Goal: Task Accomplishment & Management: Manage account settings

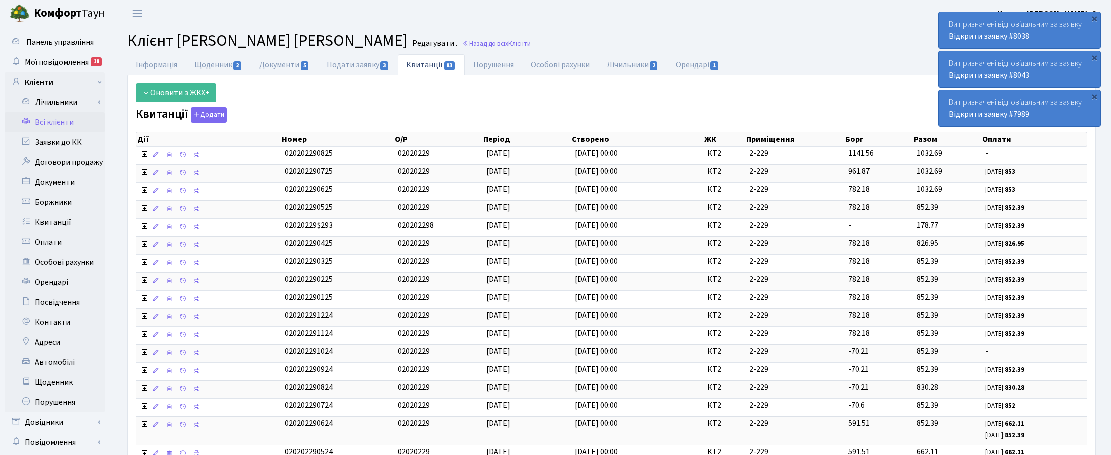
select select "25"
click at [531, 44] on link "Назад до всіх Клієнти" at bounding box center [496, 43] width 68 height 9
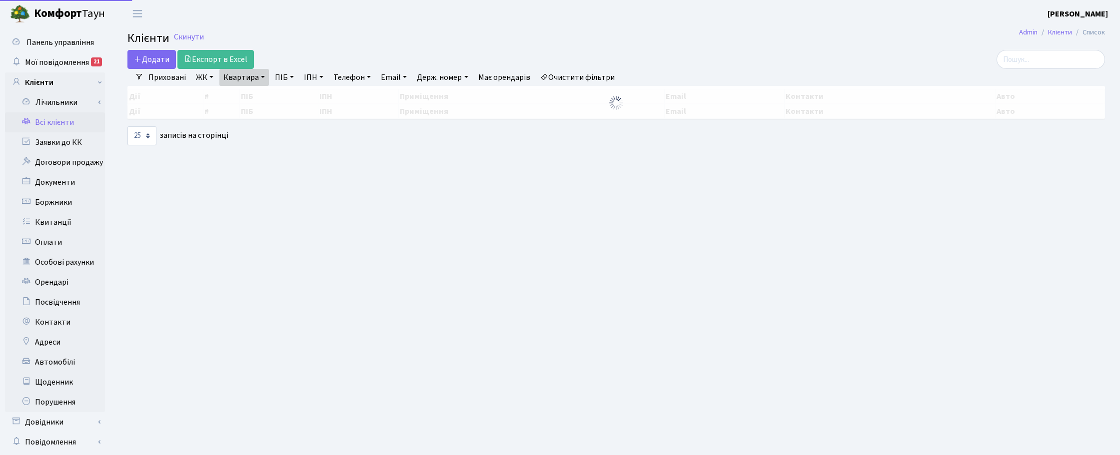
select select "25"
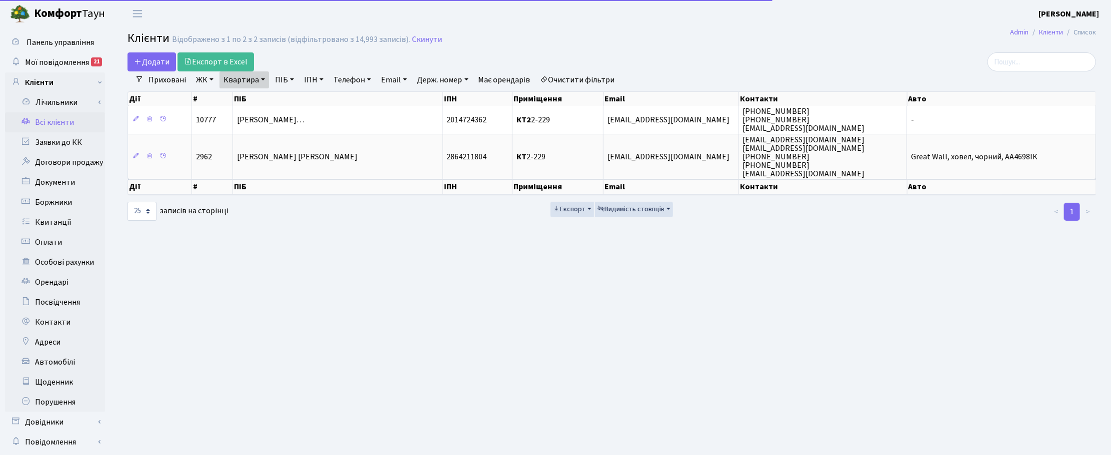
drag, startPoint x: 263, startPoint y: 80, endPoint x: 261, endPoint y: 88, distance: 8.7
click at [263, 80] on link "Квартира" at bounding box center [243, 79] width 49 height 17
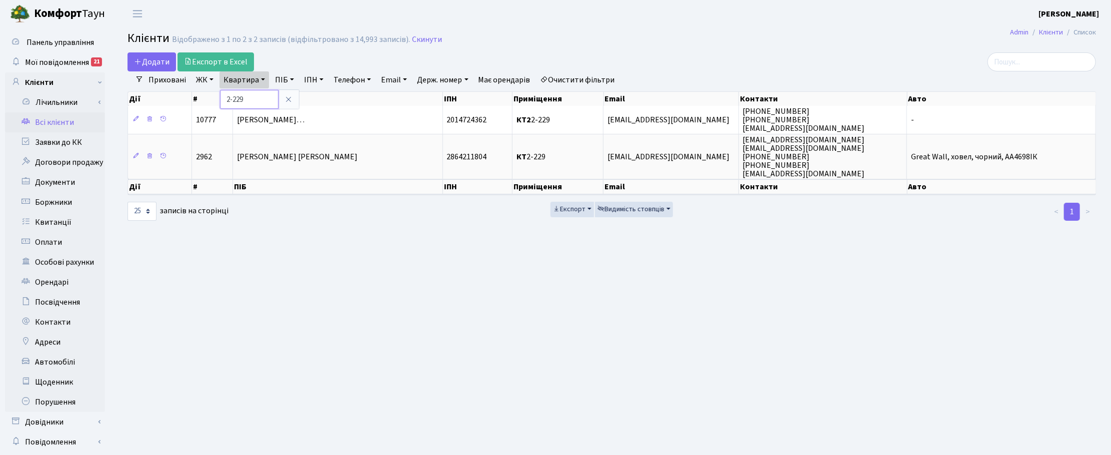
drag, startPoint x: 251, startPoint y: 99, endPoint x: 223, endPoint y: 96, distance: 28.2
click at [223, 96] on input "2-229" at bounding box center [249, 99] width 58 height 19
type input "183"
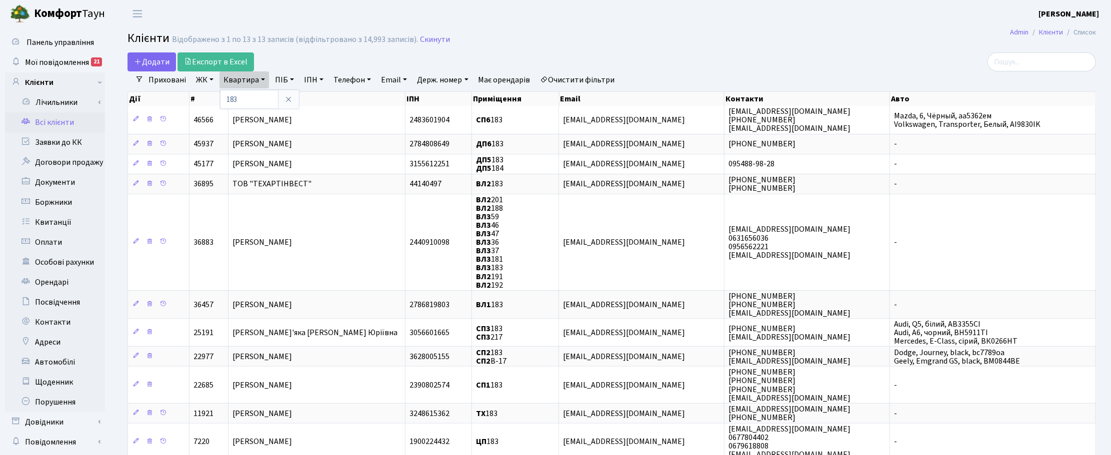
click at [203, 80] on link "ЖК" at bounding box center [204, 79] width 25 height 17
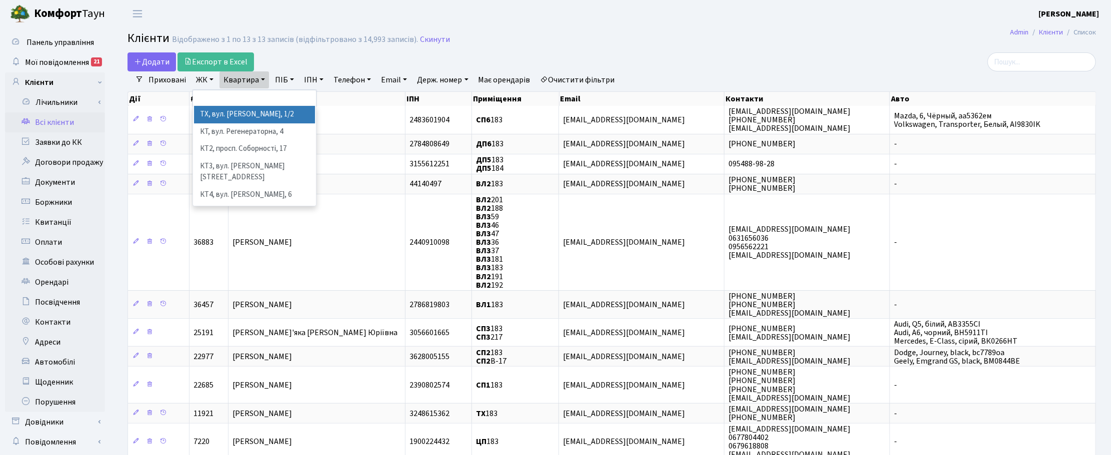
click at [211, 118] on li "ТХ, вул. [PERSON_NAME], 1/2" at bounding box center [254, 114] width 121 height 17
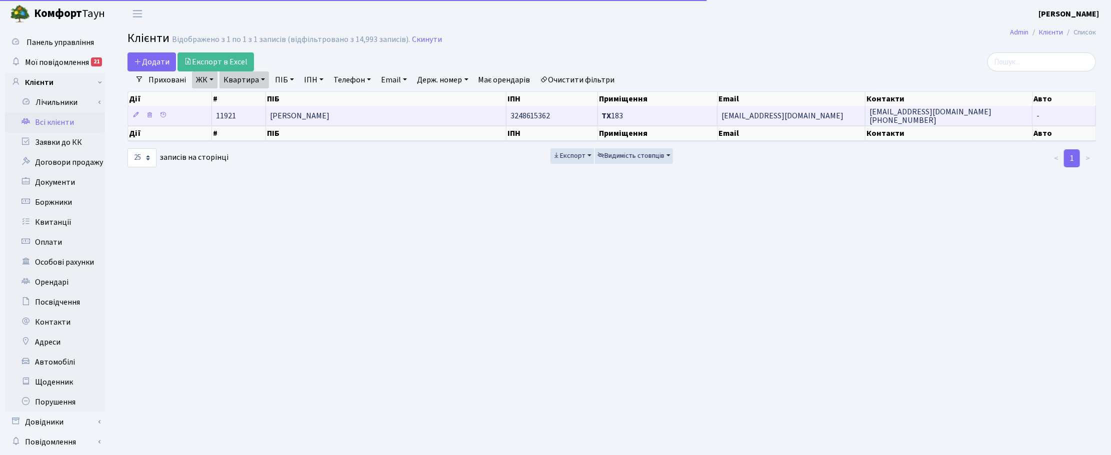
click at [299, 118] on span "Пилипишина Анастасія Віталіївна" at bounding box center [299, 115] width 59 height 11
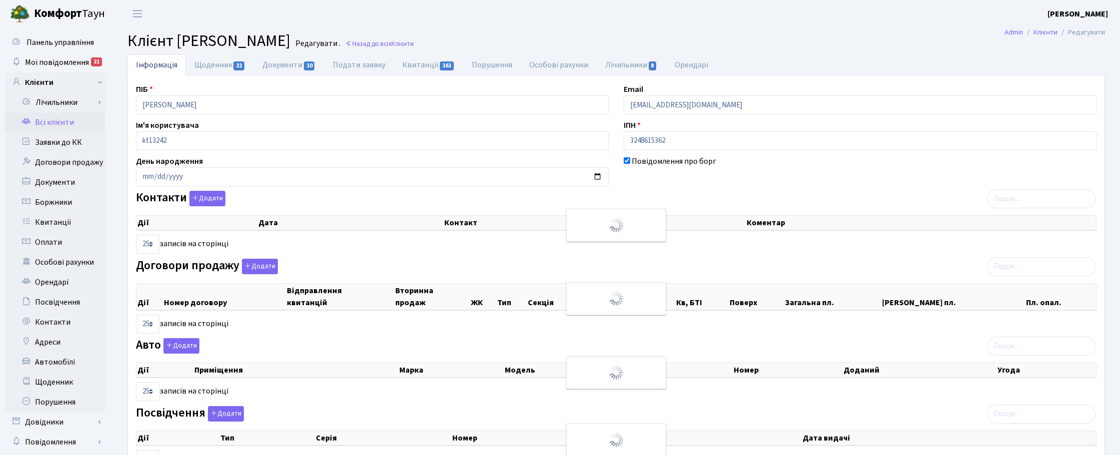
select select "25"
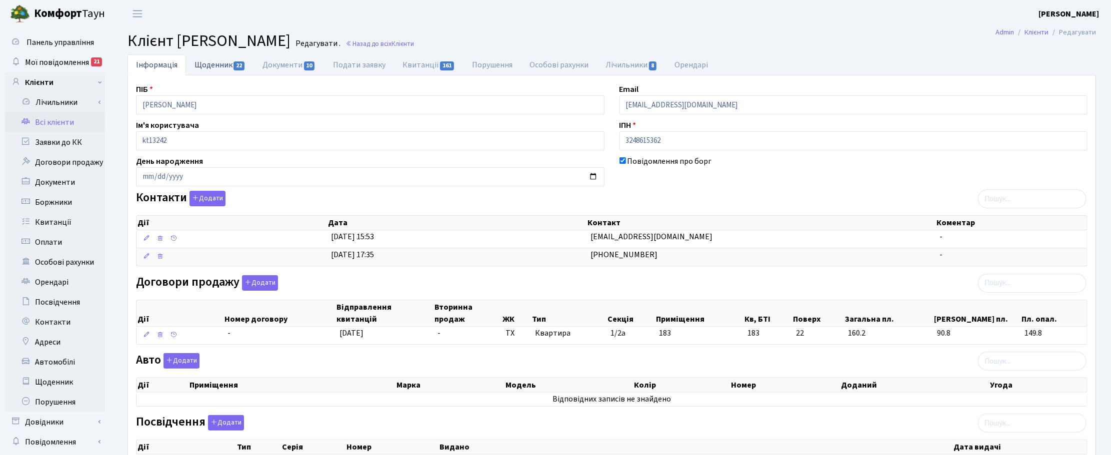
click at [221, 68] on link "Щоденник 22" at bounding box center [220, 64] width 68 height 20
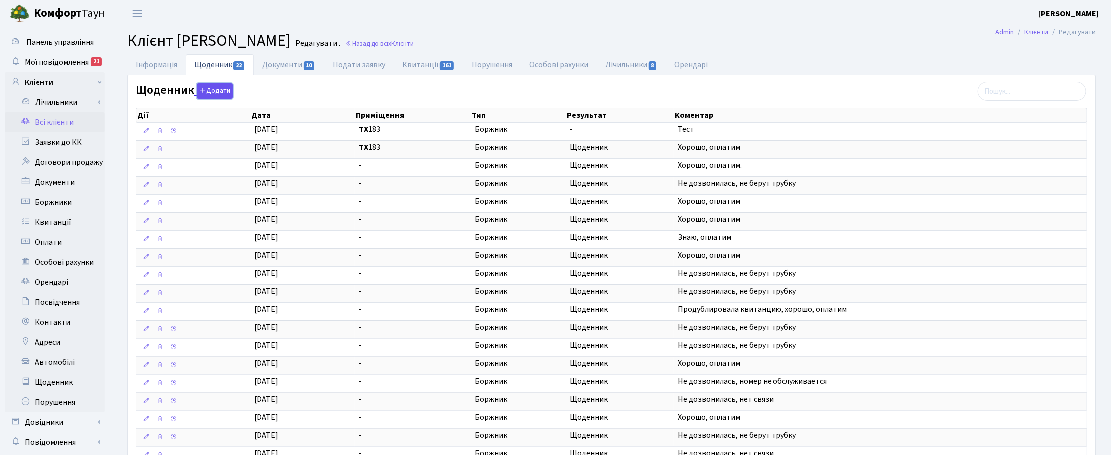
click at [213, 94] on button "Додати" at bounding box center [215, 90] width 36 height 15
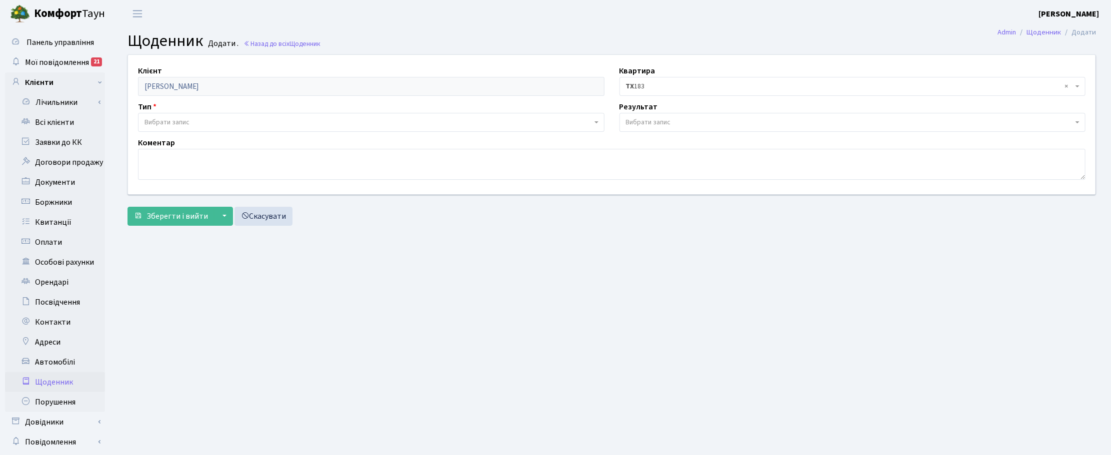
click at [157, 125] on span "Вибрати запис" at bounding box center [166, 122] width 45 height 10
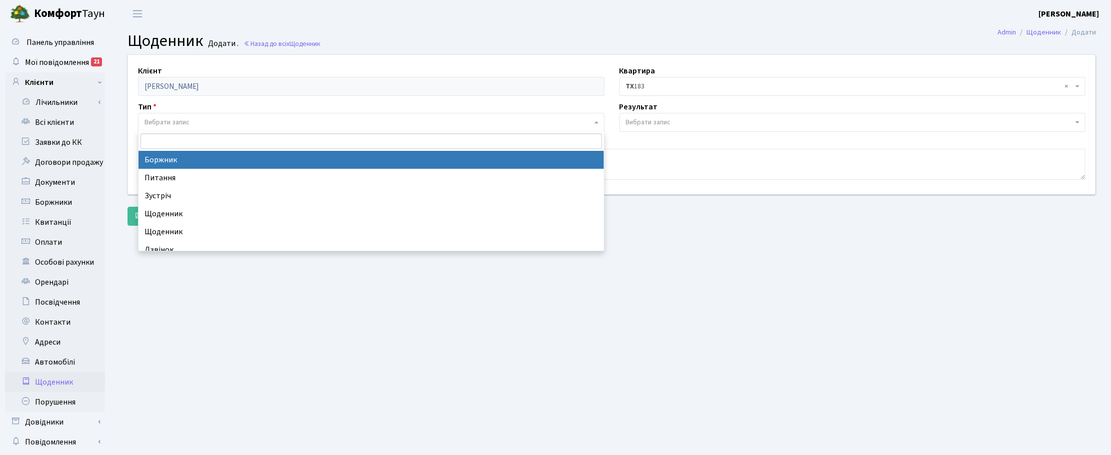
select select "189"
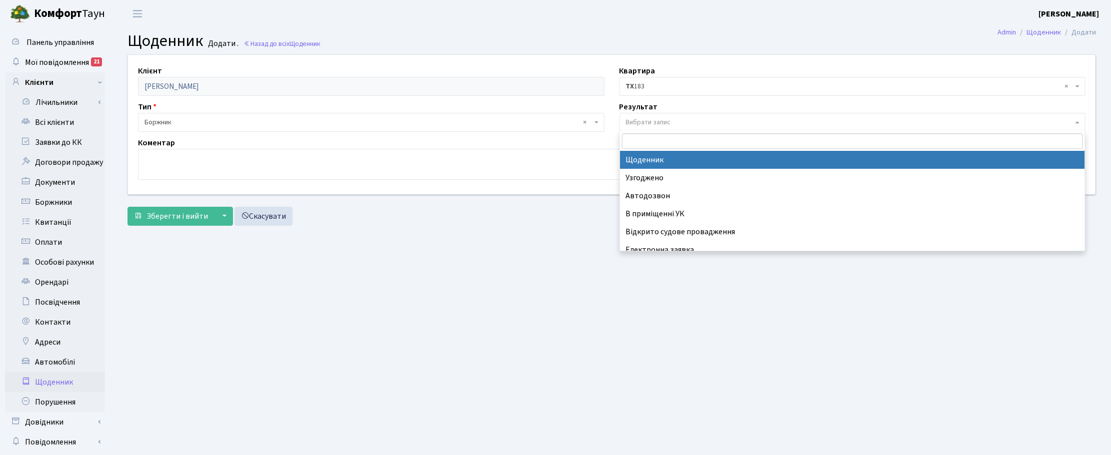
click at [640, 122] on span "Вибрати запис" at bounding box center [648, 122] width 45 height 10
select select "14"
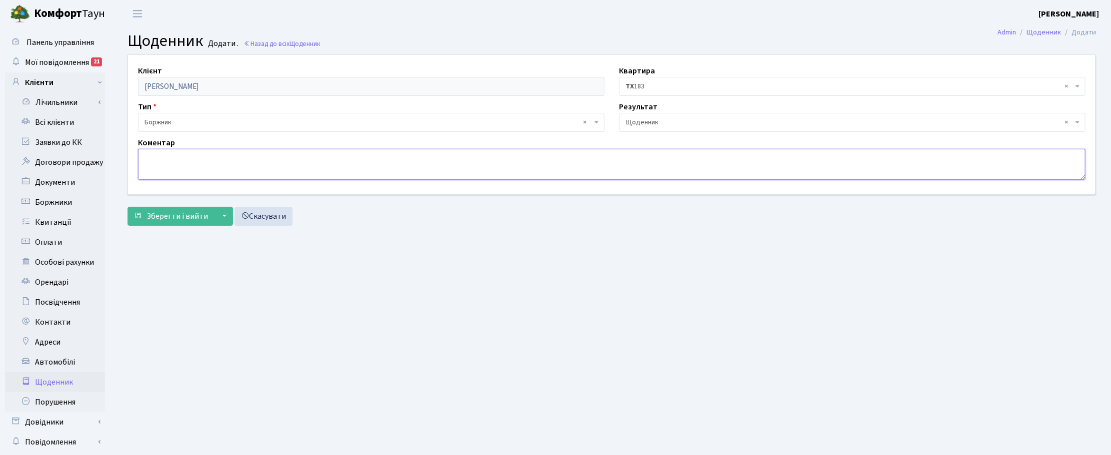
click at [186, 157] on textarea at bounding box center [611, 164] width 947 height 31
type textarea "Сплатили всю суму боргу на 01.09.2025 р."
click at [163, 216] on span "Зберегти і вийти" at bounding box center [176, 216] width 61 height 11
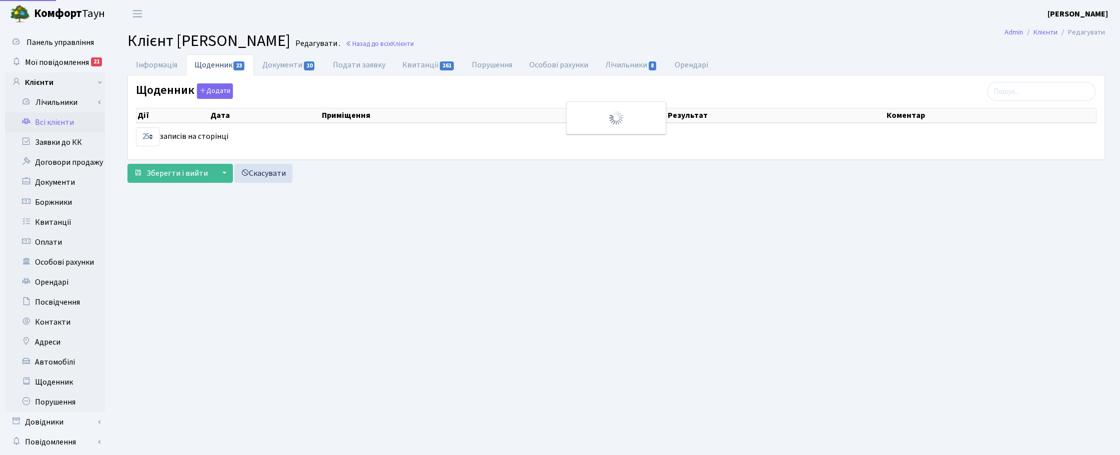
select select "25"
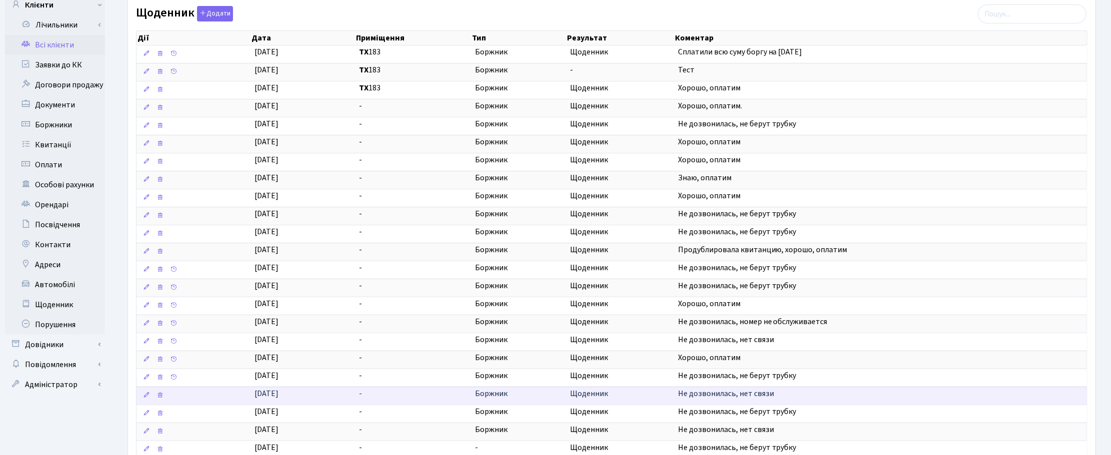
scroll to position [160, 0]
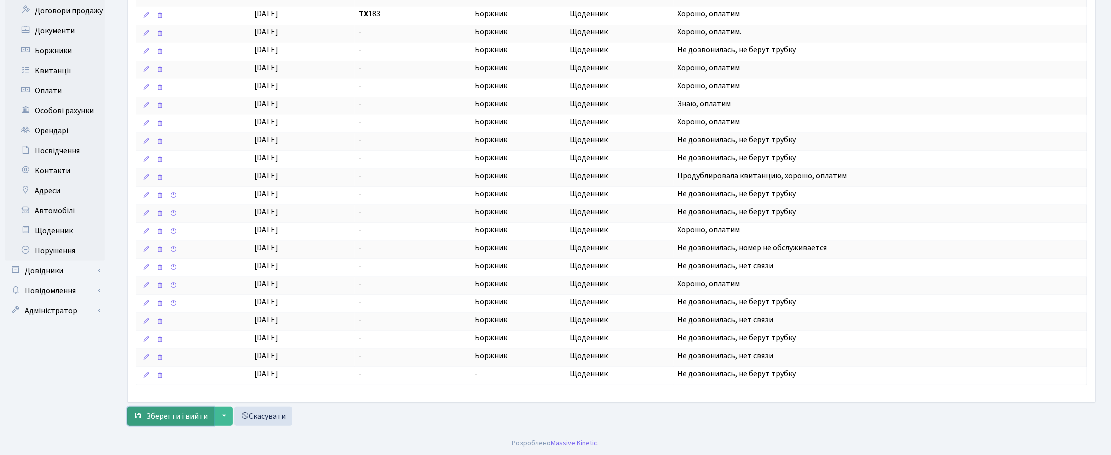
click at [186, 416] on span "Зберегти і вийти" at bounding box center [176, 416] width 61 height 11
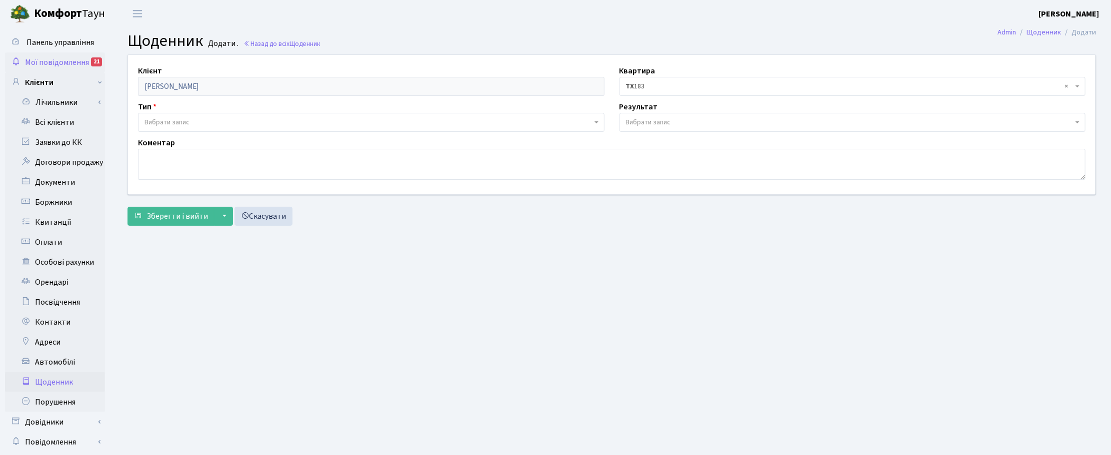
click at [53, 60] on span "Мої повідомлення" at bounding box center [57, 62] width 64 height 11
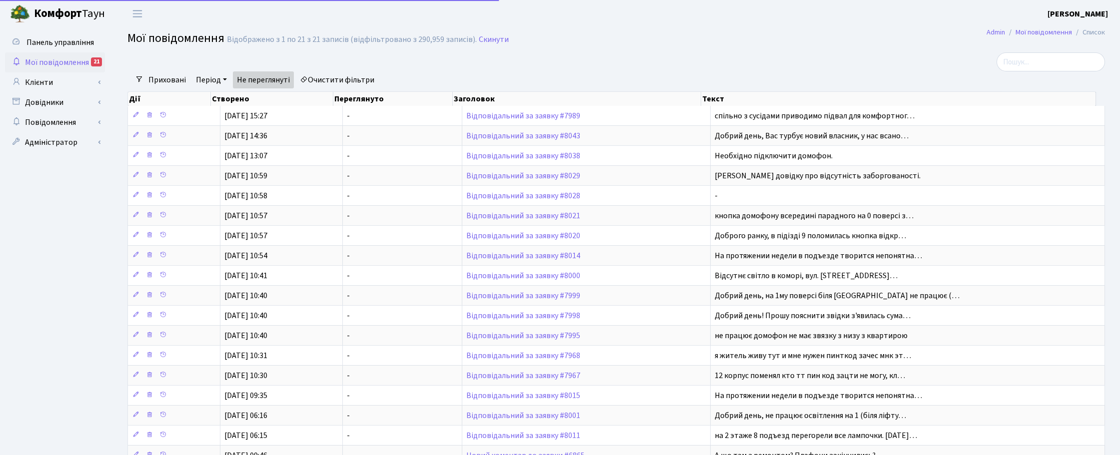
select select "25"
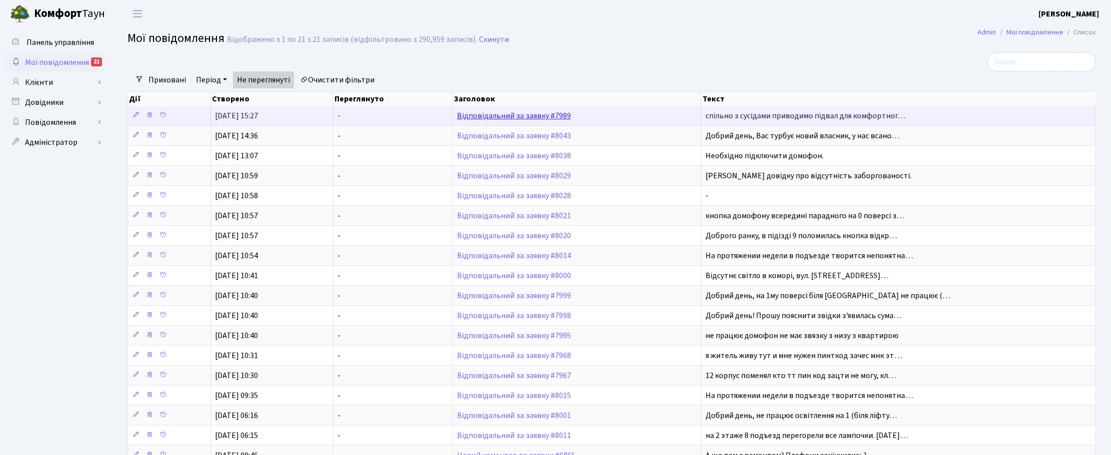
click at [520, 120] on link "Відповідальний за заявку #7989" at bounding box center [514, 115] width 114 height 11
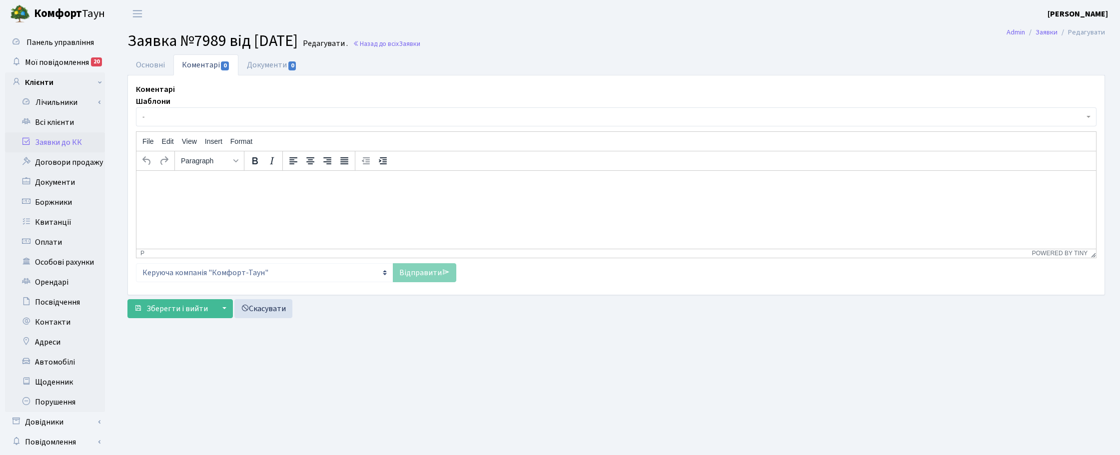
select select "2032"
select select "40"
click at [151, 64] on link "Основні" at bounding box center [150, 64] width 46 height 20
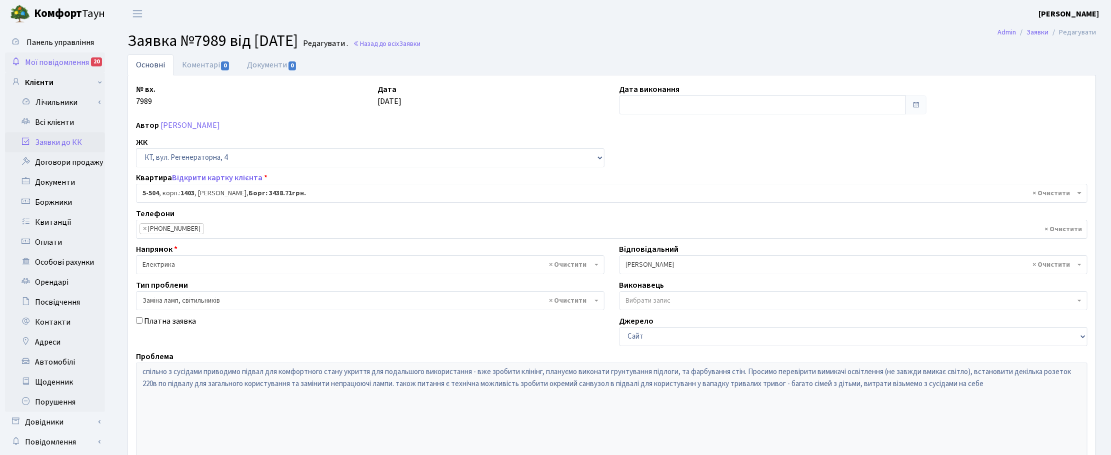
click at [65, 63] on span "Мої повідомлення" at bounding box center [57, 62] width 64 height 11
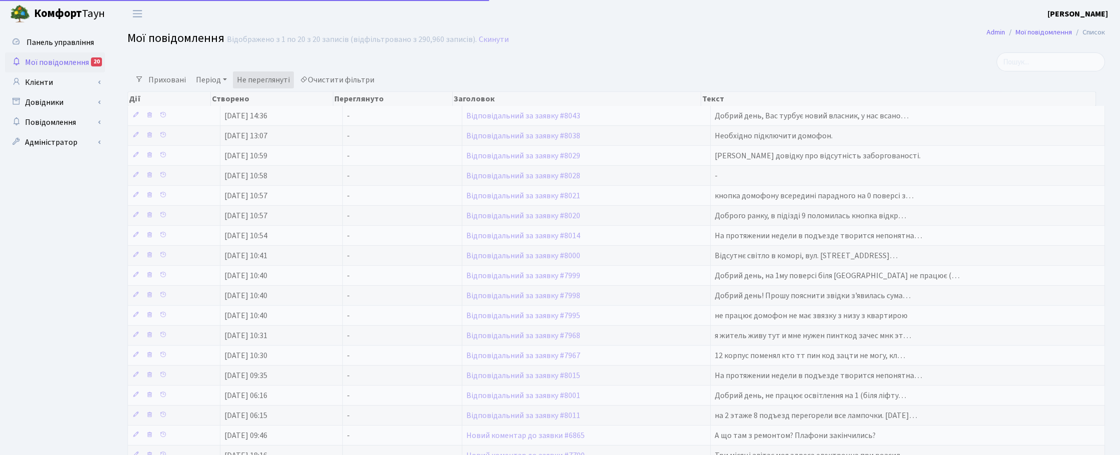
select select "25"
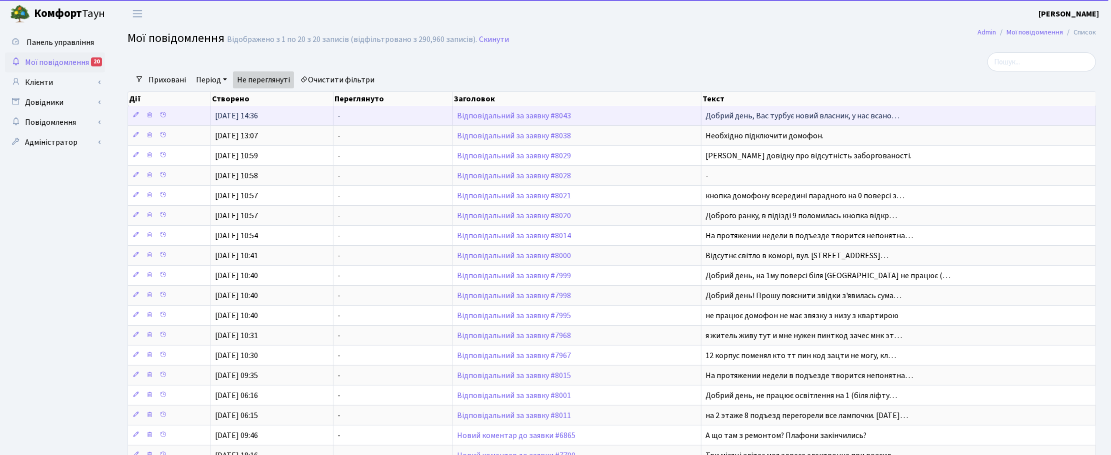
click at [511, 120] on td "Відповідальний за заявку #8043" at bounding box center [577, 115] width 248 height 19
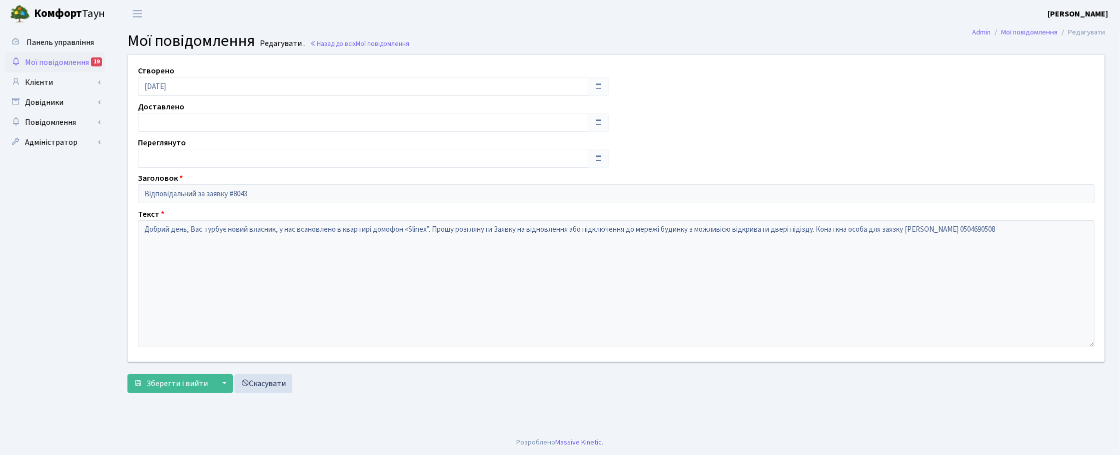
click at [65, 59] on span "Мої повідомлення" at bounding box center [57, 62] width 64 height 11
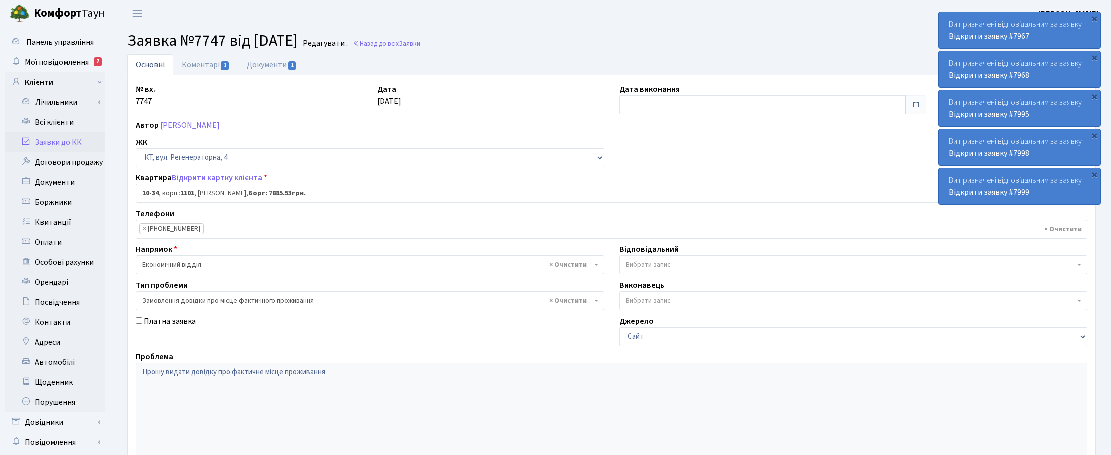
select select "6603"
select select "8"
click at [420, 41] on span "Заявки" at bounding box center [409, 43] width 21 height 9
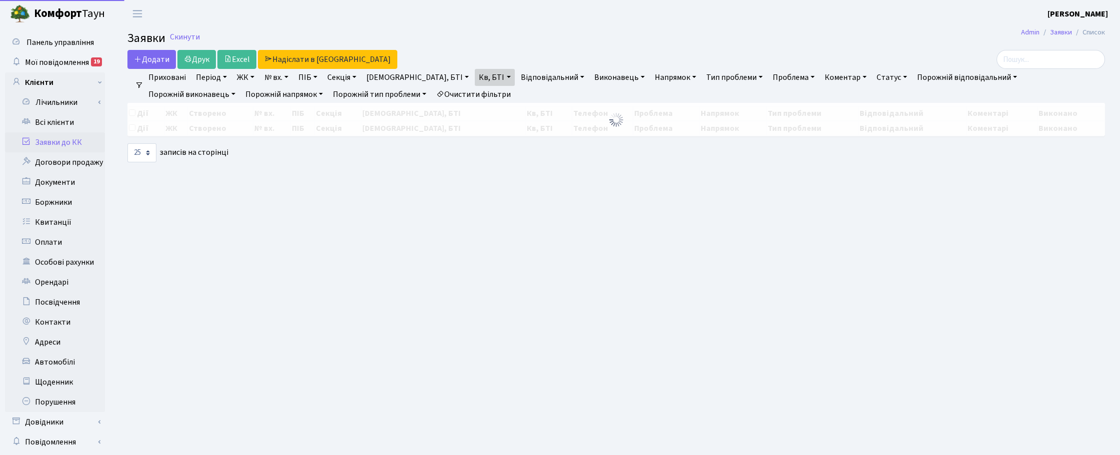
select select "25"
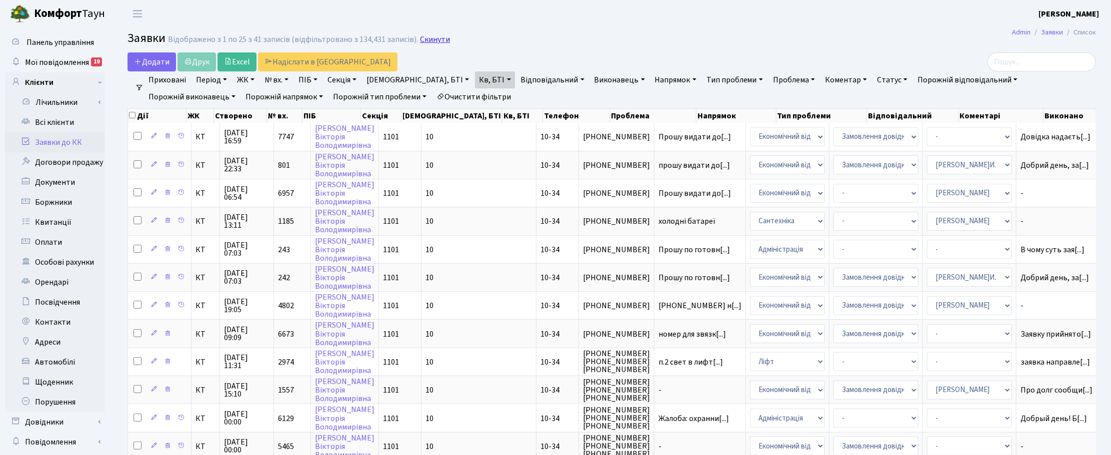
click at [426, 43] on link "Скинути" at bounding box center [435, 39] width 30 height 9
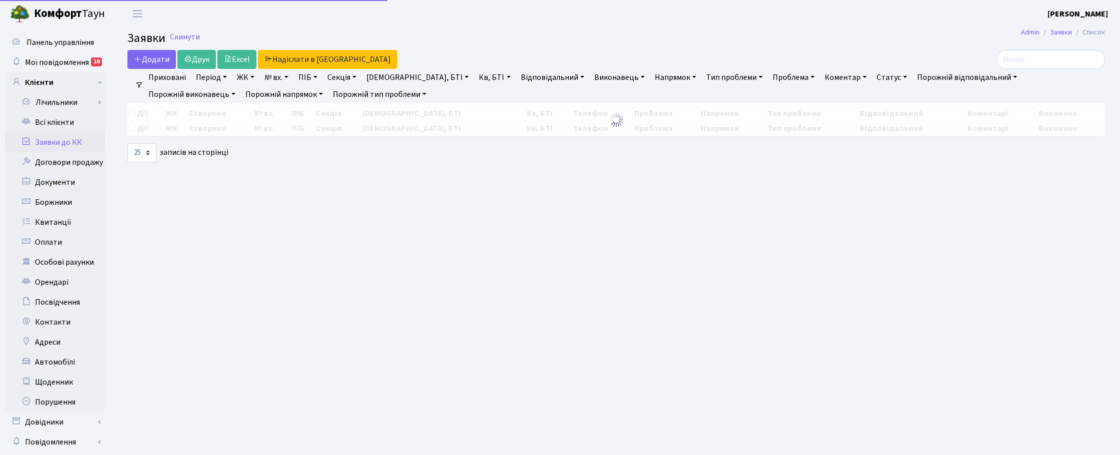
select select "25"
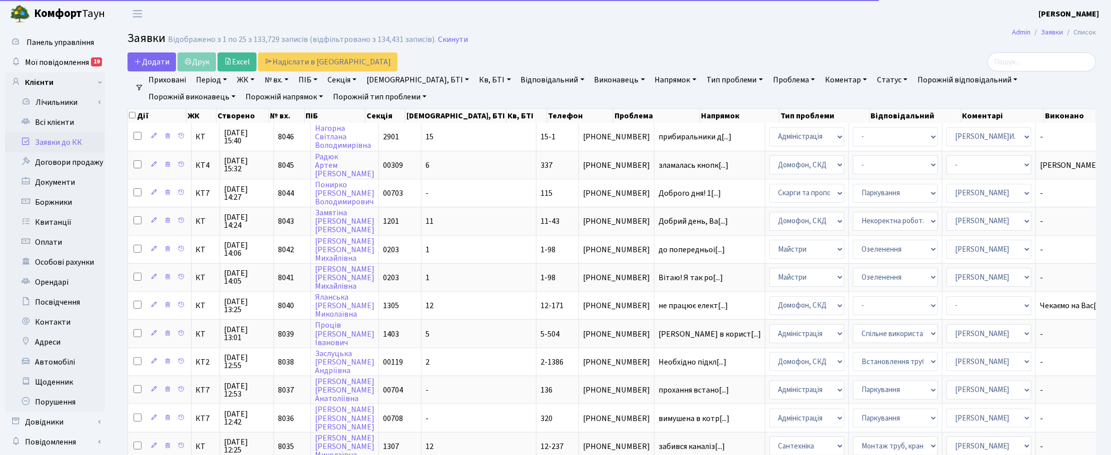
click at [276, 80] on link "№ вх." at bounding box center [276, 79] width 32 height 17
click at [281, 98] on input "text" at bounding box center [290, 99] width 58 height 19
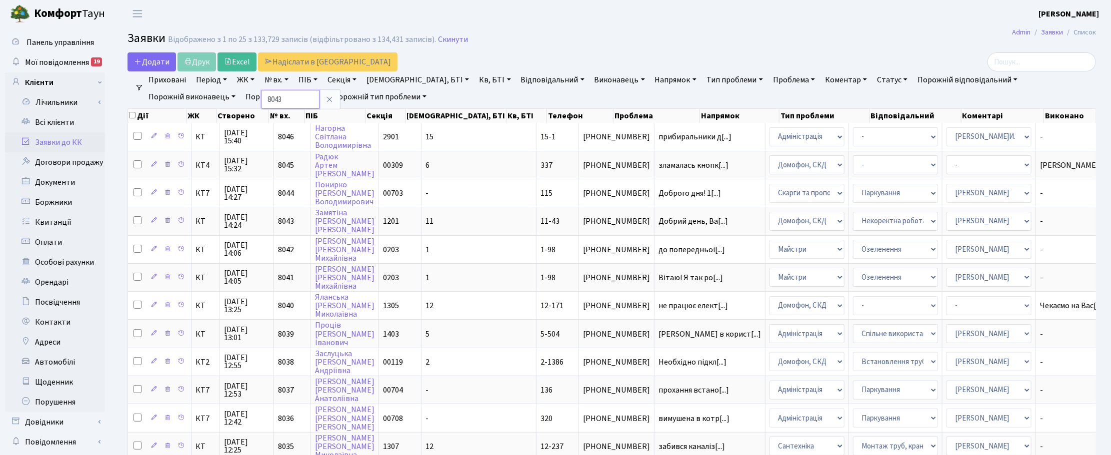
type input "8043"
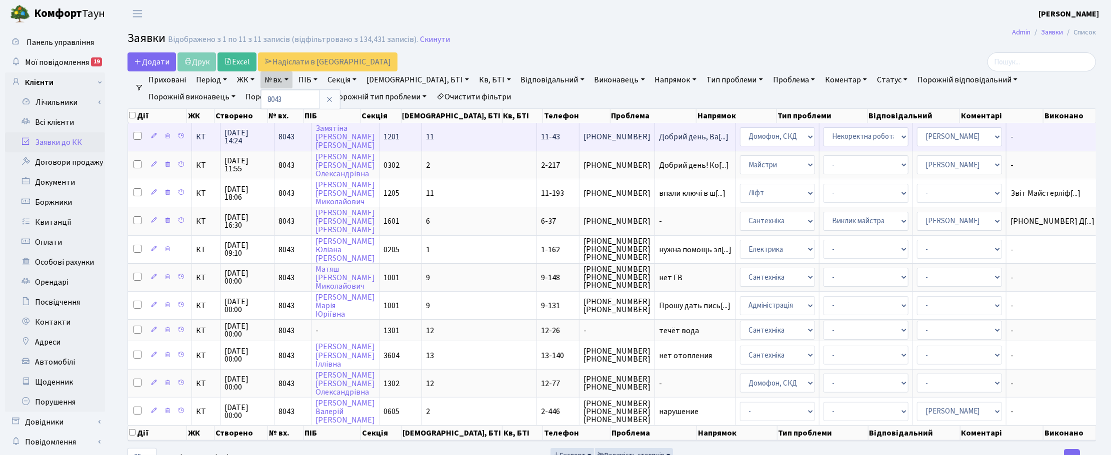
click at [238, 135] on span "15.09.2025 14:24" at bounding box center [246, 137] width 45 height 16
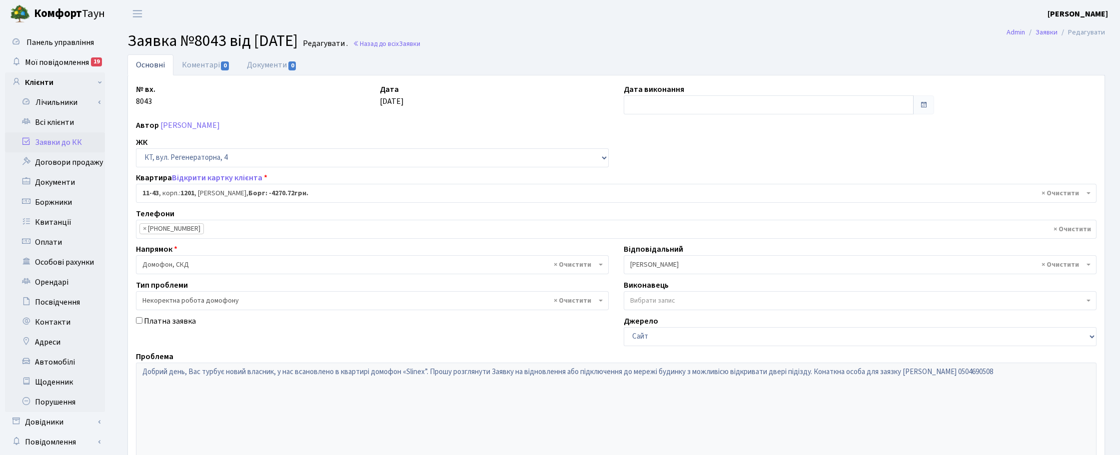
select select "6860"
select select "38"
click at [416, 41] on link "Назад до всіх Заявки" at bounding box center [386, 43] width 67 height 9
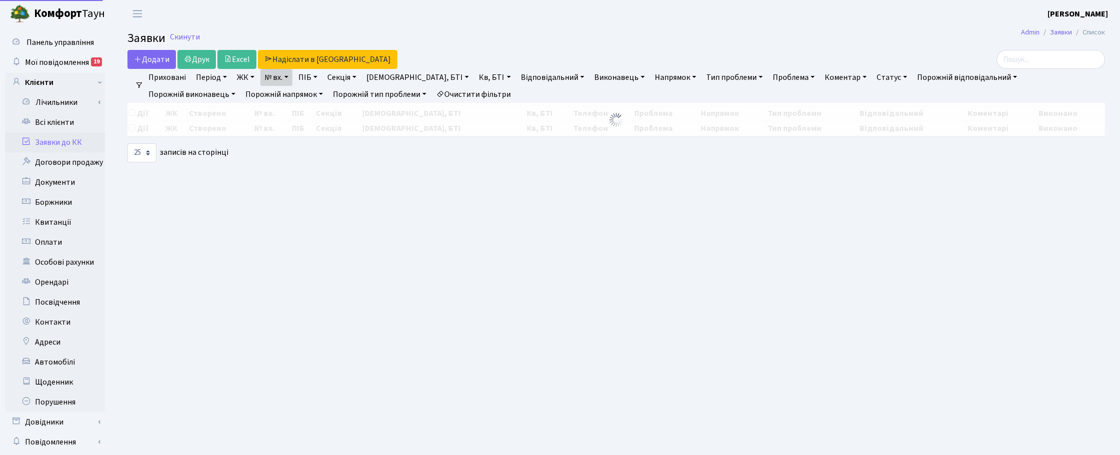
select select "25"
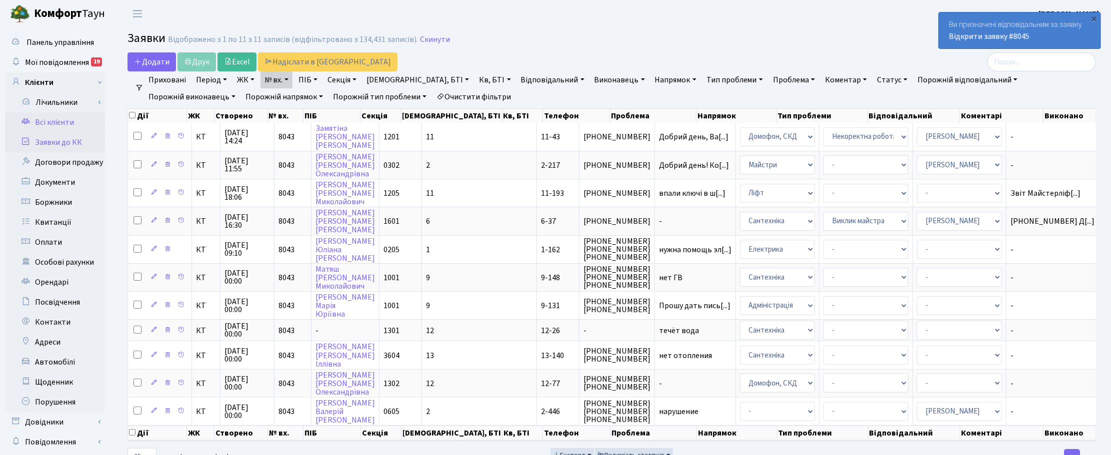
click at [62, 119] on link "Всі клієнти" at bounding box center [55, 122] width 100 height 20
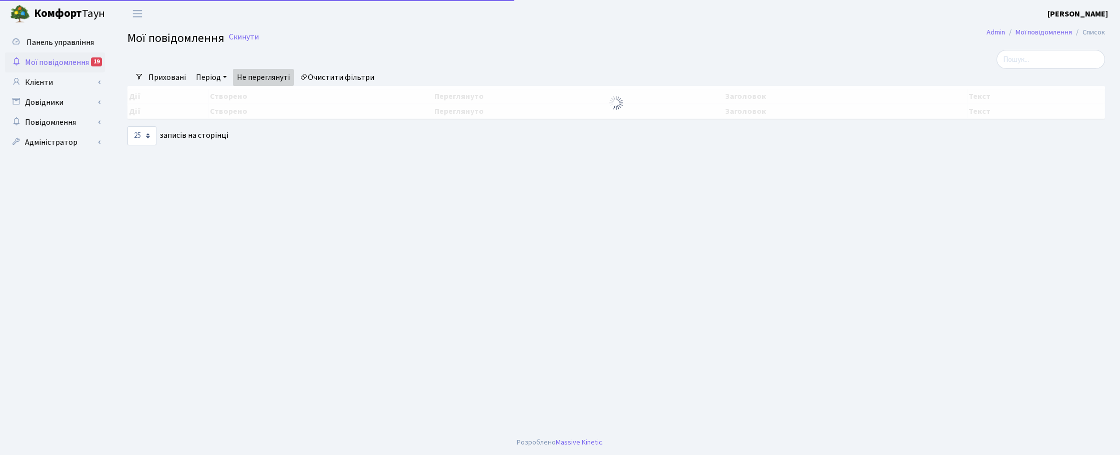
select select "25"
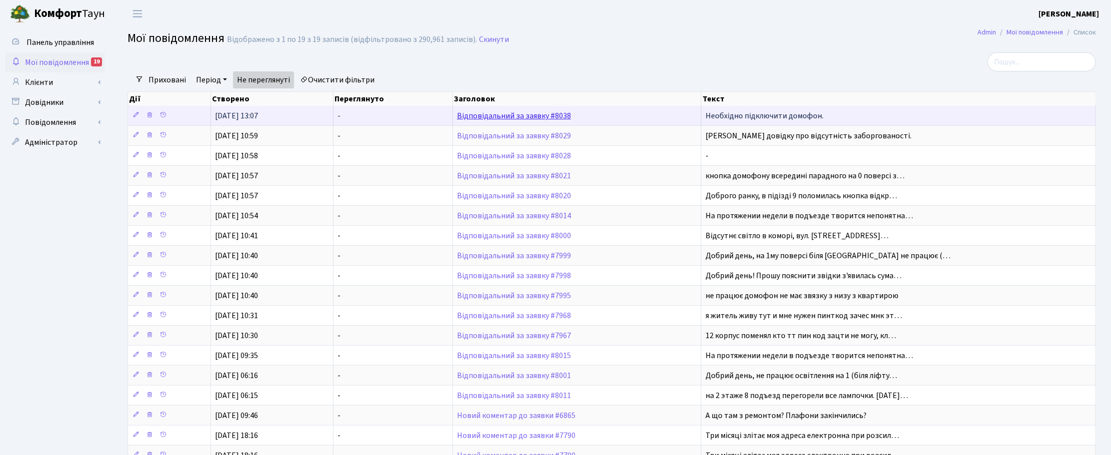
click at [531, 118] on link "Відповідальний за заявку #8038" at bounding box center [514, 115] width 114 height 11
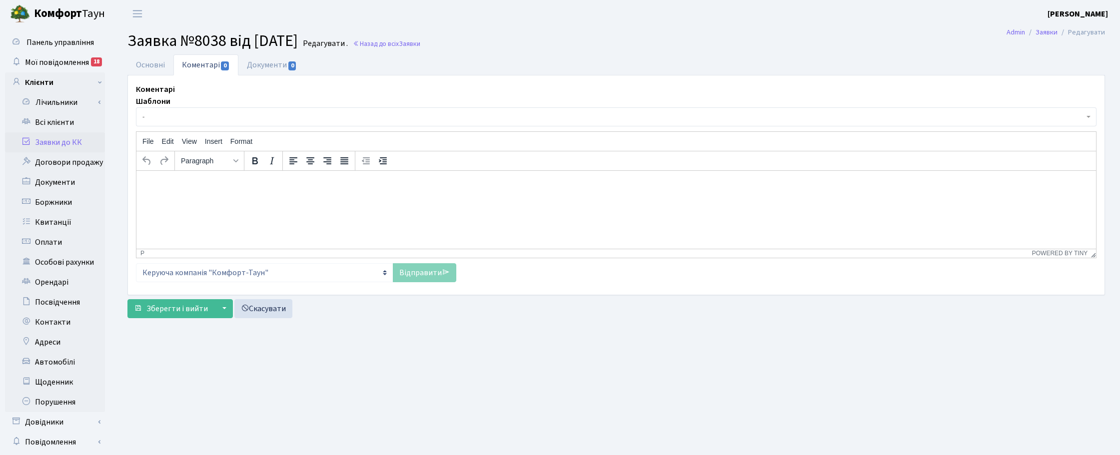
select select "13001"
select select "5"
click at [150, 66] on link "Основні" at bounding box center [150, 64] width 46 height 20
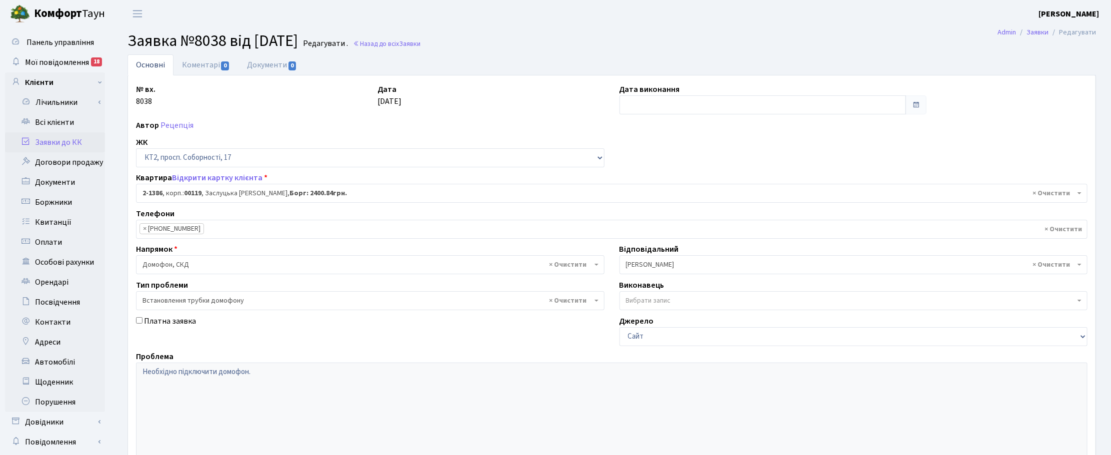
click at [940, 56] on ul "Основні Коментарі 0 Документи 0" at bounding box center [611, 64] width 968 height 21
click at [200, 60] on link "Коментарі 0" at bounding box center [205, 64] width 65 height 20
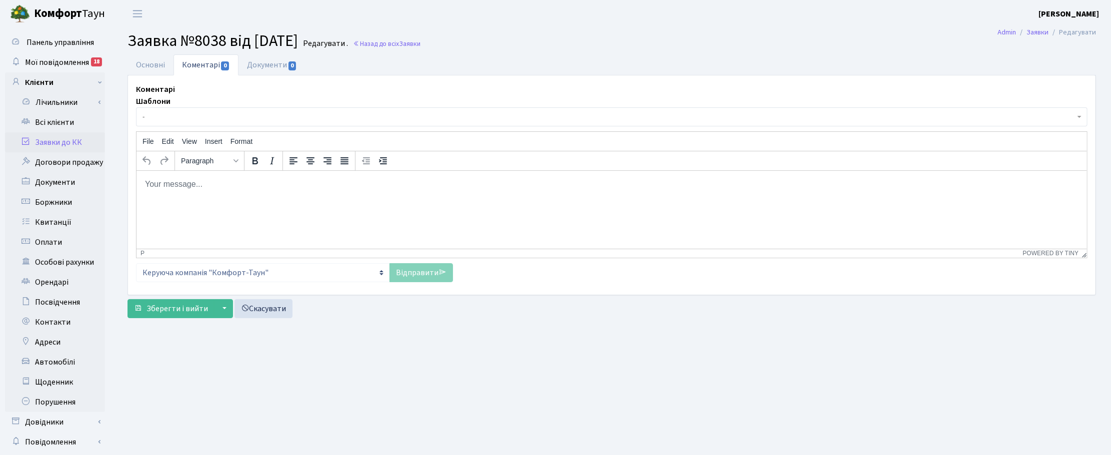
click at [171, 119] on span "-" at bounding box center [608, 117] width 932 height 10
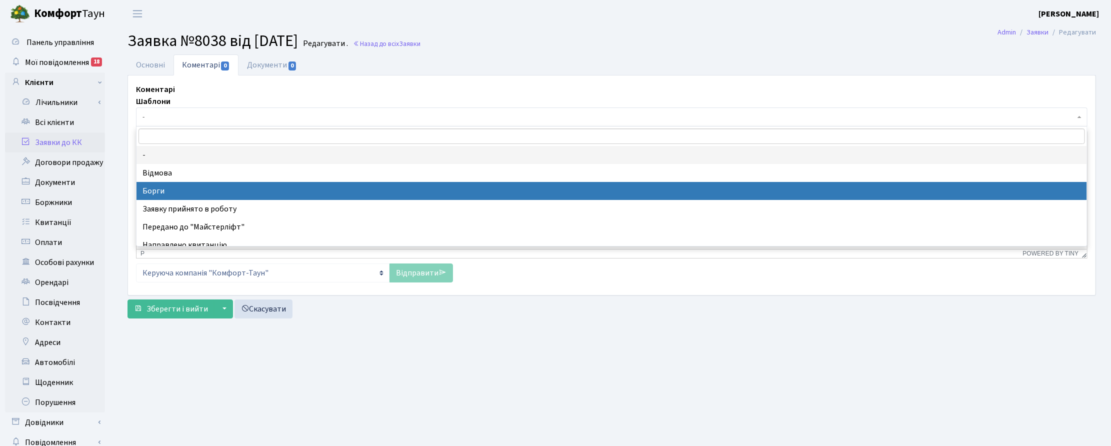
select select "3"
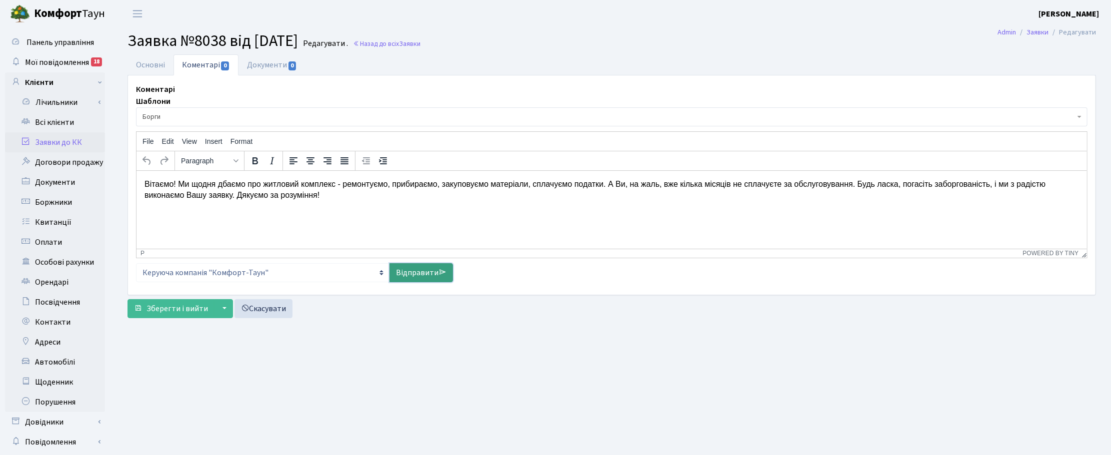
click at [431, 275] on link "Відправити" at bounding box center [420, 272] width 63 height 19
select select
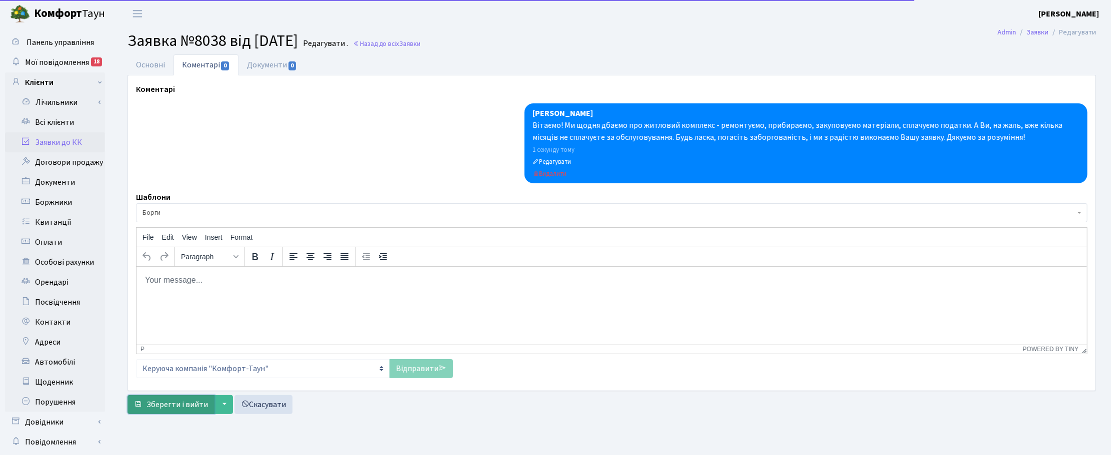
click at [163, 408] on span "Зберегти і вийти" at bounding box center [176, 404] width 61 height 11
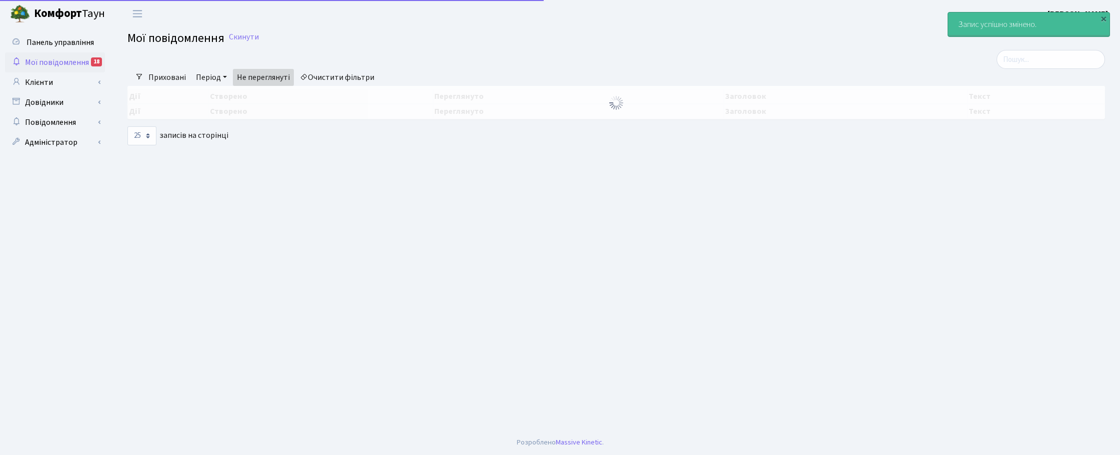
select select "25"
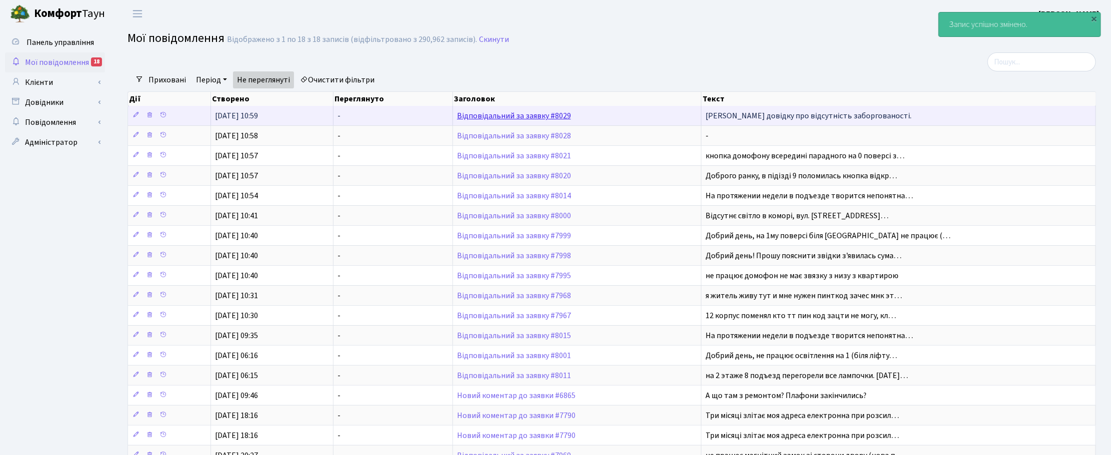
click at [513, 116] on link "Відповідальний за заявку #8029" at bounding box center [514, 115] width 114 height 11
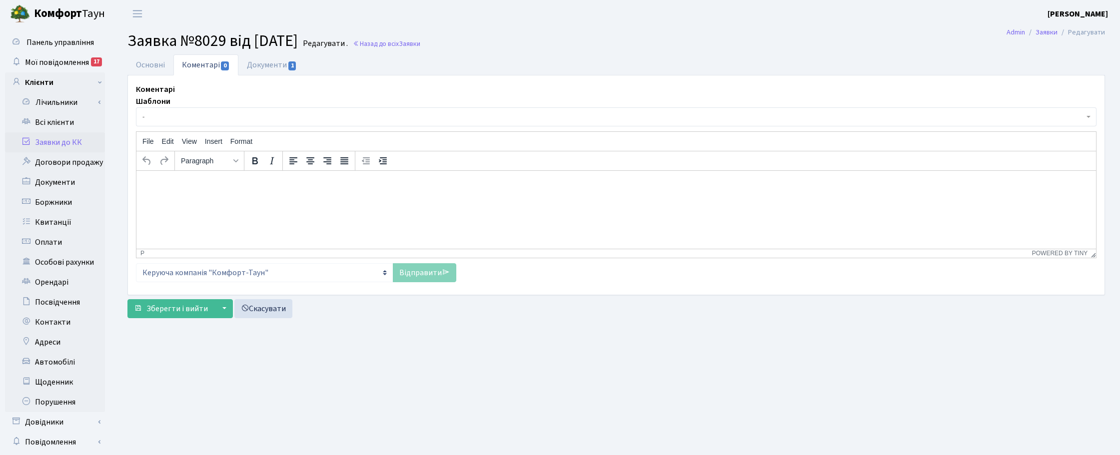
select select "5305"
select select "35"
click at [145, 60] on link "Основні" at bounding box center [150, 64] width 46 height 20
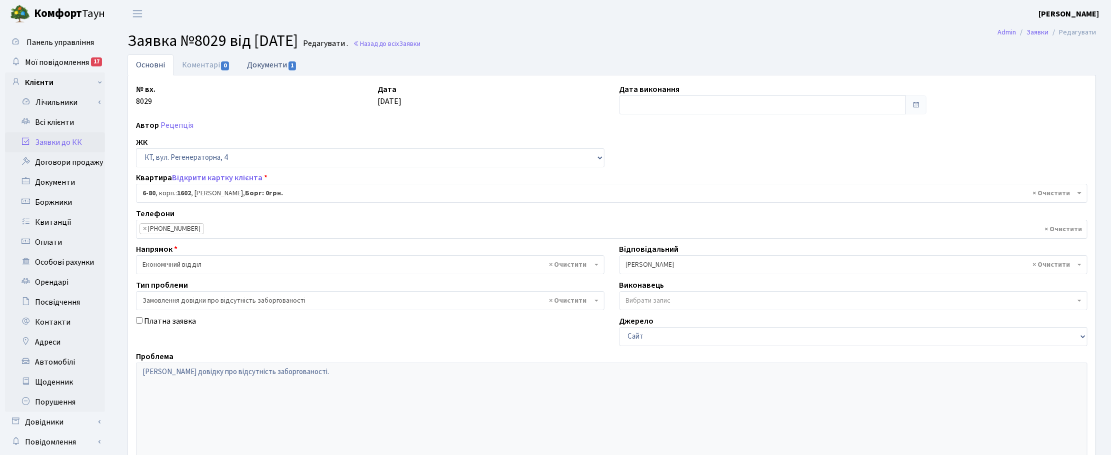
click at [266, 63] on link "Документи 1" at bounding box center [271, 64] width 67 height 20
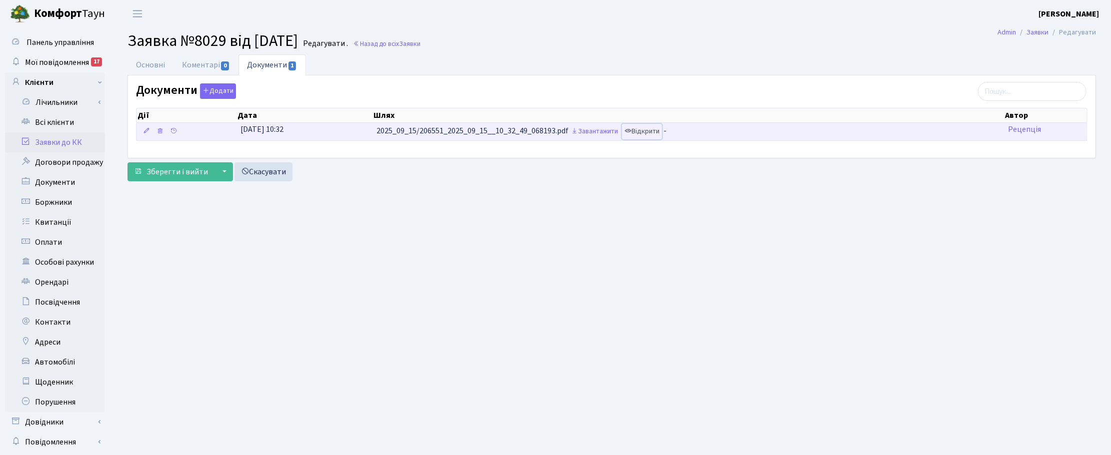
click at [652, 129] on link "Відкрити" at bounding box center [642, 131] width 40 height 15
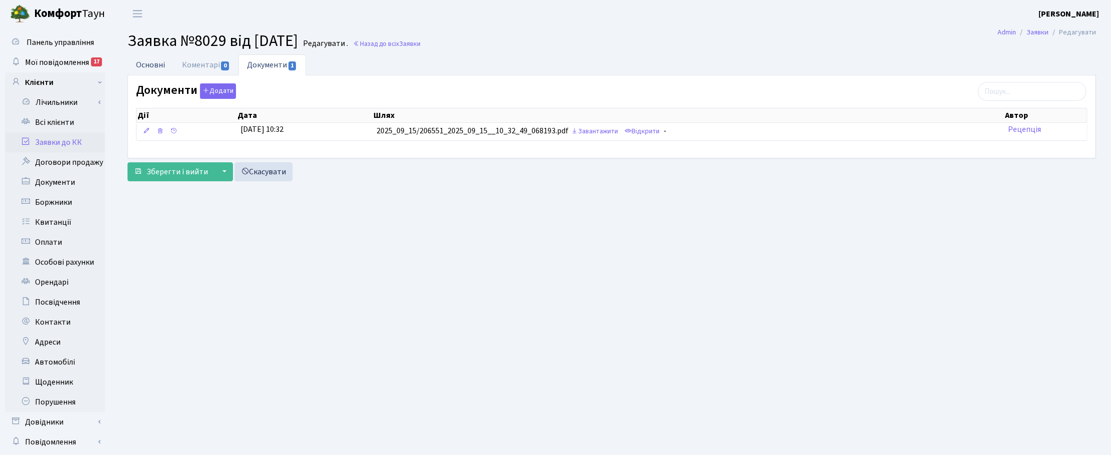
click at [155, 66] on link "Основні" at bounding box center [150, 64] width 46 height 20
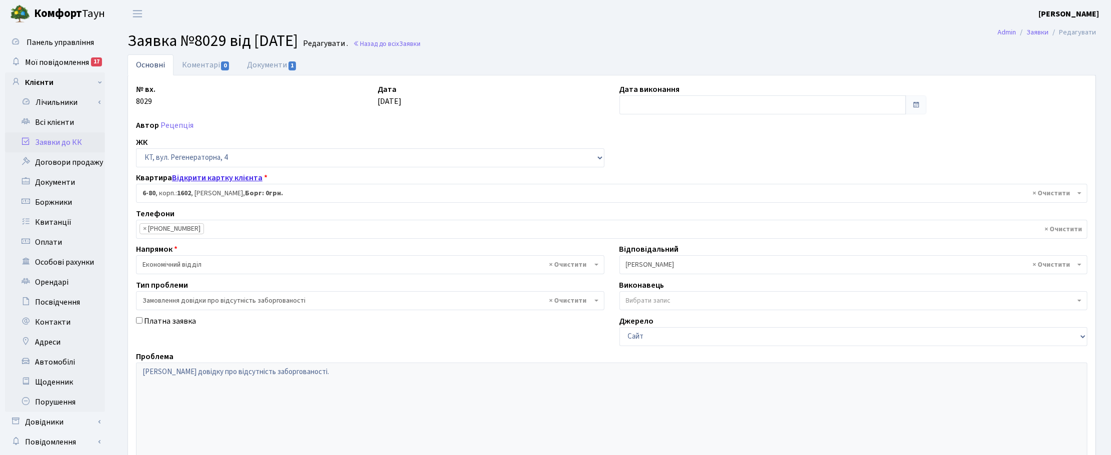
click at [208, 175] on link "Відкрити картку клієнта" at bounding box center [217, 177] width 90 height 11
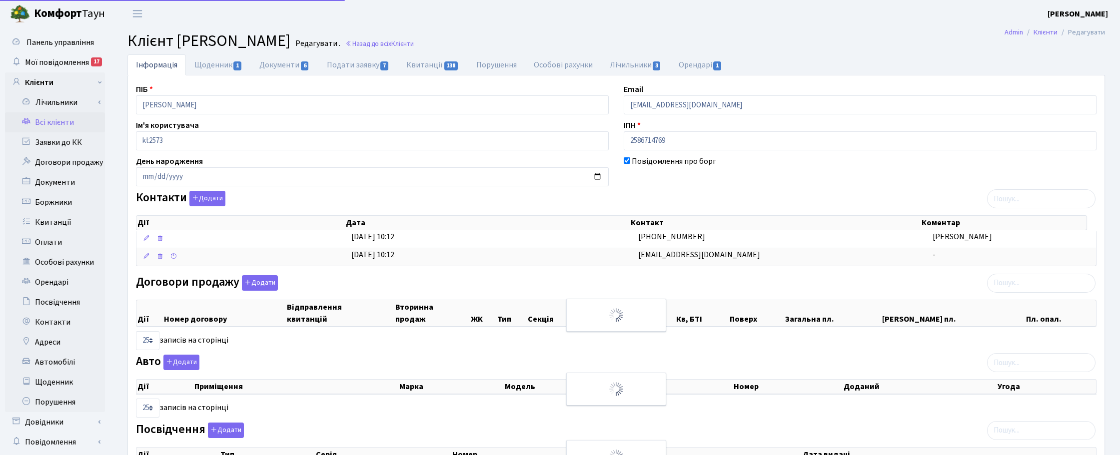
select select "25"
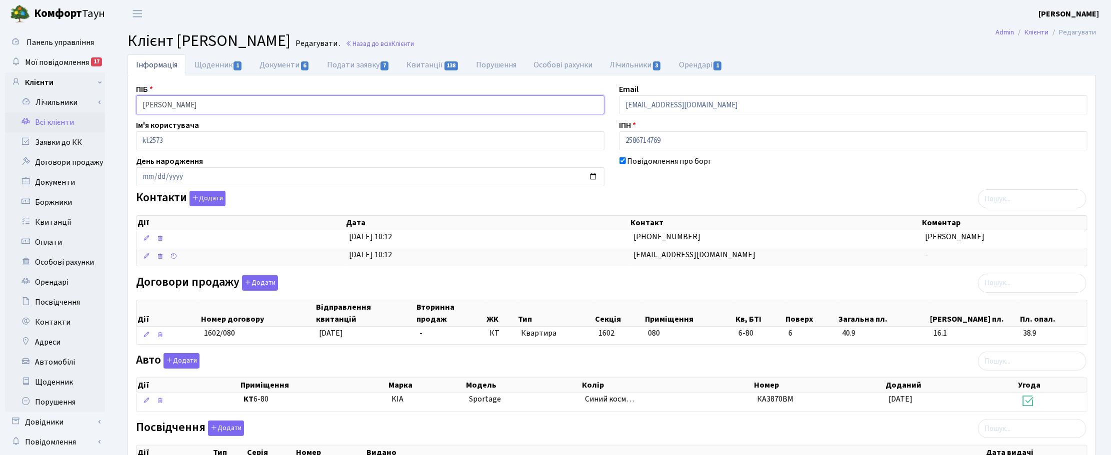
drag, startPoint x: 237, startPoint y: 101, endPoint x: 115, endPoint y: 100, distance: 122.5
click at [116, 99] on div "Інформація Щоденник 1 Документи 6 Подати заявку 7 Квитанції 138 Порушення Особо…" at bounding box center [611, 339] width 998 height 571
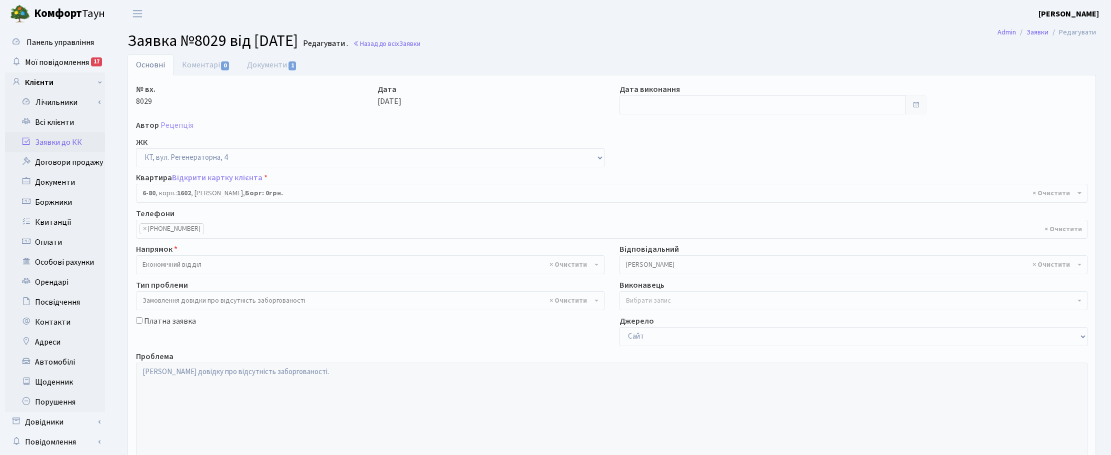
select select "5305"
select select "35"
click at [1068, 65] on ul "Основні Коментарі 0 Документи 1" at bounding box center [611, 64] width 968 height 21
click at [645, 98] on input "text" at bounding box center [762, 104] width 286 height 19
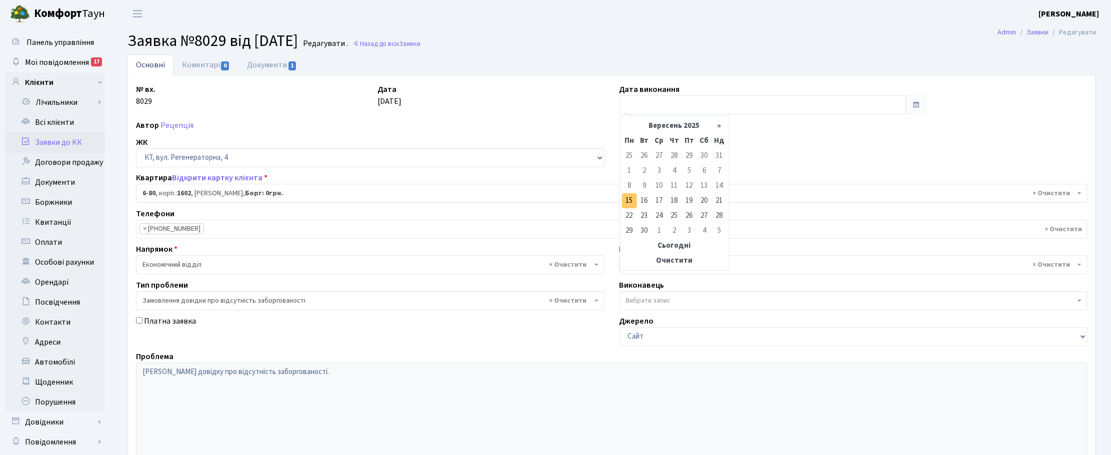
click at [630, 200] on td "15" at bounding box center [629, 200] width 15 height 15
type input "15.09.2025"
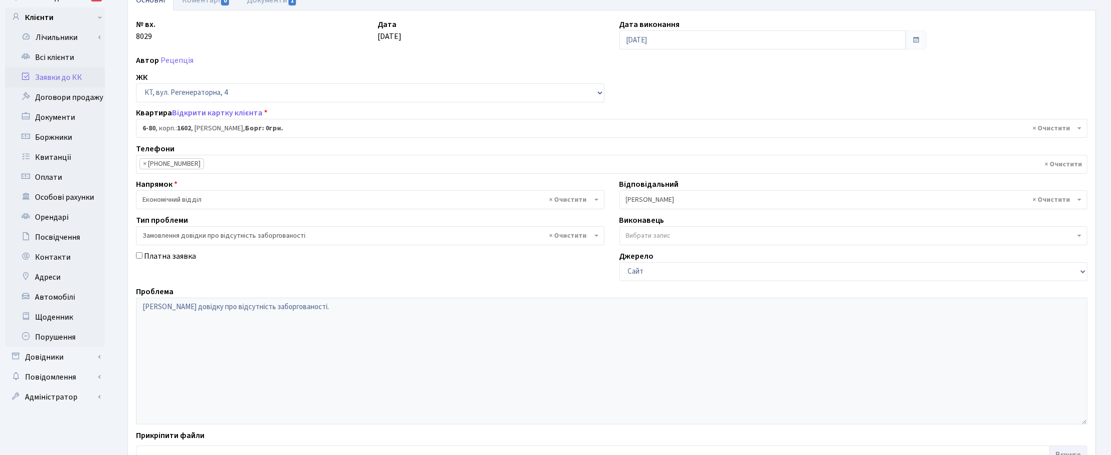
scroll to position [141, 0]
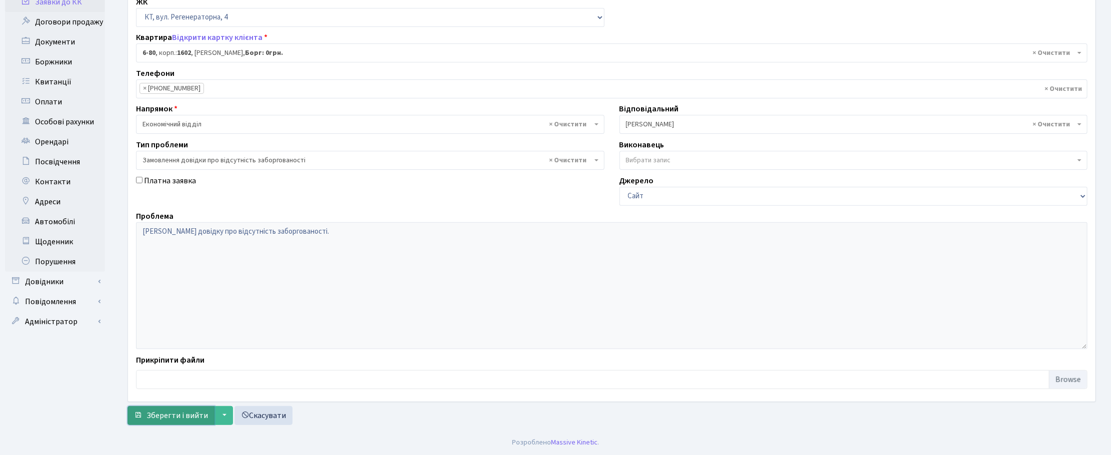
click at [170, 420] on span "Зберегти і вийти" at bounding box center [176, 415] width 61 height 11
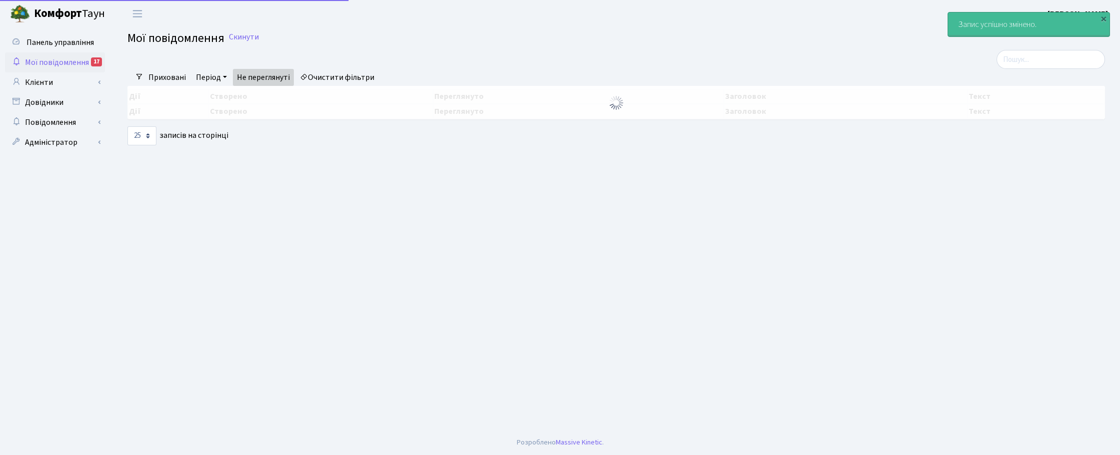
select select "25"
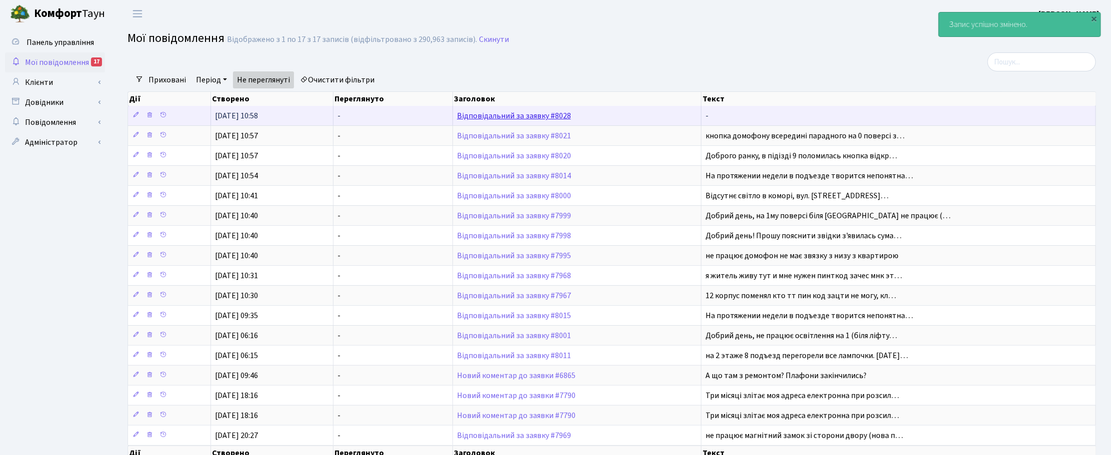
click at [523, 116] on link "Відповідальний за заявку #8028" at bounding box center [514, 115] width 114 height 11
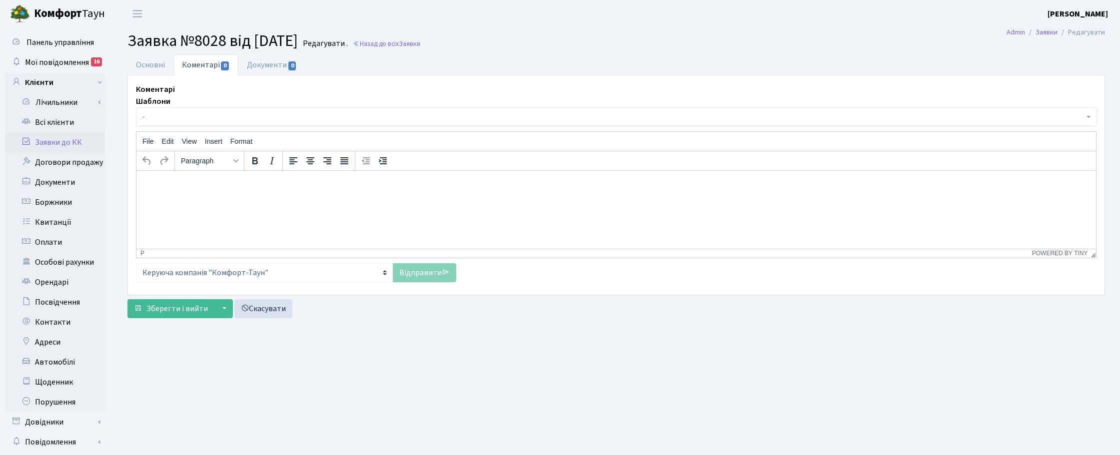
select select "15926"
select select "38"
click at [150, 65] on link "Основні" at bounding box center [150, 64] width 46 height 20
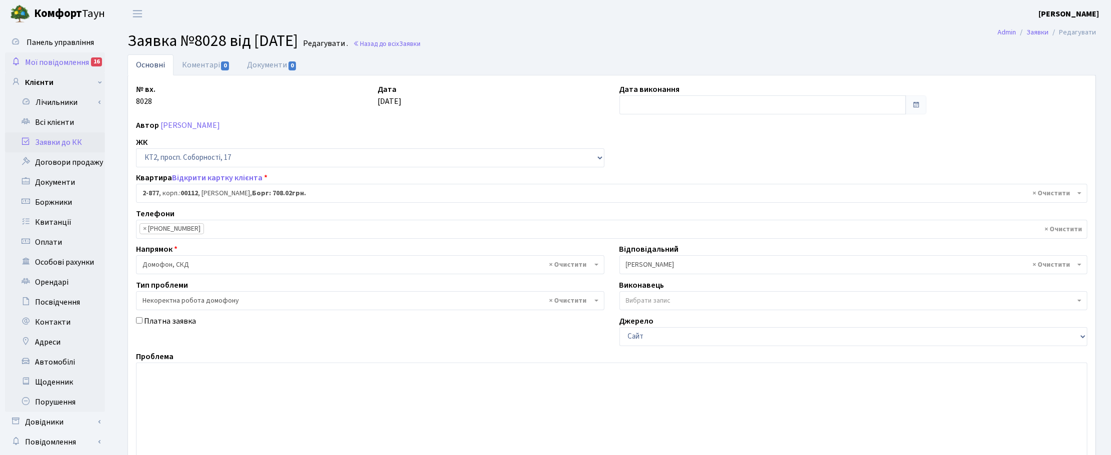
click at [66, 61] on span "Мої повідомлення" at bounding box center [57, 62] width 64 height 11
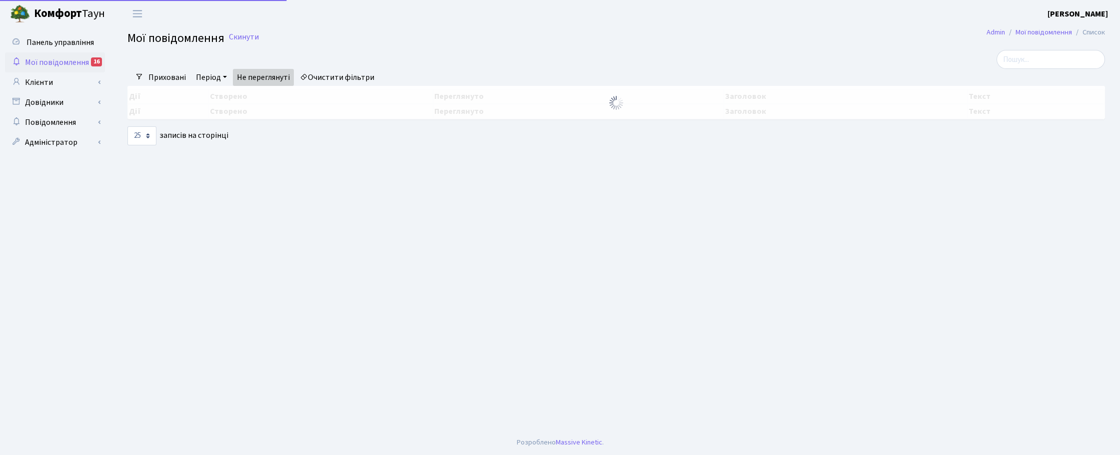
select select "25"
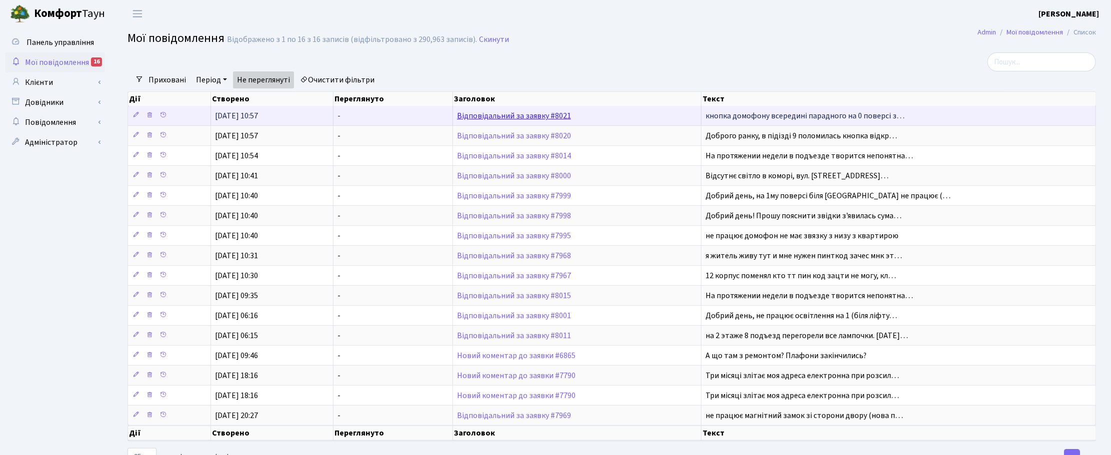
click at [540, 118] on link "Відповідальний за заявку #8021" at bounding box center [514, 115] width 114 height 11
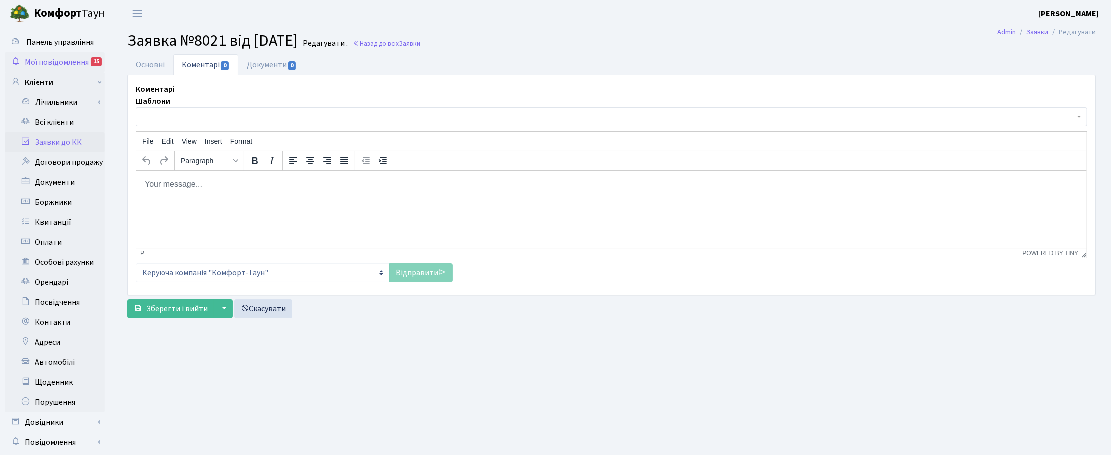
click at [76, 54] on link "Мої повідомлення 15" at bounding box center [55, 62] width 100 height 20
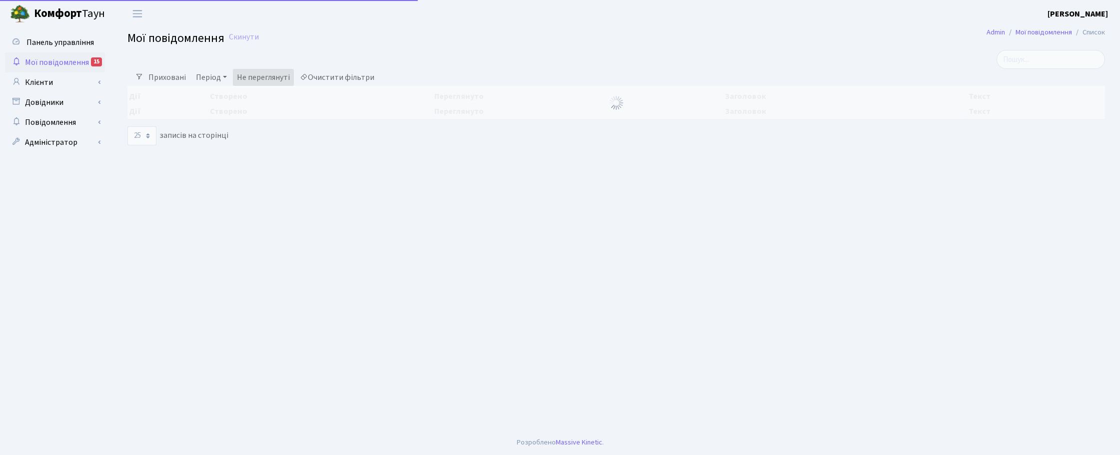
select select "25"
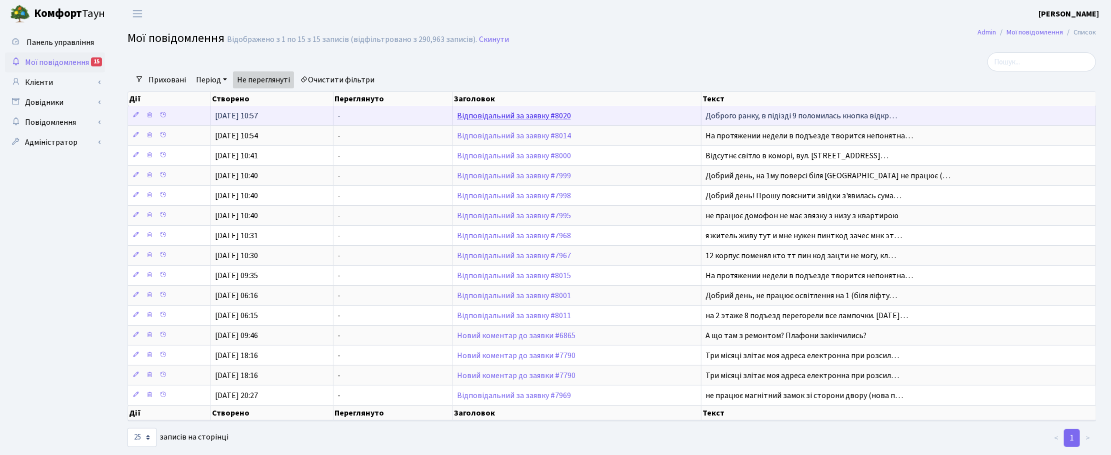
click at [516, 116] on link "Відповідальний за заявку #8020" at bounding box center [514, 115] width 114 height 11
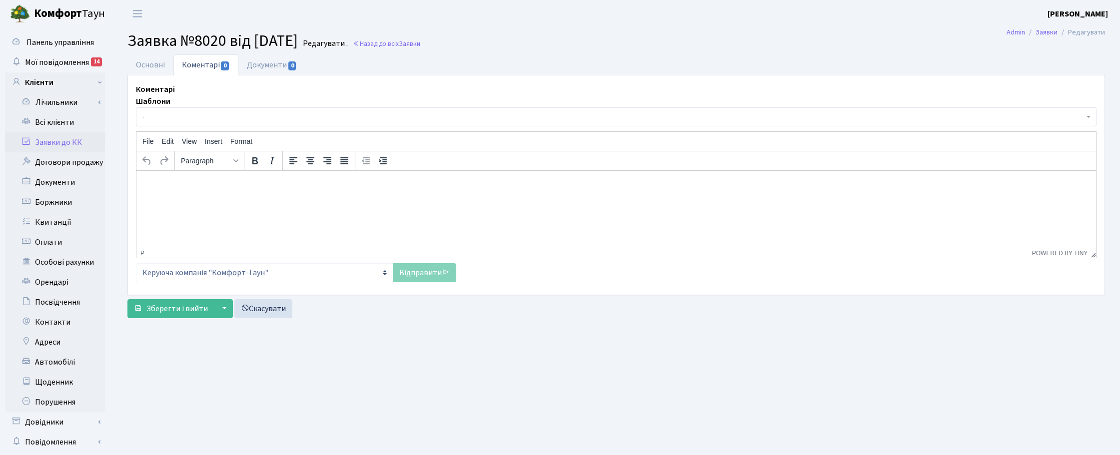
select select "17038"
select select "38"
click at [153, 66] on link "Основні" at bounding box center [150, 64] width 46 height 20
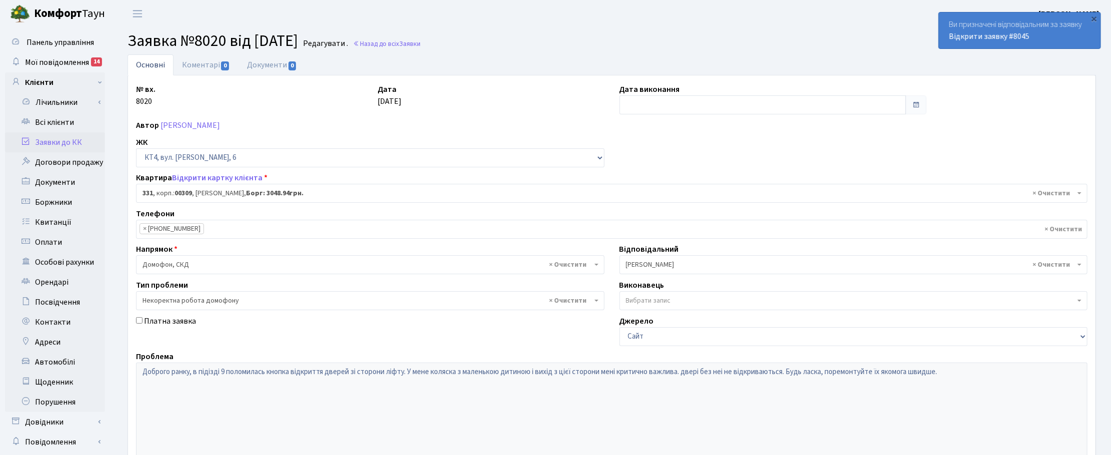
click at [1030, 126] on div "Автор [PERSON_NAME]" at bounding box center [611, 125] width 966 height 12
click at [413, 47] on link "Назад до всіх Заявки" at bounding box center [386, 43] width 67 height 9
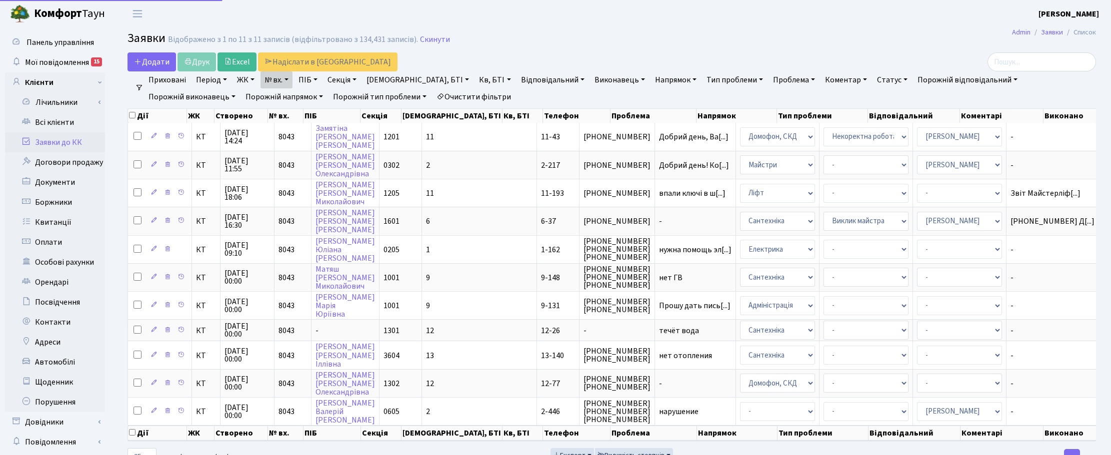
select select "25"
click at [432, 36] on link "Скинути" at bounding box center [435, 39] width 30 height 9
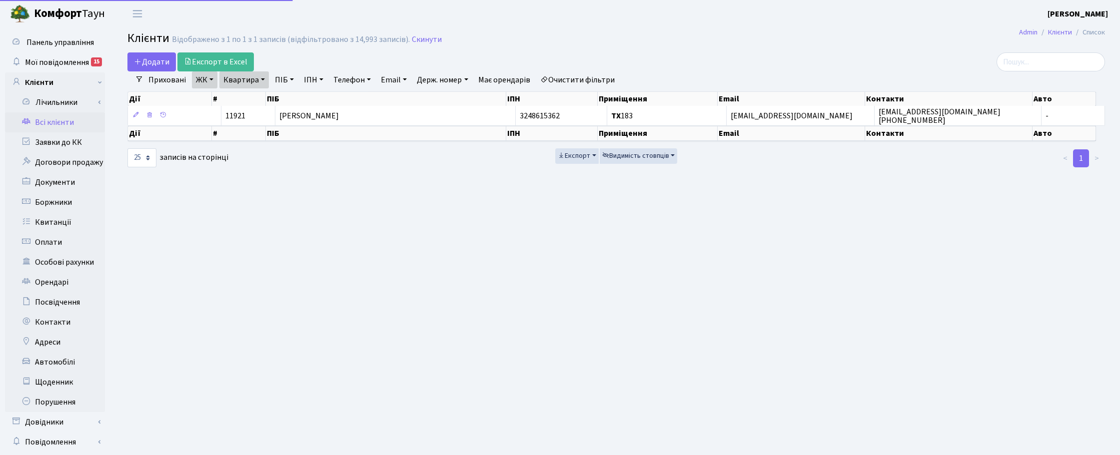
select select "25"
drag, startPoint x: 417, startPoint y: 39, endPoint x: 390, endPoint y: 44, distance: 27.4
click at [417, 39] on link "Скинути" at bounding box center [427, 39] width 30 height 9
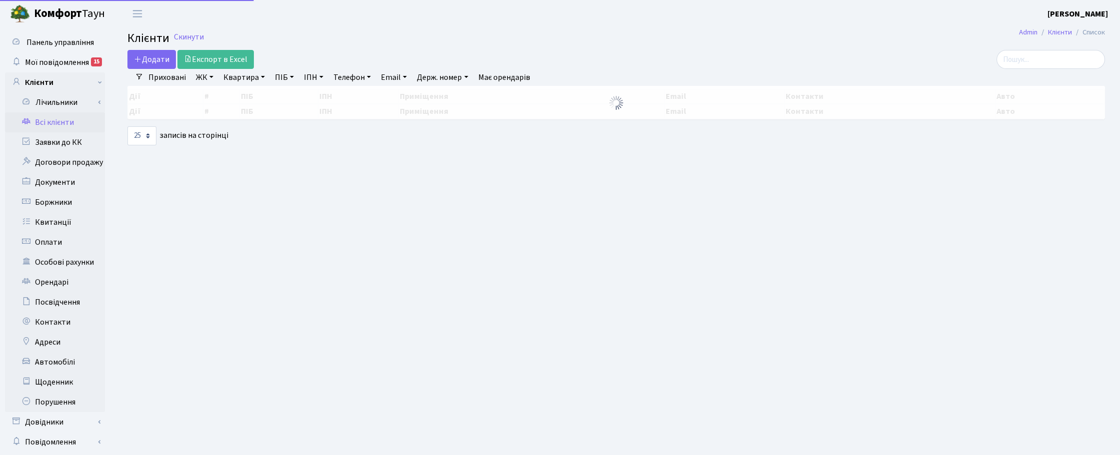
select select "25"
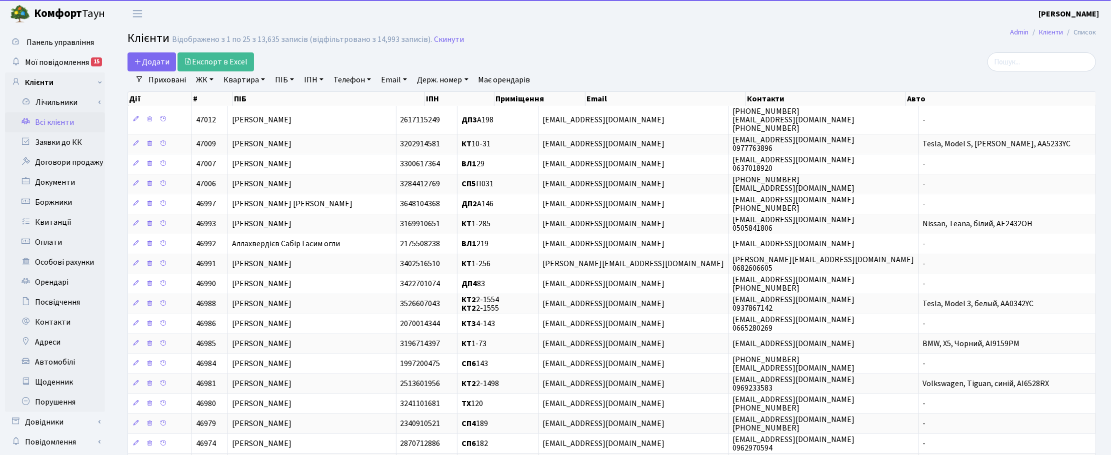
click at [246, 78] on link "Квартира" at bounding box center [243, 79] width 49 height 17
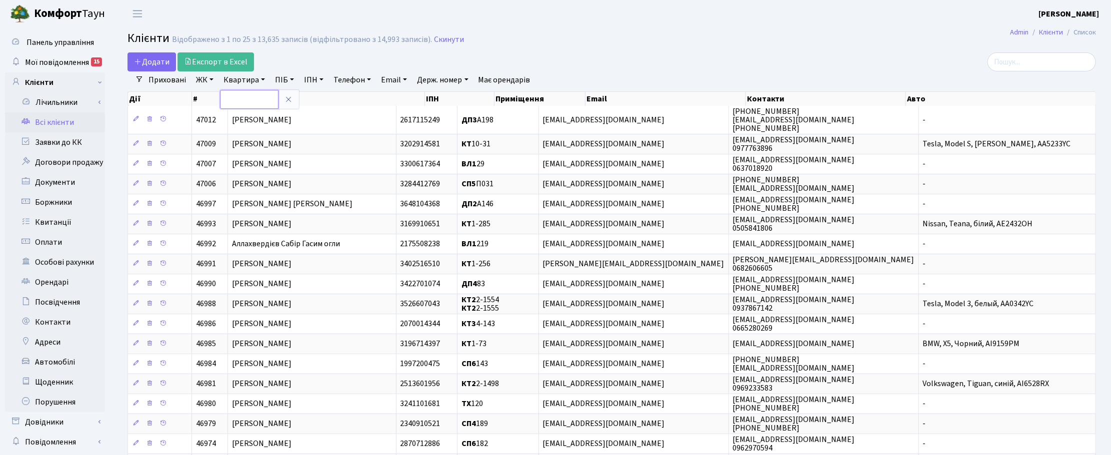
click at [246, 98] on input "text" at bounding box center [249, 99] width 58 height 19
type input "1-445"
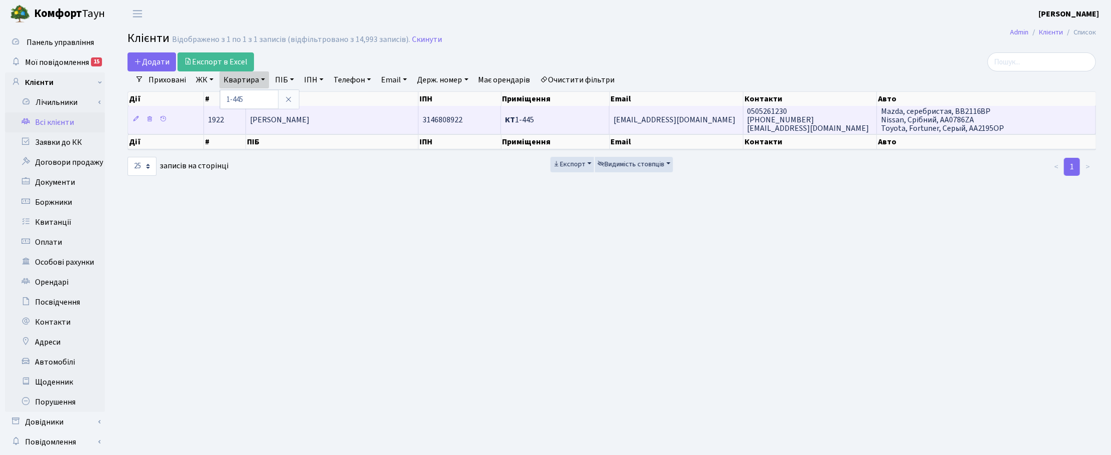
click at [281, 126] on td "Сухініна Марина Сергіївна" at bounding box center [332, 119] width 172 height 27
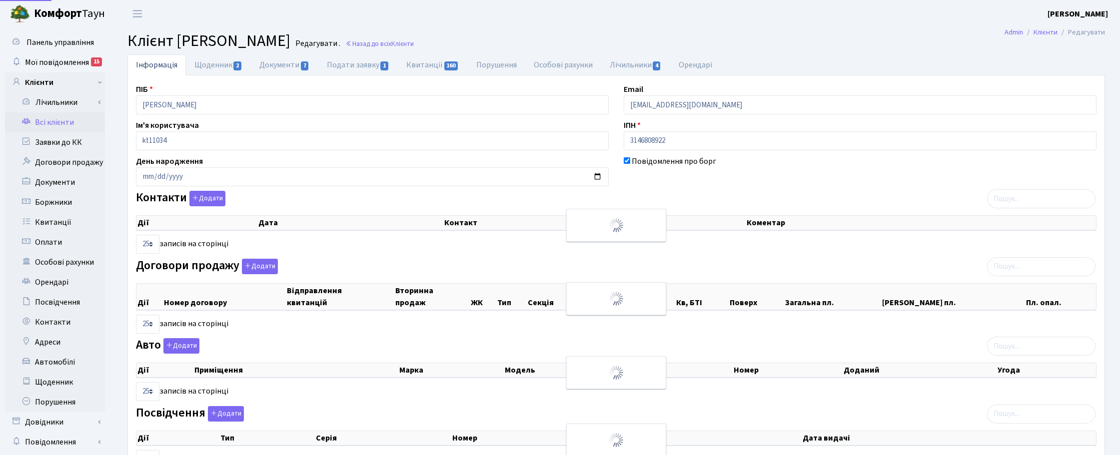
select select "25"
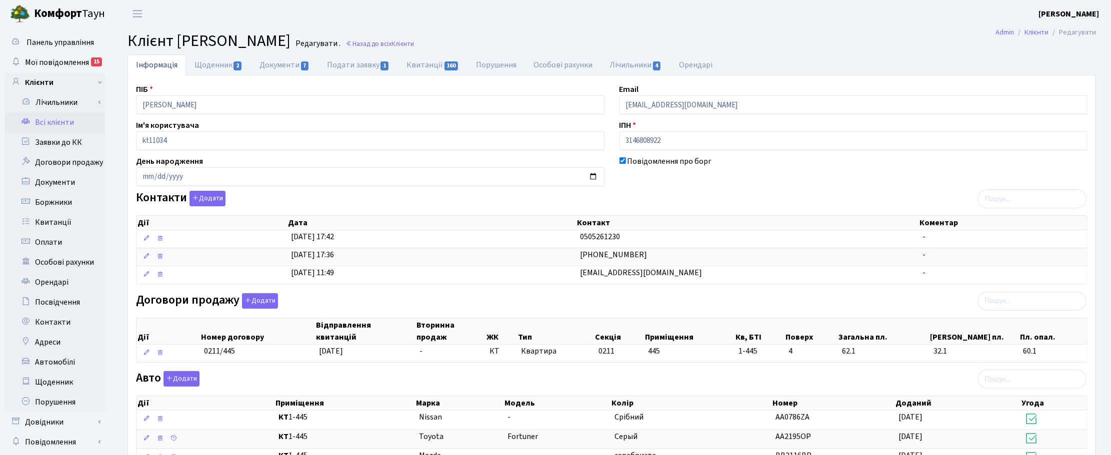
click at [678, 23] on header "Комфорт Таун Корчун І. С. Мій обліковий запис Вийти" at bounding box center [555, 13] width 1111 height 27
click at [46, 61] on span "Мої повідомлення" at bounding box center [57, 62] width 64 height 11
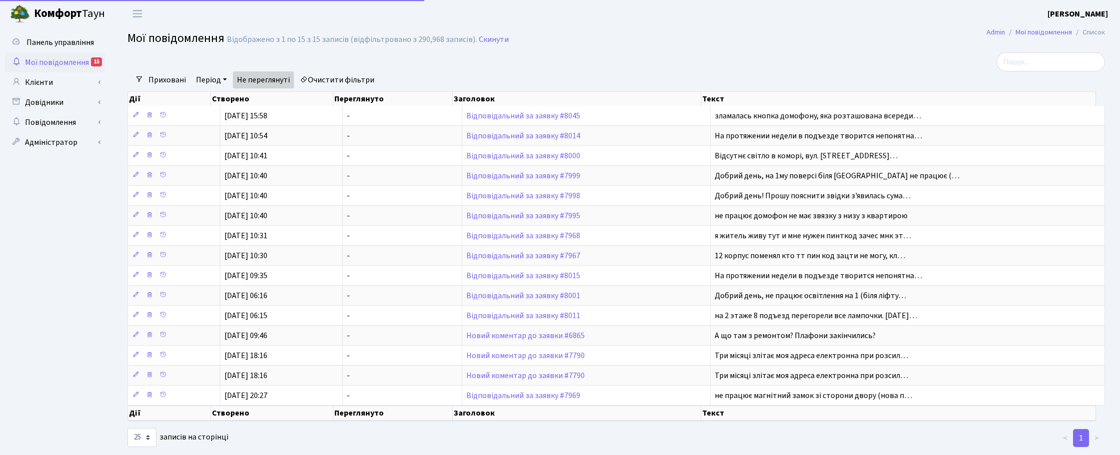
select select "25"
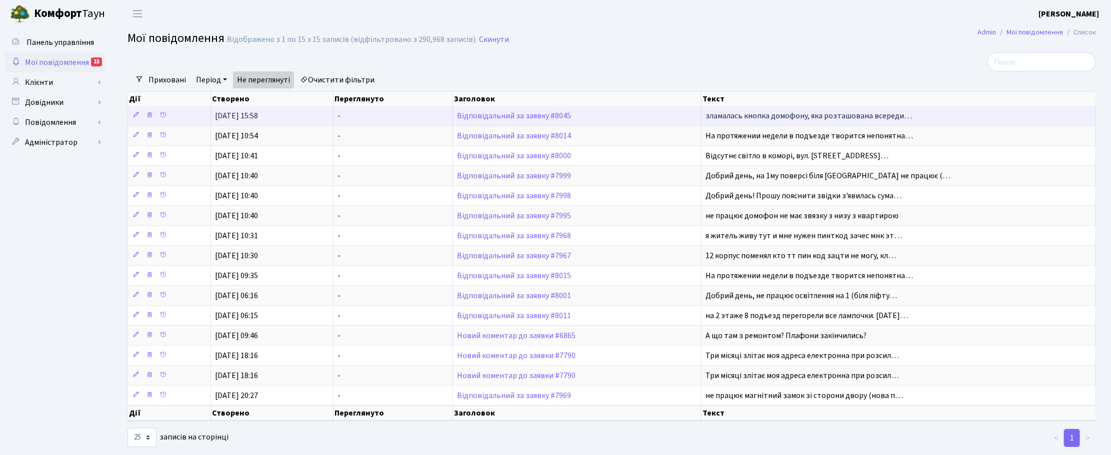
click at [478, 124] on td "Відповідальний за заявку #8045" at bounding box center [577, 115] width 248 height 19
click at [473, 117] on link "Відповідальний за заявку #8045" at bounding box center [514, 115] width 114 height 11
click at [507, 112] on link "Відповідальний за заявку #8045" at bounding box center [514, 115] width 114 height 11
click at [539, 115] on link "Відповідальний за заявку #8045" at bounding box center [514, 115] width 114 height 11
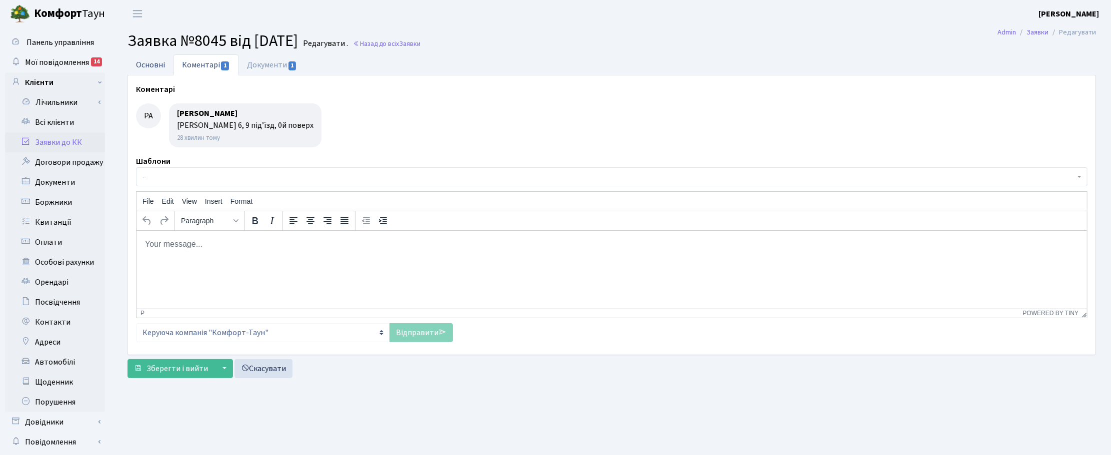
click at [143, 61] on link "Основні" at bounding box center [150, 64] width 46 height 20
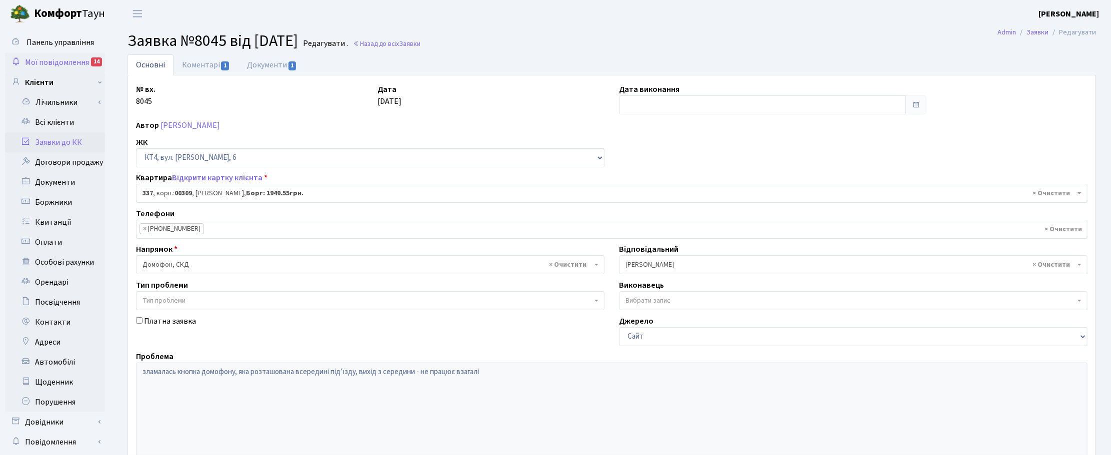
click at [39, 60] on span "Мої повідомлення" at bounding box center [57, 62] width 64 height 11
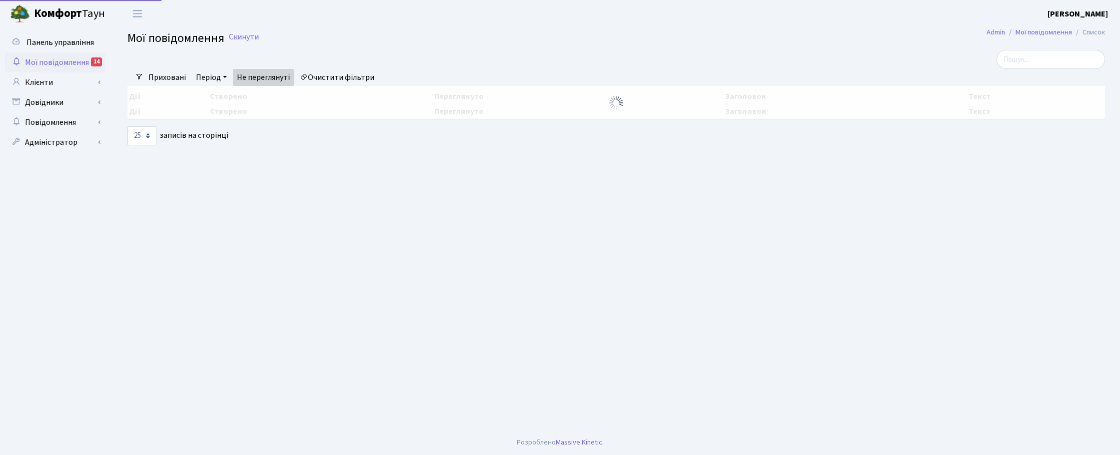
select select "25"
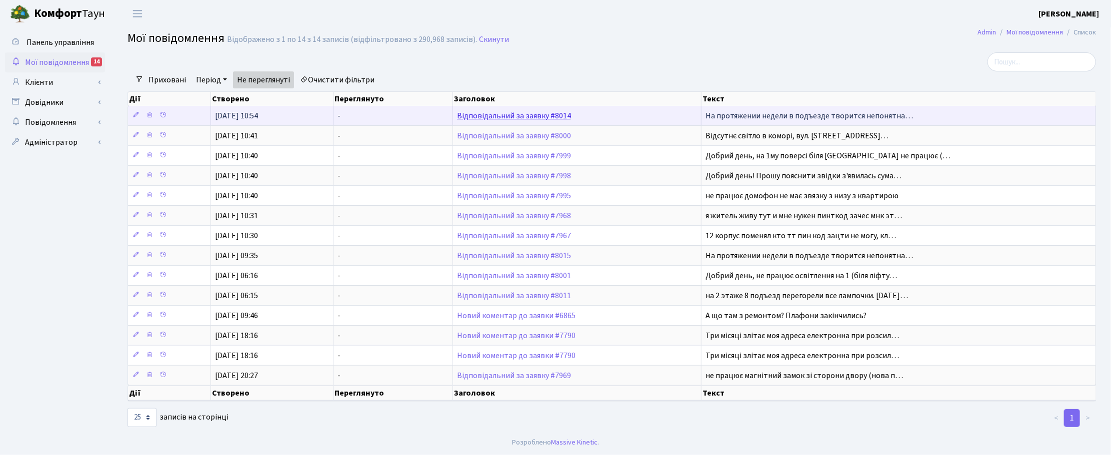
click at [490, 119] on link "Відповідальний за заявку #8014" at bounding box center [514, 115] width 114 height 11
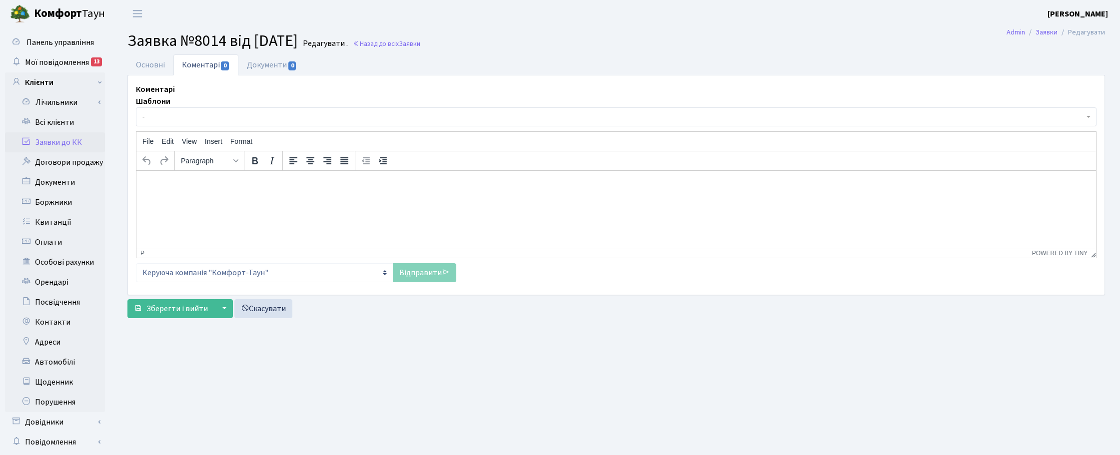
select select "15649"
select select "67"
click at [143, 65] on link "Основні" at bounding box center [150, 64] width 46 height 20
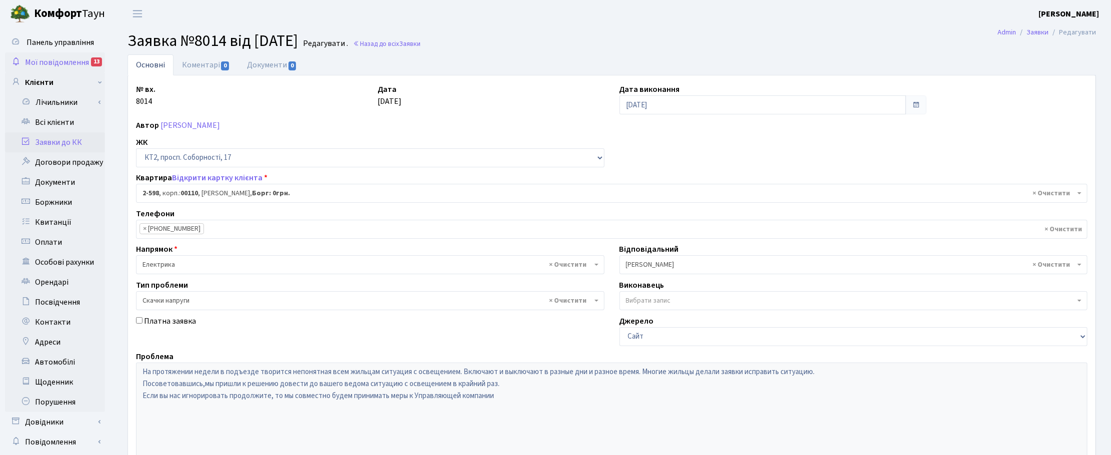
click at [58, 58] on span "Мої повідомлення" at bounding box center [57, 62] width 64 height 11
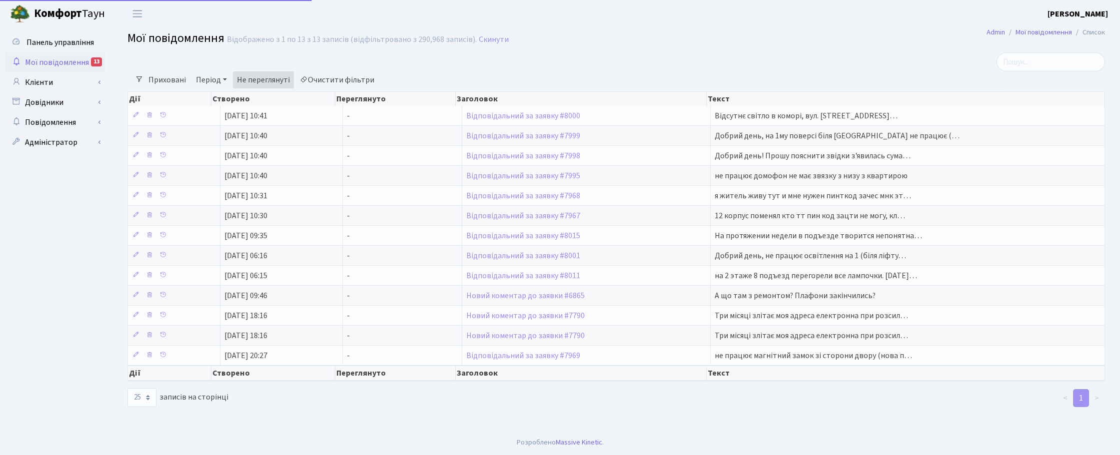
select select "25"
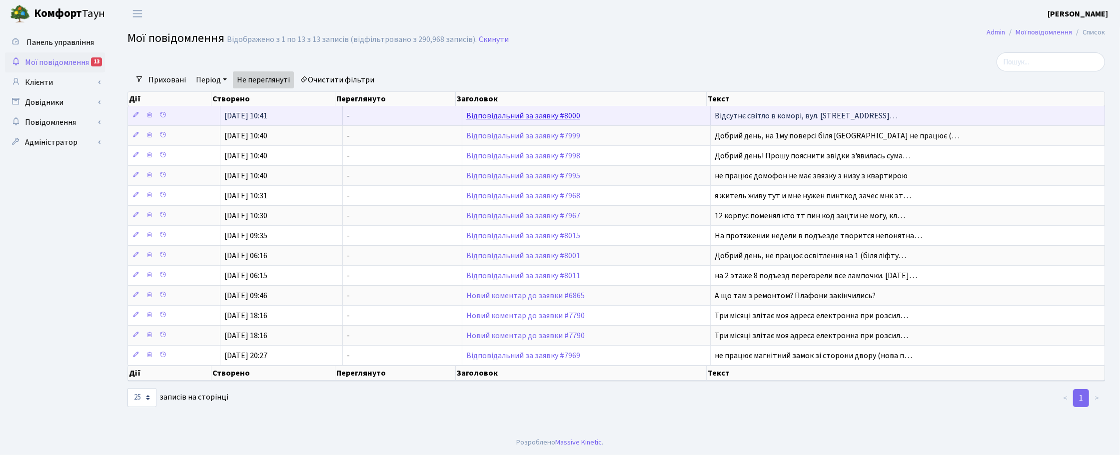
click at [505, 115] on link "Відповідальний за заявку #8000" at bounding box center [523, 115] width 114 height 11
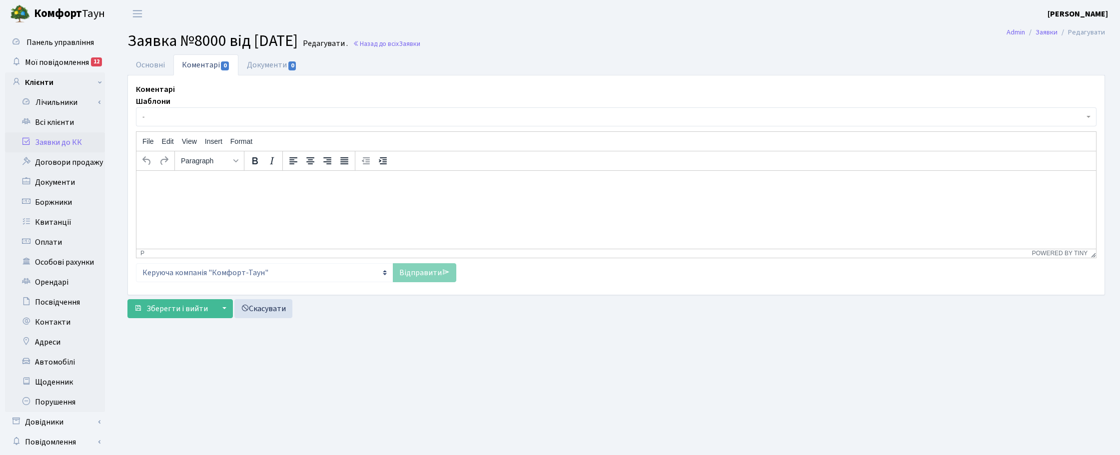
select select "410"
click at [144, 62] on link "Основні" at bounding box center [150, 64] width 46 height 20
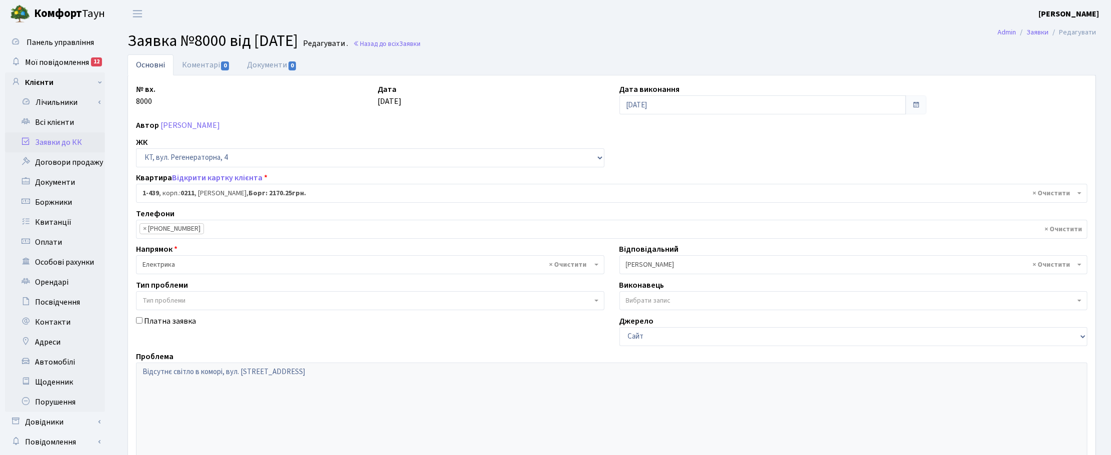
click at [46, 145] on link "Заявки до КК" at bounding box center [55, 142] width 100 height 20
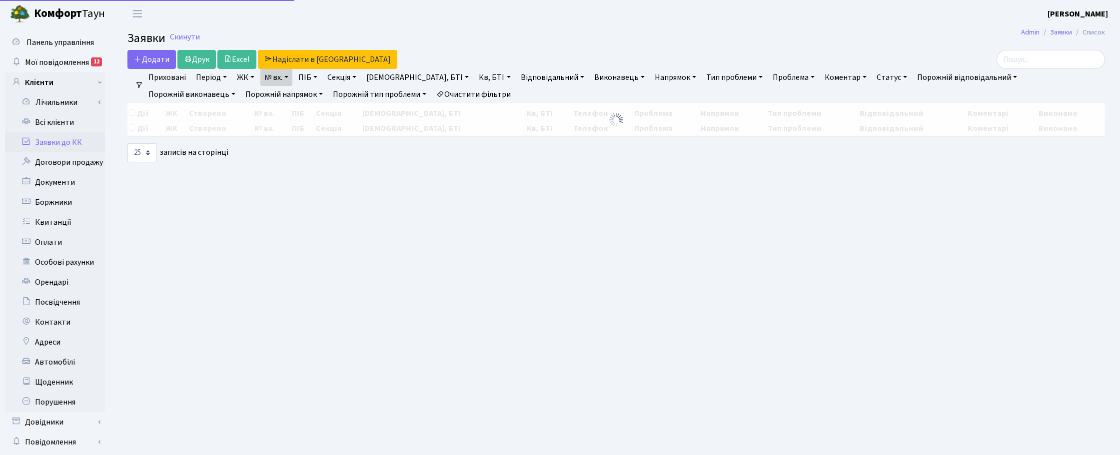
select select "25"
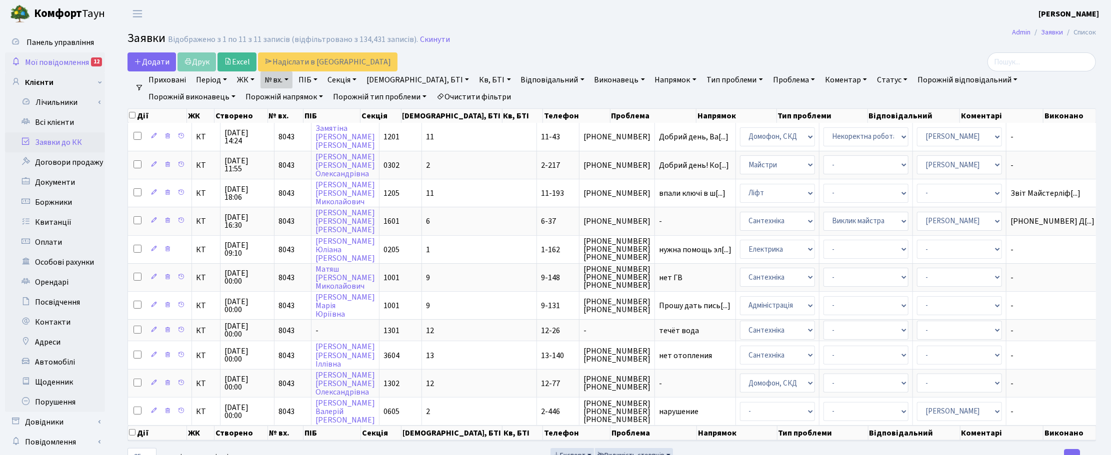
click at [38, 55] on link "Мої повідомлення 12" at bounding box center [55, 62] width 100 height 20
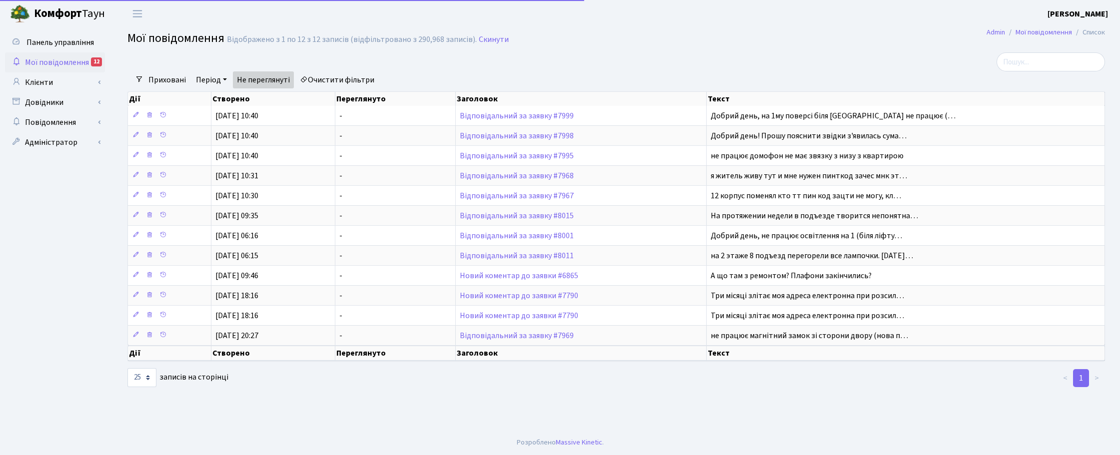
select select "25"
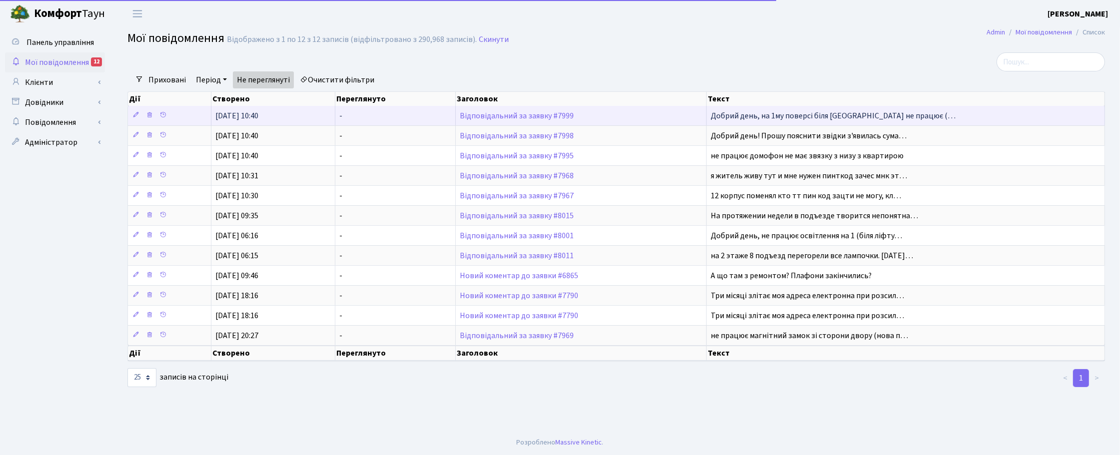
click at [494, 110] on td "Відповідальний за заявку #7999" at bounding box center [581, 115] width 251 height 19
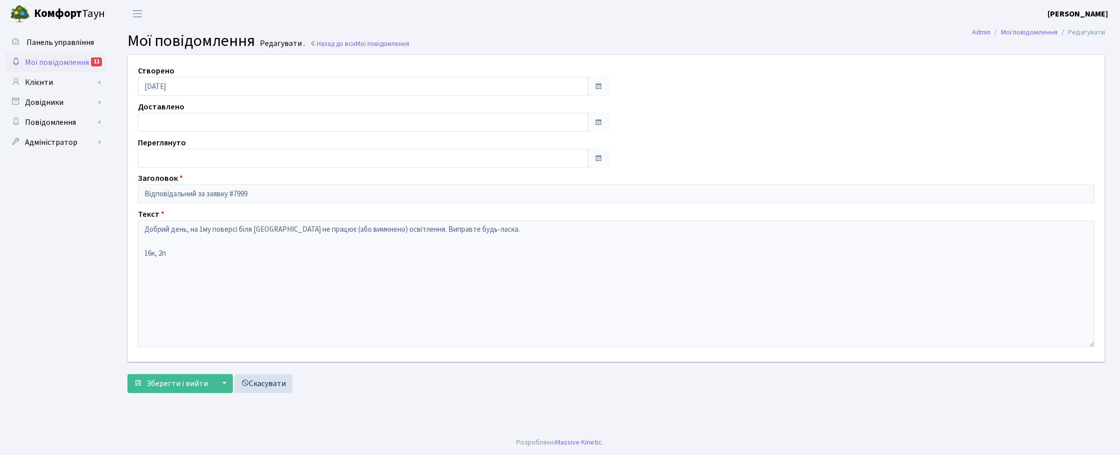
click at [51, 58] on span "Мої повідомлення" at bounding box center [57, 62] width 64 height 11
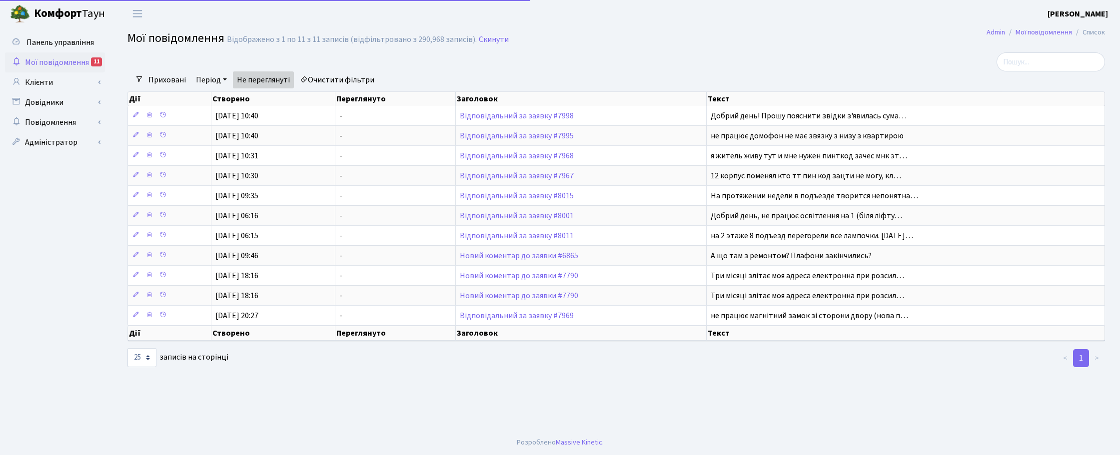
select select "25"
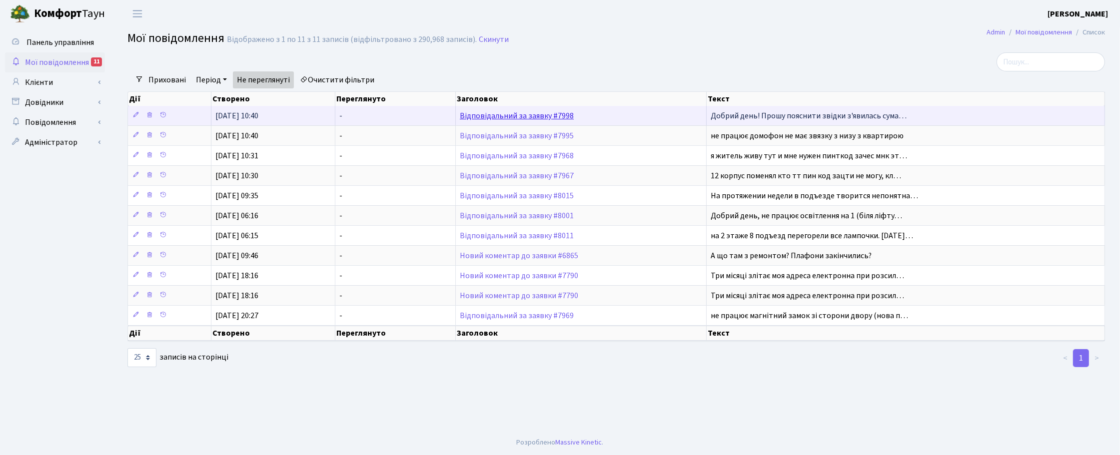
click at [485, 113] on link "Відповідальний за заявку #7998" at bounding box center [517, 115] width 114 height 11
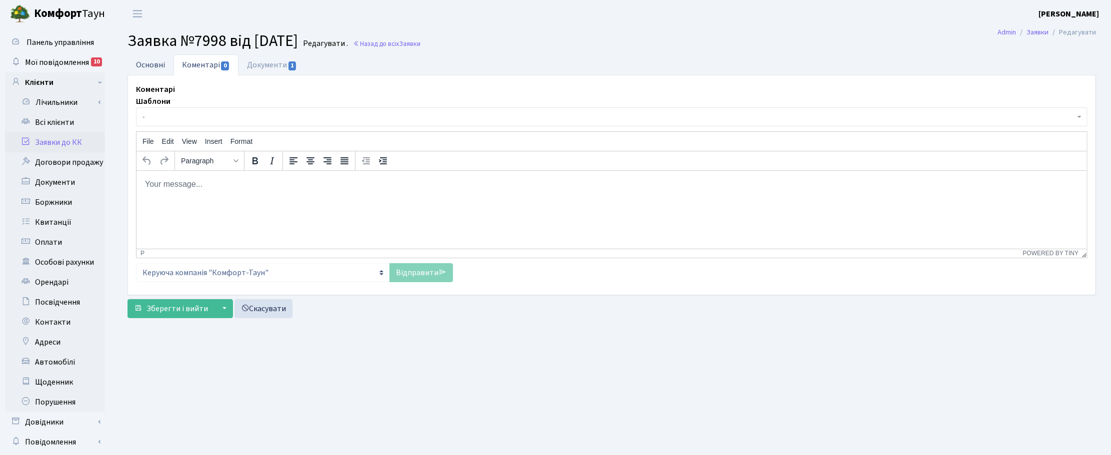
click at [149, 64] on link "Основні" at bounding box center [150, 64] width 46 height 20
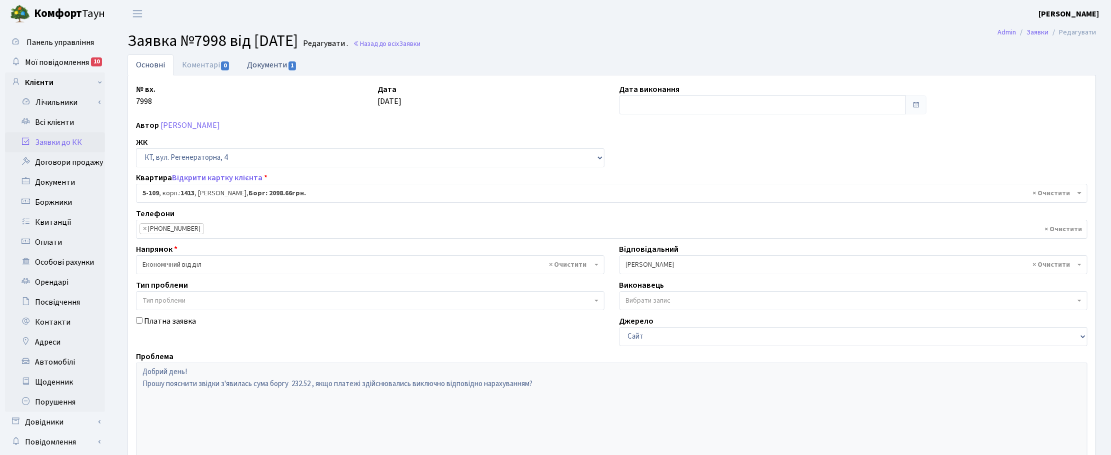
click at [269, 63] on link "Документи 1" at bounding box center [271, 64] width 67 height 20
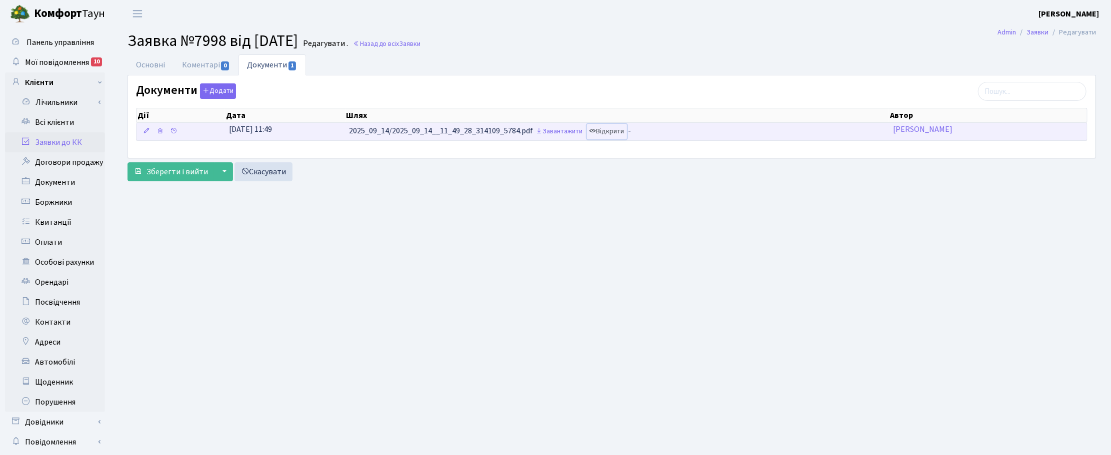
click at [620, 131] on link "Відкрити" at bounding box center [607, 131] width 40 height 15
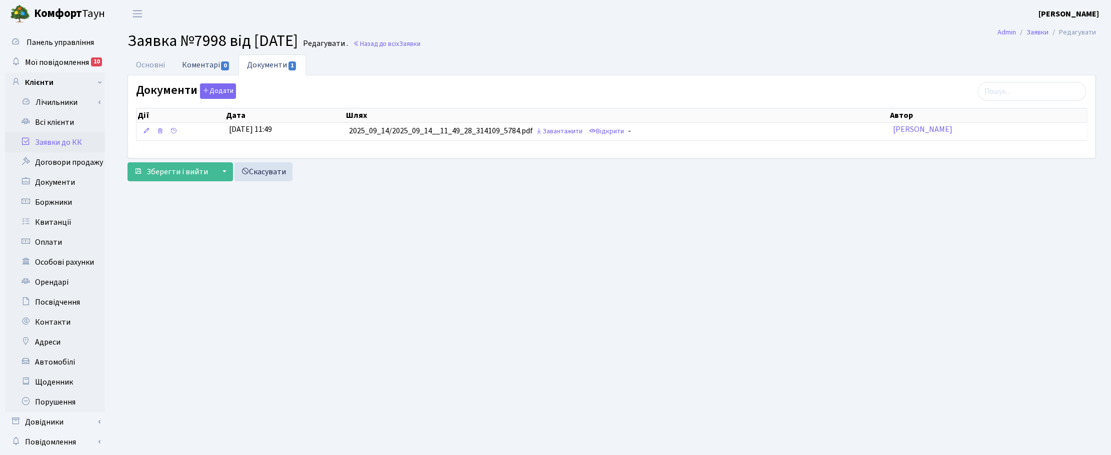
click at [215, 58] on link "Коментарі 0" at bounding box center [205, 64] width 65 height 20
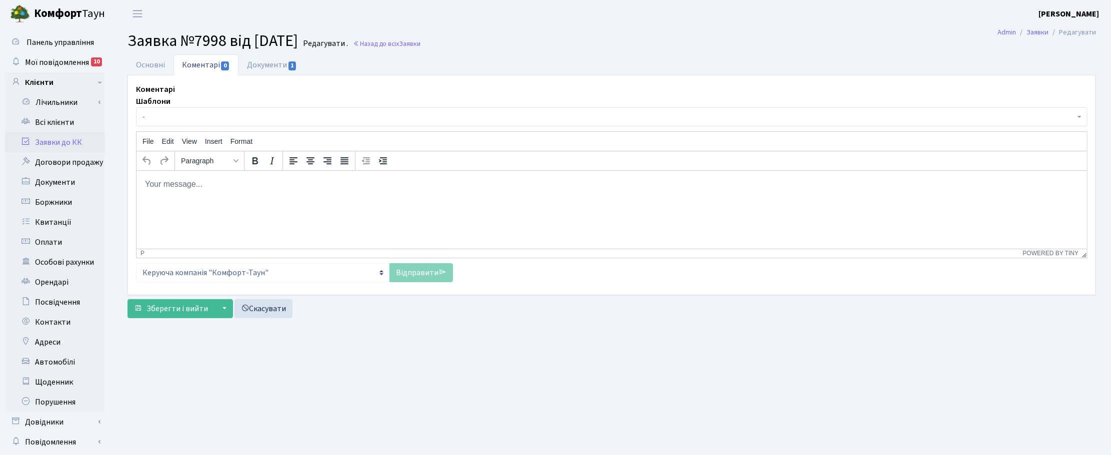
click at [278, 192] on html at bounding box center [611, 183] width 950 height 27
click at [425, 276] on link "Відправити" at bounding box center [420, 272] width 63 height 19
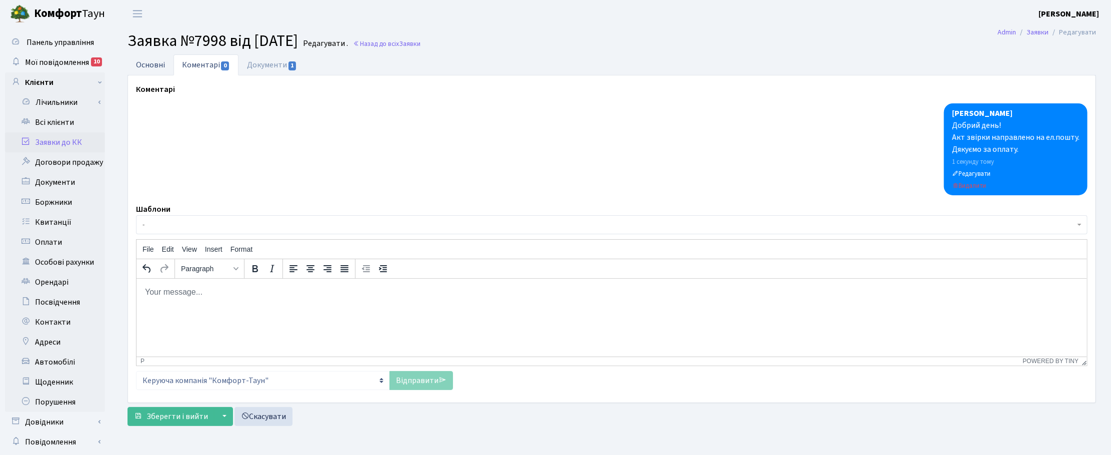
click at [145, 65] on link "Основні" at bounding box center [150, 64] width 46 height 20
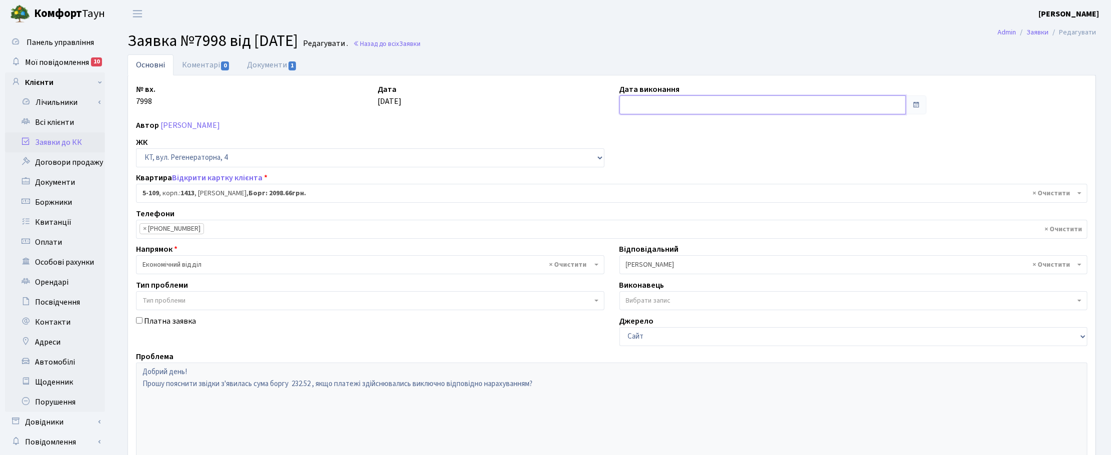
click at [660, 108] on input "text" at bounding box center [762, 104] width 286 height 19
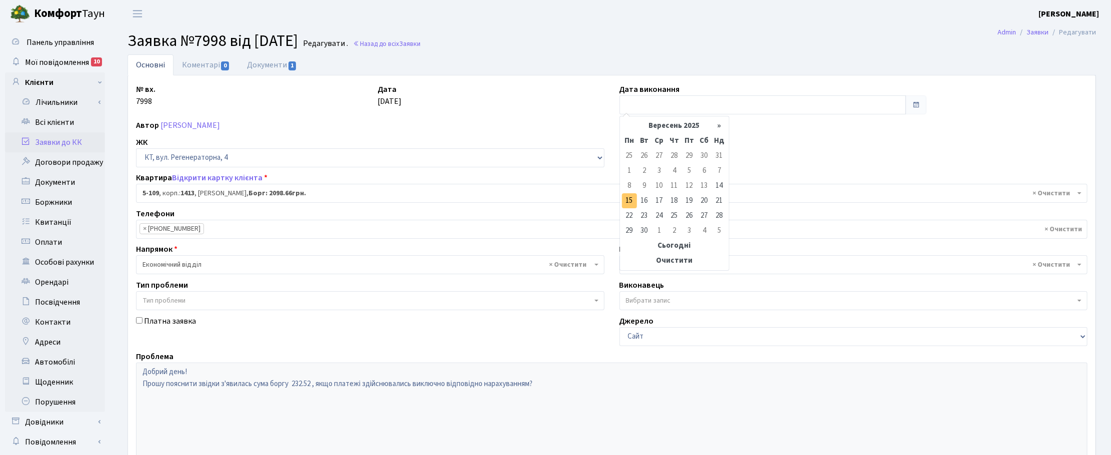
click at [631, 202] on td "15" at bounding box center [629, 200] width 15 height 15
type input "15.09.2025"
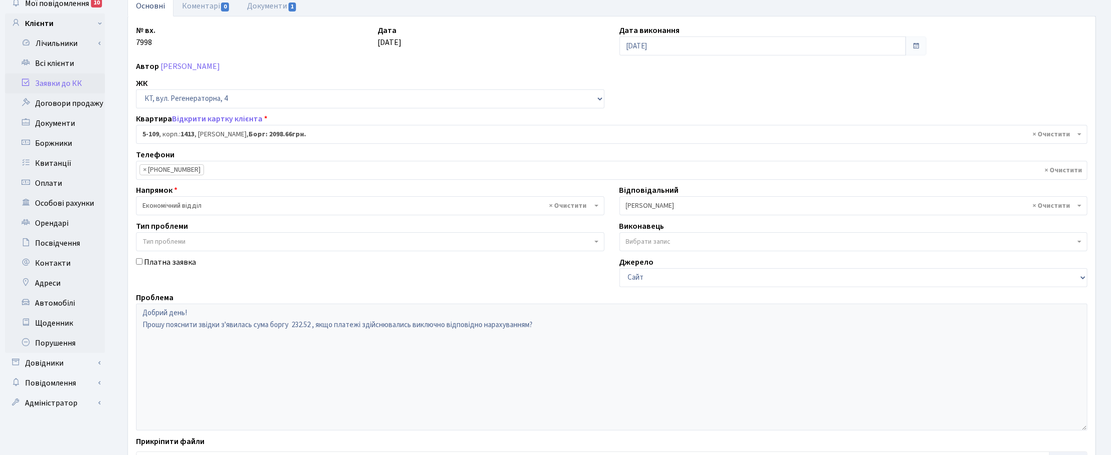
scroll to position [141, 0]
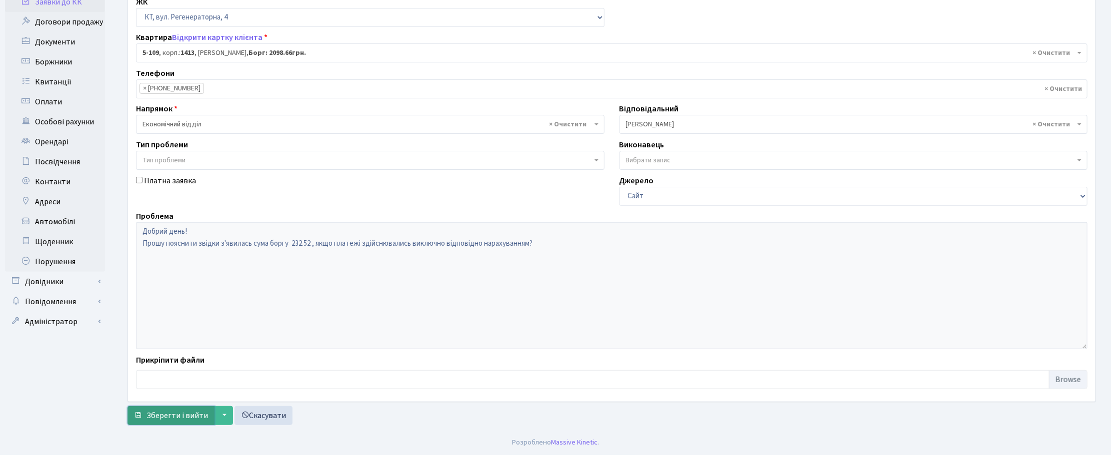
click at [165, 420] on span "Зберегти і вийти" at bounding box center [176, 415] width 61 height 11
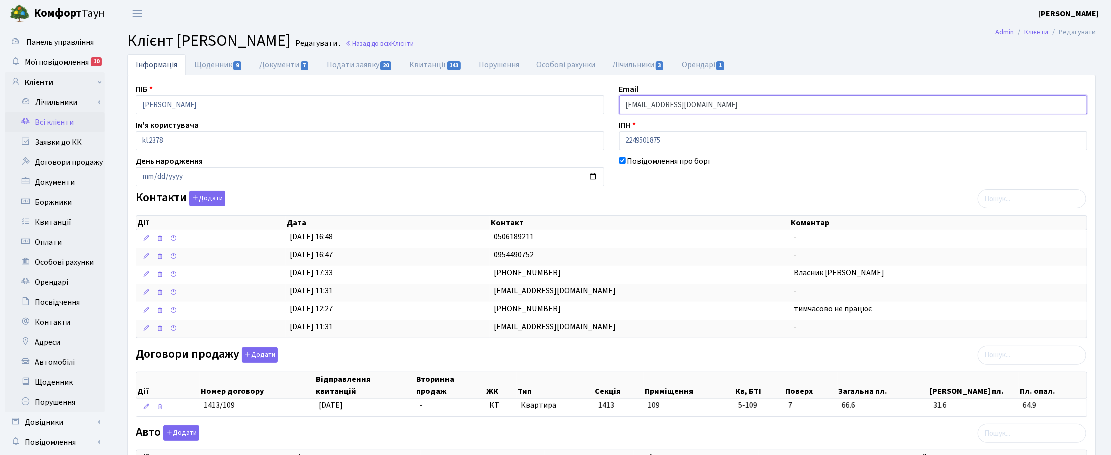
drag, startPoint x: 735, startPoint y: 108, endPoint x: 578, endPoint y: 110, distance: 157.0
click at [578, 110] on div "ПІБ [PERSON_NAME] Email [PERSON_NAME][EMAIL_ADDRESS][DOMAIN_NAME] Ім'я користув…" at bounding box center [611, 391] width 966 height 616
click at [933, 40] on h2 "Клієнт Гавріков Андрій Віталійович Редагувати . Назад до всіх Клієнти" at bounding box center [611, 40] width 968 height 19
click at [58, 57] on span "Мої повідомлення" at bounding box center [57, 62] width 64 height 11
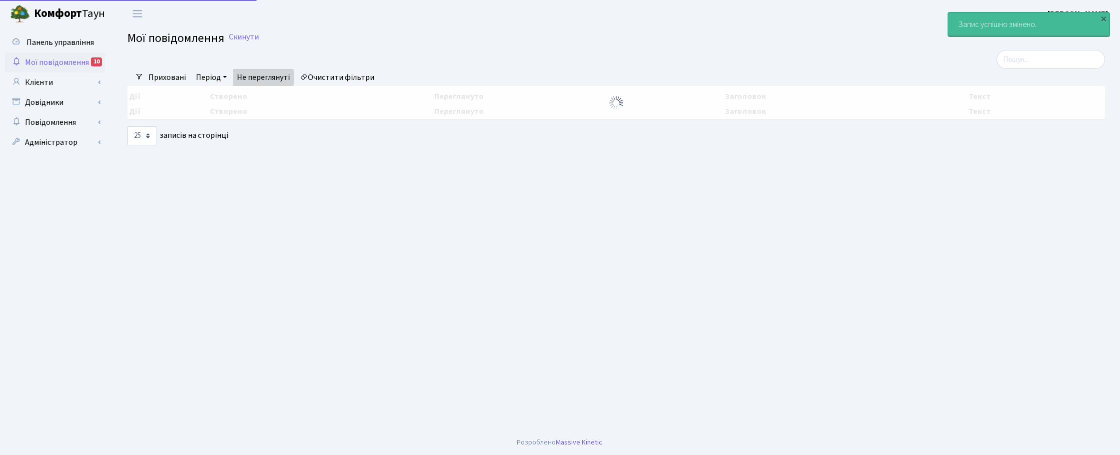
select select "25"
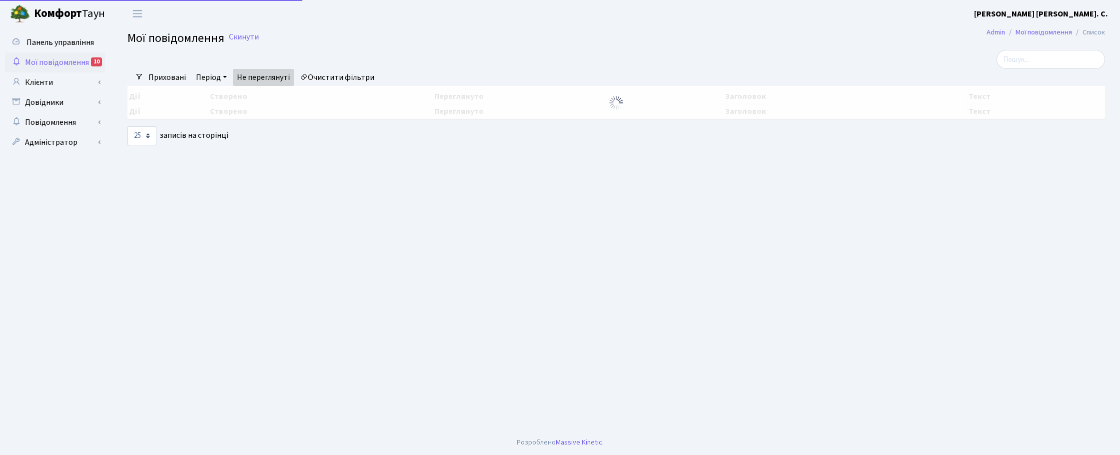
select select "25"
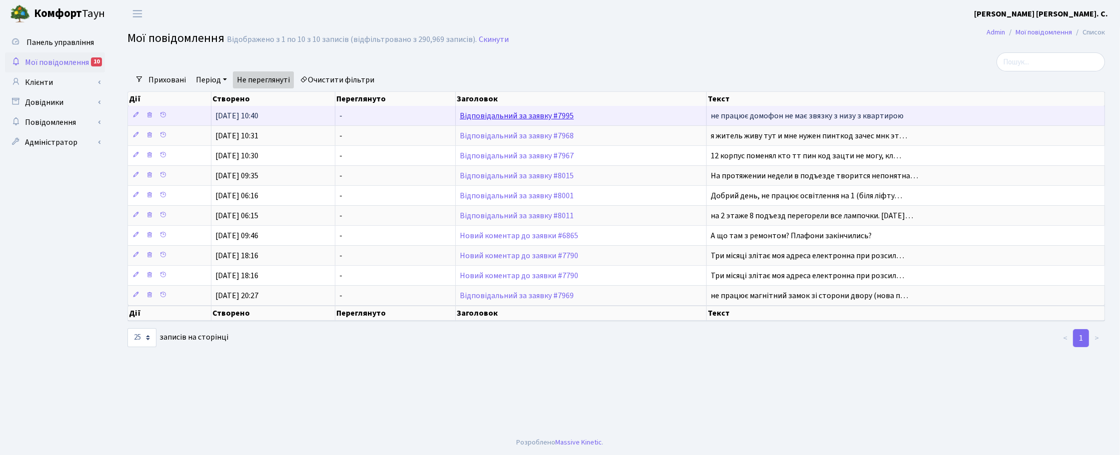
click at [527, 116] on link "Відповідальний за заявку #7995" at bounding box center [517, 115] width 114 height 11
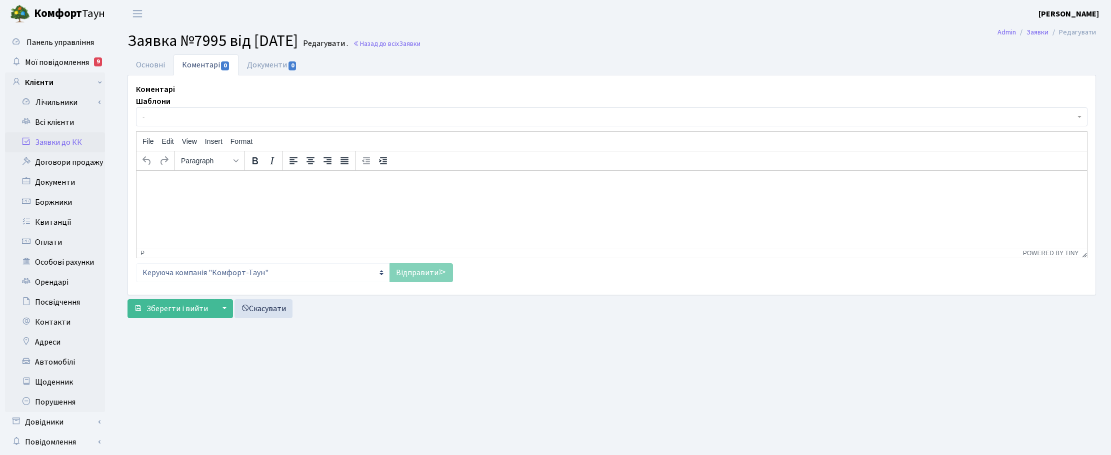
select select "7644"
select select "38"
click at [155, 58] on link "Основні" at bounding box center [150, 64] width 46 height 20
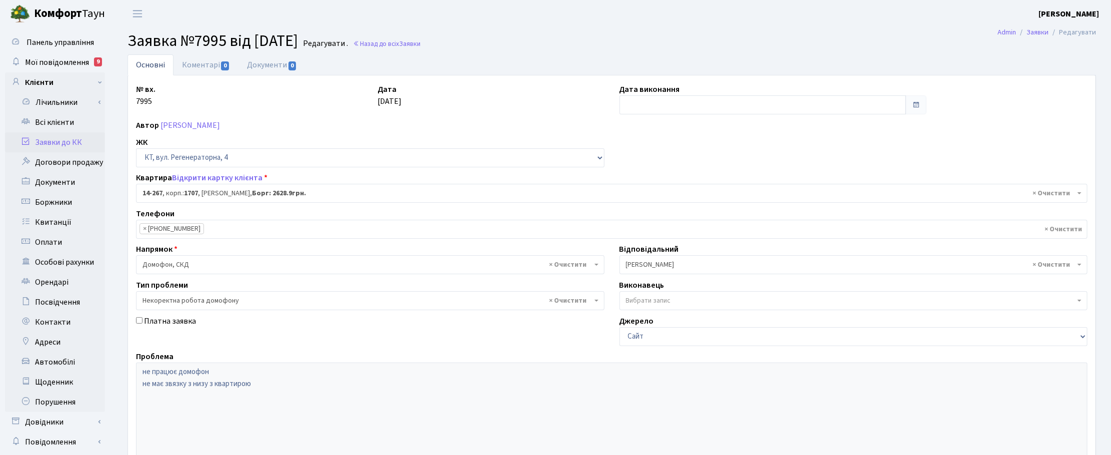
click at [966, 144] on div "№ вх. 7995 Дата 14.09.2025 Дата виконання Автор Борисенко Наталія Миколаївна ЖК…" at bounding box center [611, 308] width 966 height 451
click at [52, 64] on span "Мої повідомлення" at bounding box center [57, 62] width 64 height 11
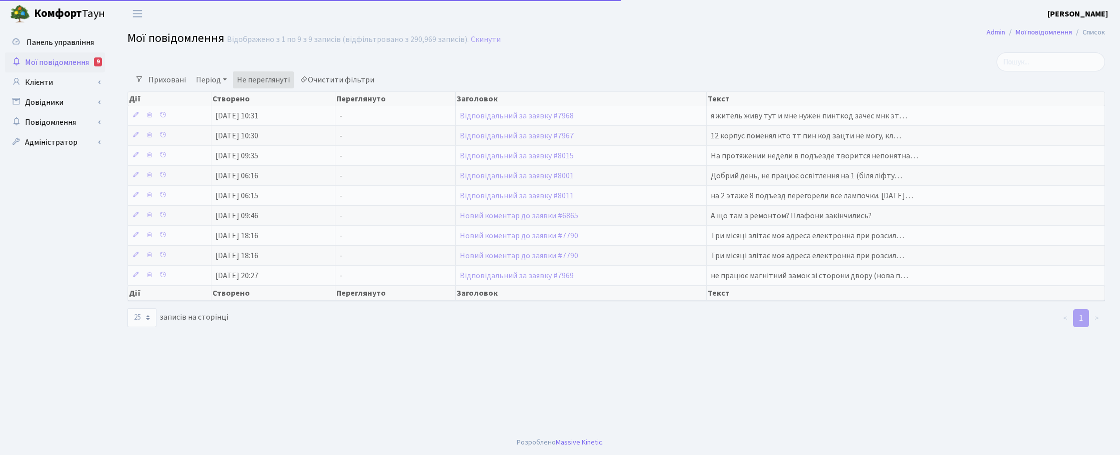
select select "25"
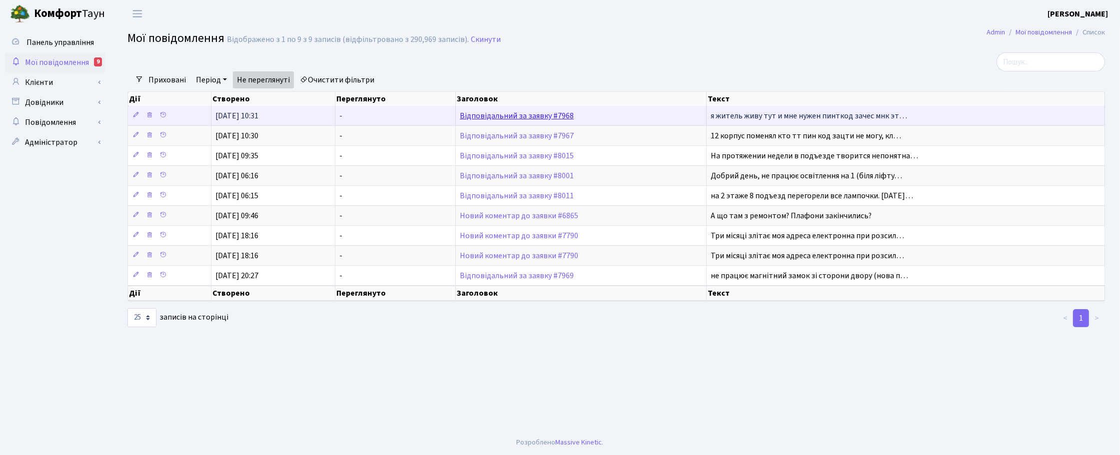
click at [497, 111] on link "Відповідальний за заявку #7968" at bounding box center [517, 115] width 114 height 11
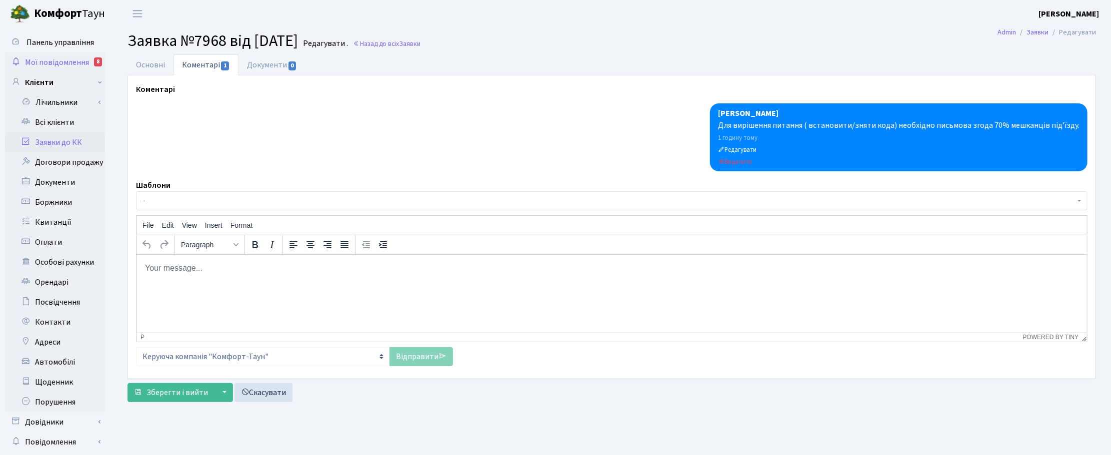
click at [57, 58] on span "Мої повідомлення" at bounding box center [57, 62] width 64 height 11
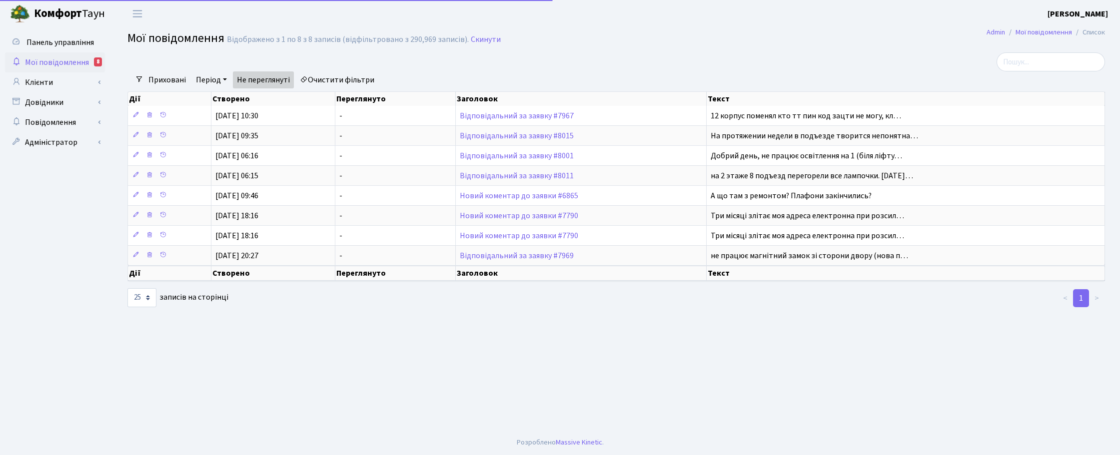
select select "25"
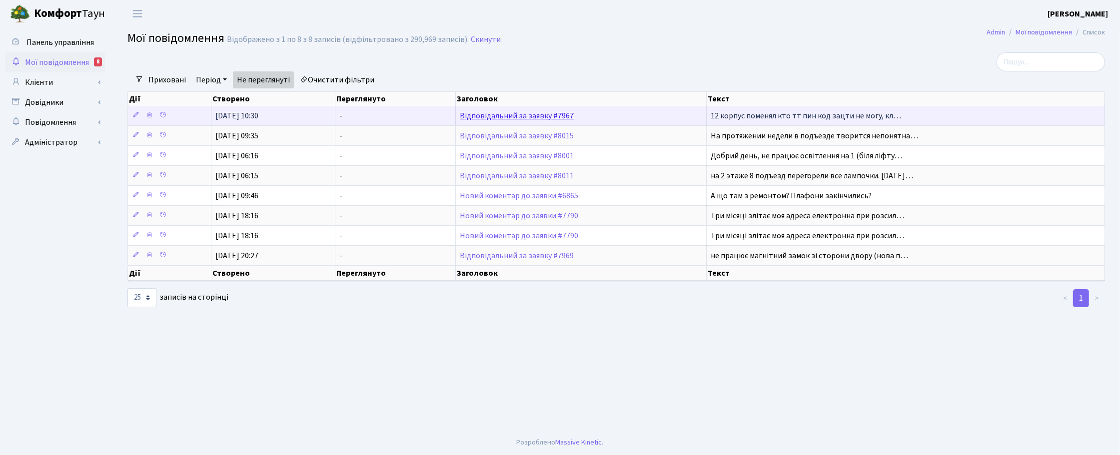
click at [499, 117] on link "Відповідальний за заявку #7967" at bounding box center [517, 115] width 114 height 11
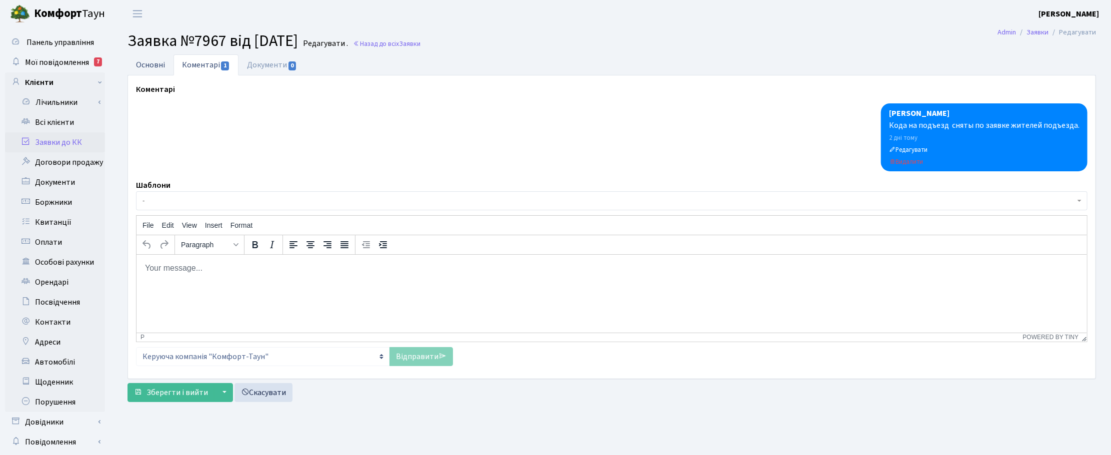
click at [149, 64] on link "Основні" at bounding box center [150, 64] width 46 height 20
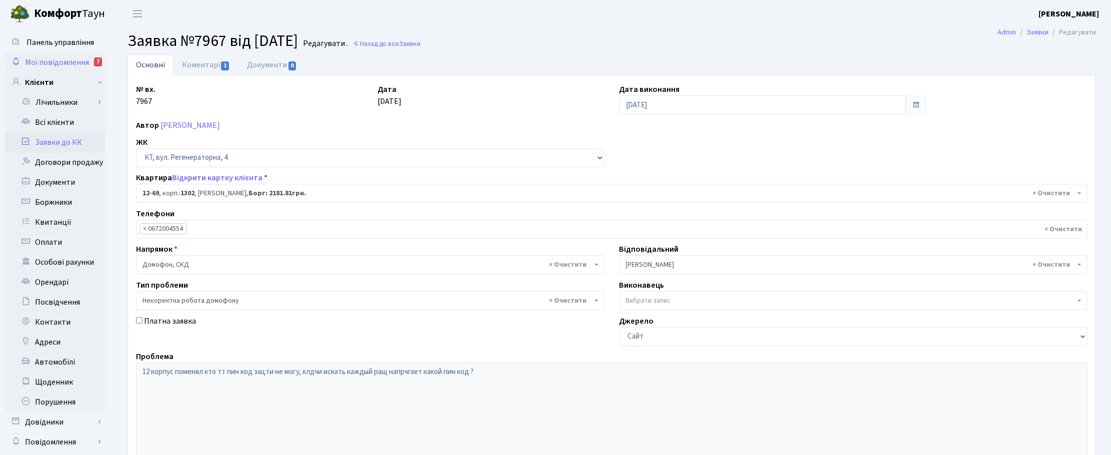
click at [48, 60] on span "Мої повідомлення" at bounding box center [57, 62] width 64 height 11
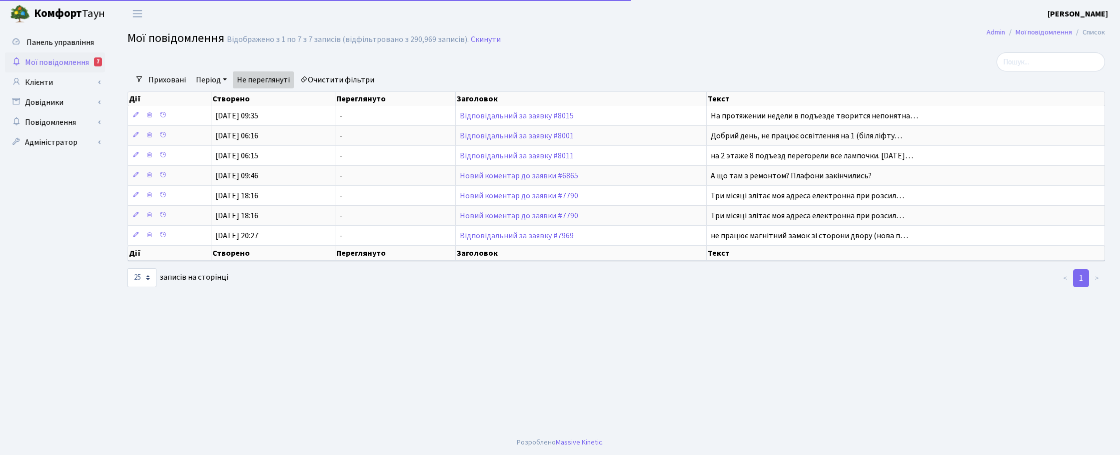
select select "25"
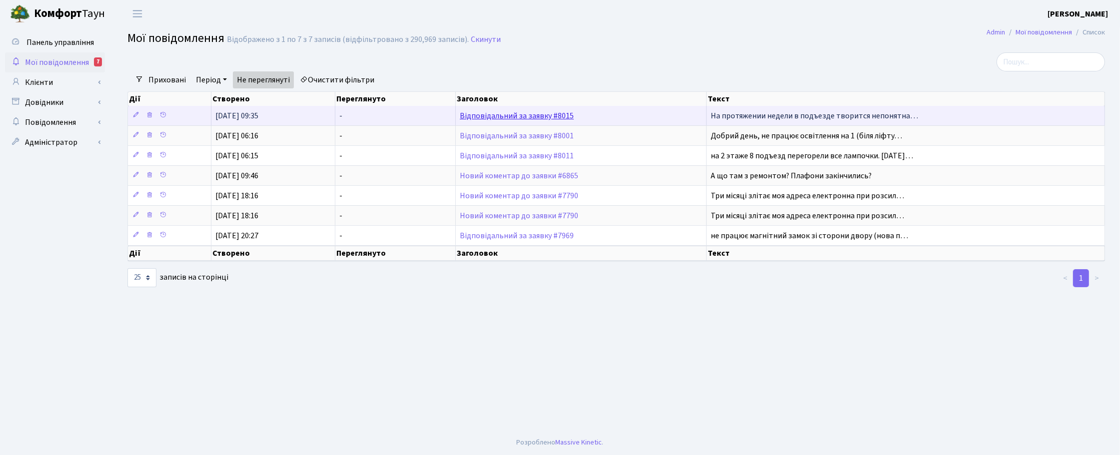
click at [518, 116] on link "Відповідальний за заявку #8015" at bounding box center [517, 115] width 114 height 11
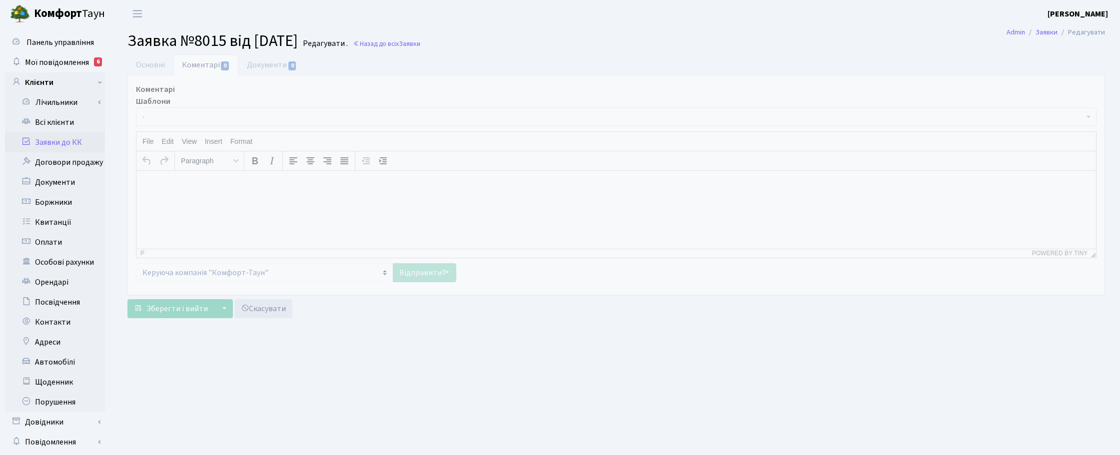
select select "15649"
select select "67"
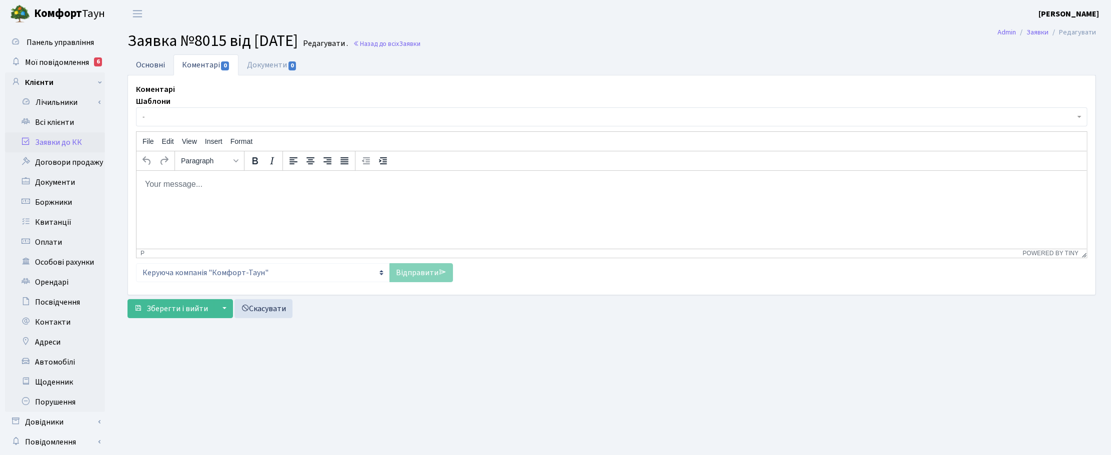
click at [145, 65] on link "Основні" at bounding box center [150, 64] width 46 height 20
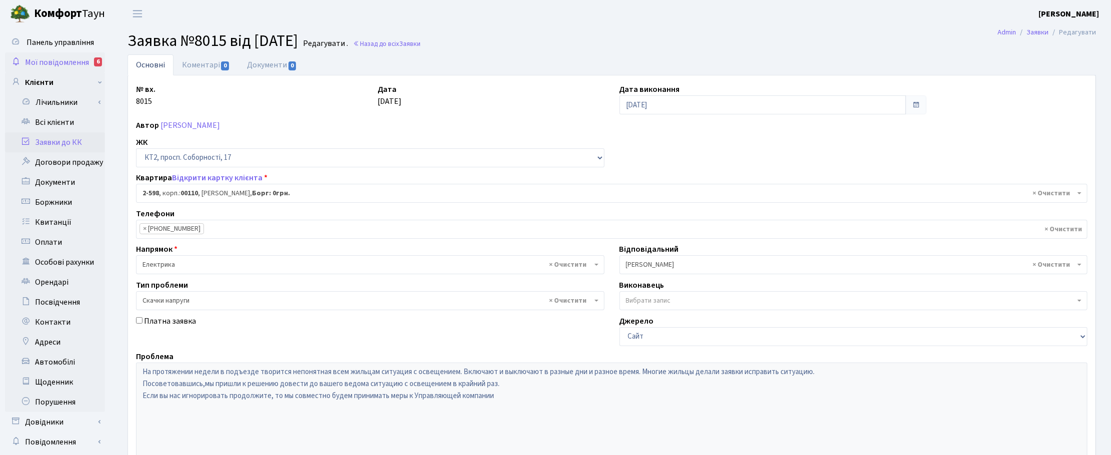
click at [80, 57] on span "Мої повідомлення" at bounding box center [57, 62] width 64 height 11
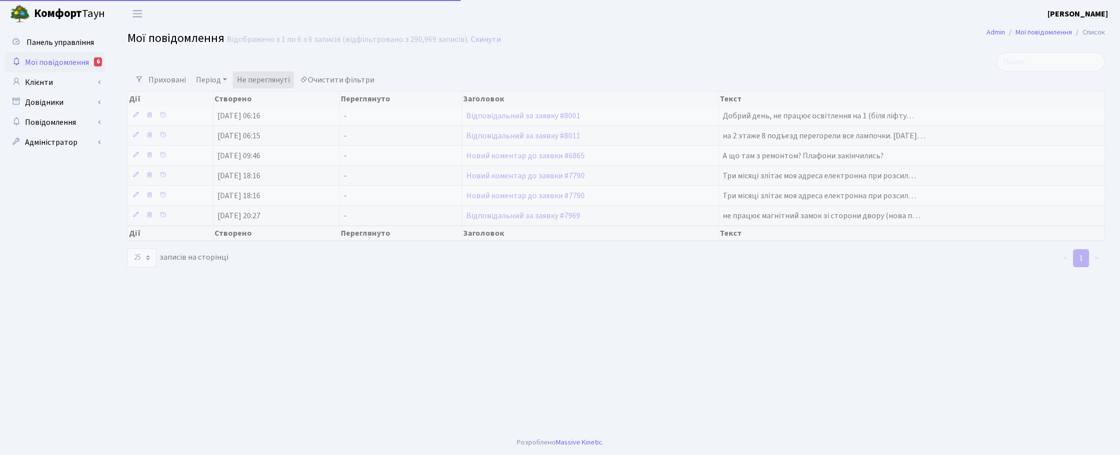
select select "25"
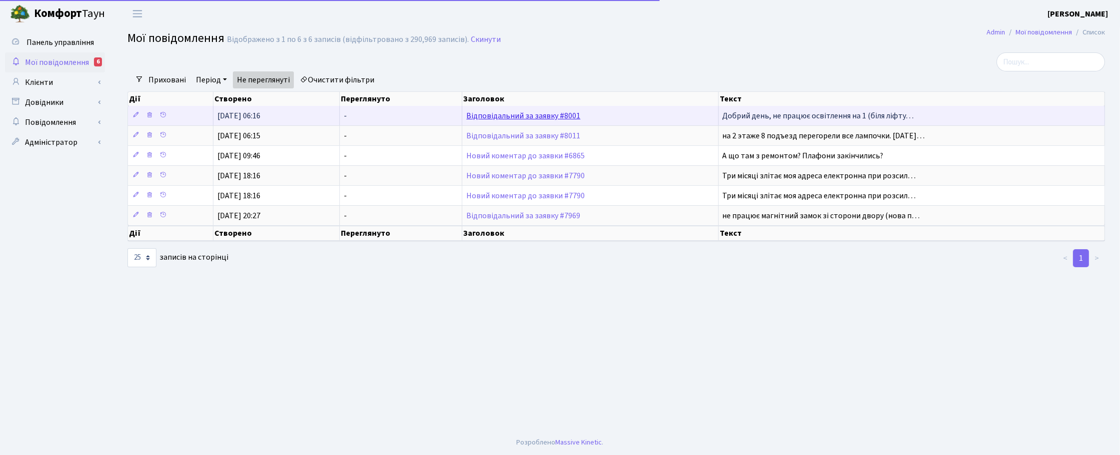
click at [490, 117] on link "Відповідальний за заявку #8001" at bounding box center [523, 115] width 114 height 11
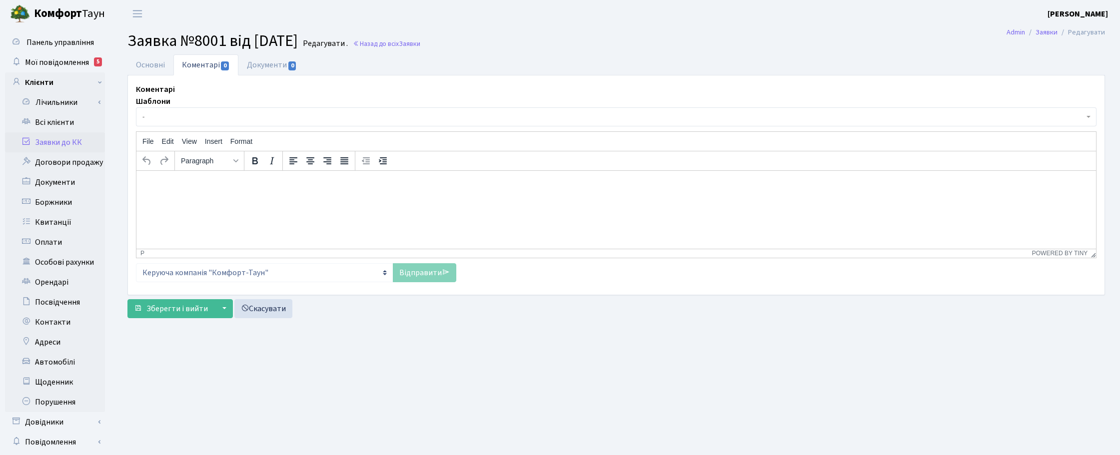
select select "15643"
select select "40"
drag, startPoint x: 153, startPoint y: 65, endPoint x: 160, endPoint y: 71, distance: 9.2
click at [155, 66] on link "Основні" at bounding box center [150, 64] width 46 height 20
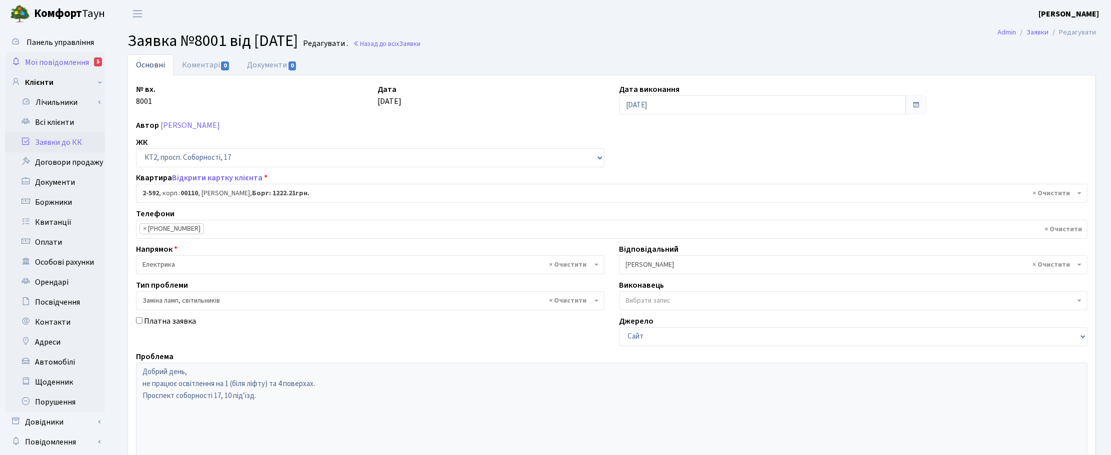
click at [64, 58] on span "Мої повідомлення" at bounding box center [57, 62] width 64 height 11
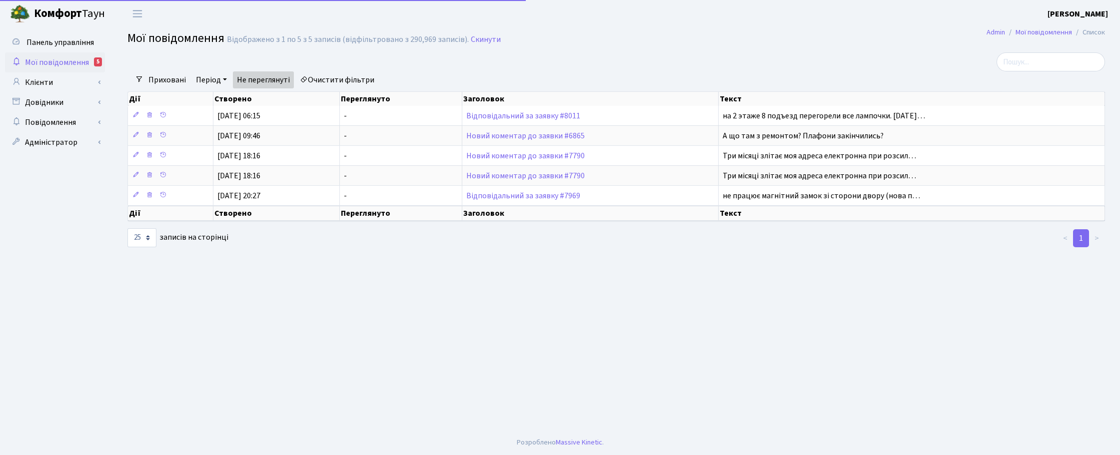
select select "25"
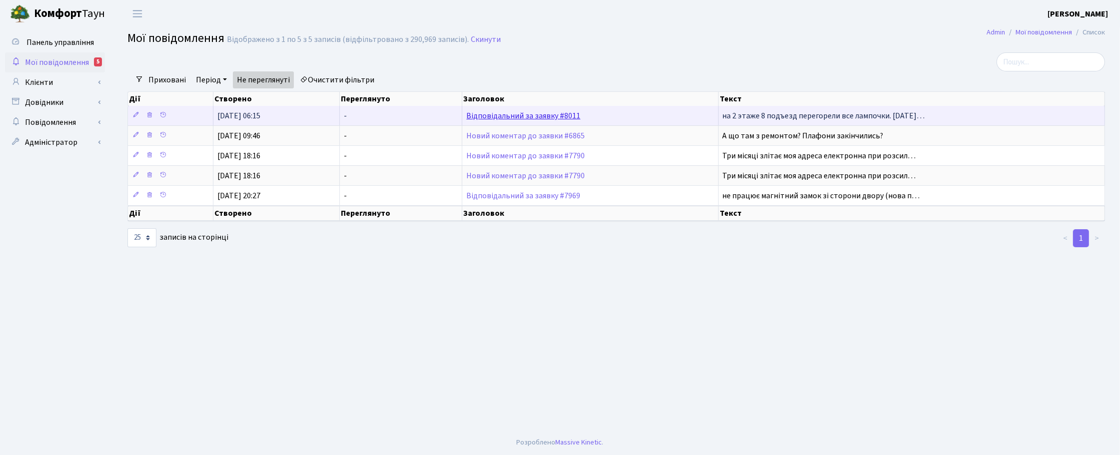
click at [512, 113] on link "Відповідальний за заявку #8011" at bounding box center [523, 115] width 114 height 11
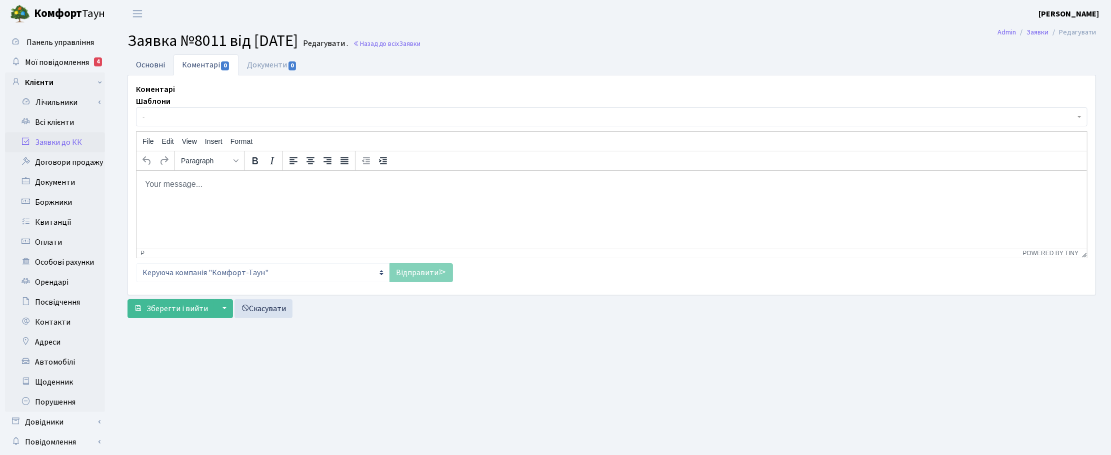
click at [143, 70] on link "Основні" at bounding box center [150, 64] width 46 height 20
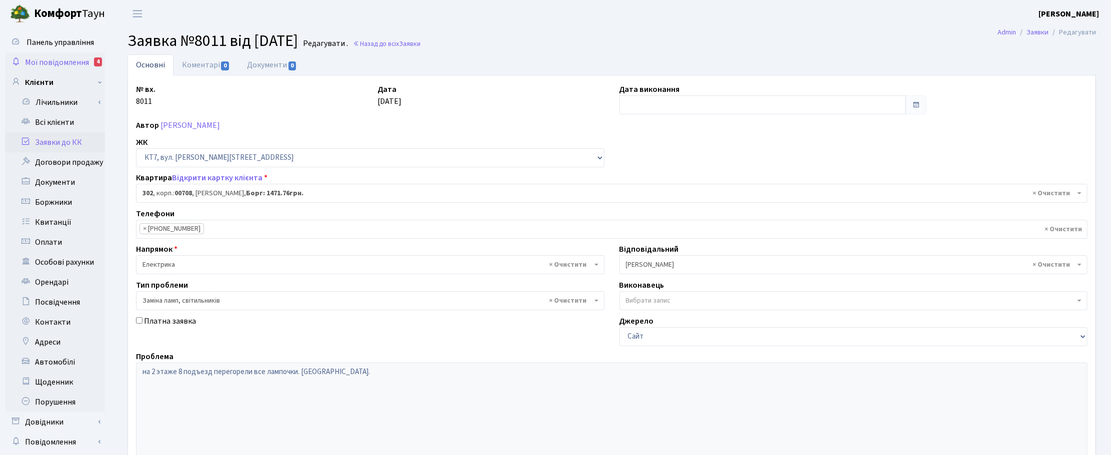
click at [68, 62] on span "Мої повідомлення" at bounding box center [57, 62] width 64 height 11
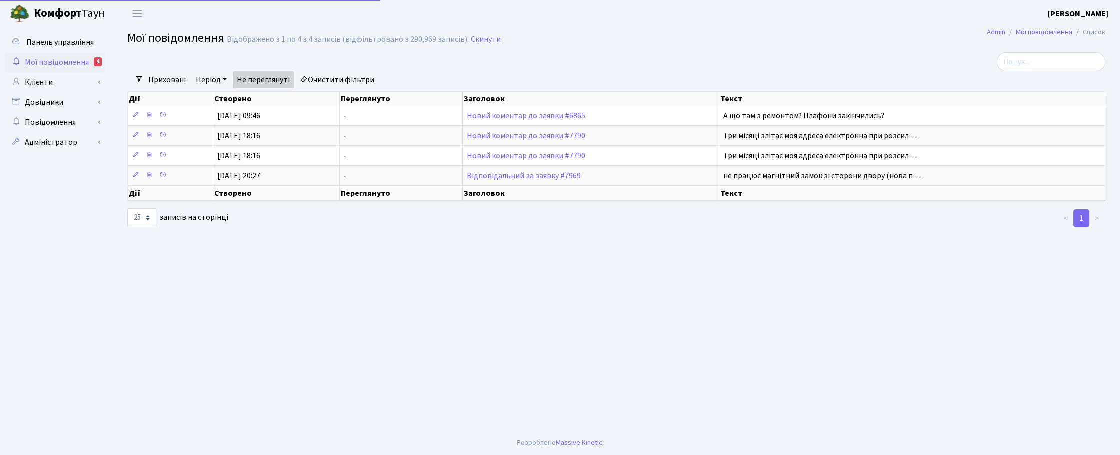
select select "25"
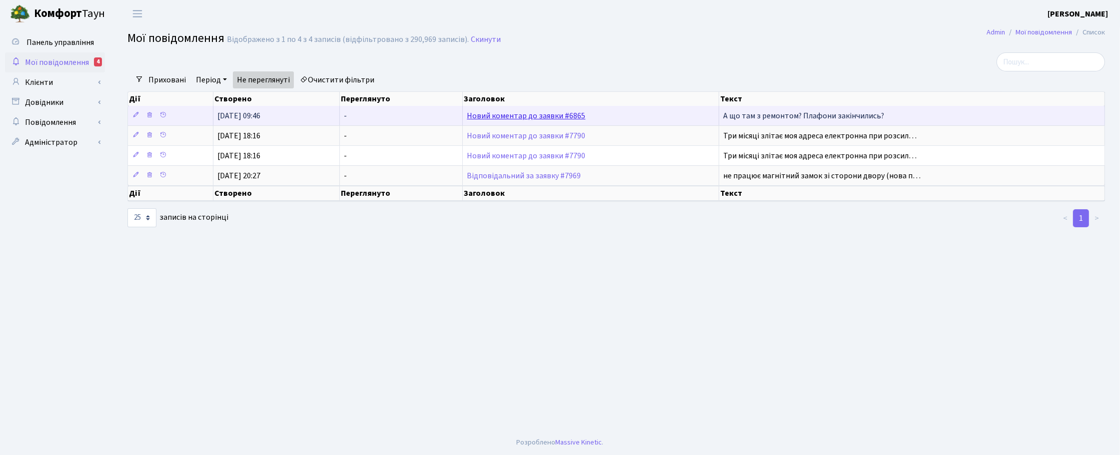
click at [536, 115] on link "Новий коментар до заявки #6865" at bounding box center [526, 115] width 118 height 11
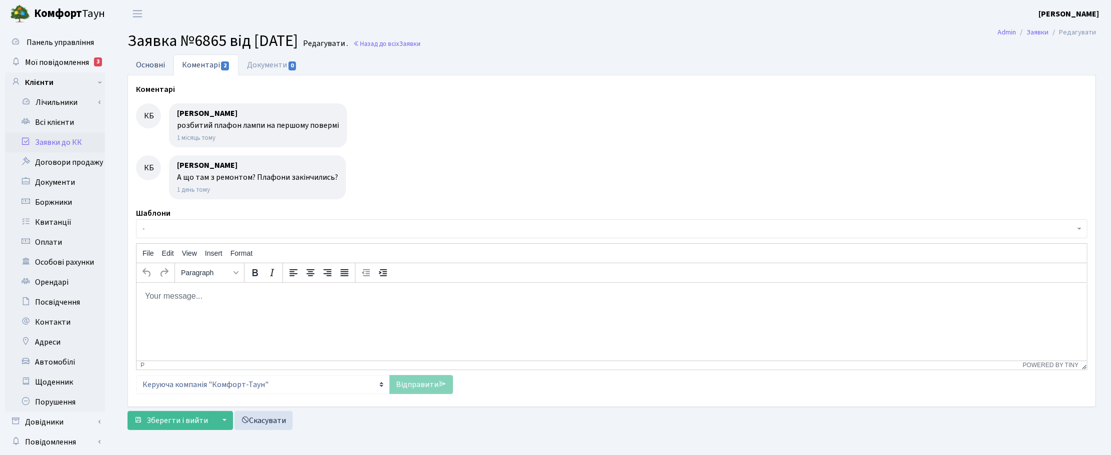
click at [149, 63] on link "Основні" at bounding box center [150, 64] width 46 height 20
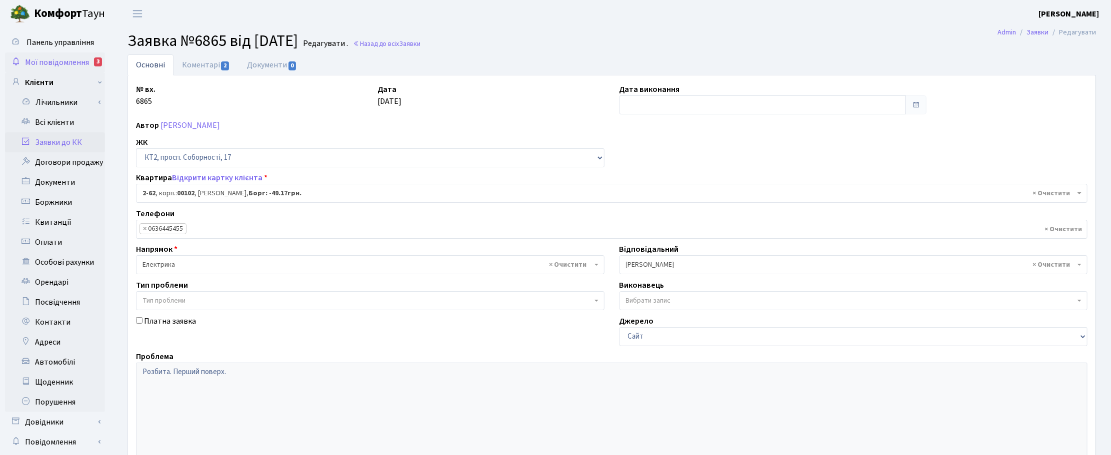
click at [56, 61] on span "Мої повідомлення" at bounding box center [57, 62] width 64 height 11
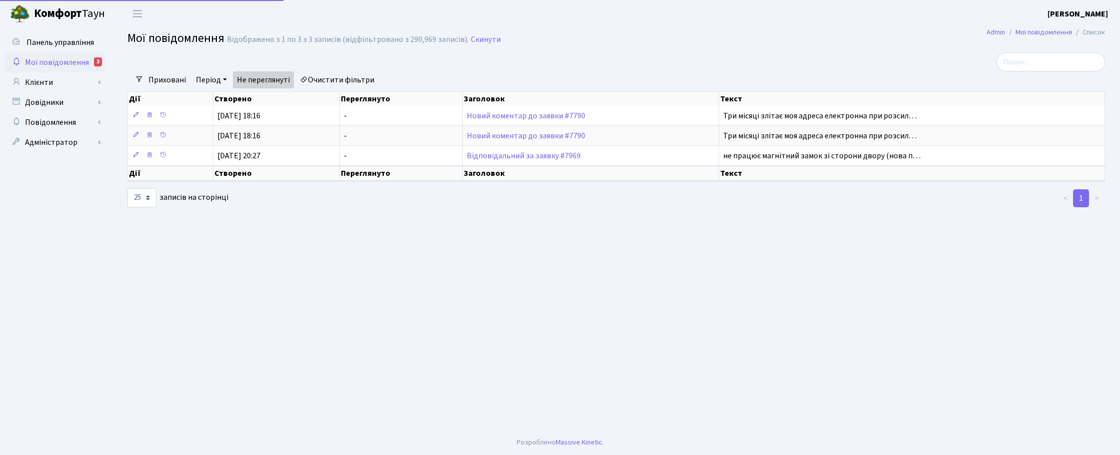
select select "25"
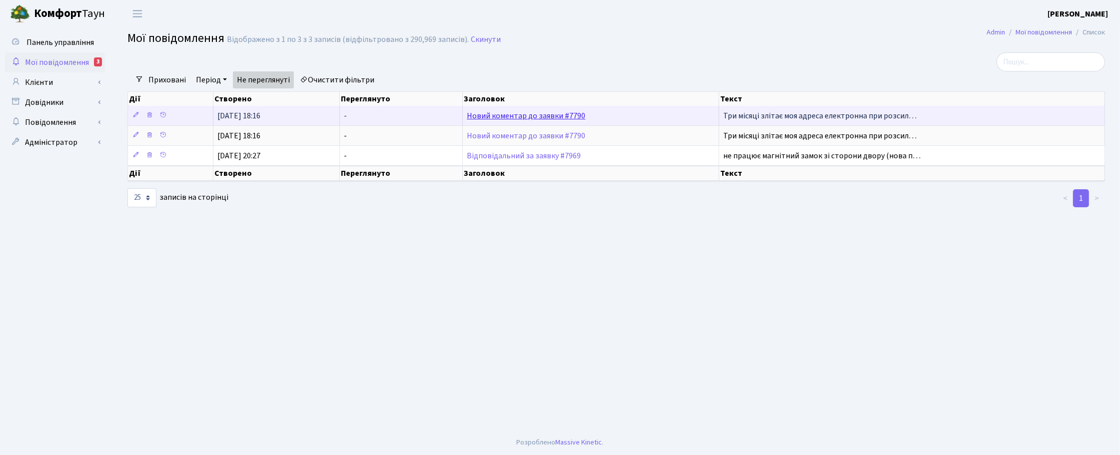
click at [531, 116] on link "Новий коментар до заявки #7790" at bounding box center [526, 115] width 118 height 11
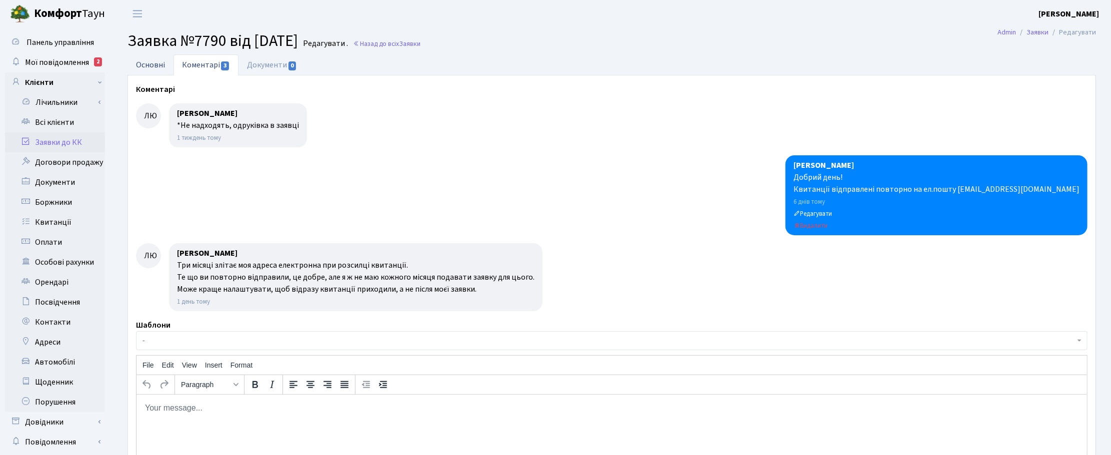
click at [131, 62] on link "Основні" at bounding box center [150, 64] width 46 height 20
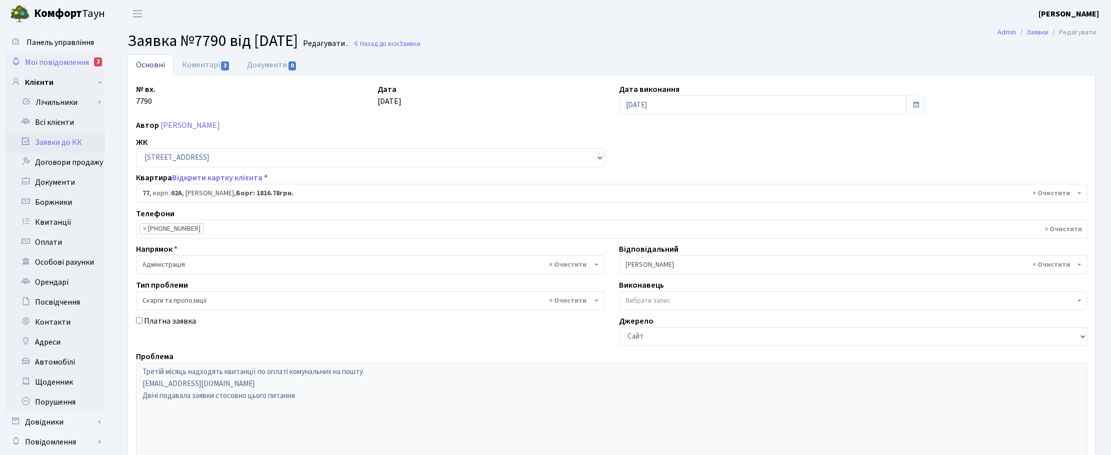
click at [42, 57] on span "Мої повідомлення" at bounding box center [57, 62] width 64 height 11
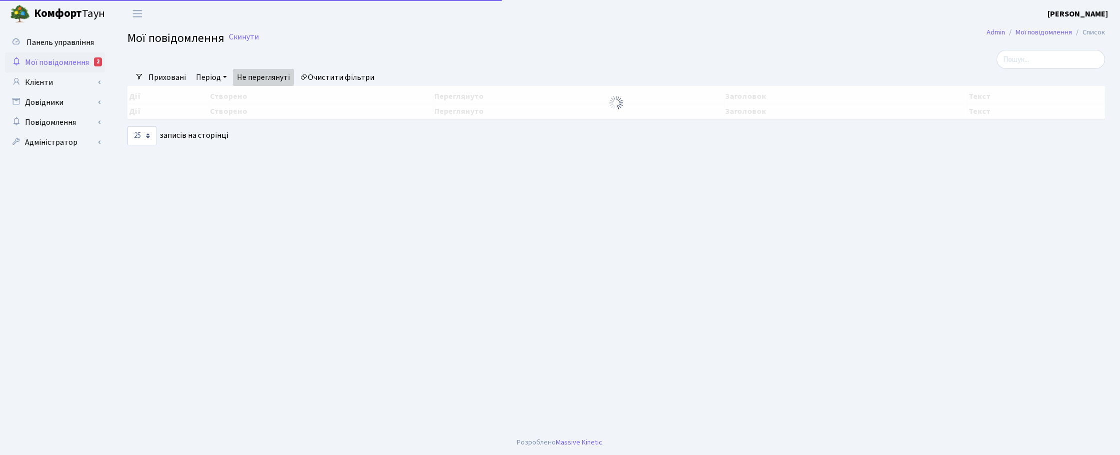
select select "25"
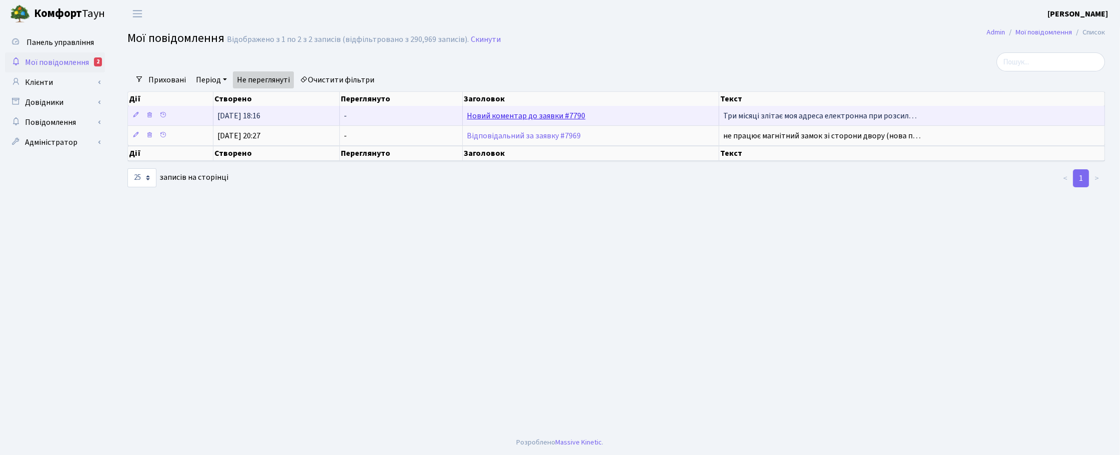
click at [511, 118] on link "Новий коментар до заявки #7790" at bounding box center [526, 115] width 118 height 11
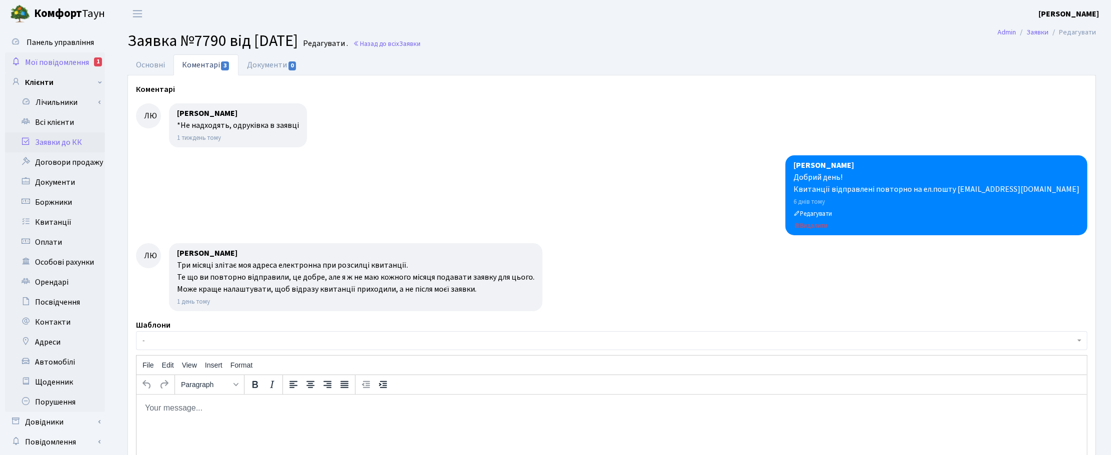
click at [76, 61] on span "Мої повідомлення" at bounding box center [57, 62] width 64 height 11
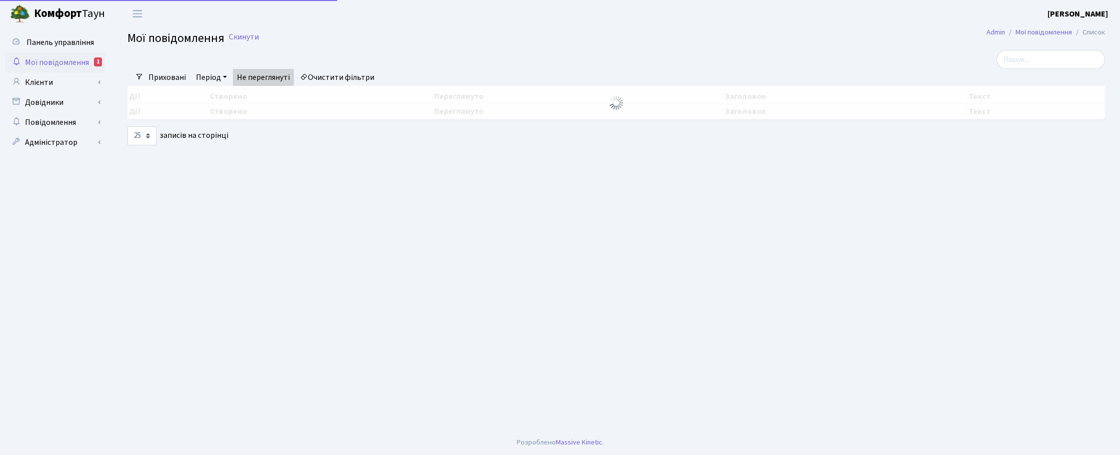
select select "25"
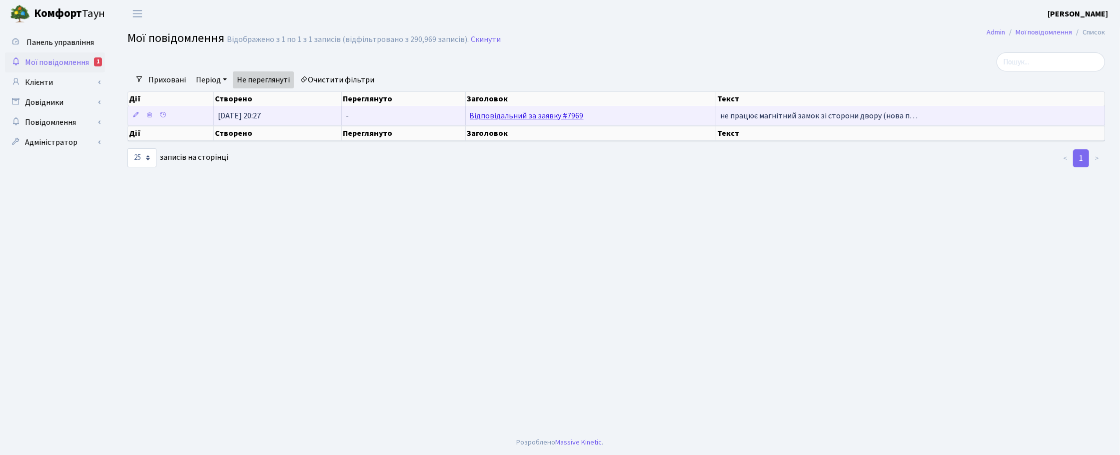
click at [477, 117] on link "Відповідальний за заявку #7969" at bounding box center [527, 115] width 114 height 11
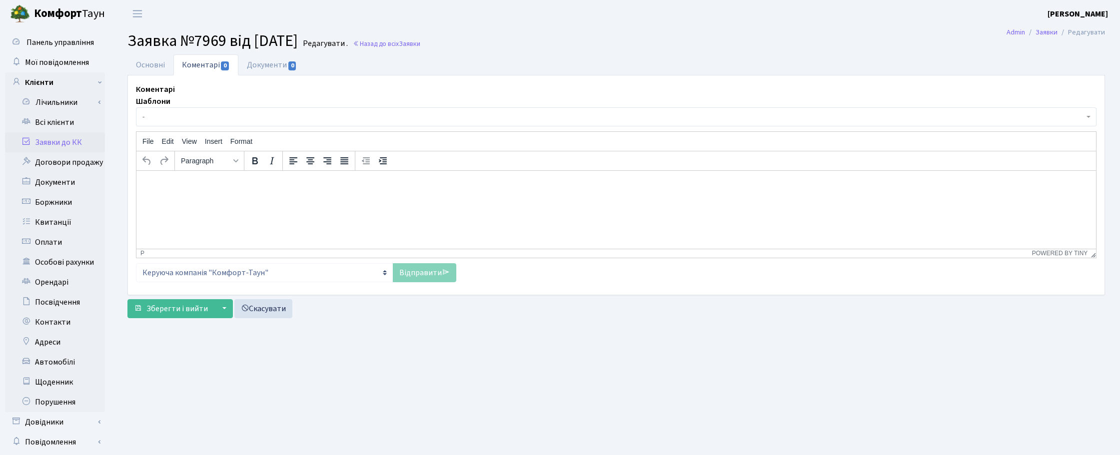
select select "17670"
select select "38"
click at [153, 61] on link "Основні" at bounding box center [150, 64] width 46 height 20
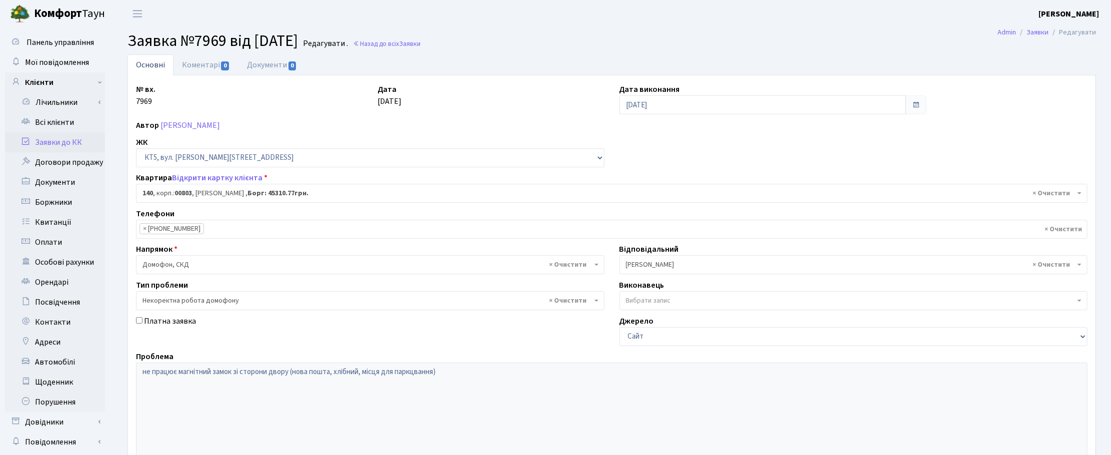
click at [978, 133] on div "№ вх. 7969 Дата 12.09.2025 Дата виконання 15.09.2025 Автор Перебейніс Інна Мико…" at bounding box center [611, 308] width 966 height 451
click at [198, 65] on link "Коментарі 0" at bounding box center [205, 64] width 65 height 20
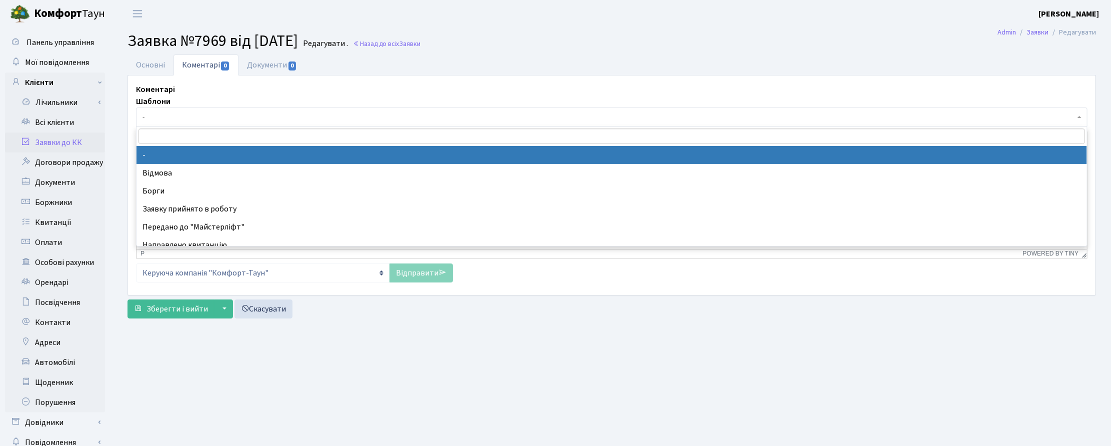
click at [168, 118] on span "-" at bounding box center [608, 117] width 932 height 10
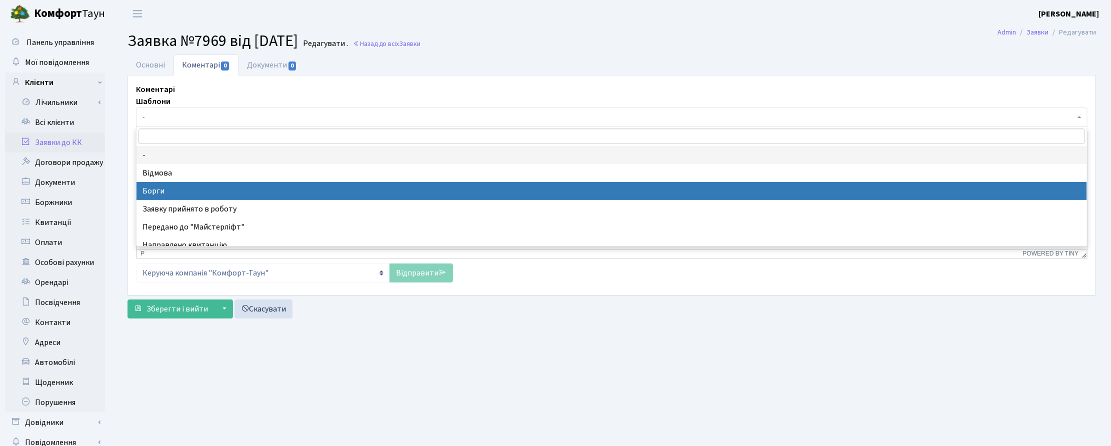
select select "3"
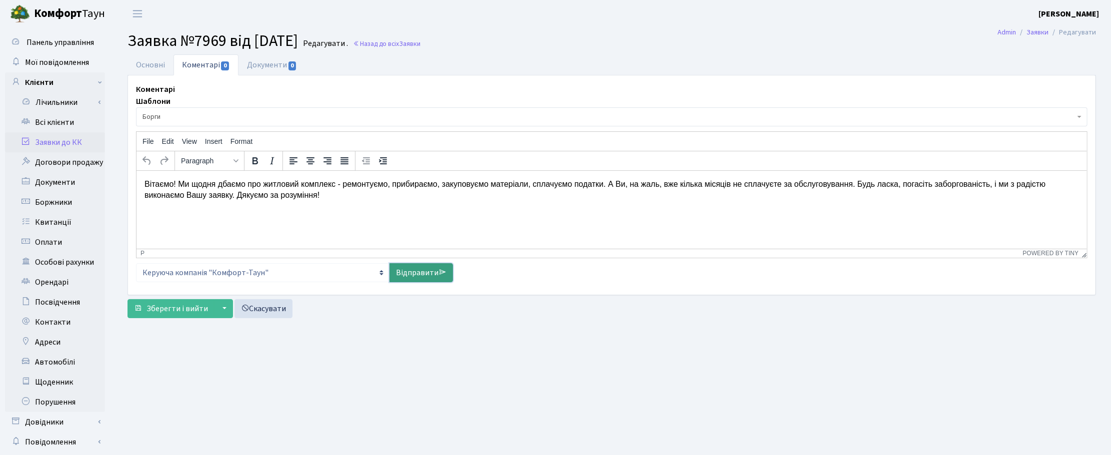
click at [405, 273] on link "Відправити" at bounding box center [420, 272] width 63 height 19
select select
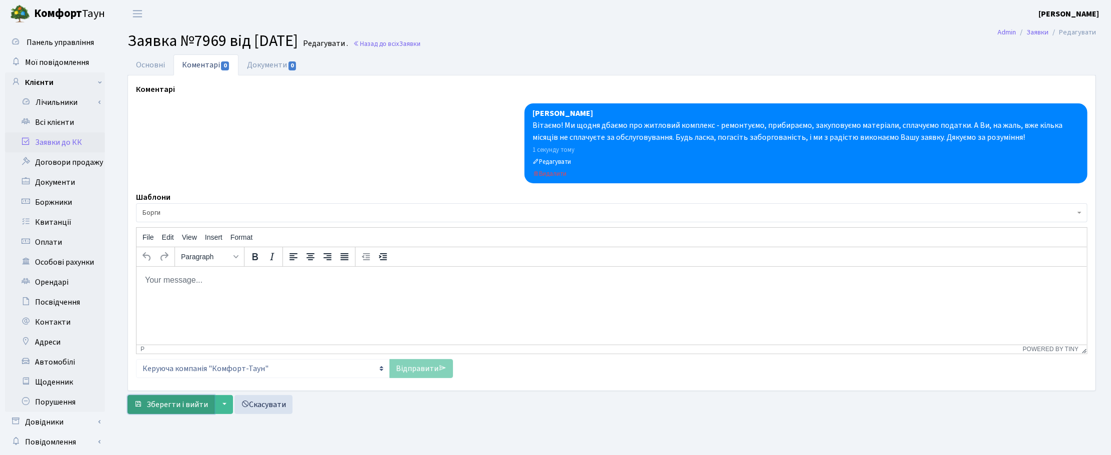
click at [174, 404] on span "Зберегти і вийти" at bounding box center [176, 404] width 61 height 11
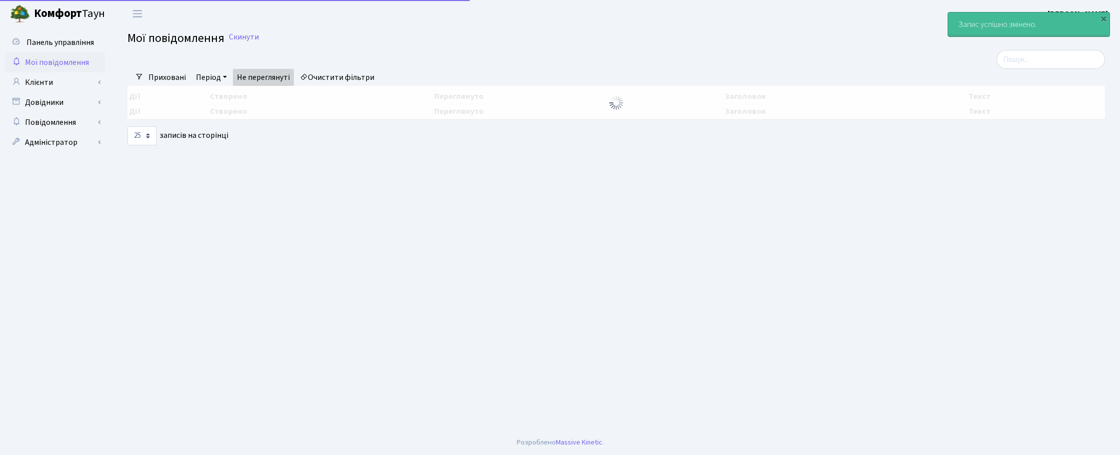
select select "25"
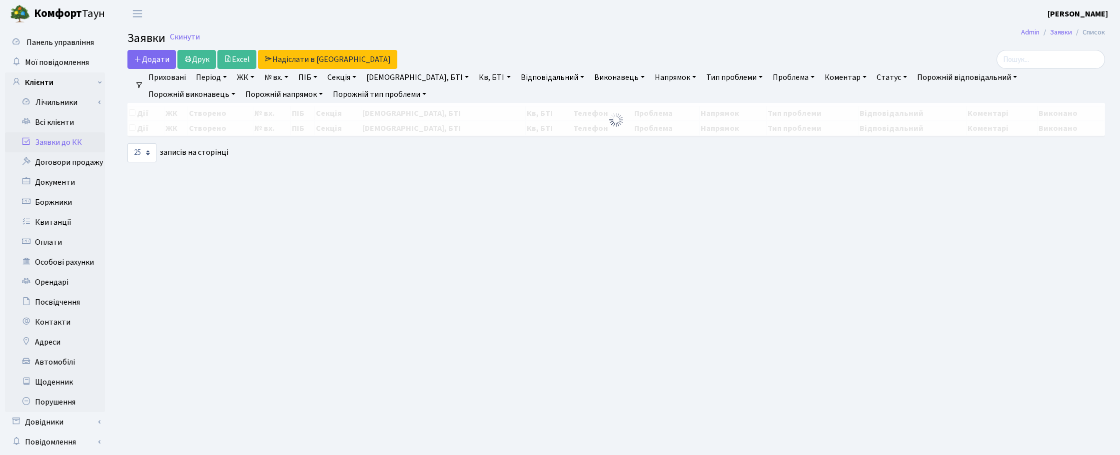
select select "25"
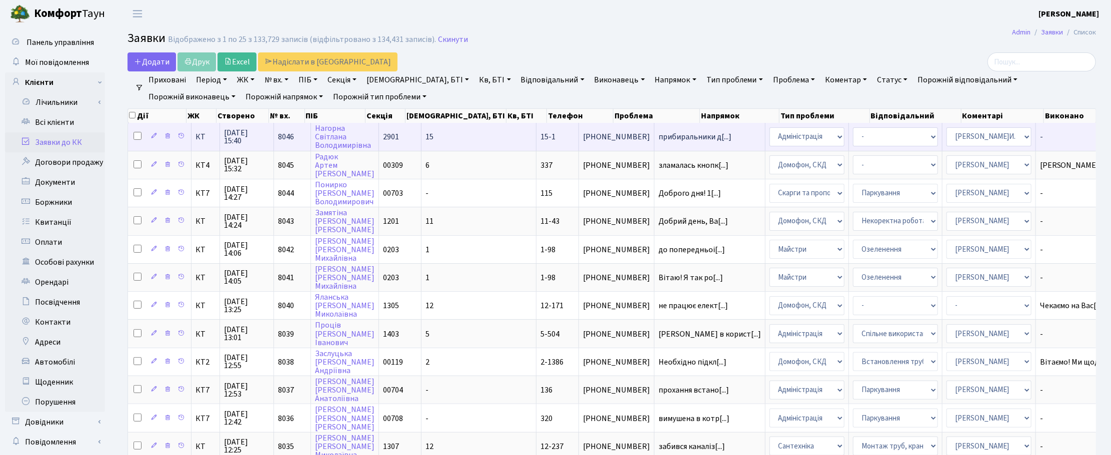
click at [240, 136] on span "15.09.2025 15:40" at bounding box center [246, 137] width 45 height 16
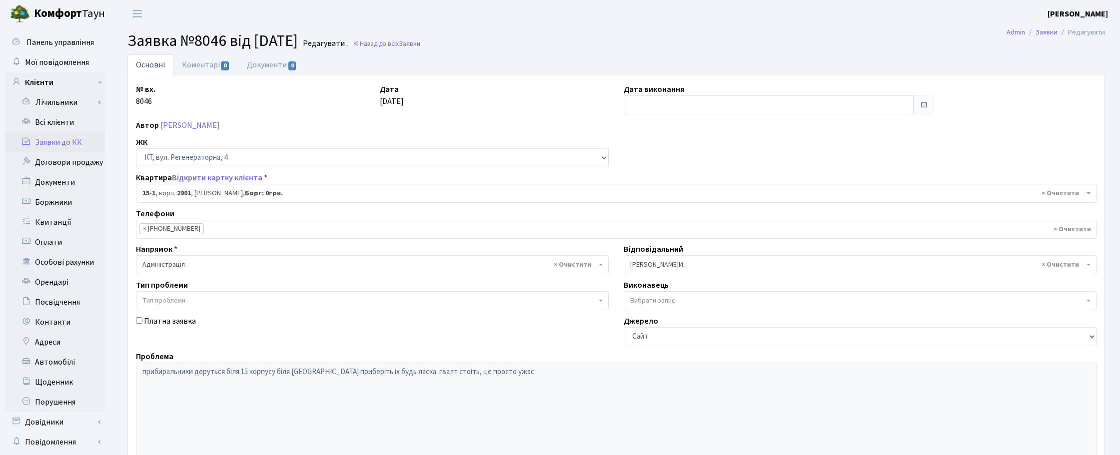
select select "8776"
click at [409, 44] on link "Назад до всіх Заявки" at bounding box center [386, 43] width 67 height 9
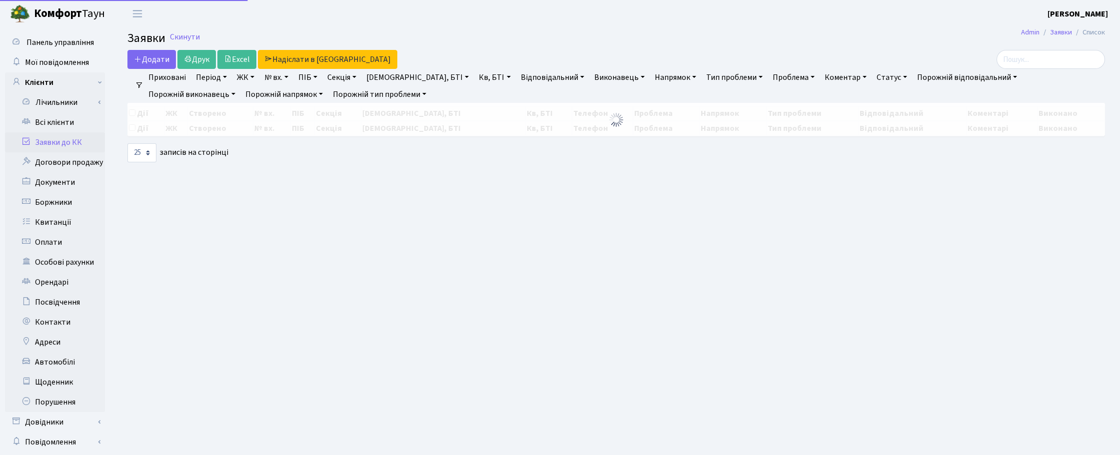
select select "25"
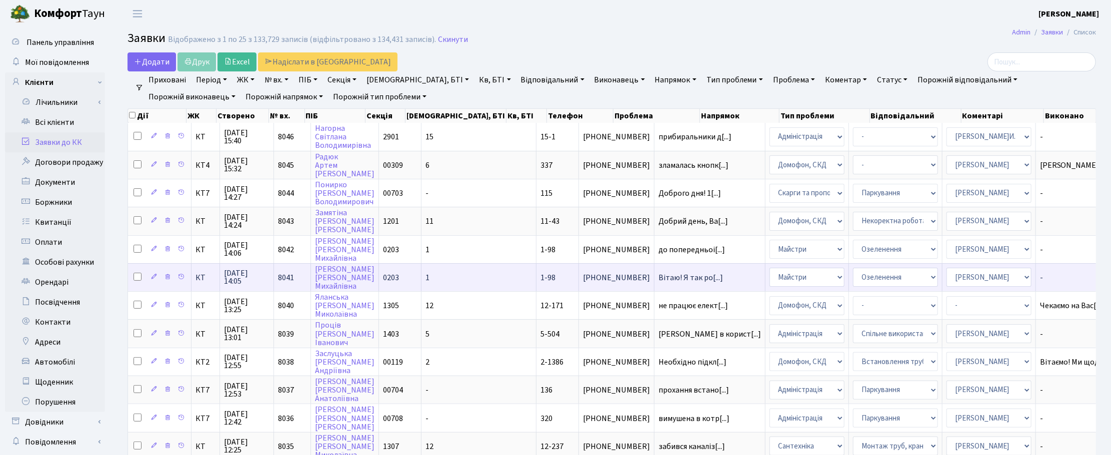
click at [241, 275] on span "15.09.2025 14:05" at bounding box center [246, 277] width 45 height 16
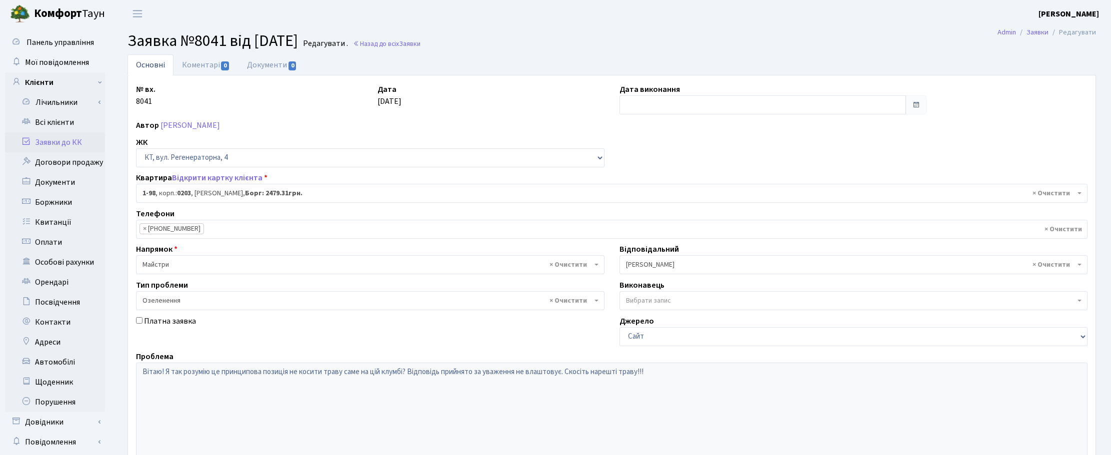
select select "98"
select select "65"
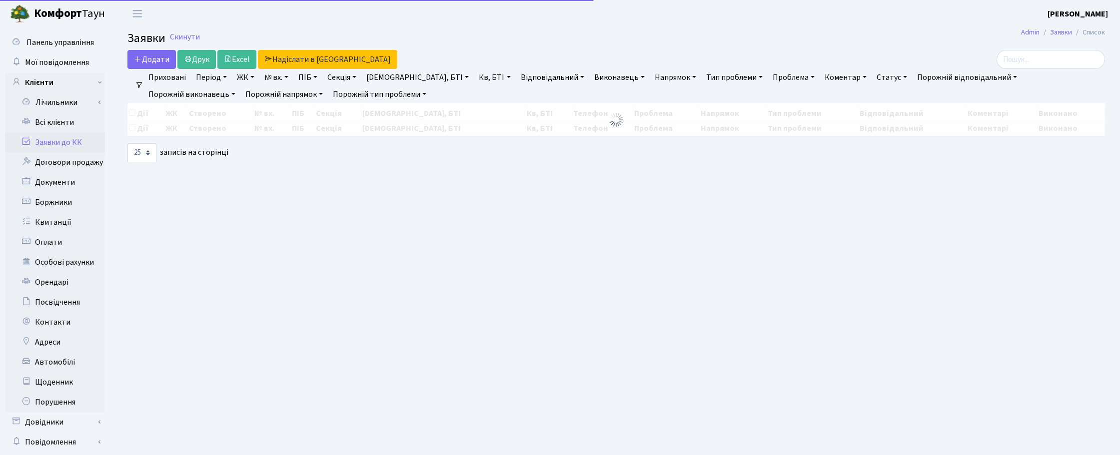
select select "25"
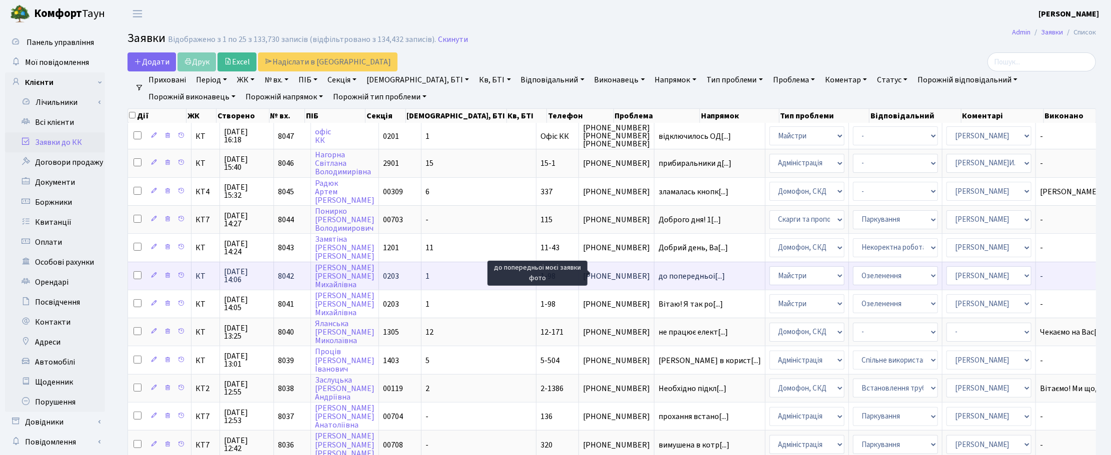
click at [658, 274] on span "до попередньоі[...]" at bounding box center [691, 276] width 66 height 11
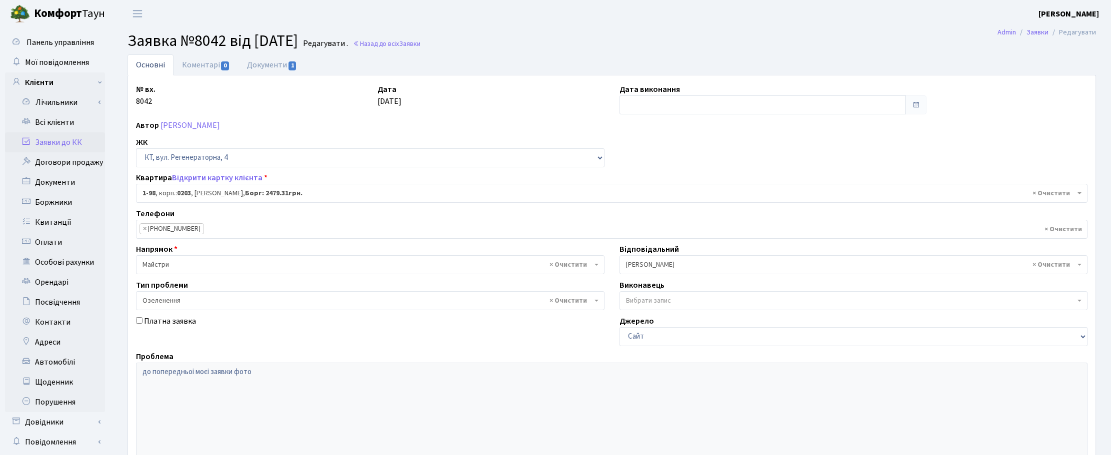
select select "98"
select select "65"
click at [270, 57] on link "Документи 1" at bounding box center [271, 64] width 67 height 20
select select "25"
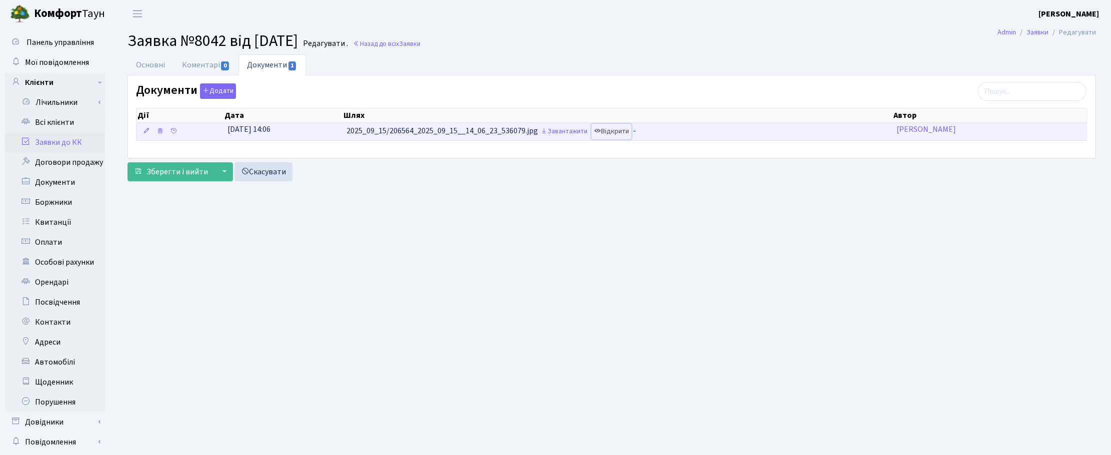
click at [627, 130] on link "Відкрити" at bounding box center [611, 131] width 40 height 15
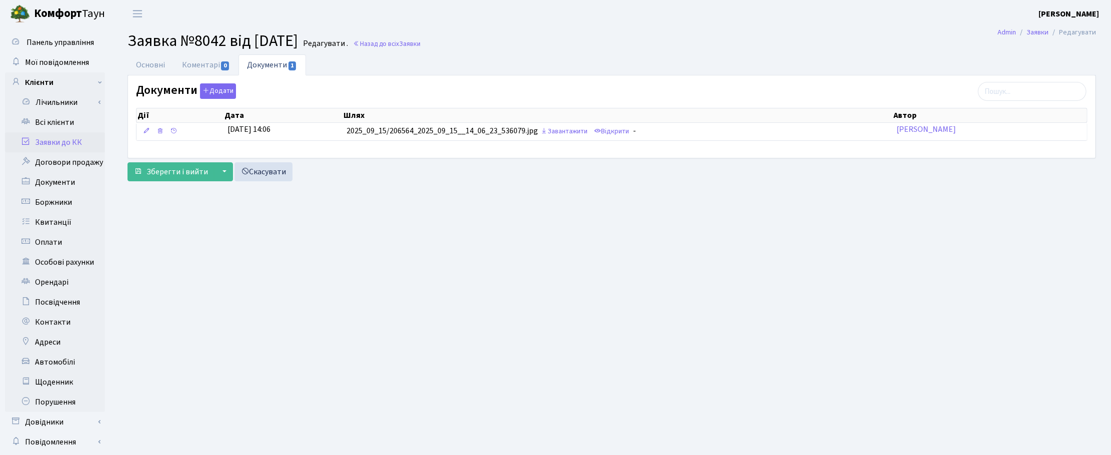
click at [577, 47] on h2 "Заявка №8042 від 15.09.2025 Редагувати . Назад до всіх Заявки" at bounding box center [611, 40] width 968 height 19
click at [416, 279] on main "Admin Заявки Редагувати Заявка №8042 від 15.09.2025 Редагувати . Назад до всіх …" at bounding box center [611, 252] width 998 height 450
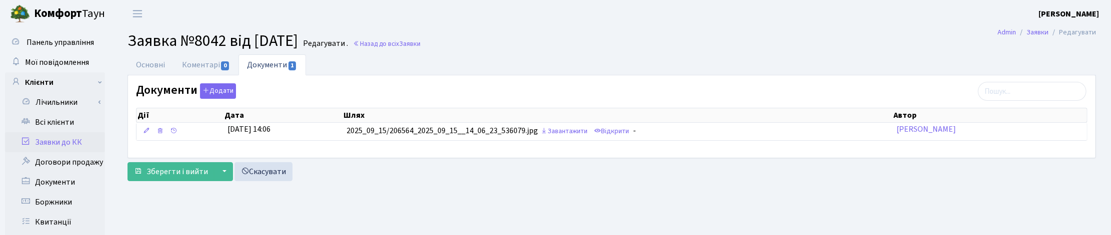
click at [720, 60] on ul "Основні Коментарі 0 Документи 1" at bounding box center [611, 64] width 968 height 21
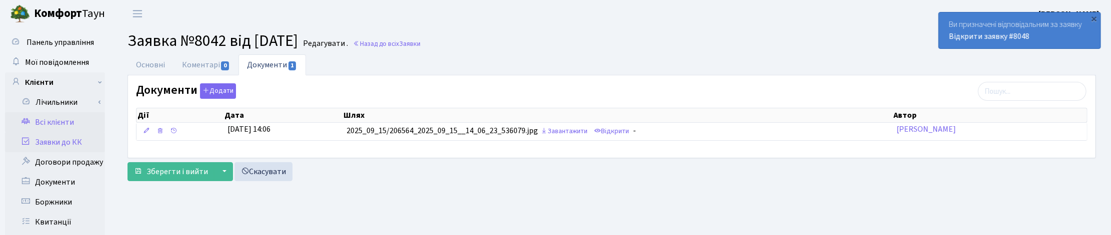
click at [48, 120] on link "Всі клієнти" at bounding box center [55, 122] width 100 height 20
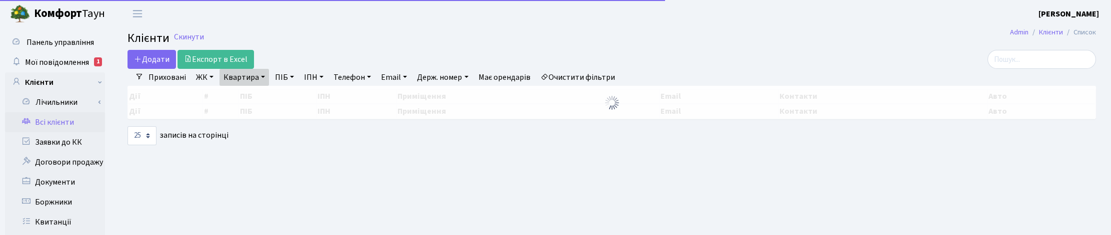
select select "25"
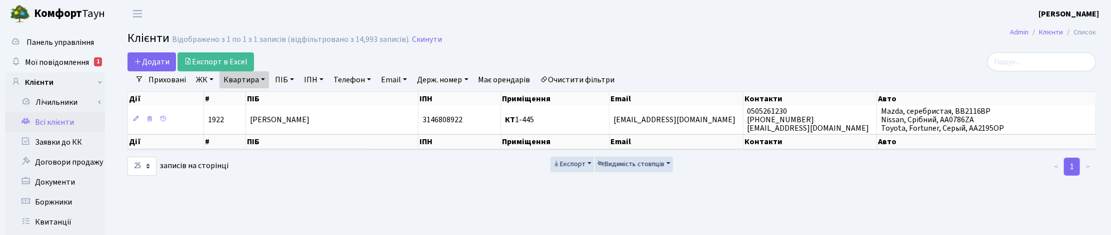
click at [258, 81] on link "Квартира" at bounding box center [243, 79] width 49 height 17
click at [287, 105] on link at bounding box center [288, 99] width 21 height 19
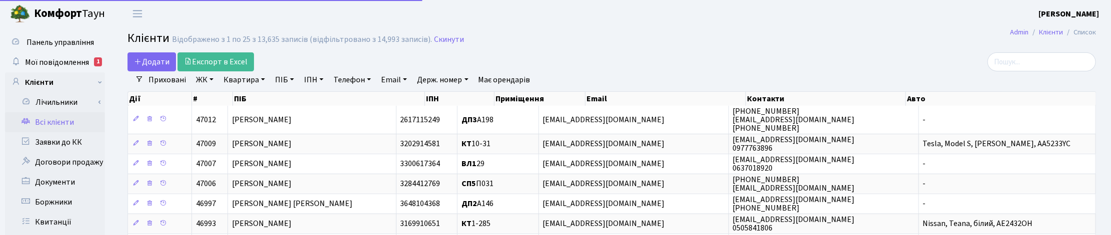
click at [280, 83] on link "ПІБ" at bounding box center [284, 79] width 27 height 17
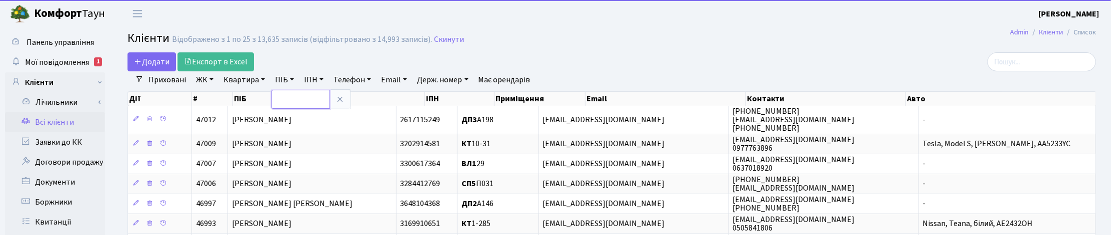
click at [285, 96] on input "text" at bounding box center [300, 99] width 58 height 19
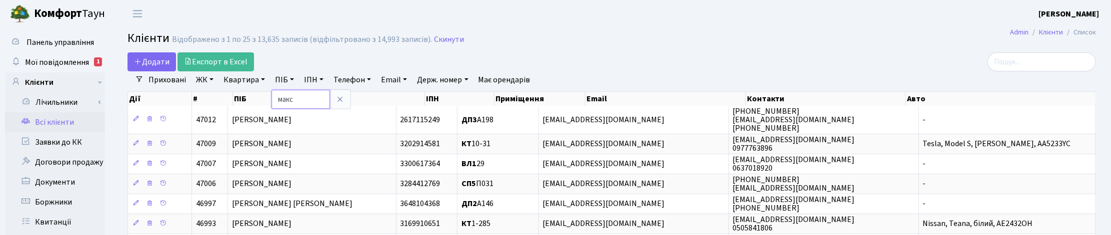
type input "макс"
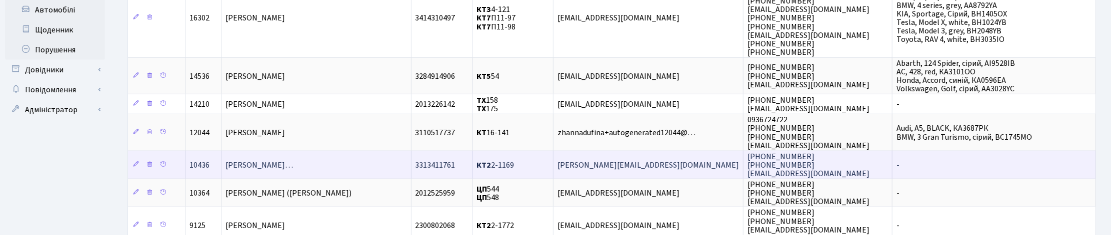
scroll to position [375, 0]
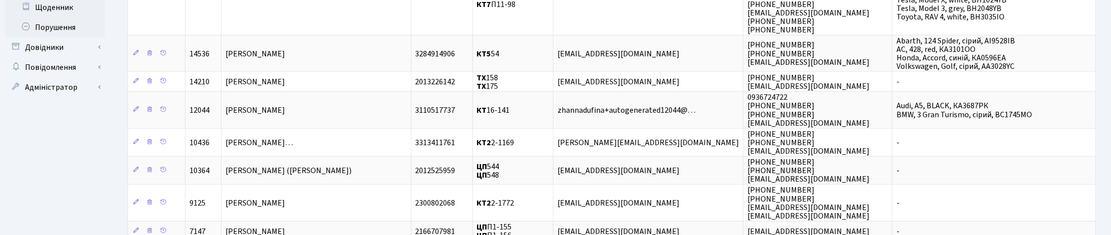
click at [81, 193] on ul "Панель управління Мої повідомлення 1 Клієнти Лічильники Показання" at bounding box center [55, 66] width 100 height 817
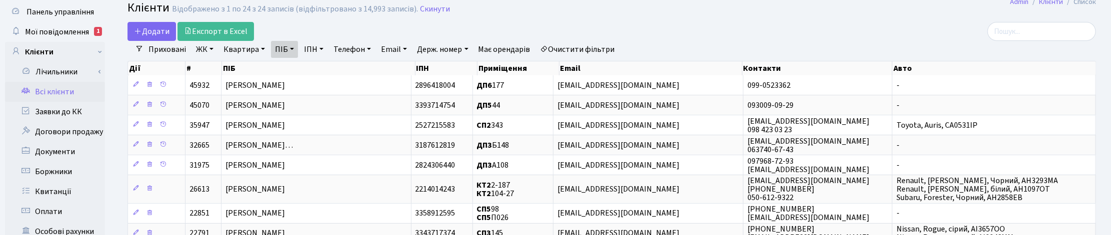
scroll to position [0, 0]
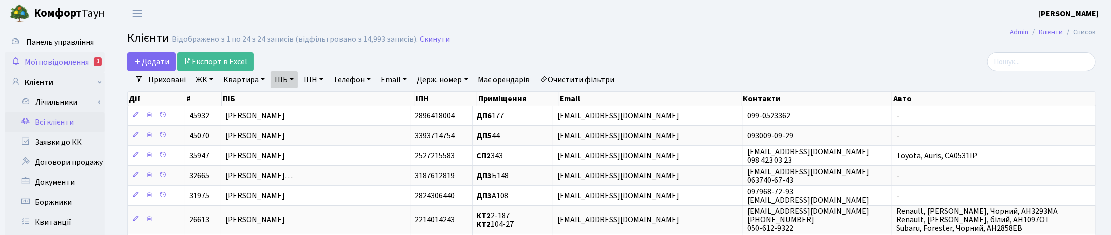
click at [59, 61] on span "Мої повідомлення" at bounding box center [57, 62] width 64 height 11
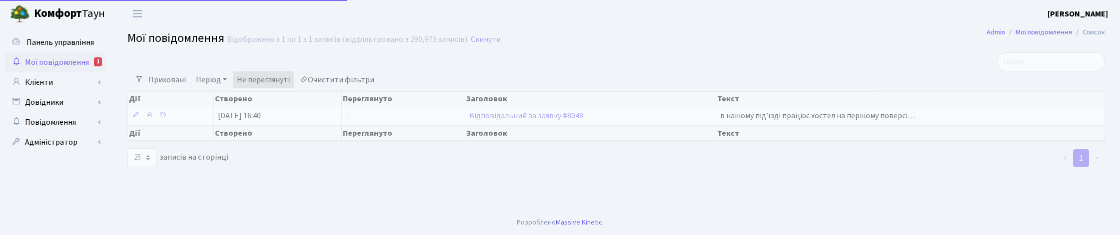
select select "25"
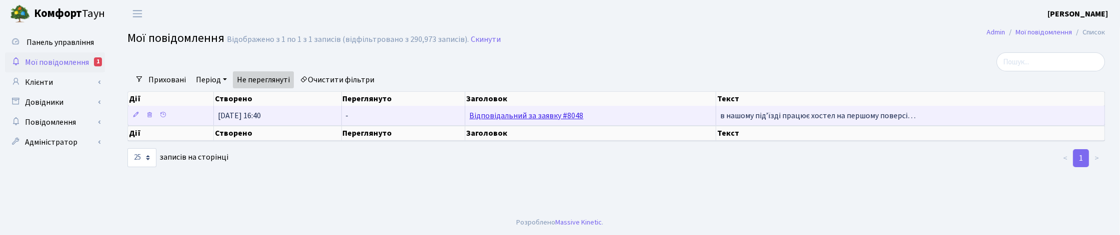
click at [518, 116] on link "Відповідальний за заявку #8048" at bounding box center [526, 115] width 114 height 11
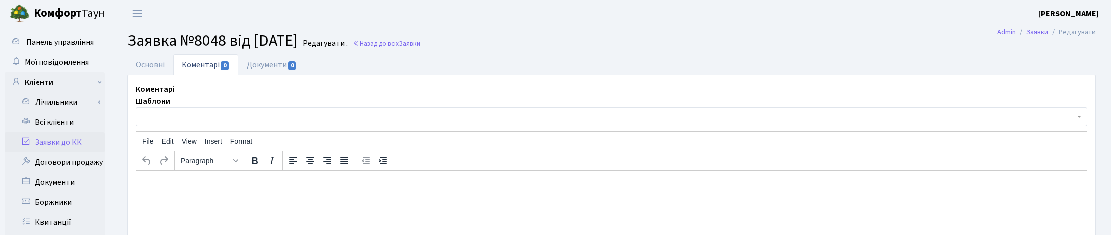
select select "8772"
select select "38"
click at [136, 67] on link "Основні" at bounding box center [150, 64] width 46 height 20
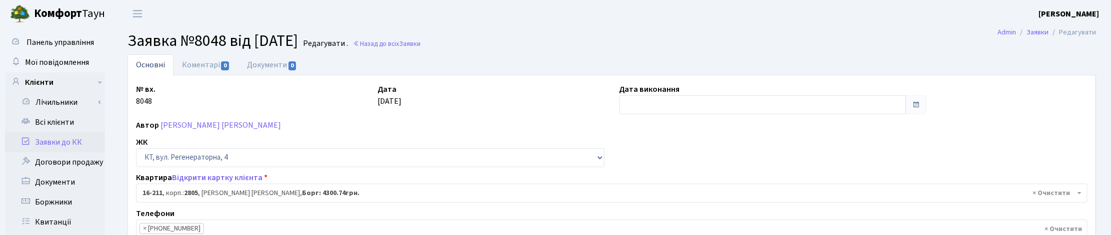
click at [623, 36] on h2 "Заявка №8048 від [DATE] Редагувати . Назад до всіх Заявки" at bounding box center [611, 40] width 968 height 19
click at [199, 66] on link "Коментарі 0" at bounding box center [205, 64] width 65 height 20
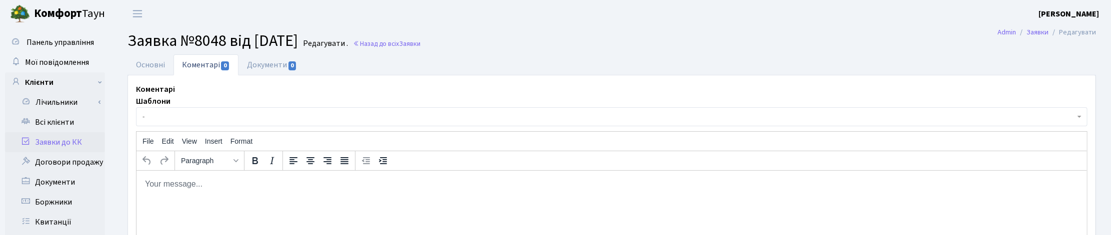
click at [163, 120] on span "-" at bounding box center [608, 117] width 932 height 10
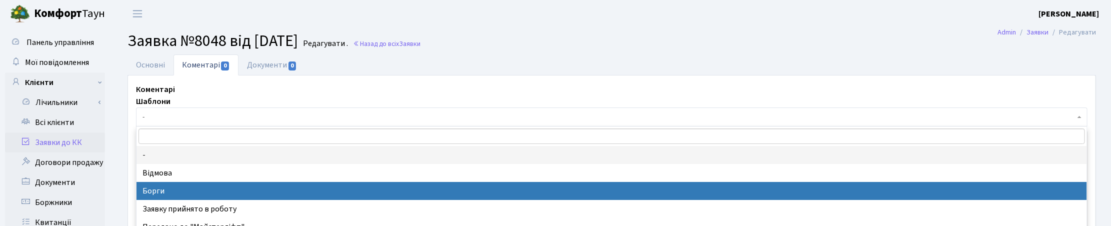
select select "3"
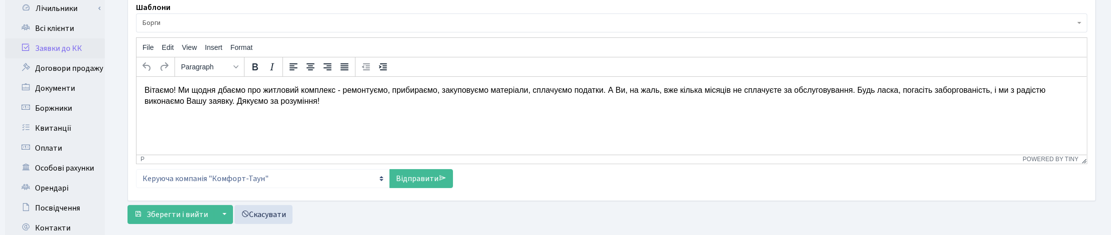
scroll to position [250, 0]
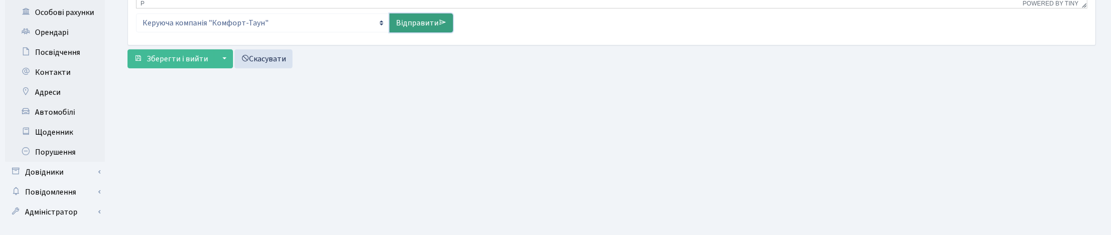
click at [407, 18] on link "Відправити" at bounding box center [420, 22] width 63 height 19
select select
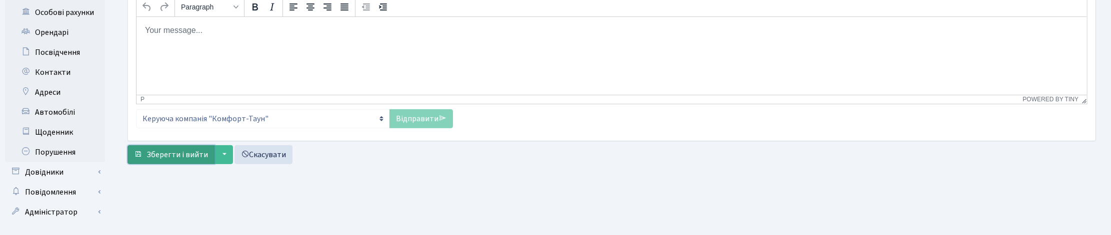
click at [176, 157] on span "Зберегти і вийти" at bounding box center [176, 154] width 61 height 11
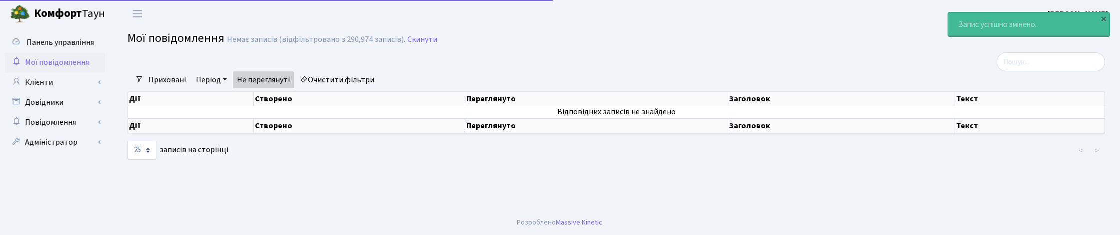
select select "25"
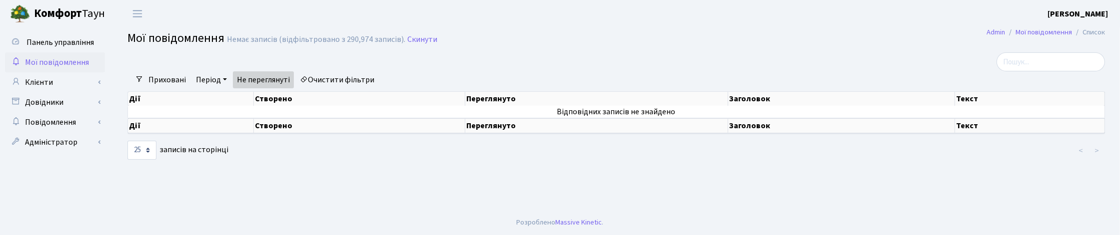
click at [586, 54] on div at bounding box center [451, 61] width 662 height 19
click at [518, 50] on main "Admin Мої повідомлення Список Мої повідомлення Немає записів (відфільтровано з …" at bounding box center [616, 118] width 1008 height 183
click at [578, 60] on div at bounding box center [451, 61] width 662 height 19
drag, startPoint x: 1024, startPoint y: 205, endPoint x: 1009, endPoint y: 200, distance: 15.7
click at [1024, 205] on main "Admin Мої повідомлення Список Мої повідомлення Немає записів (відфільтровано з …" at bounding box center [616, 118] width 1008 height 183
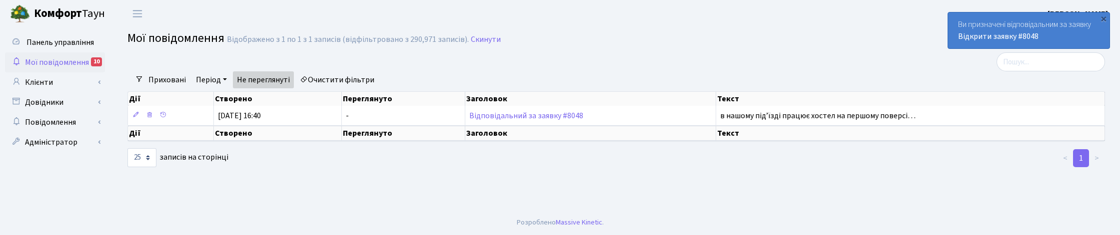
select select "25"
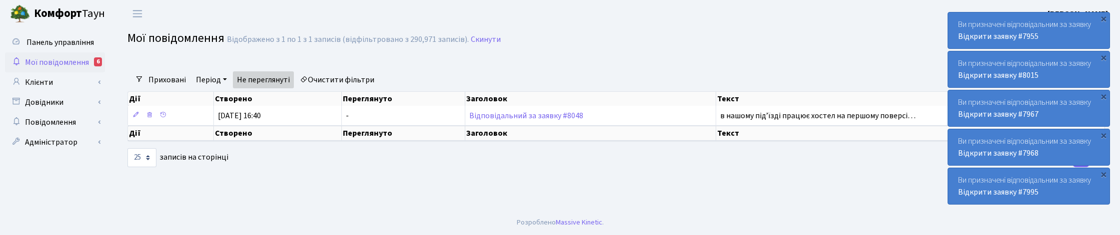
select select "25"
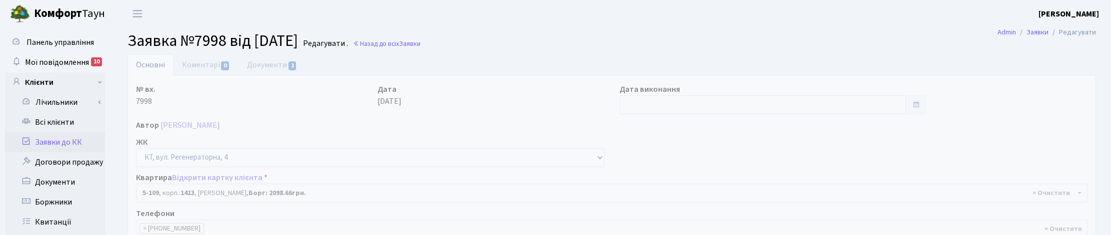
select select "2431"
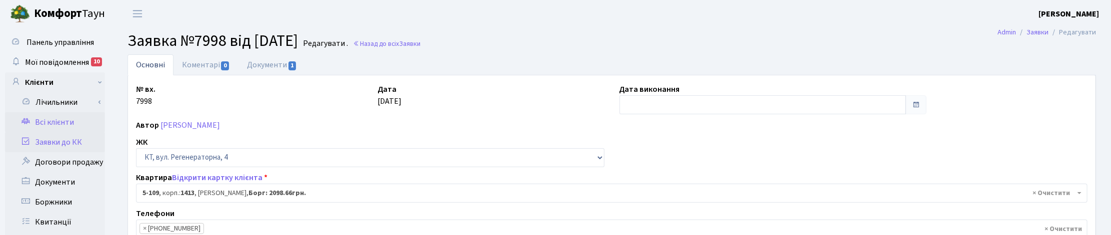
click at [60, 123] on link "Всі клієнти" at bounding box center [55, 122] width 100 height 20
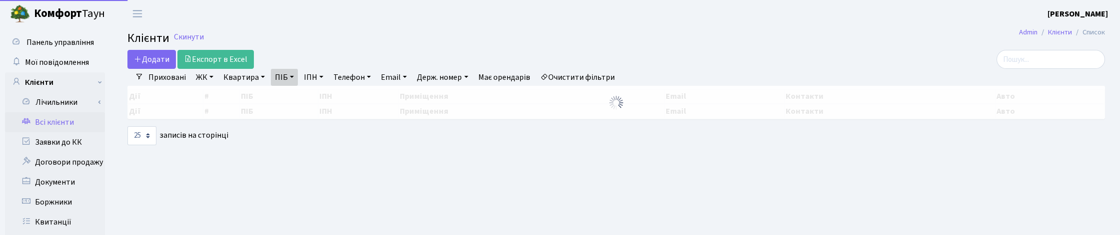
select select "25"
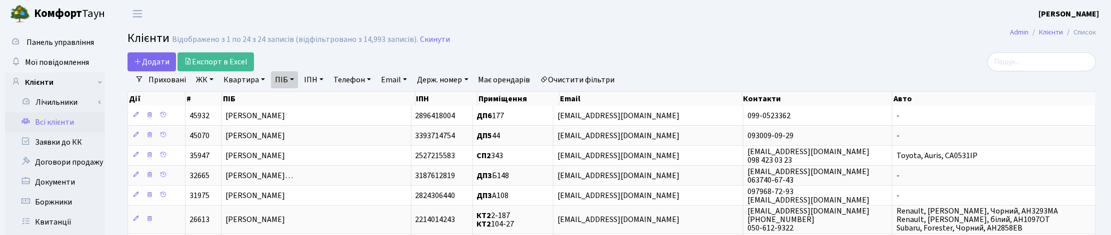
click at [293, 78] on link "ПІБ" at bounding box center [284, 79] width 27 height 17
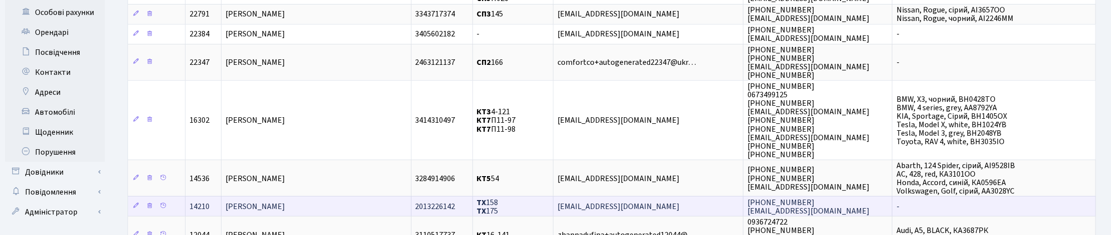
scroll to position [375, 0]
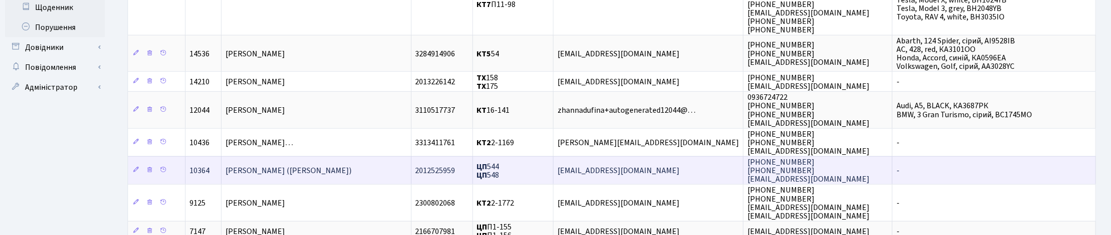
click at [277, 166] on span "[PERSON_NAME] ([PERSON_NAME])" at bounding box center [288, 170] width 126 height 11
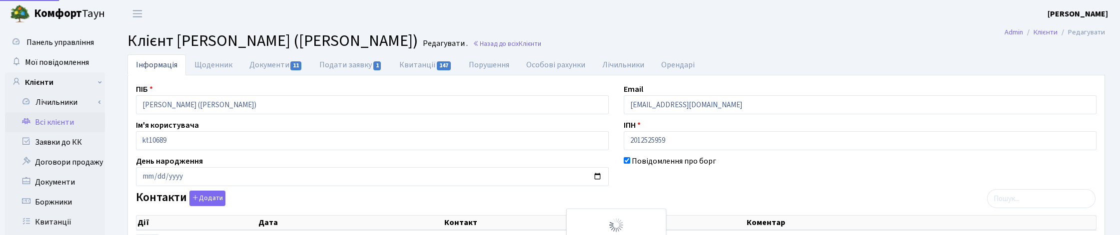
select select "25"
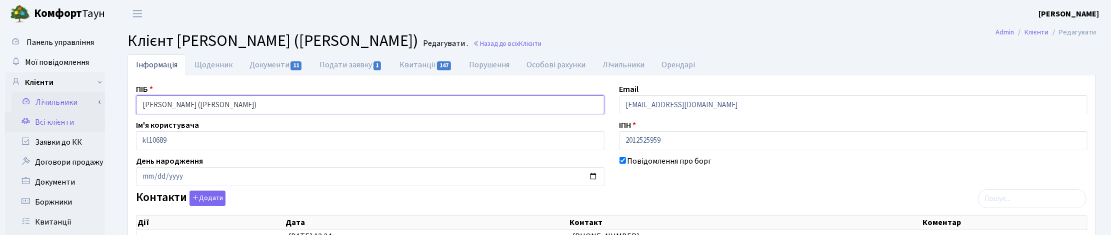
drag, startPoint x: 220, startPoint y: 110, endPoint x: 73, endPoint y: 108, distance: 147.0
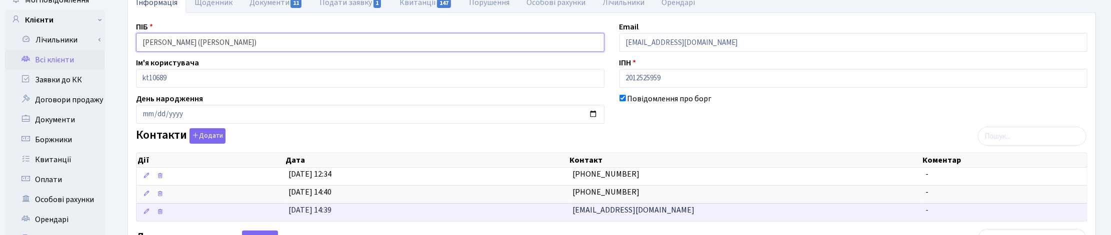
scroll to position [187, 0]
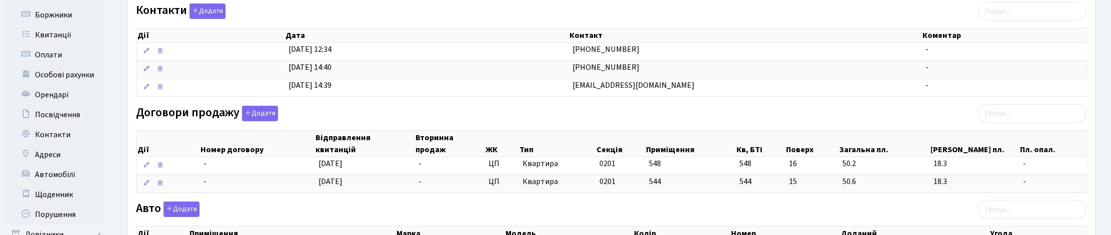
click at [1100, 56] on div "Інформація Щоденник Документи 11 Подати заявку 1 Квитанції 147 Порушення Особов…" at bounding box center [611, 150] width 983 height 566
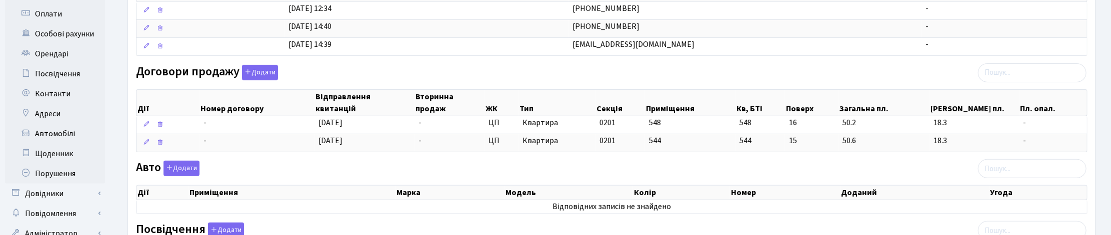
scroll to position [0, 0]
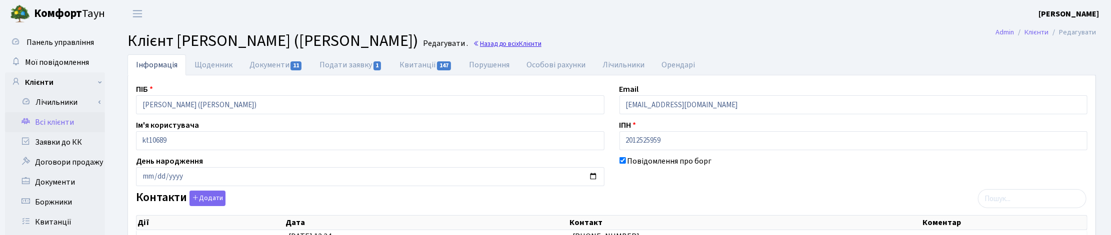
click at [473, 45] on link "Назад до всіх Клієнти" at bounding box center [507, 43] width 68 height 9
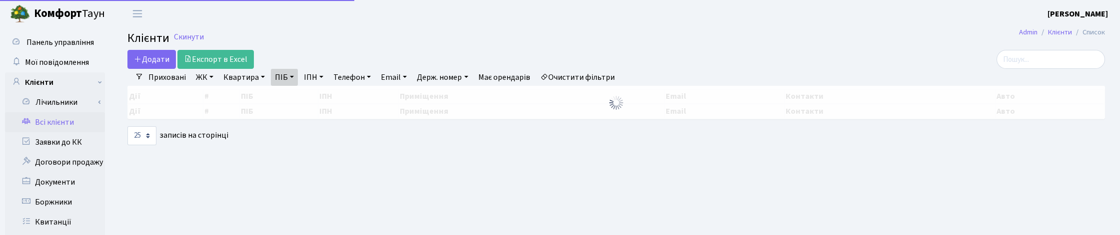
select select "25"
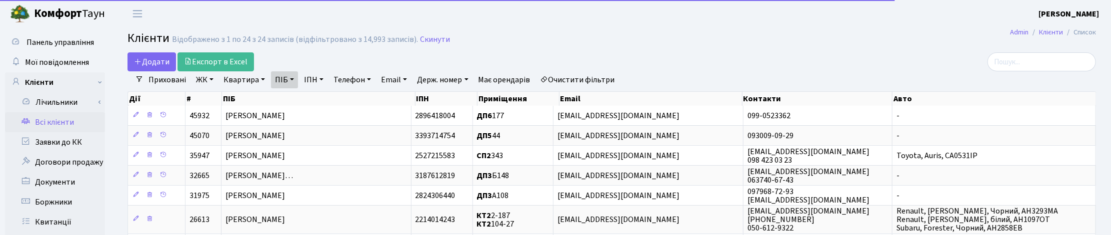
click at [289, 82] on link "ПІБ" at bounding box center [284, 79] width 27 height 17
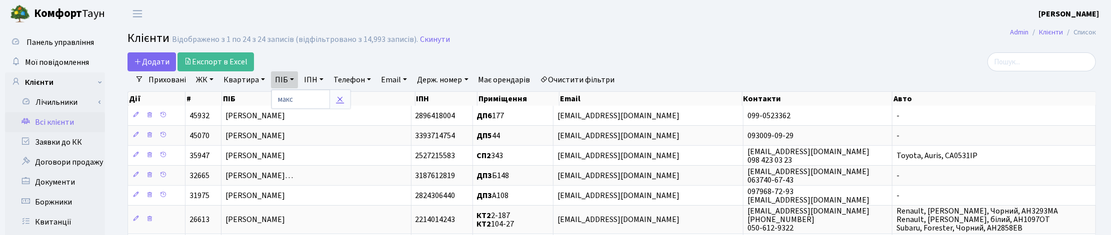
click at [340, 101] on icon at bounding box center [340, 99] width 8 height 8
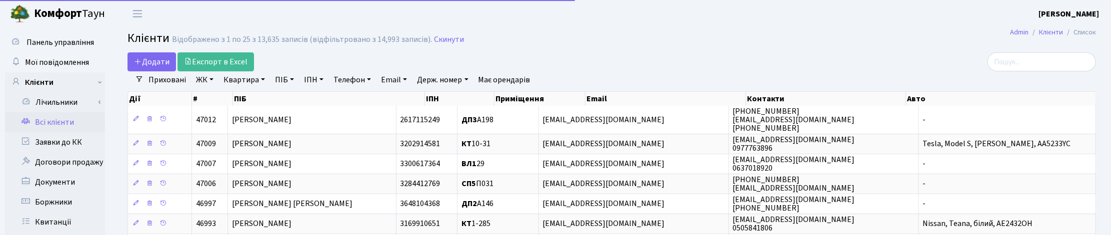
click at [248, 81] on link "Квартира" at bounding box center [243, 79] width 49 height 17
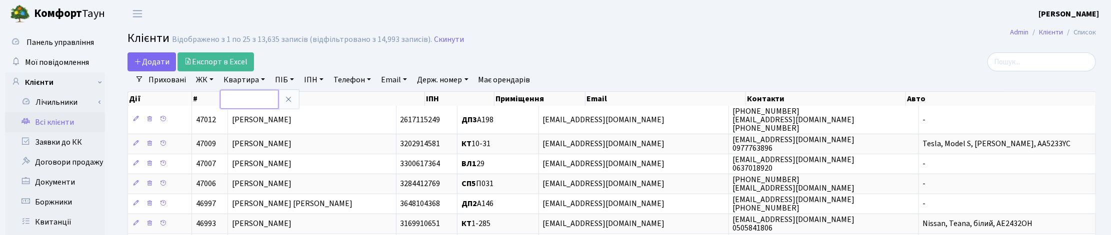
click at [238, 100] on input "text" at bounding box center [249, 99] width 58 height 19
type input "П"
click at [286, 78] on link "ПІБ" at bounding box center [284, 79] width 27 height 17
click at [278, 94] on input "text" at bounding box center [300, 99] width 58 height 19
type input "поповс"
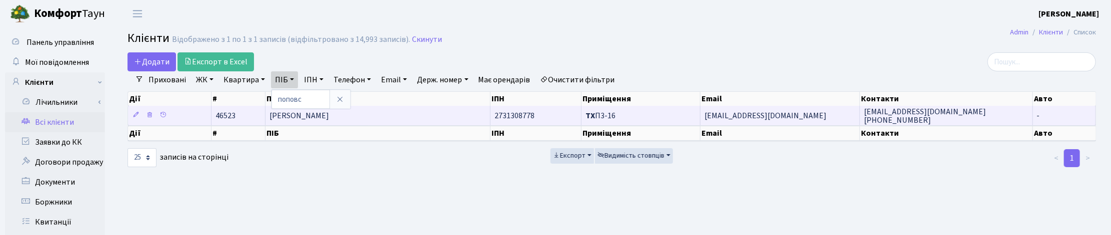
click at [388, 118] on td "Поповський Євген Емільянович" at bounding box center [377, 115] width 225 height 19
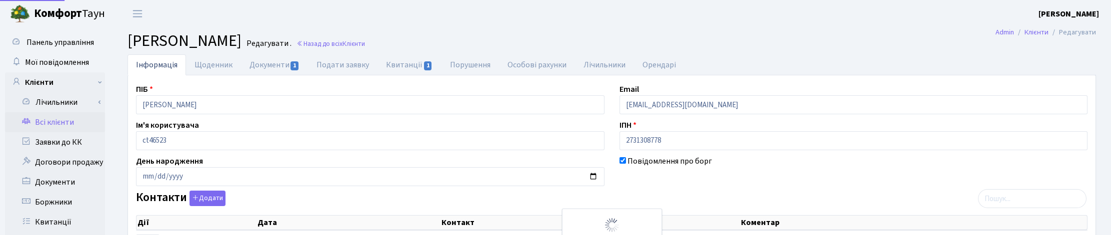
select select "25"
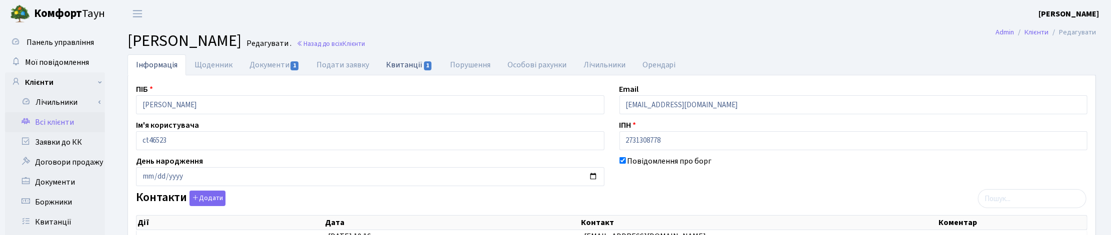
click at [401, 65] on link "Квитанції 1" at bounding box center [408, 64] width 63 height 20
select select "25"
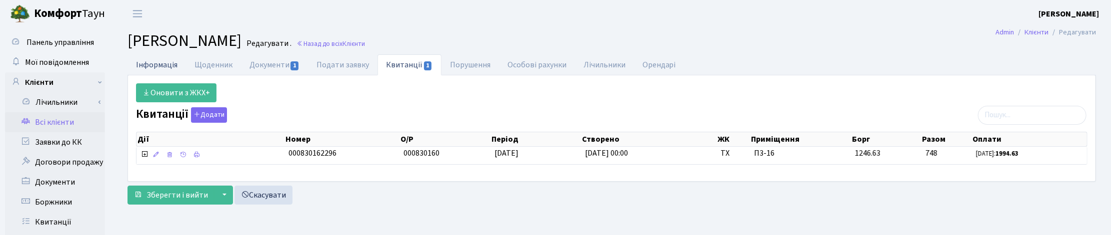
click at [155, 68] on link "Інформація" at bounding box center [156, 64] width 58 height 20
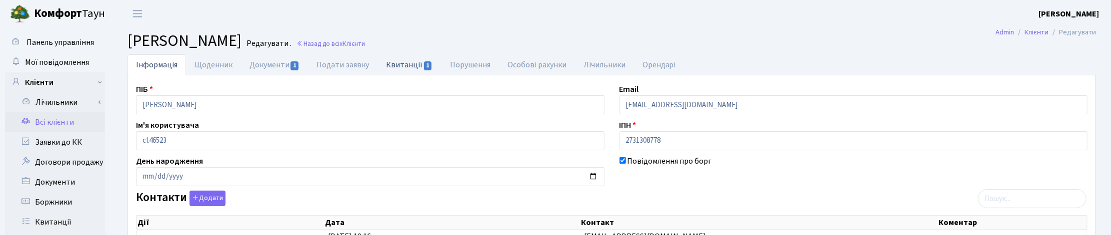
click at [410, 63] on link "Квитанції 1" at bounding box center [408, 64] width 63 height 20
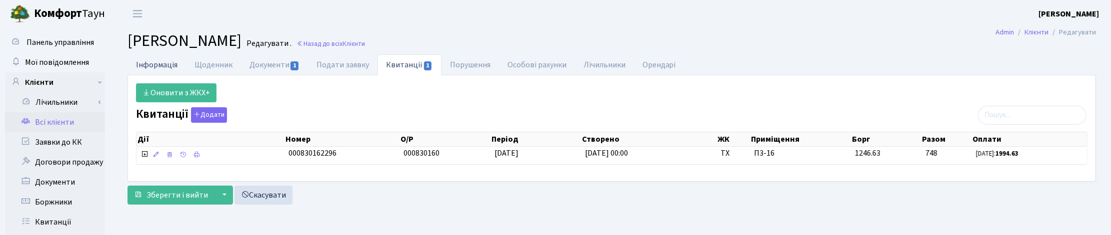
click at [161, 60] on link "Інформація" at bounding box center [156, 64] width 58 height 20
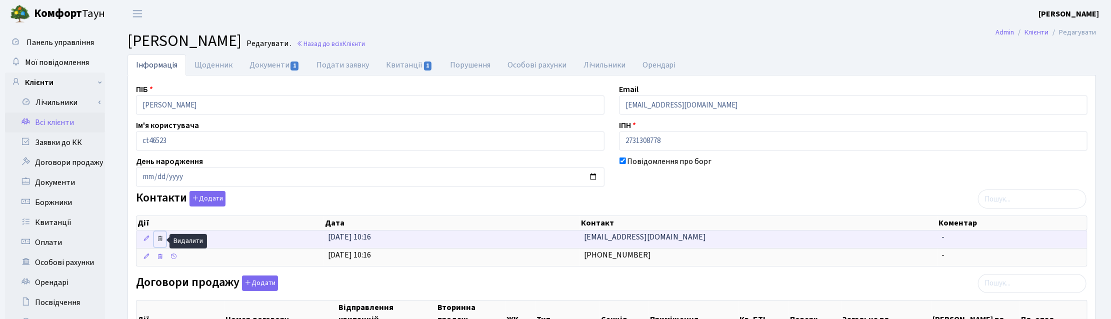
click at [160, 235] on icon at bounding box center [159, 238] width 7 height 7
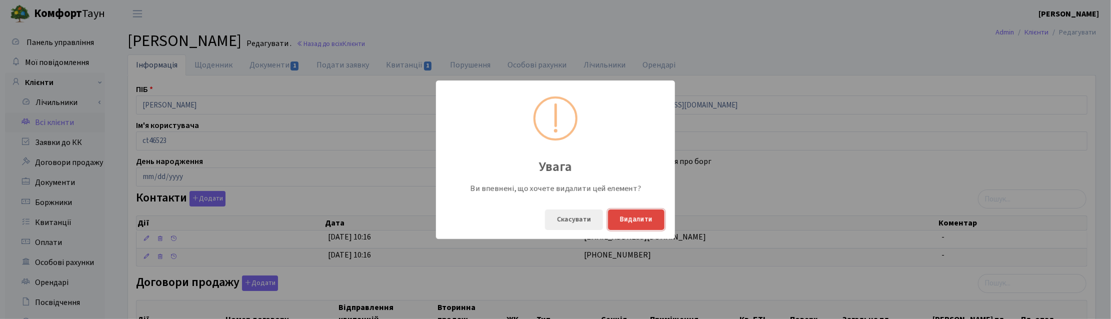
click at [646, 219] on button "Видалити" at bounding box center [636, 219] width 56 height 20
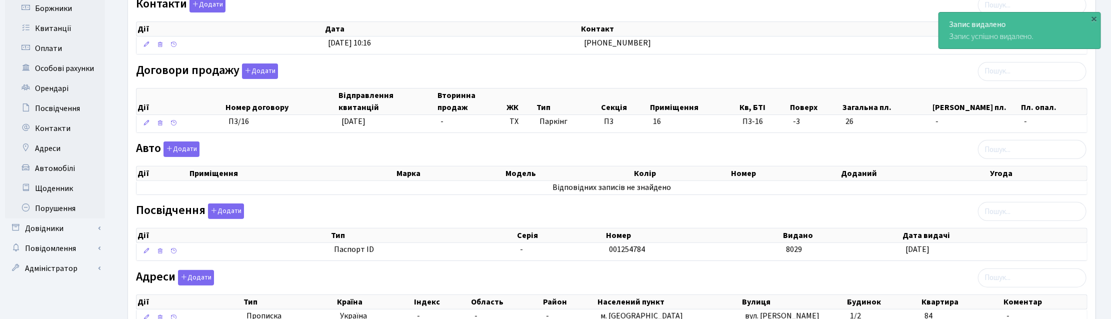
scroll to position [276, 0]
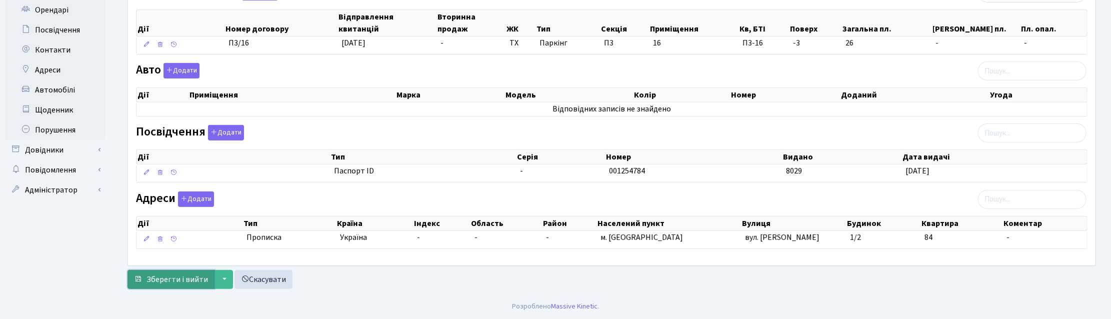
click at [171, 235] on span "Зберегти і вийти" at bounding box center [176, 279] width 61 height 11
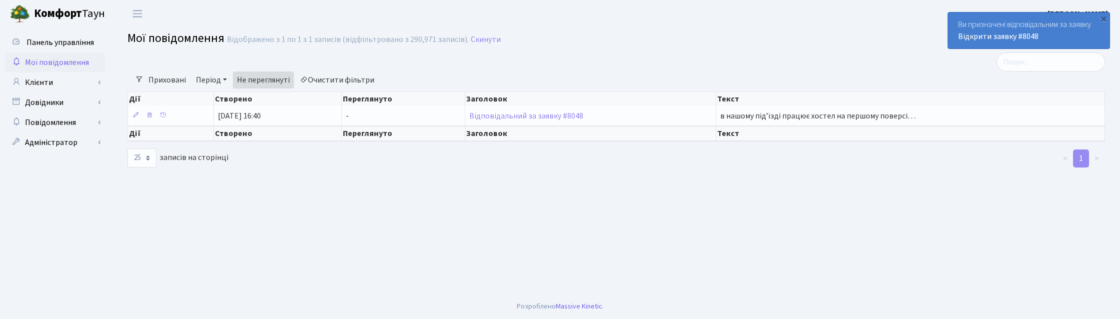
select select "25"
click at [473, 40] on link "Скинути" at bounding box center [486, 39] width 30 height 9
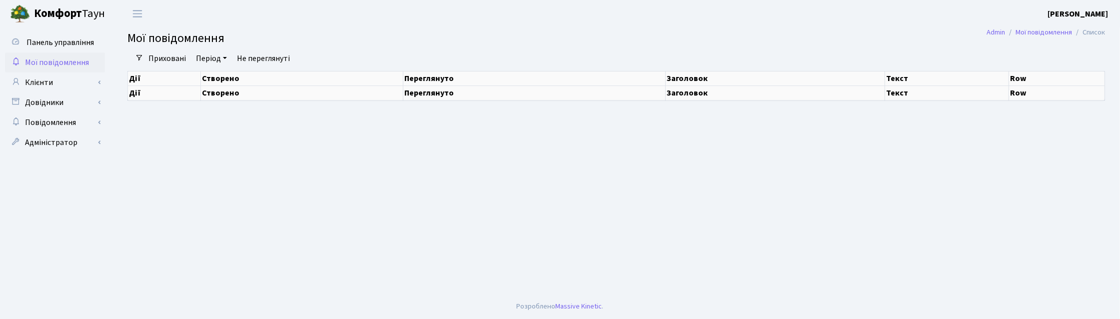
select select "25"
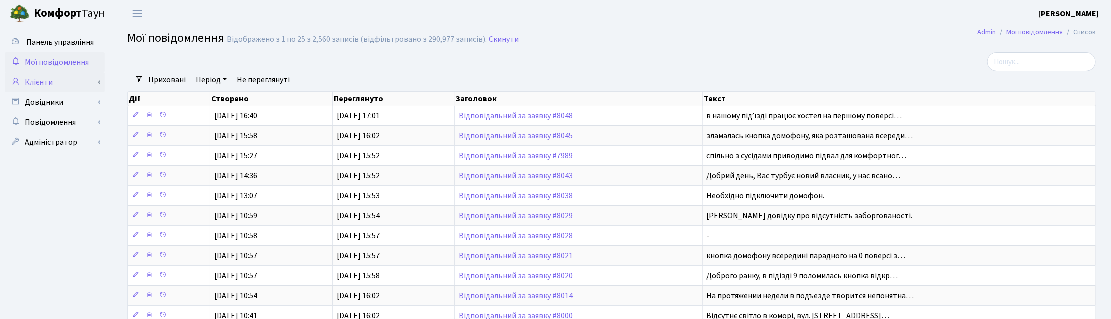
click at [40, 86] on link "Клієнти" at bounding box center [55, 82] width 100 height 20
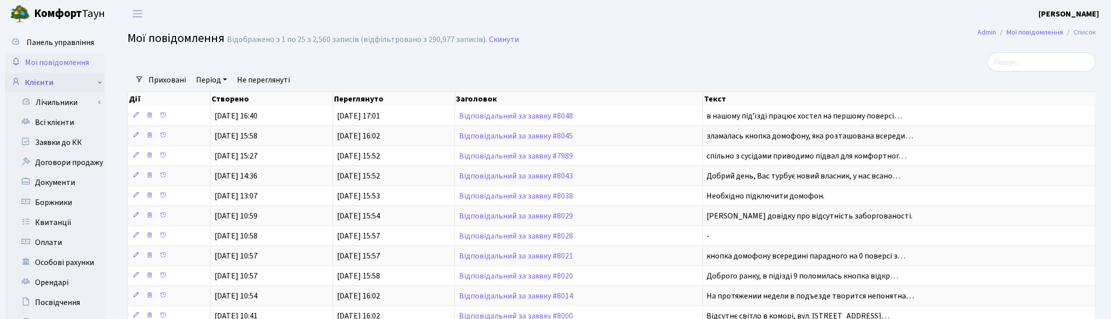
click at [48, 84] on link "Клієнти" at bounding box center [55, 82] width 100 height 20
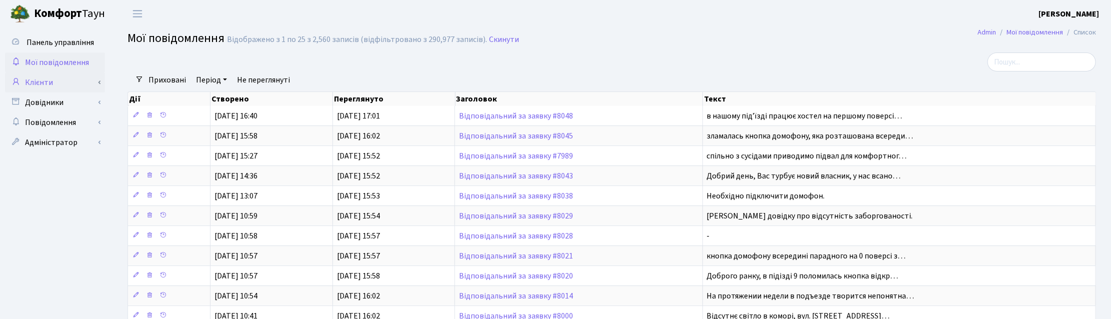
click at [48, 84] on link "Клієнти" at bounding box center [55, 82] width 100 height 20
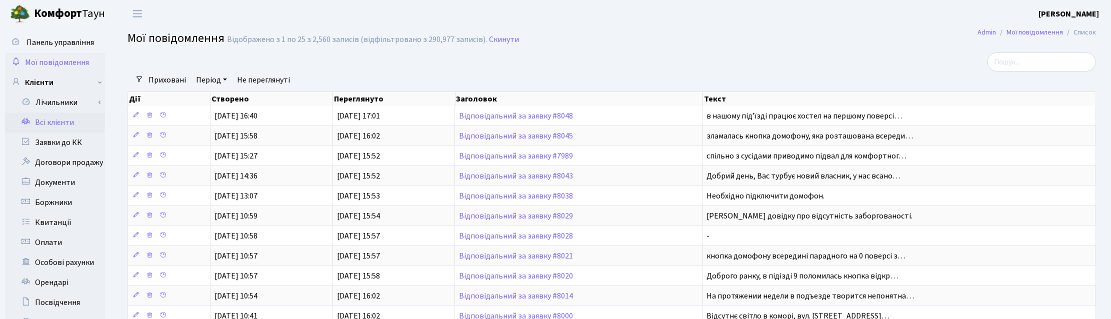
click at [49, 121] on link "Всі клієнти" at bounding box center [55, 122] width 100 height 20
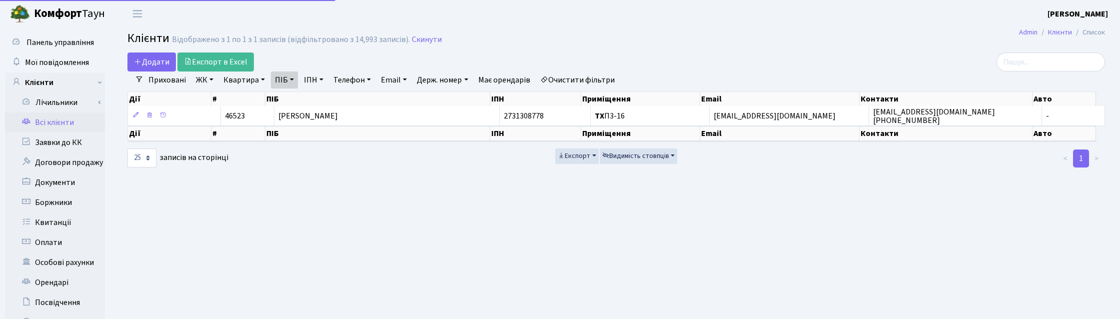
select select "25"
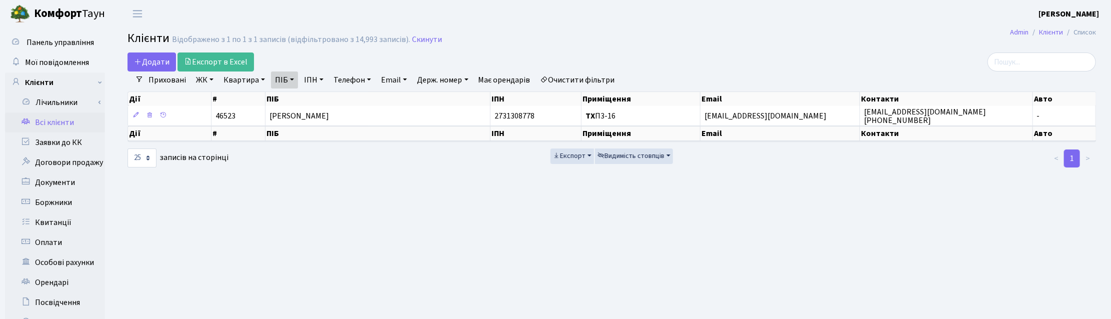
click at [291, 81] on link "ПІБ" at bounding box center [284, 79] width 27 height 17
click at [343, 103] on link at bounding box center [339, 99] width 21 height 19
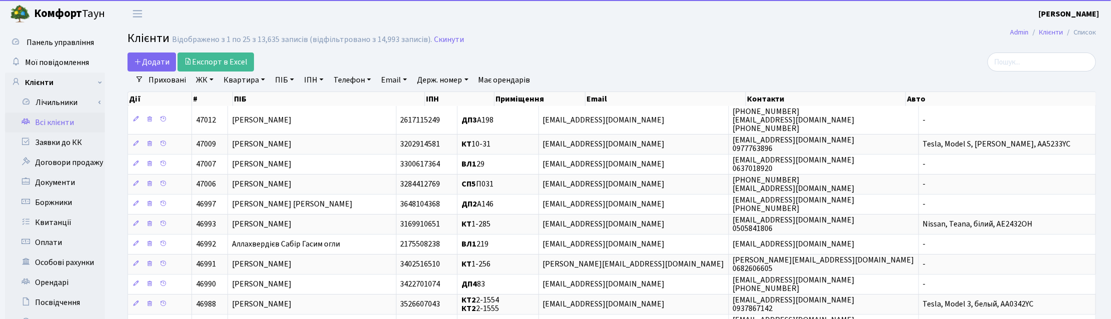
click at [248, 83] on link "Квартира" at bounding box center [243, 79] width 49 height 17
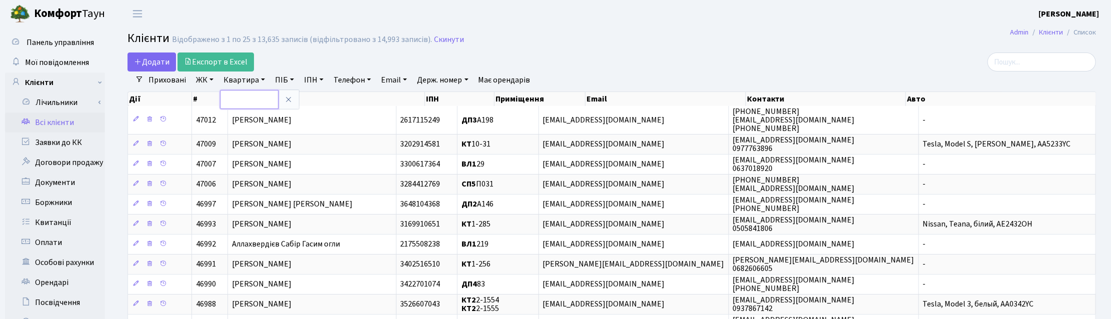
click at [255, 96] on input "text" at bounding box center [249, 99] width 58 height 19
type input "84"
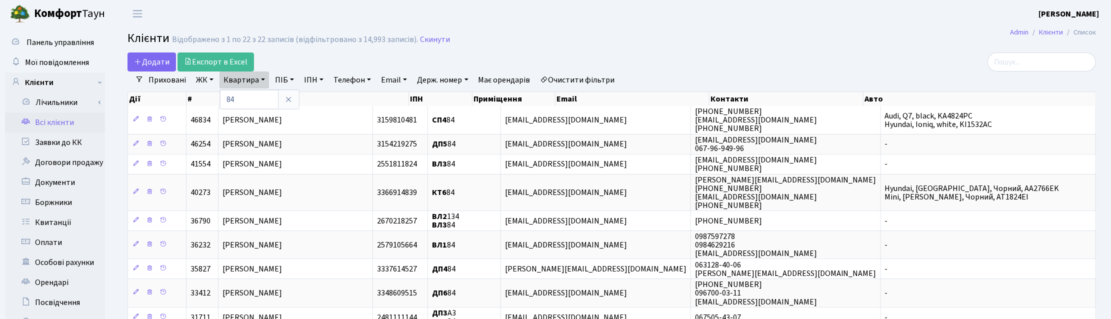
click at [202, 80] on link "ЖК" at bounding box center [204, 79] width 25 height 17
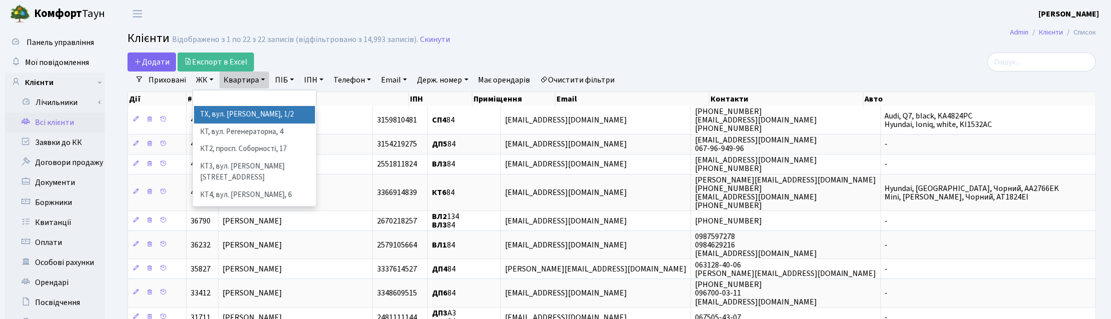
click at [214, 120] on li "ТХ, вул. [PERSON_NAME], 1/2" at bounding box center [254, 114] width 121 height 17
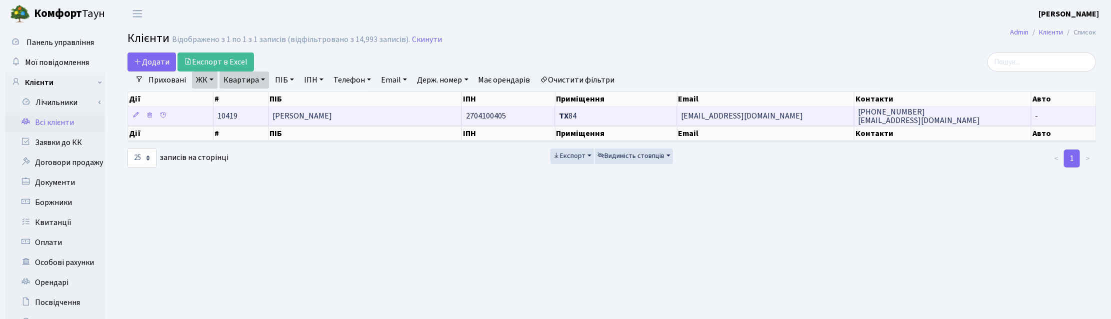
click at [398, 115] on td "[PERSON_NAME]" at bounding box center [364, 115] width 193 height 19
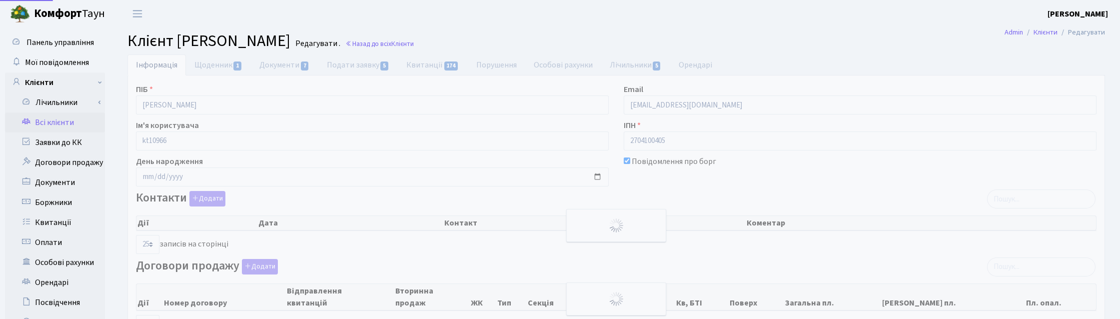
select select "25"
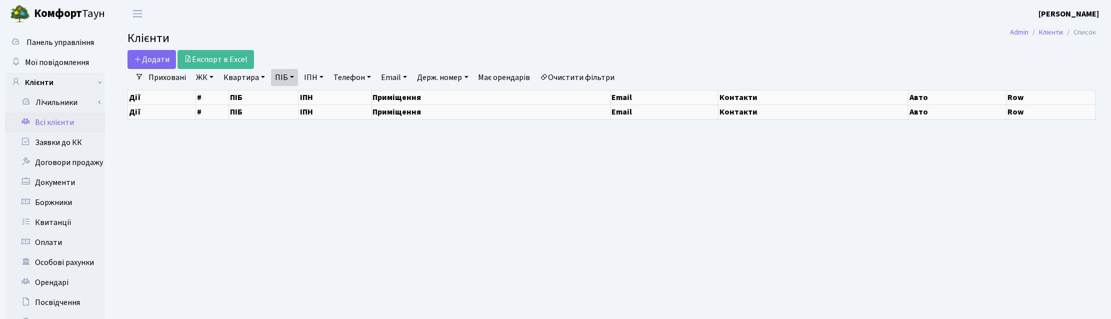
select select "25"
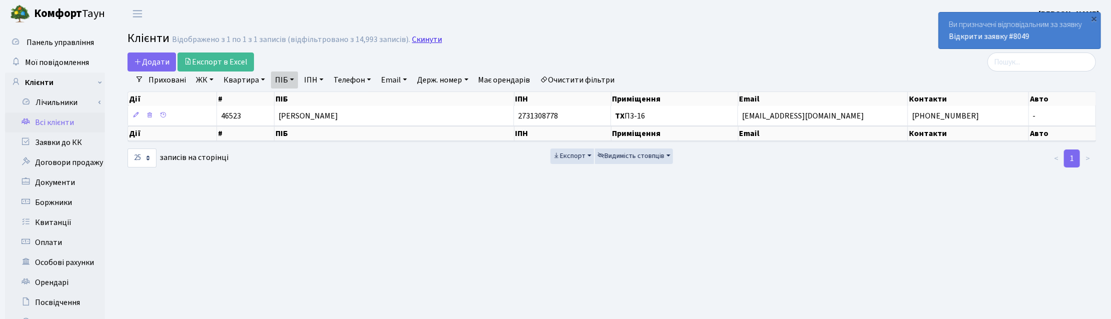
click at [419, 36] on link "Скинути" at bounding box center [427, 39] width 30 height 9
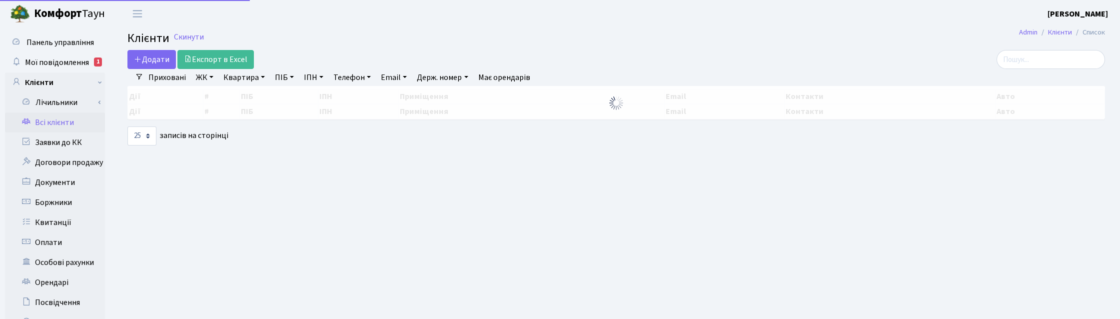
select select "25"
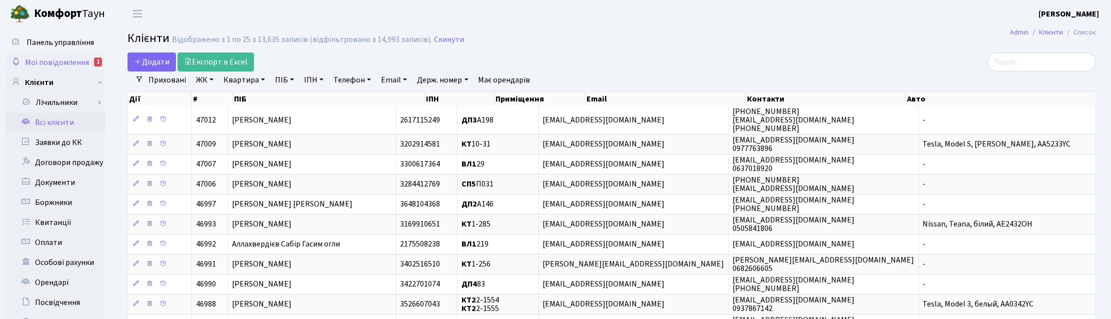
click at [74, 61] on span "Мої повідомлення" at bounding box center [57, 62] width 64 height 11
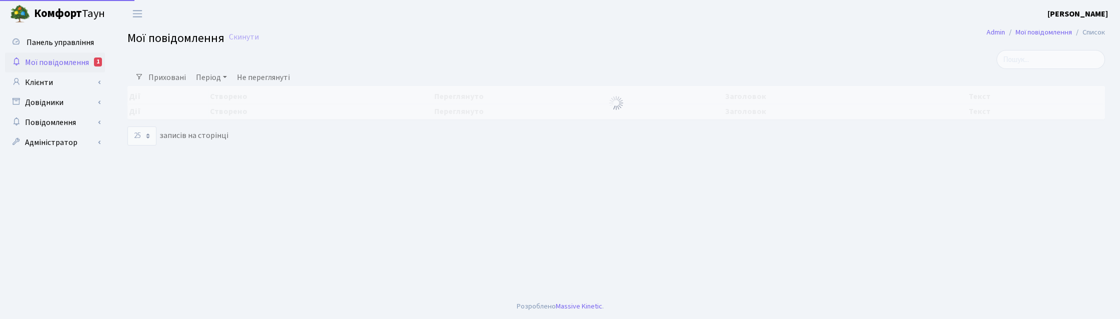
select select "25"
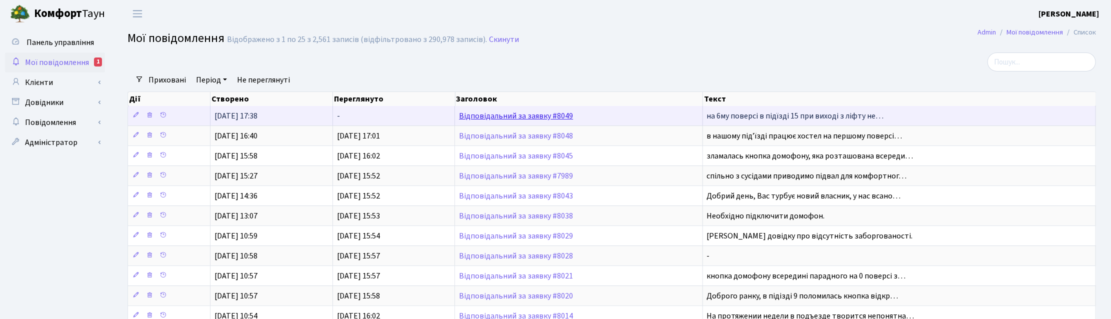
click at [530, 116] on link "Відповідальний за заявку #8049" at bounding box center [516, 115] width 114 height 11
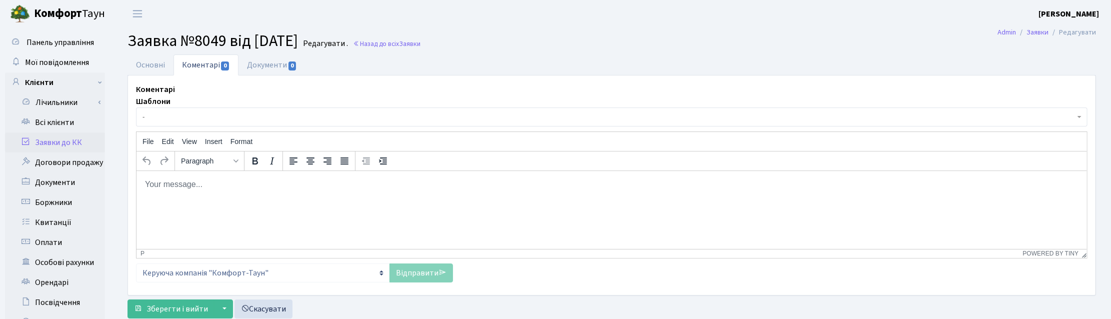
click at [545, 39] on h2 "Заявка №8049 від 15.09.2025 Редагувати . Назад до всіх Заявки" at bounding box center [611, 40] width 968 height 19
click at [60, 139] on link "Заявки до КК" at bounding box center [55, 142] width 100 height 20
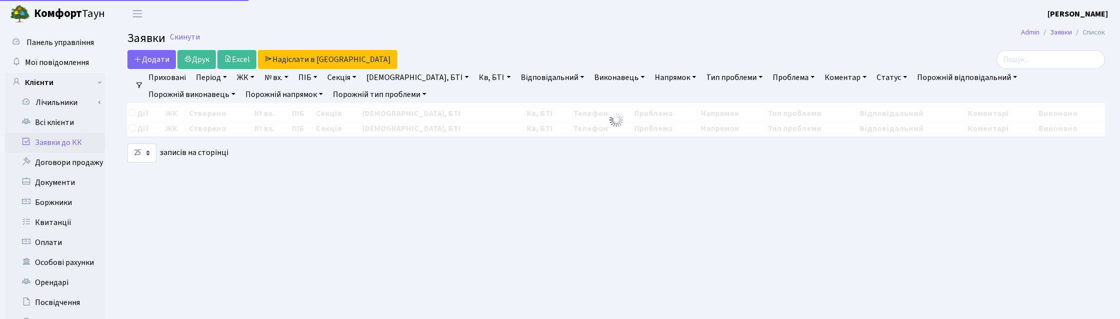
select select "25"
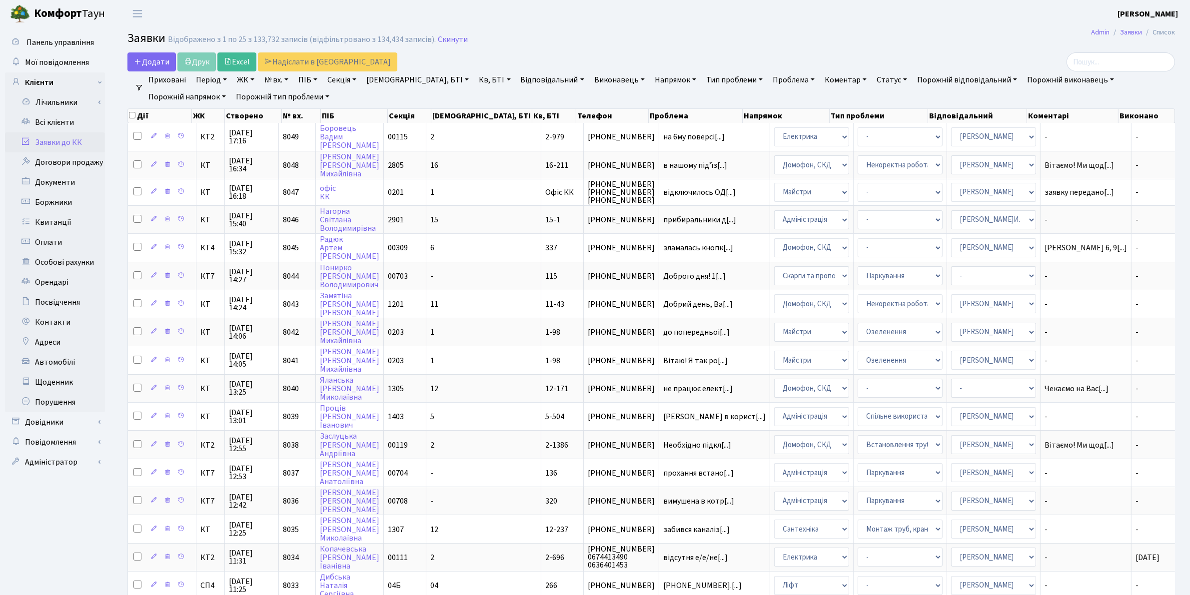
click at [651, 81] on link "Напрямок" at bounding box center [675, 79] width 49 height 17
click at [653, 129] on li "Домофон, СКД" at bounding box center [713, 131] width 121 height 17
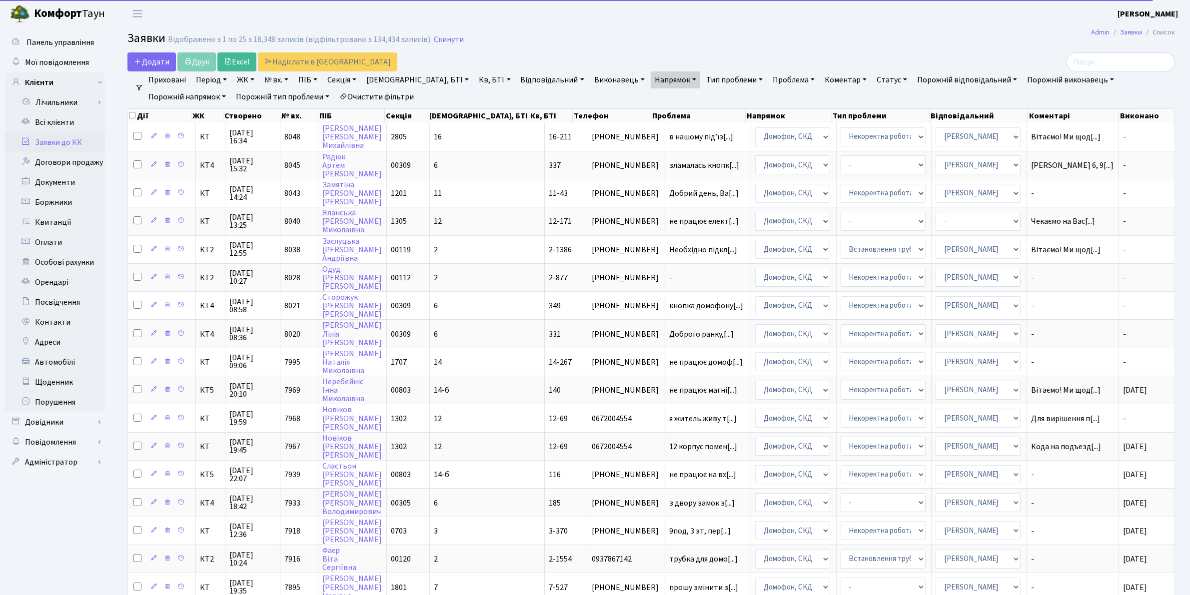
click at [873, 83] on link "Статус" at bounding box center [892, 79] width 38 height 17
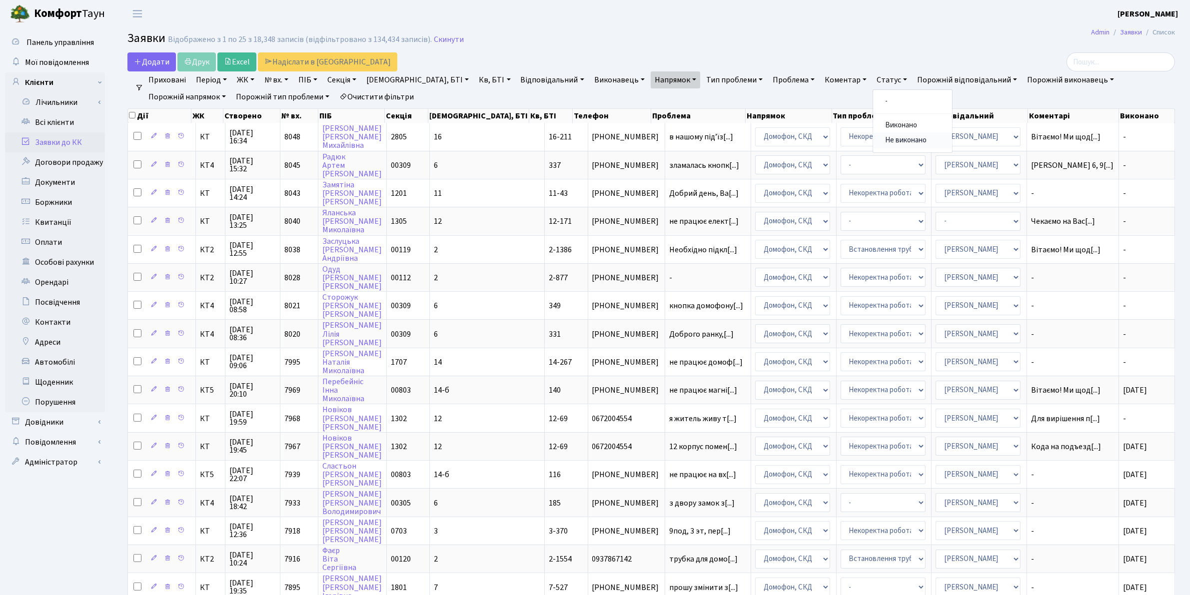
click at [873, 140] on link "Не виконано" at bounding box center [912, 140] width 79 height 15
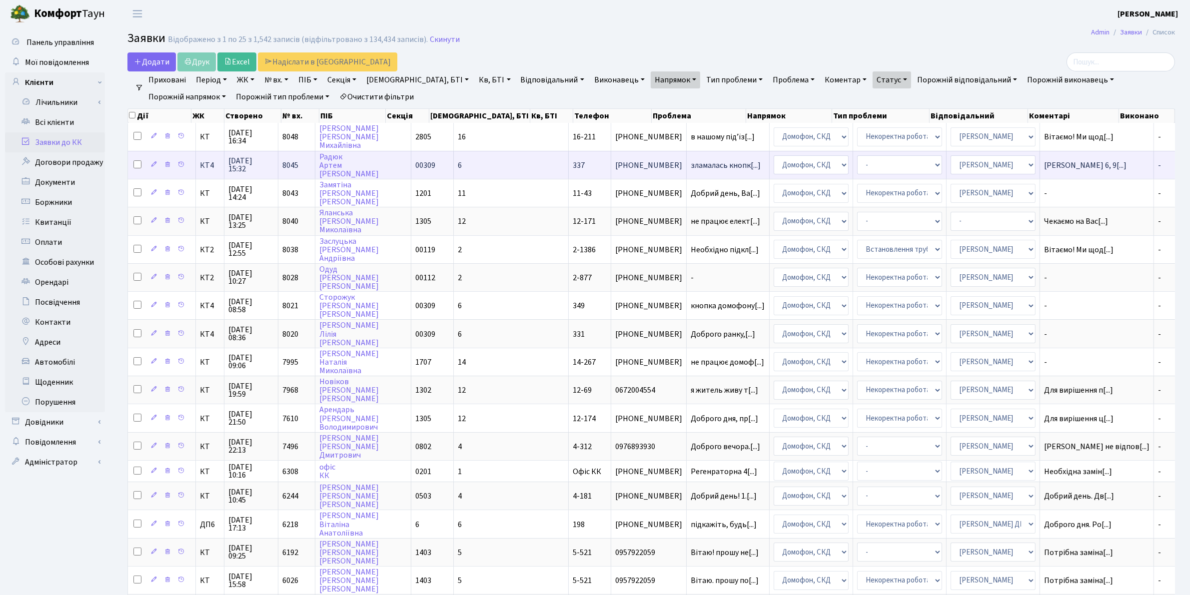
click at [136, 165] on input "checkbox" at bounding box center [137, 164] width 8 height 8
checkbox input "true"
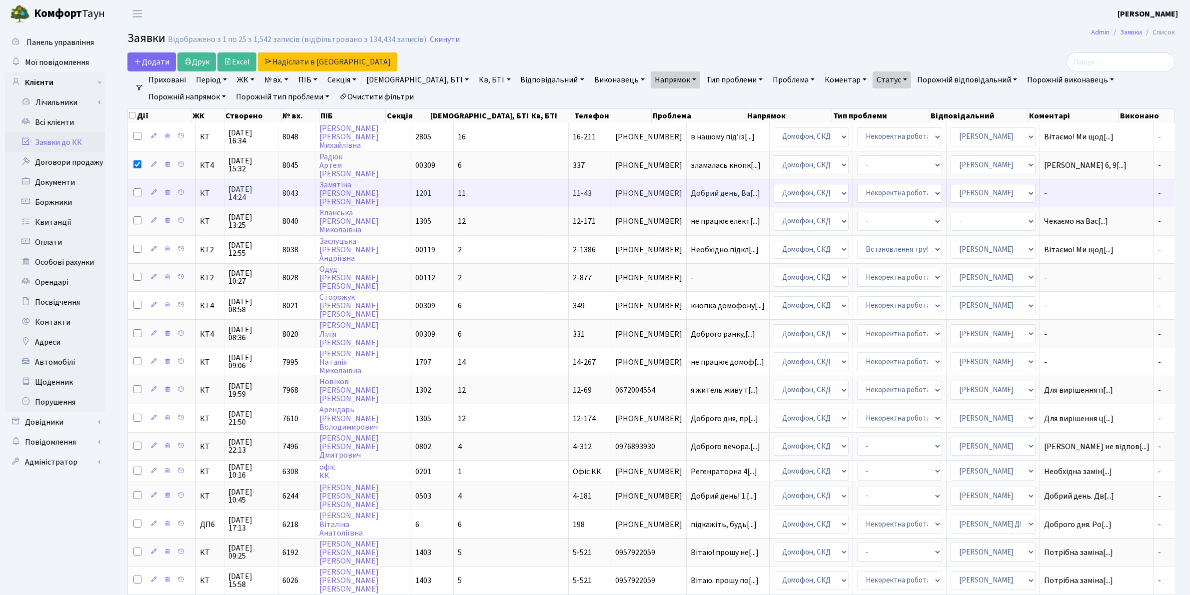
click at [137, 190] on input "checkbox" at bounding box center [137, 192] width 8 height 8
checkbox input "true"
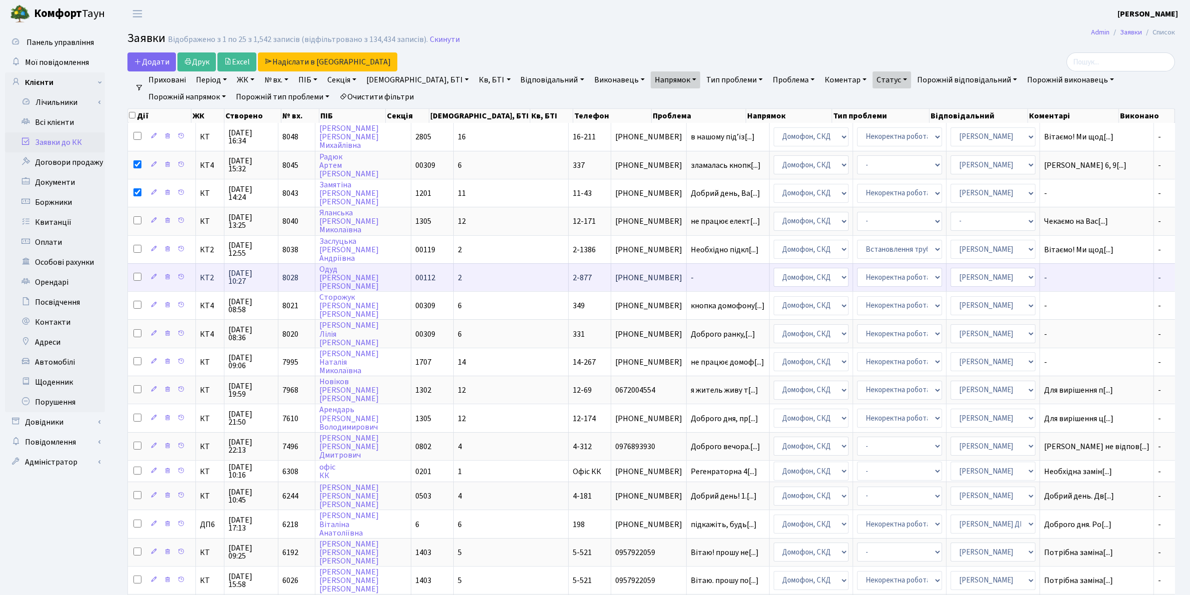
click at [136, 273] on input "checkbox" at bounding box center [137, 277] width 8 height 8
checkbox input "true"
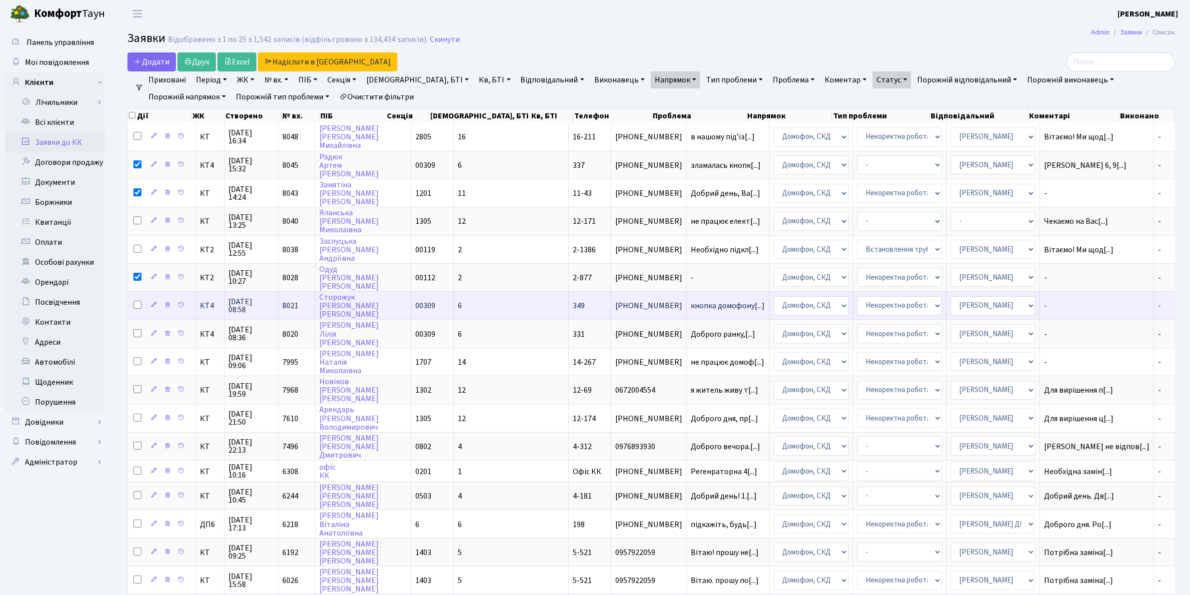
click at [140, 303] on input "checkbox" at bounding box center [137, 305] width 8 height 8
checkbox input "true"
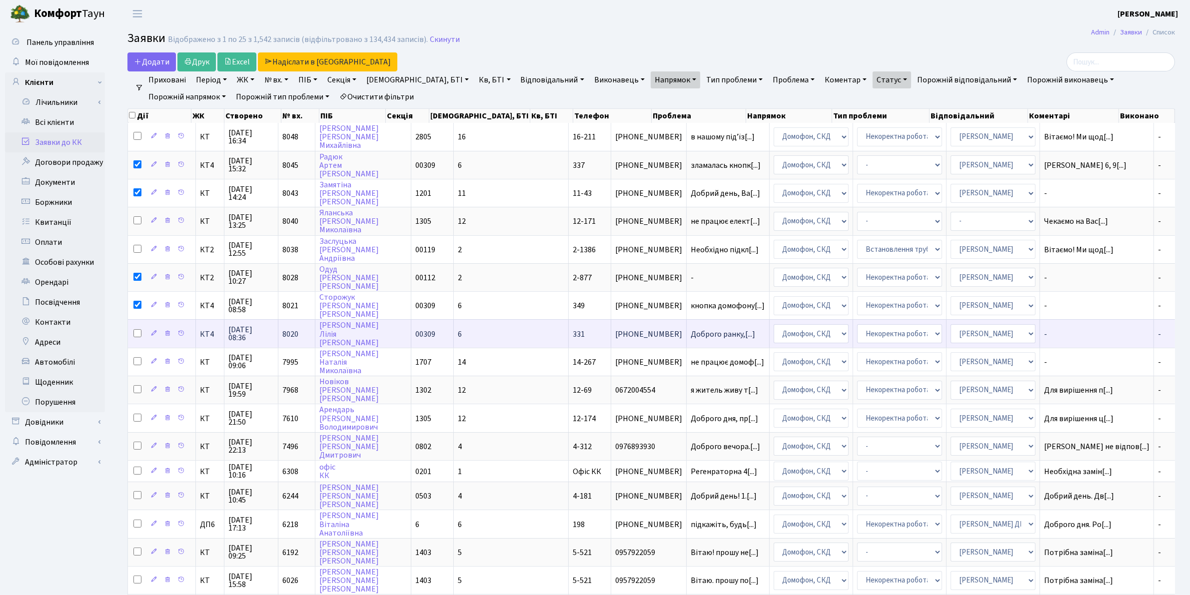
click at [136, 318] on input "checkbox" at bounding box center [137, 333] width 8 height 8
checkbox input "true"
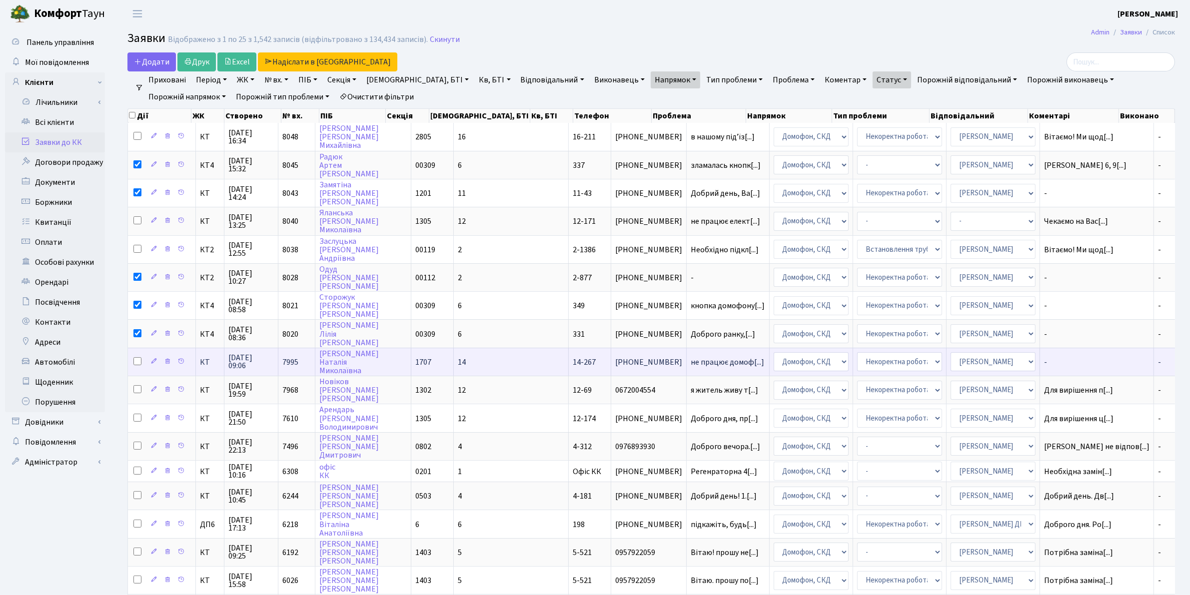
click at [138, 318] on input "checkbox" at bounding box center [137, 361] width 8 height 8
checkbox input "true"
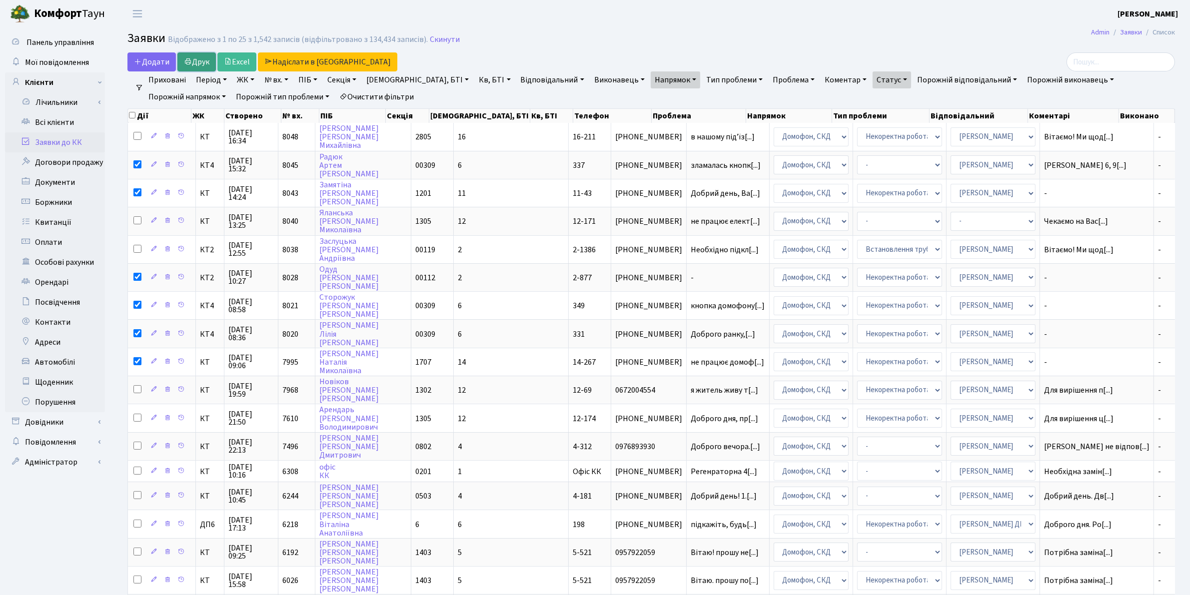
click at [209, 62] on link "Друк" at bounding box center [196, 61] width 38 height 19
click at [132, 116] on input "checkbox" at bounding box center [132, 115] width 6 height 6
checkbox input "true"
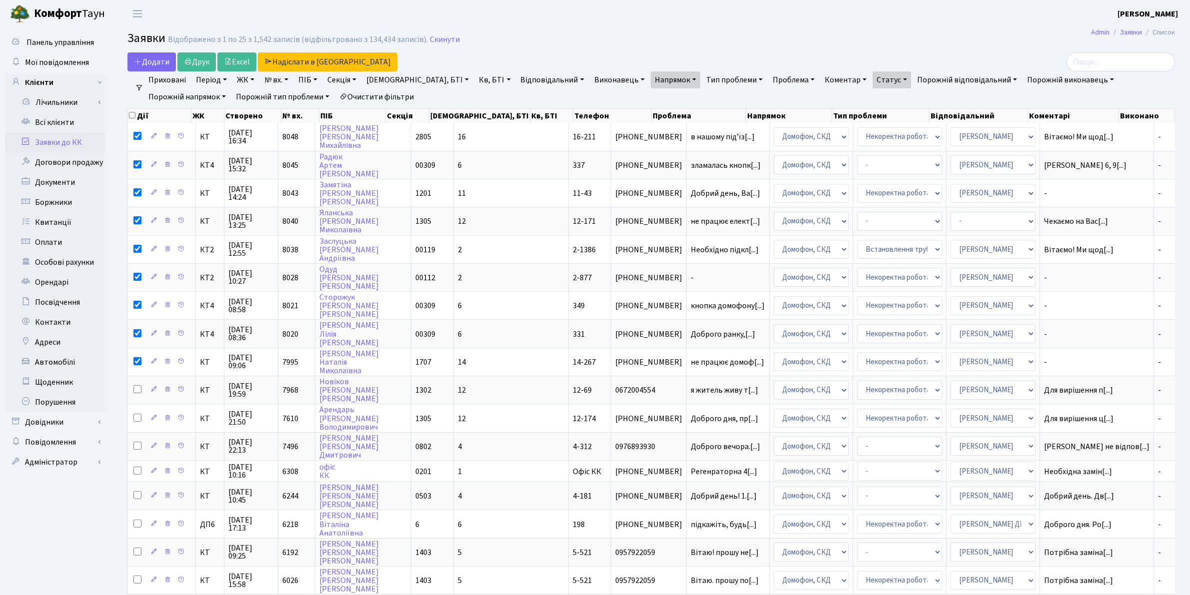
checkbox input "true"
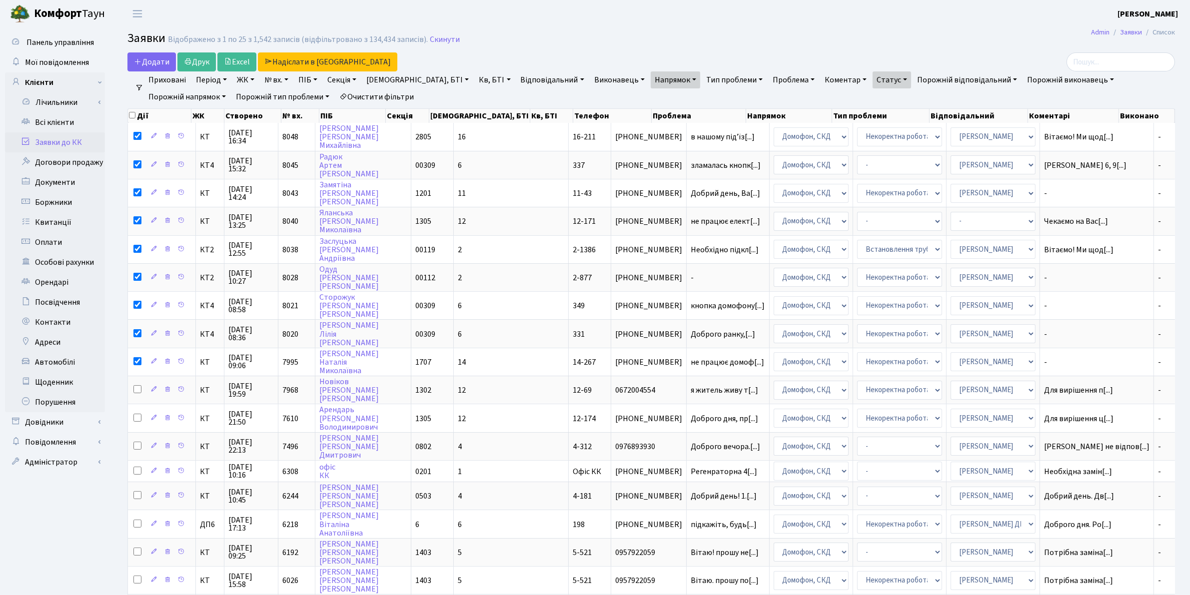
checkbox input "true"
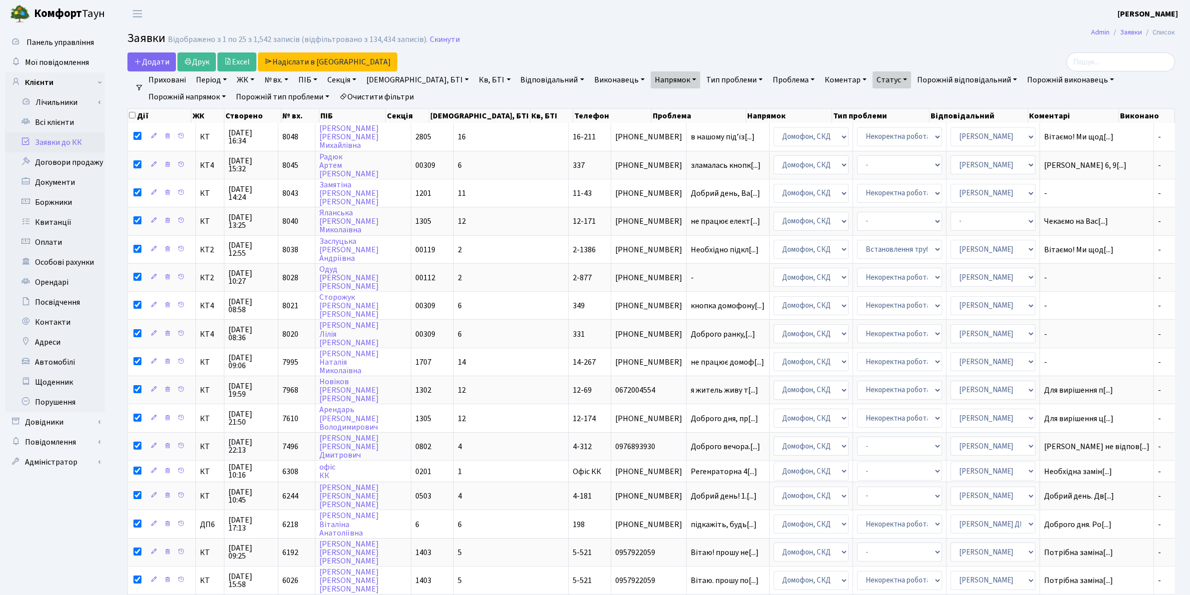
checkbox input "true"
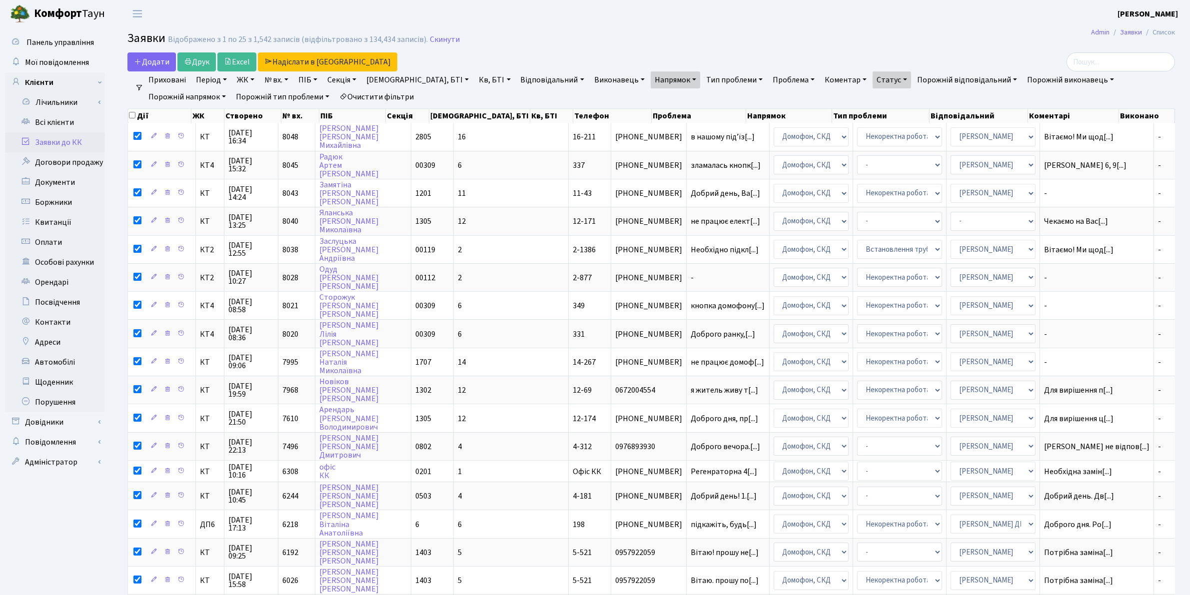
checkbox input "true"
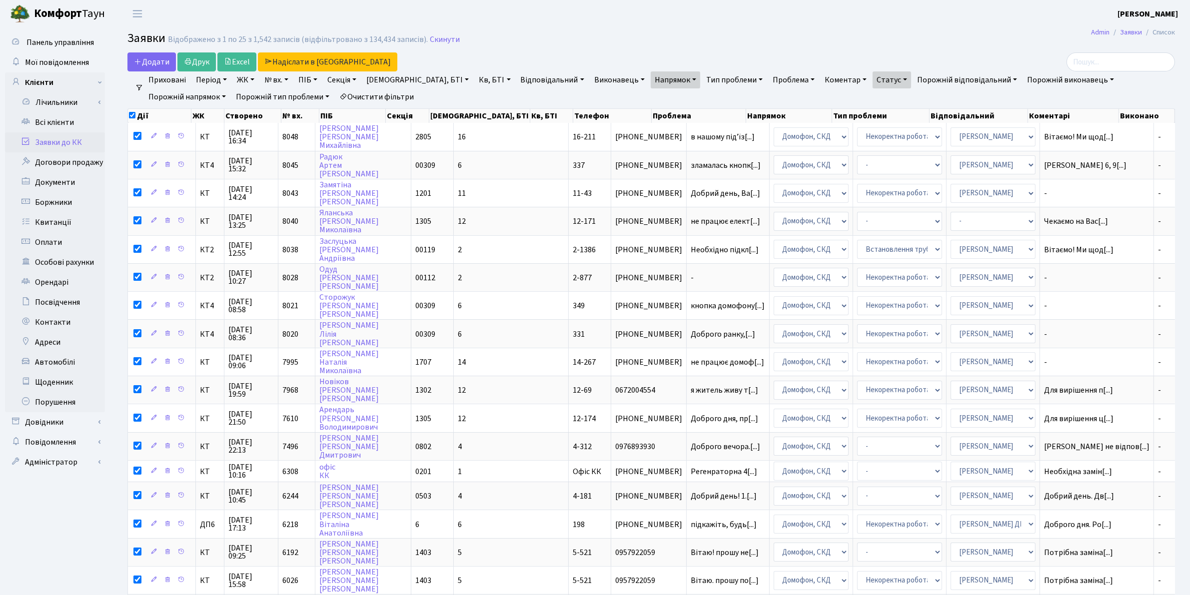
click at [132, 116] on input "checkbox" at bounding box center [132, 115] width 6 height 6
checkbox input "false"
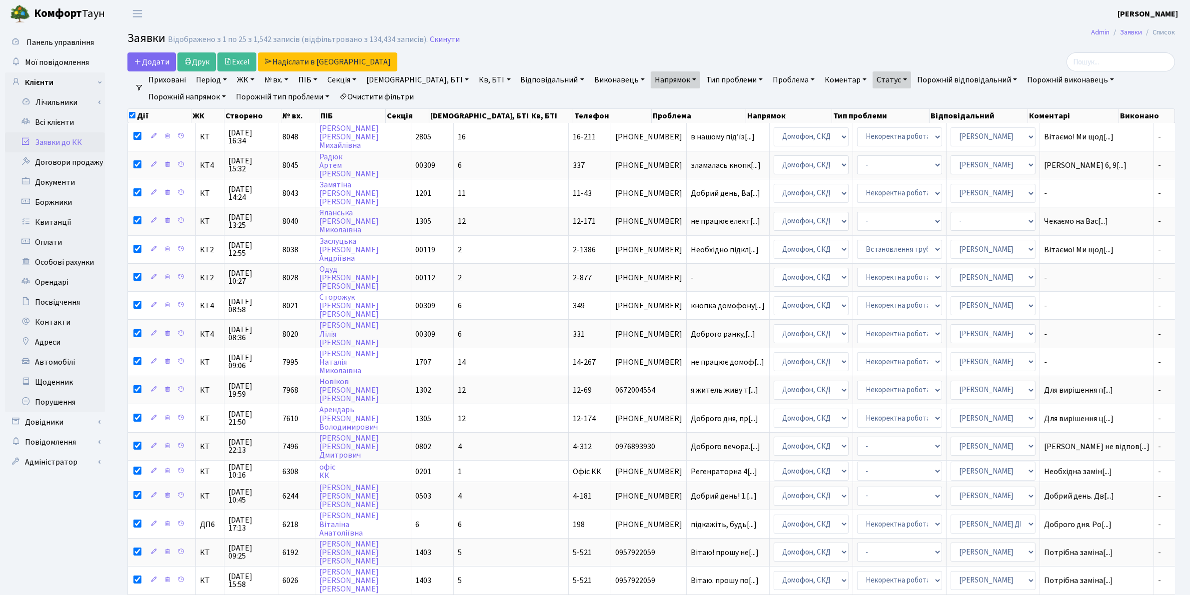
checkbox input "false"
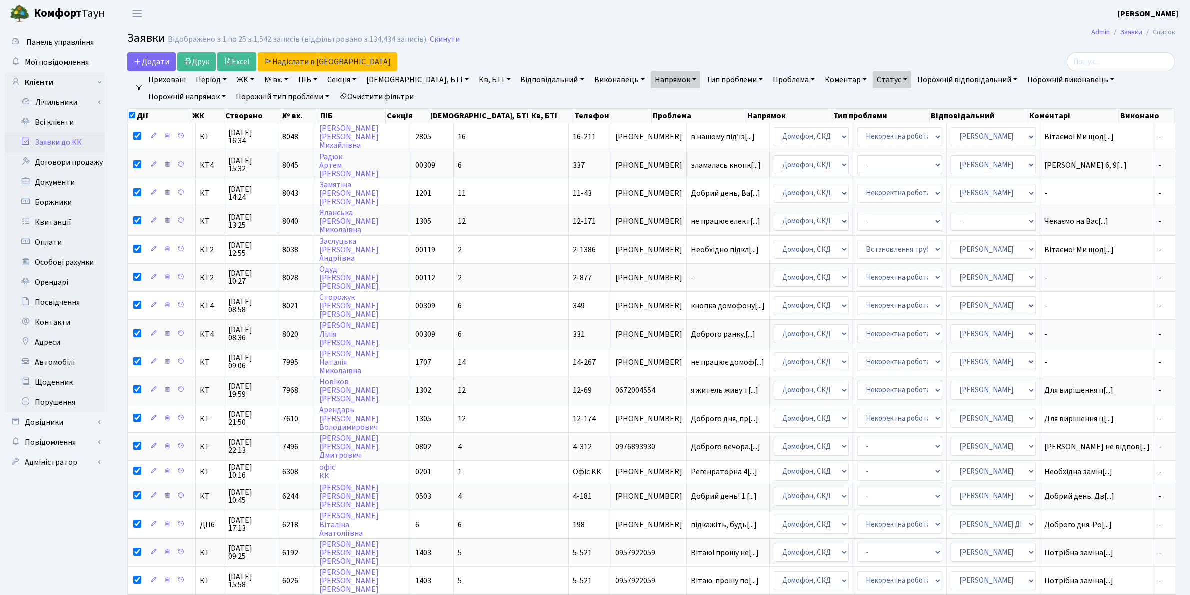
checkbox input "false"
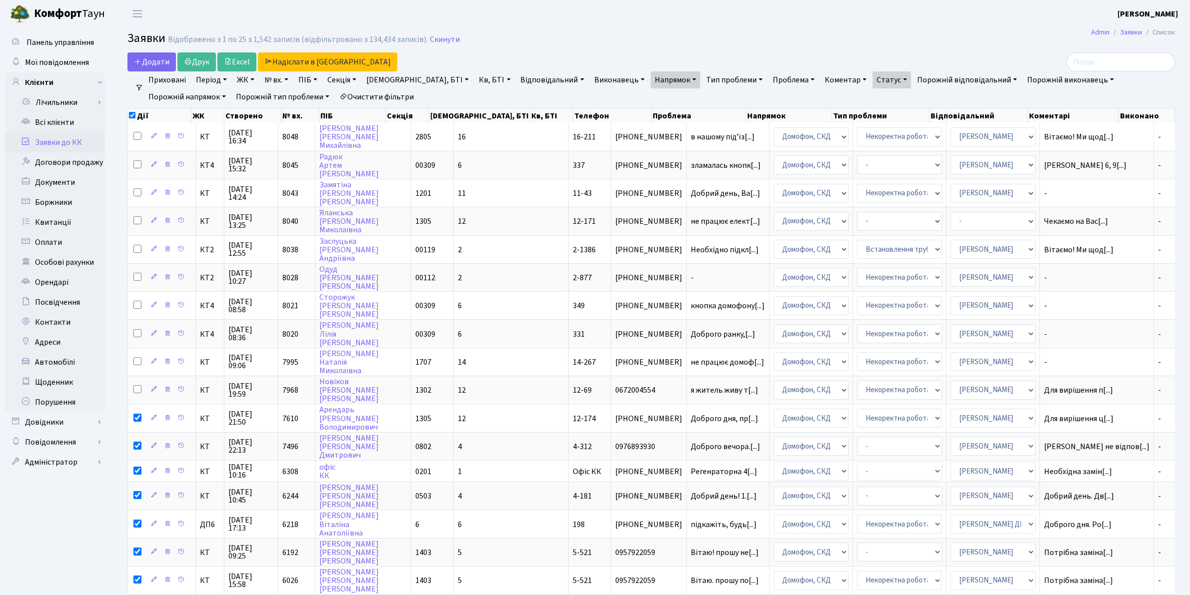
checkbox input "false"
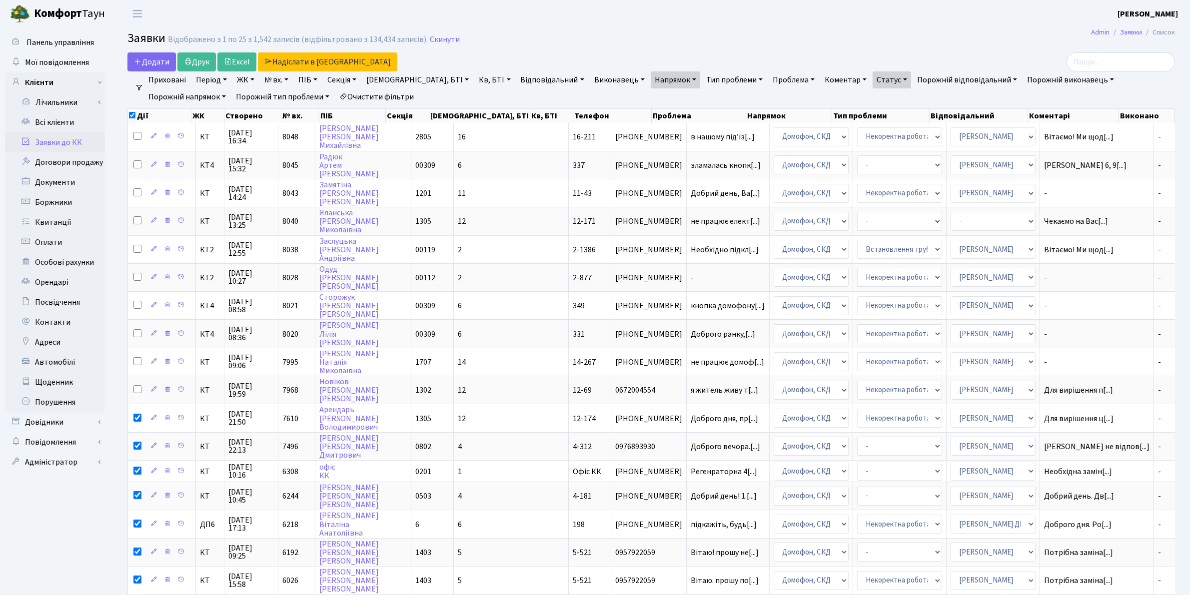
checkbox input "false"
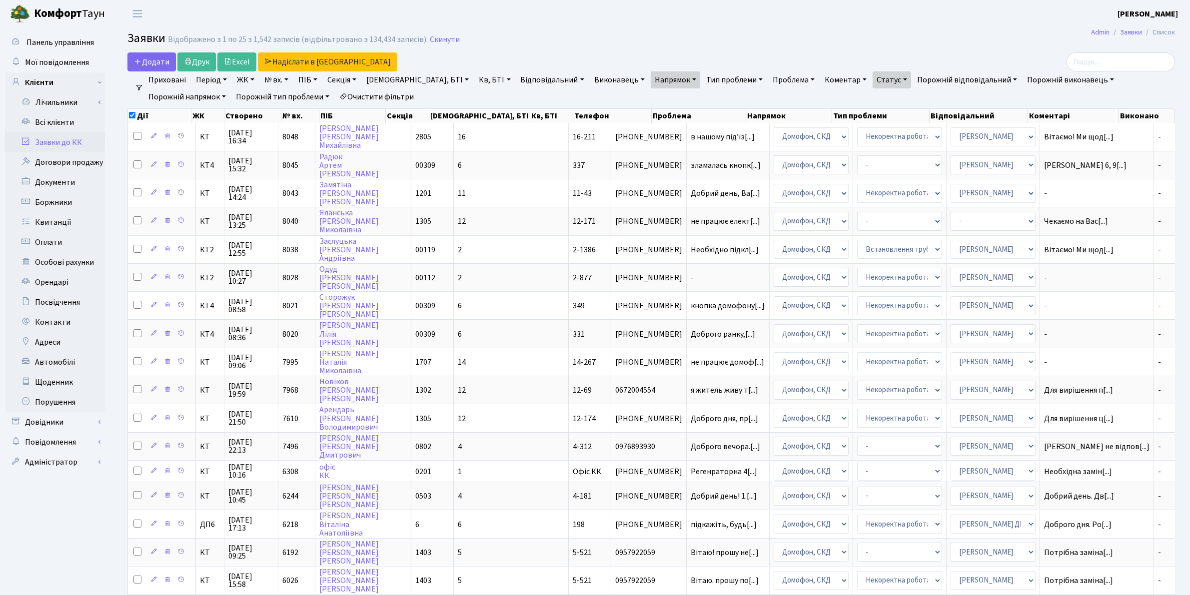
checkbox input "false"
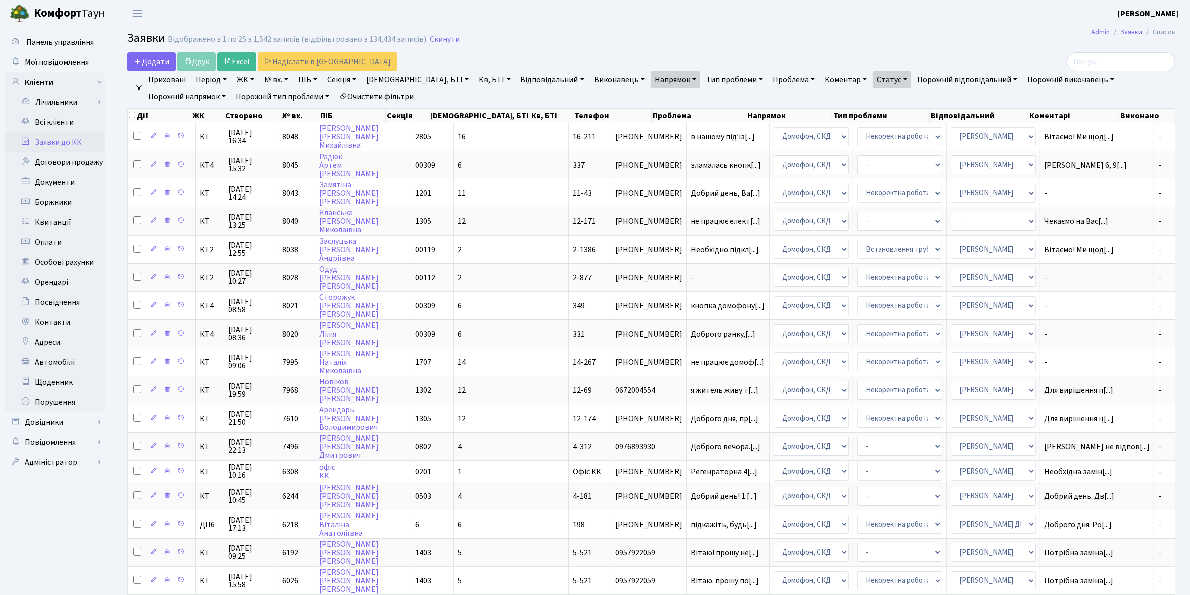
click at [651, 79] on link "Напрямок" at bounding box center [675, 79] width 49 height 17
click at [658, 98] on span "×" at bounding box center [659, 98] width 3 height 10
select select
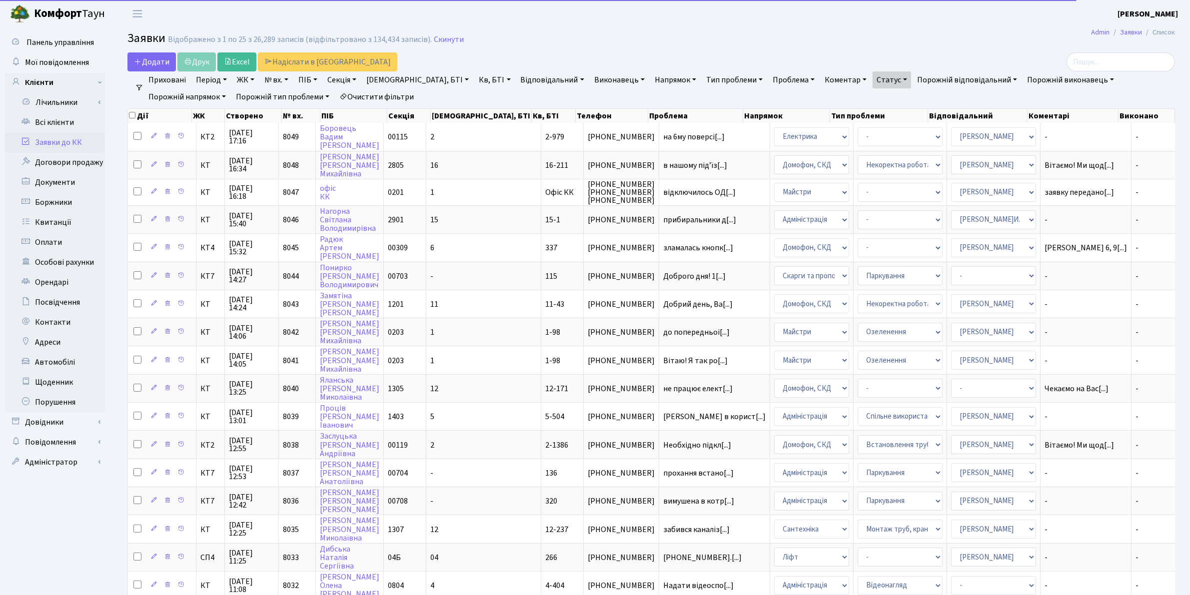
click at [651, 79] on link "Напрямок" at bounding box center [675, 79] width 49 height 17
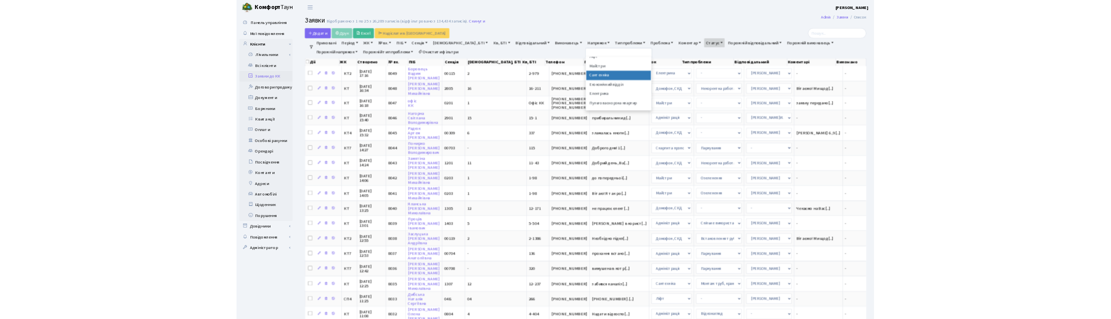
scroll to position [62, 0]
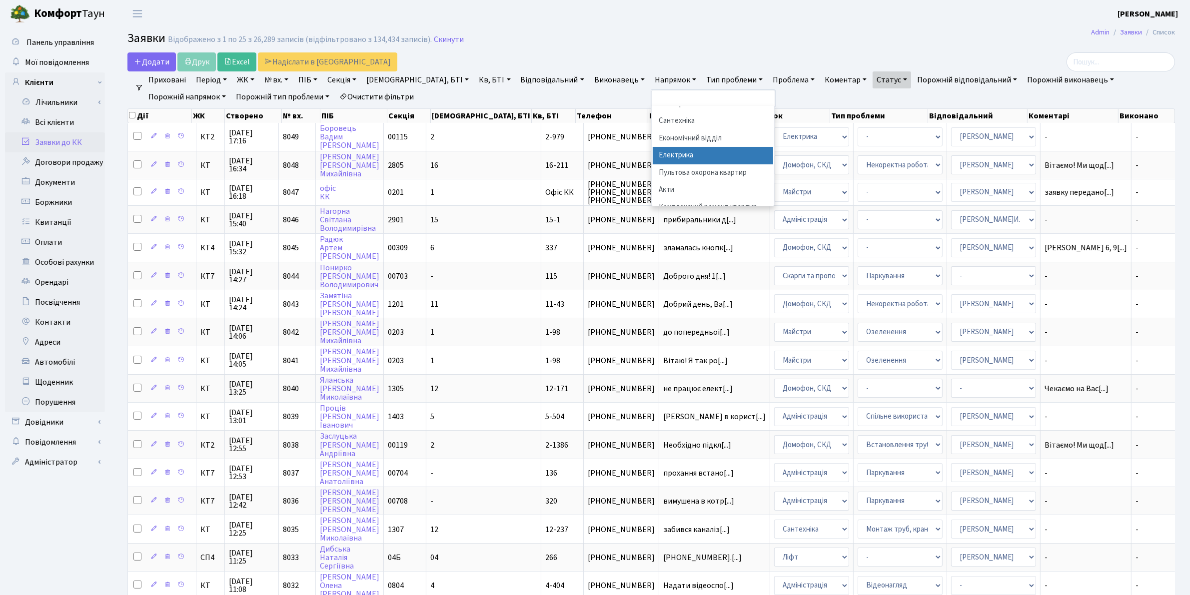
click at [653, 157] on li "Електрика" at bounding box center [713, 155] width 121 height 17
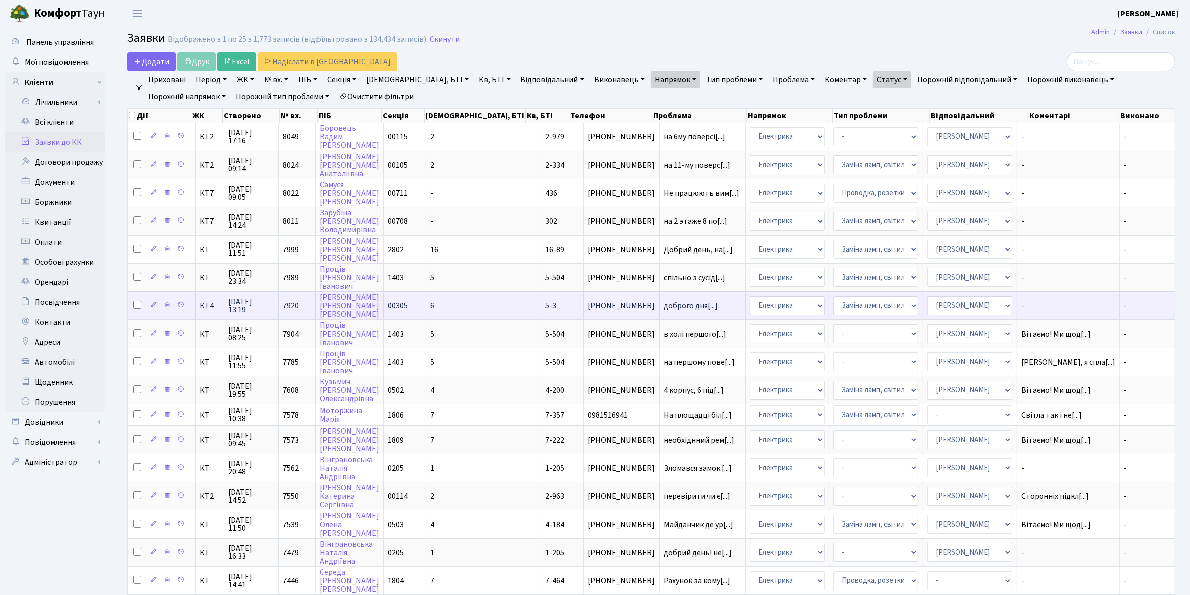
click at [135, 302] on input "checkbox" at bounding box center [137, 305] width 8 height 8
checkbox input "true"
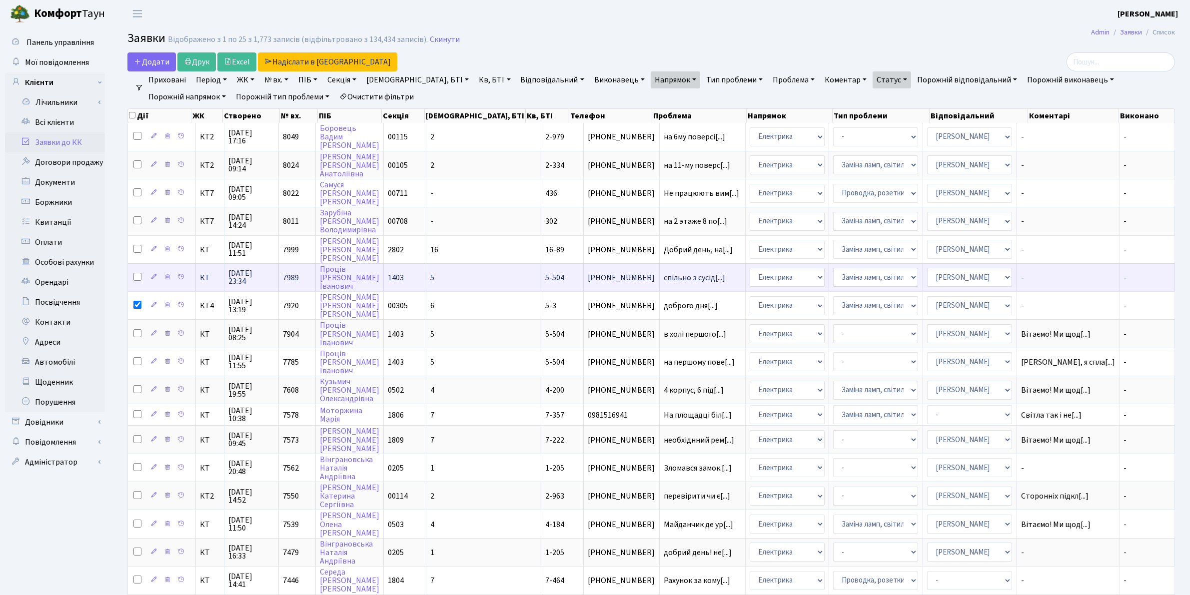
click at [135, 273] on input "checkbox" at bounding box center [137, 277] width 8 height 8
click at [138, 274] on input "checkbox" at bounding box center [137, 277] width 8 height 8
checkbox input "false"
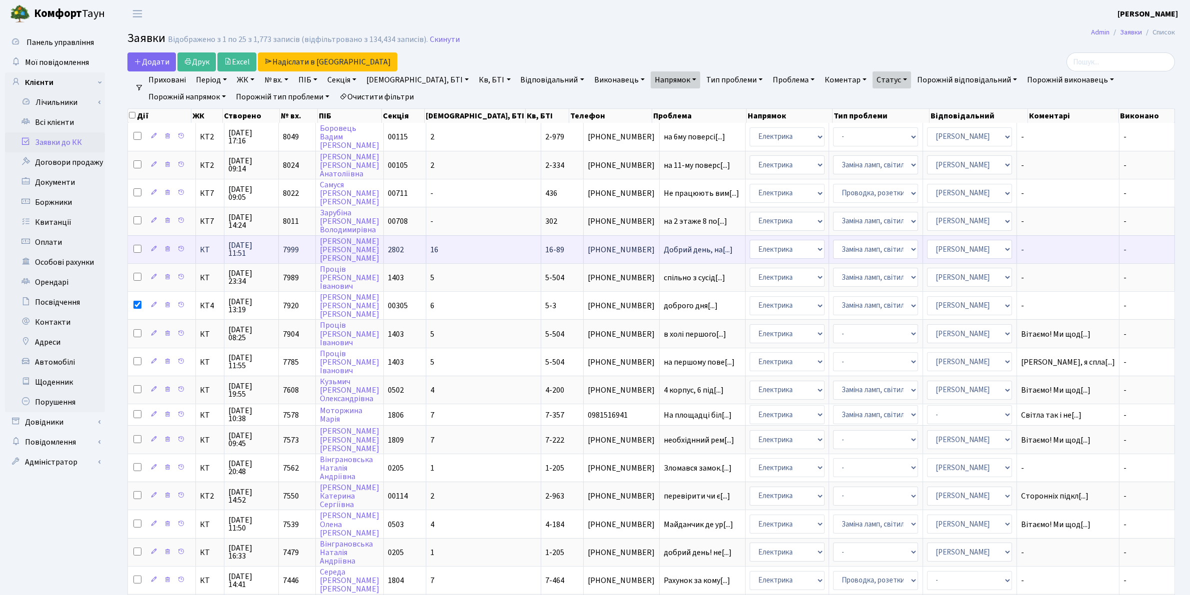
click at [137, 246] on input "checkbox" at bounding box center [137, 249] width 8 height 8
checkbox input "true"
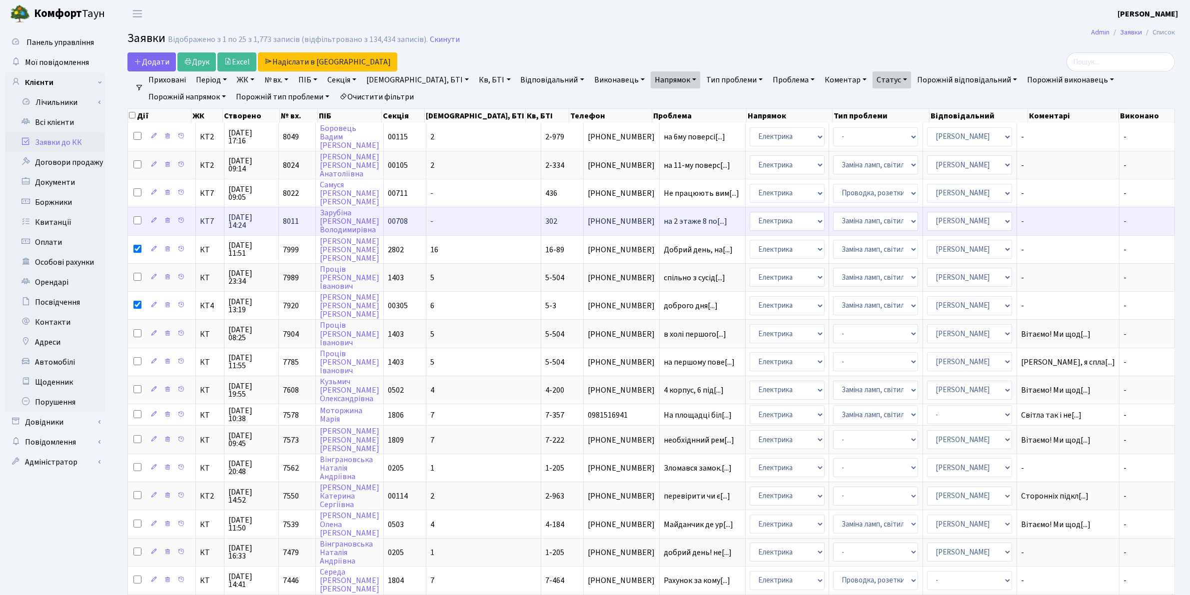
click at [136, 221] on input "checkbox" at bounding box center [137, 220] width 8 height 8
checkbox input "true"
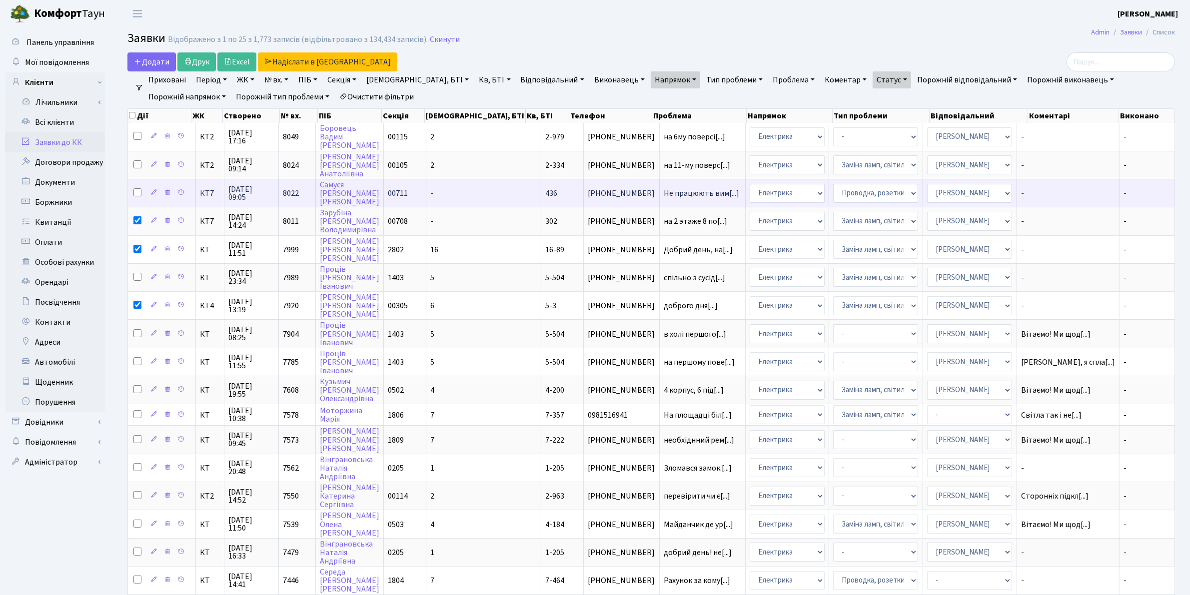
click at [136, 192] on input "checkbox" at bounding box center [137, 192] width 8 height 8
checkbox input "true"
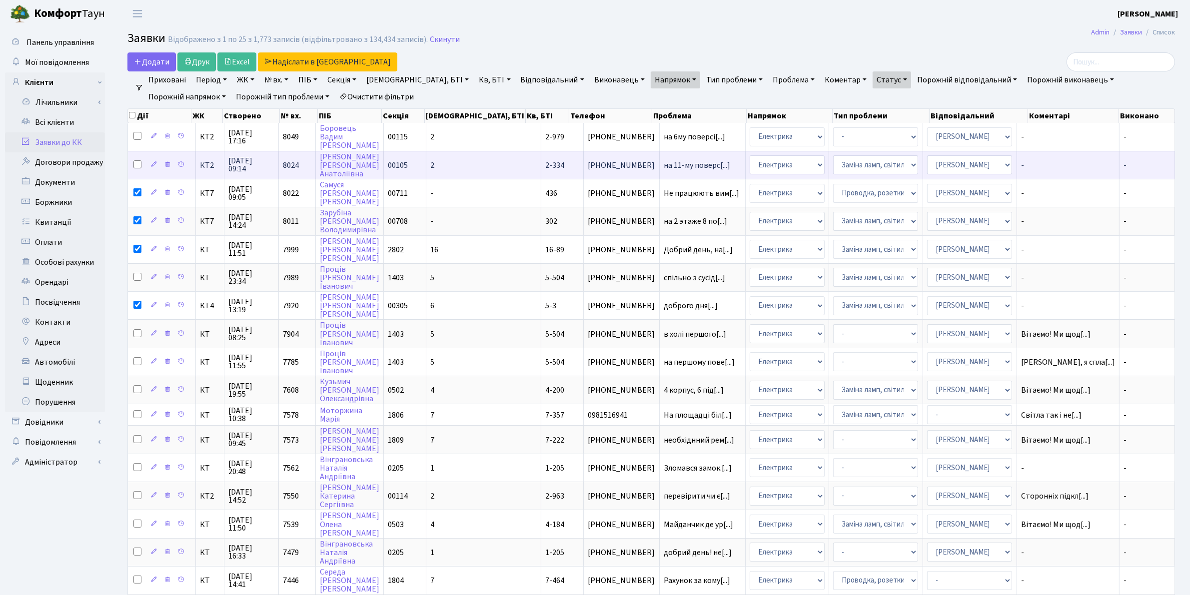
click at [136, 163] on input "checkbox" at bounding box center [137, 164] width 8 height 8
checkbox input "true"
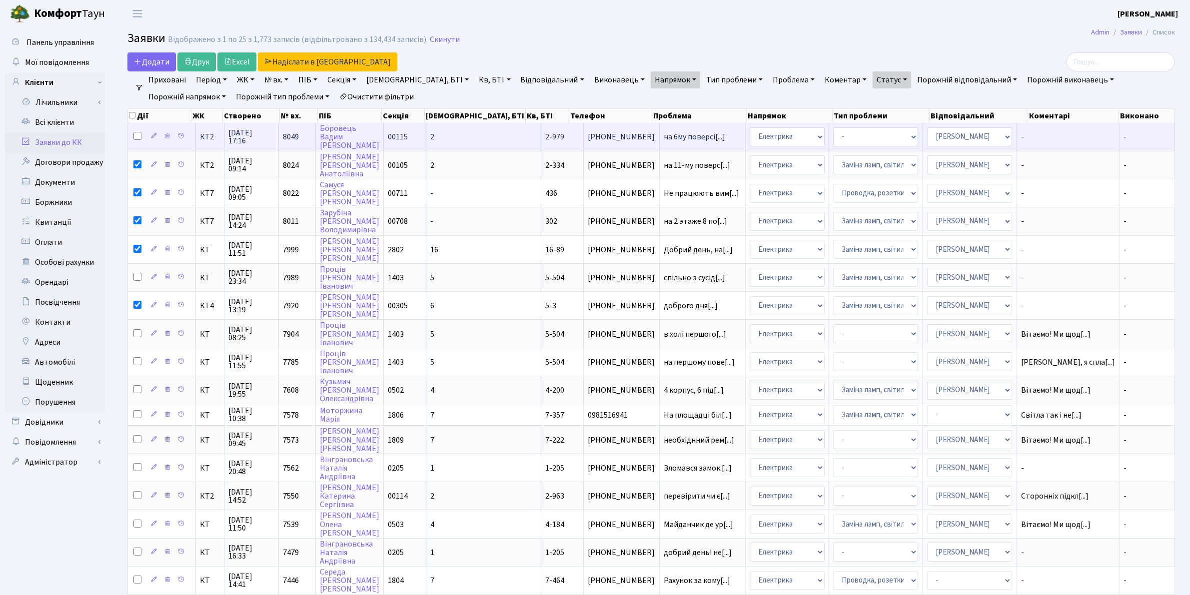
click at [139, 138] on input "checkbox" at bounding box center [137, 136] width 8 height 8
checkbox input "true"
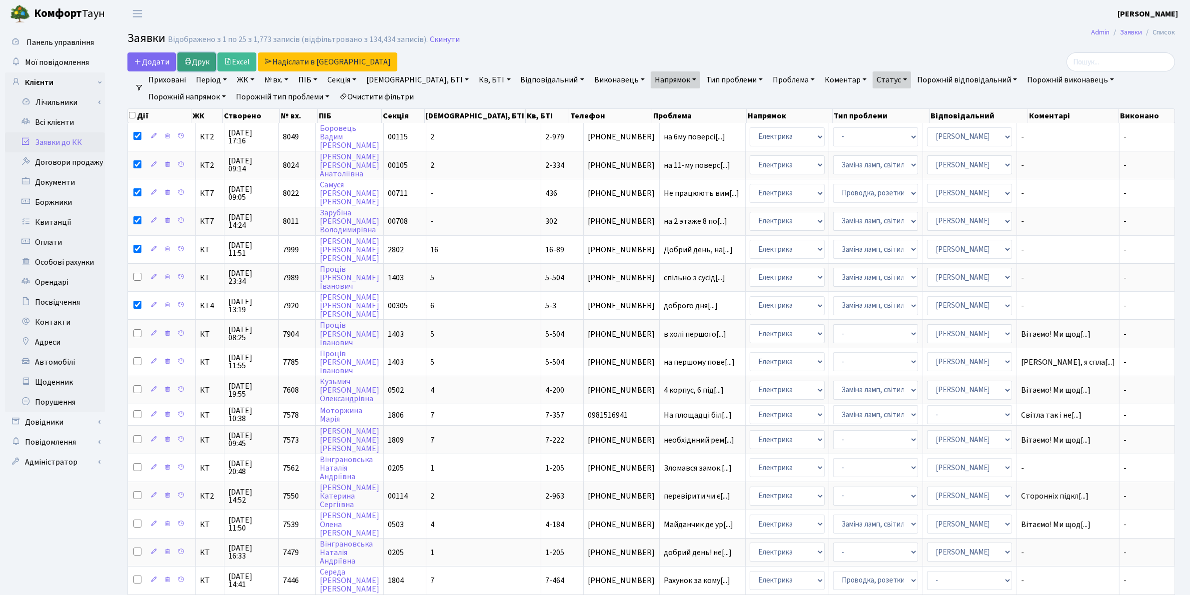
click at [194, 61] on link "Друк" at bounding box center [196, 61] width 38 height 19
click at [131, 116] on input "checkbox" at bounding box center [132, 115] width 6 height 6
checkbox input "true"
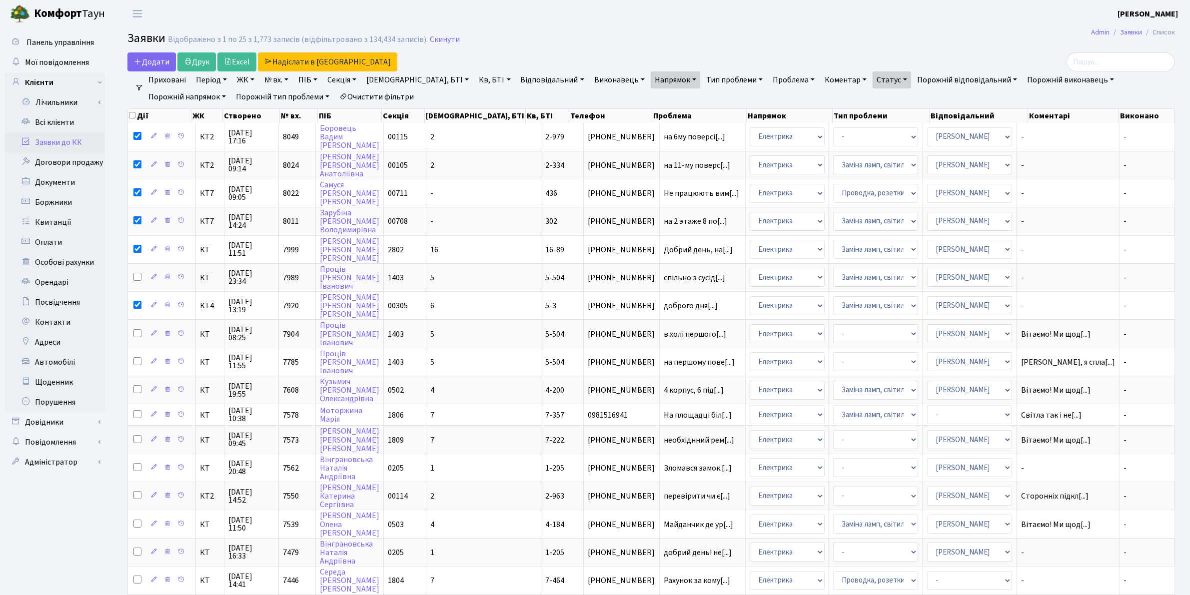
checkbox input "true"
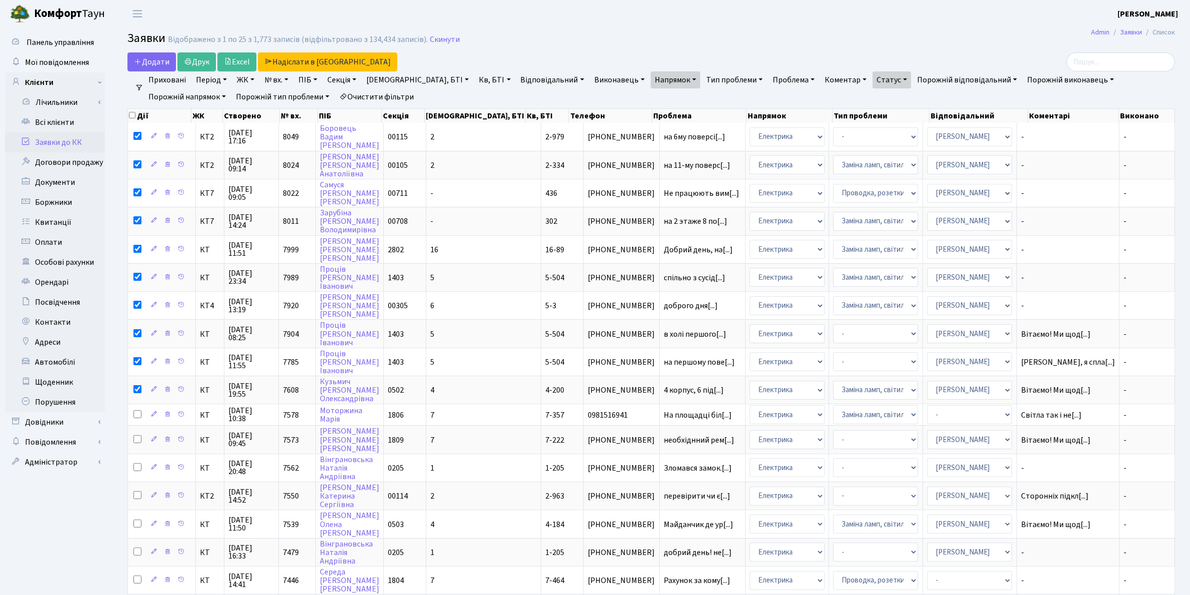
checkbox input "true"
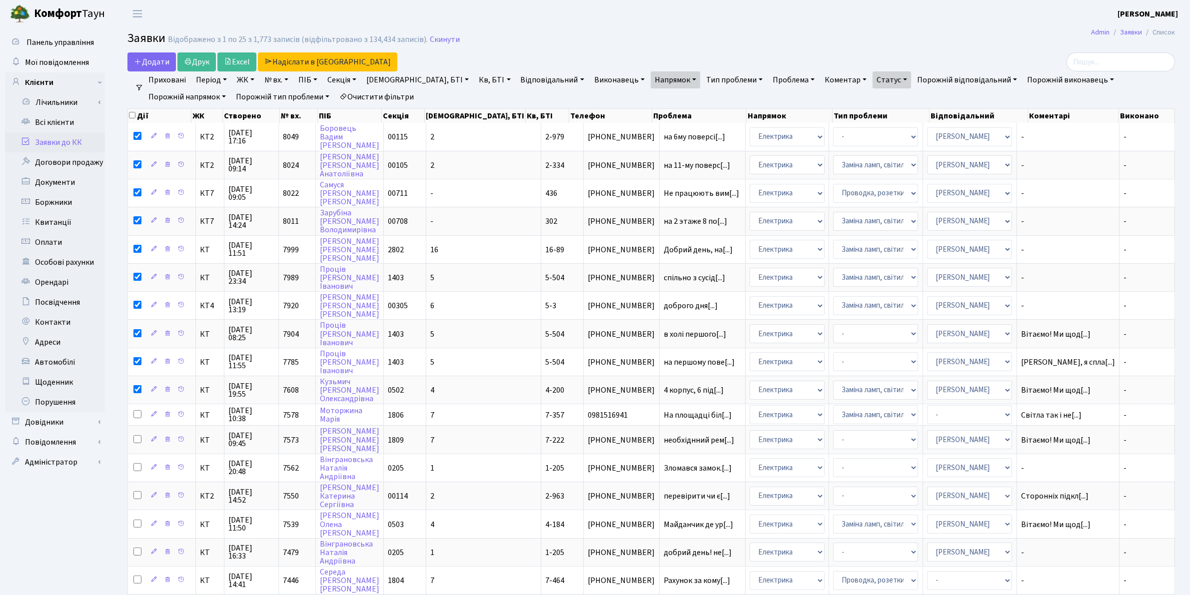
checkbox input "true"
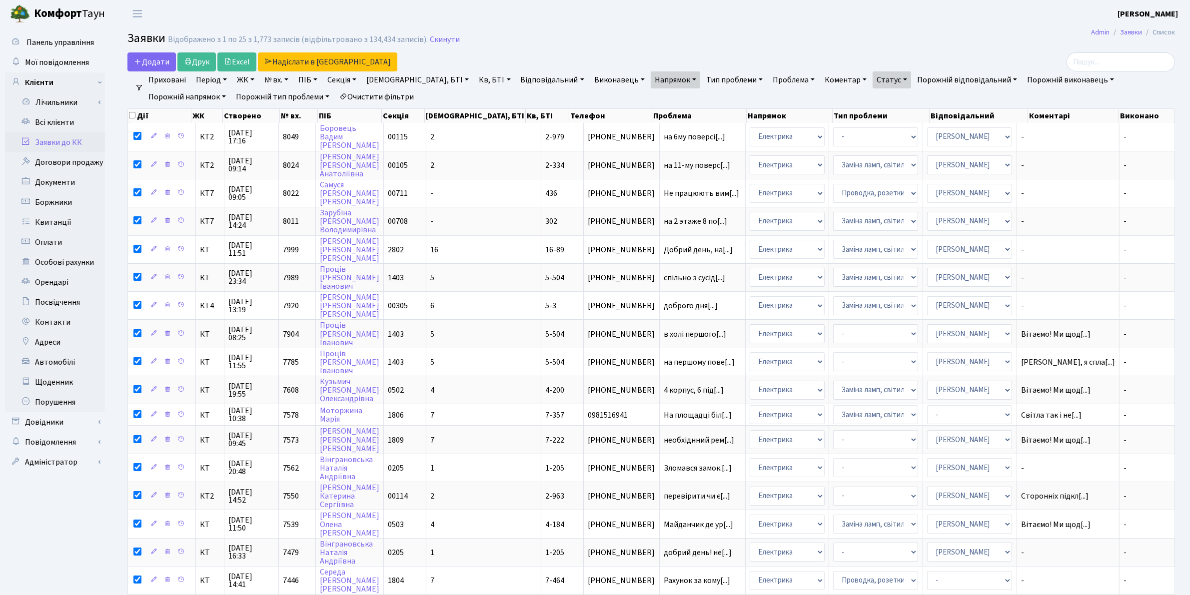
checkbox input "true"
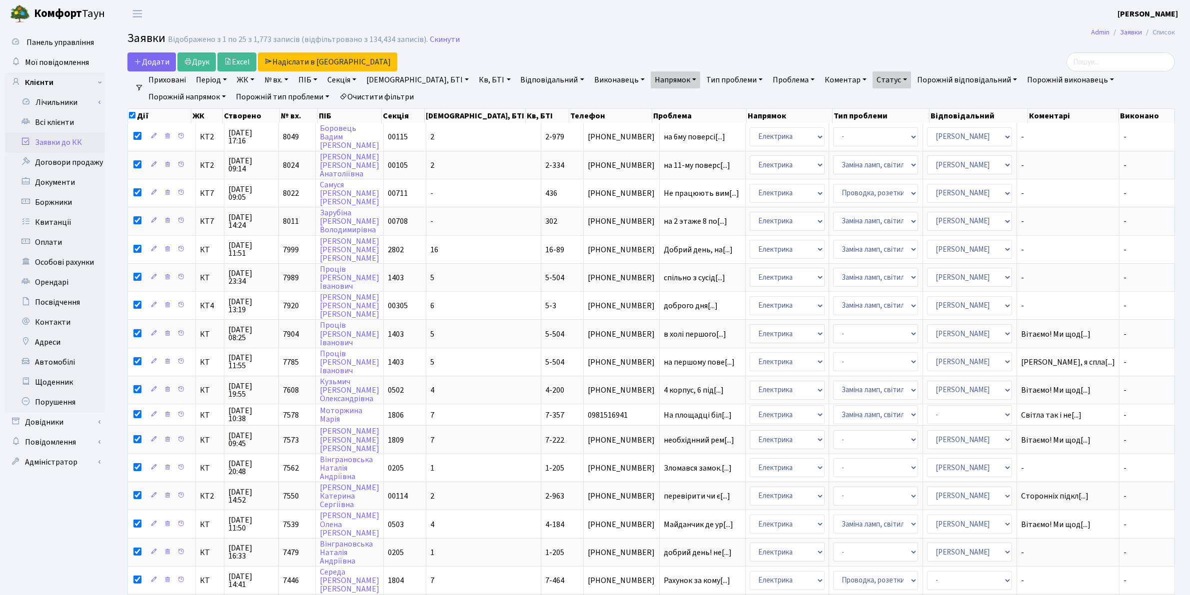
click at [475, 41] on h2 "Заявки Відображено з 1 по 25 з 1,773 записів (відфільтровано з 134,434 записів)…" at bounding box center [651, 39] width 1048 height 17
click at [132, 118] on input "checkbox" at bounding box center [132, 115] width 6 height 6
checkbox input "false"
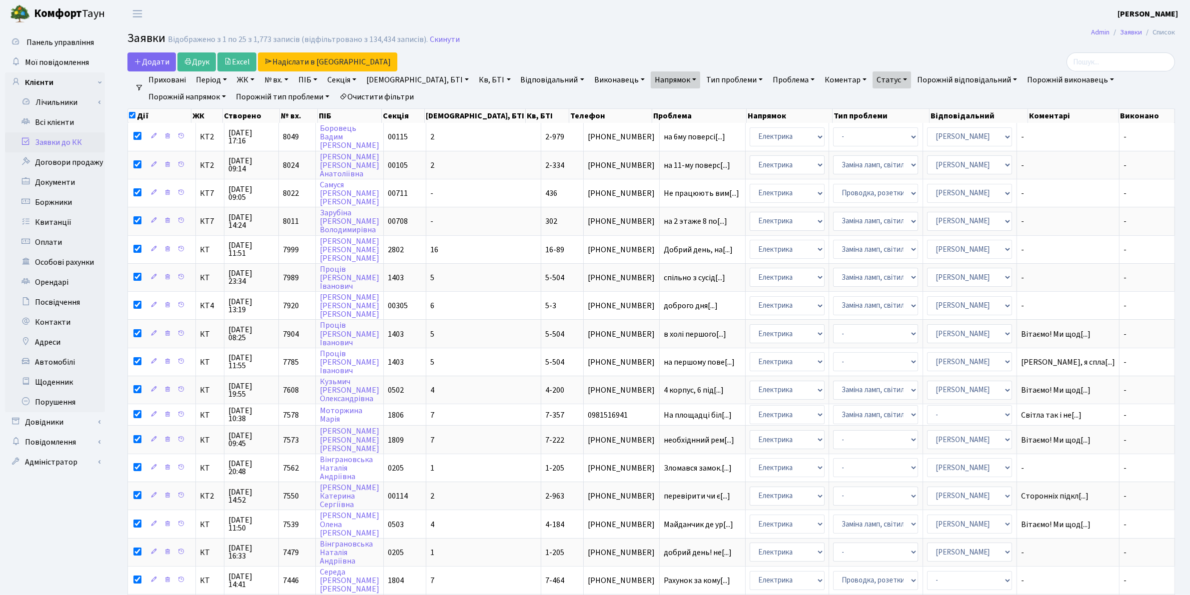
checkbox input "false"
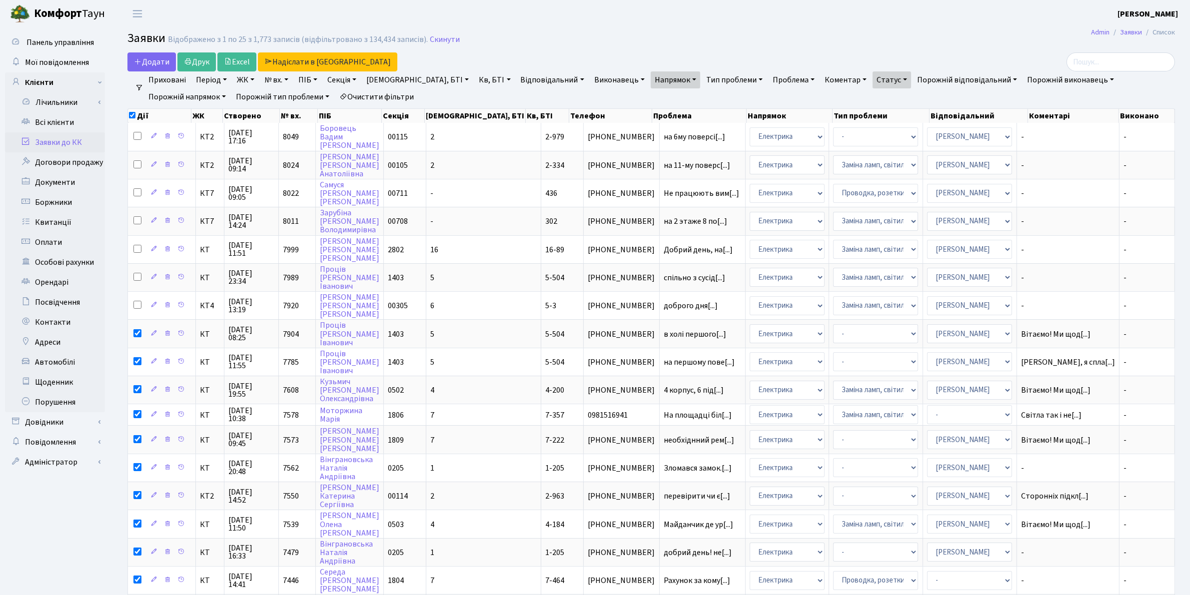
checkbox input "false"
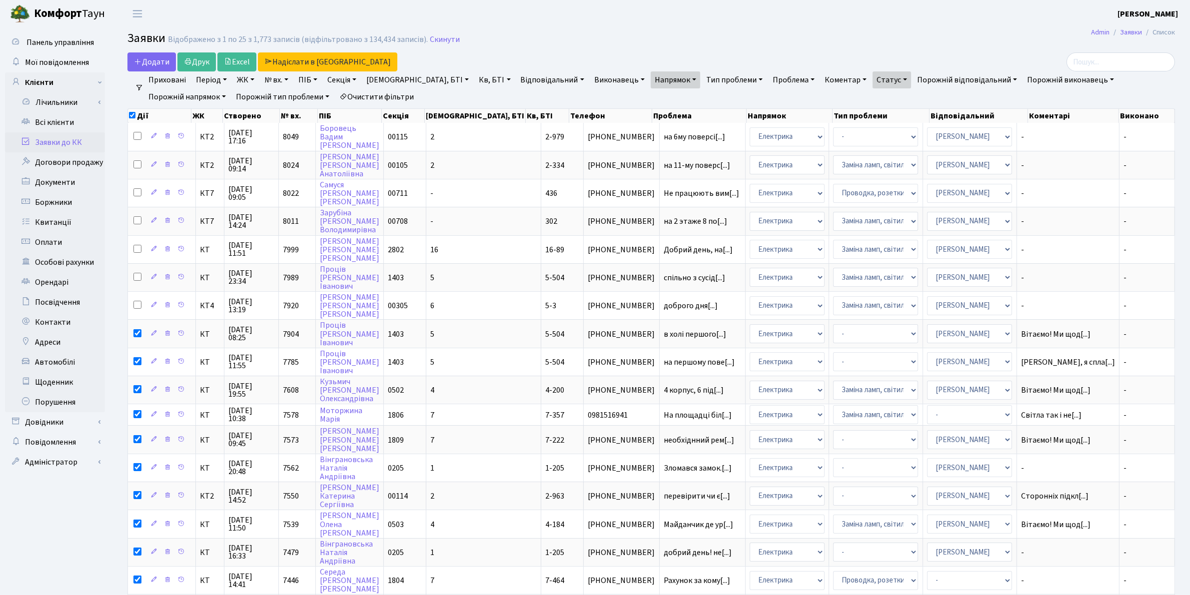
checkbox input "false"
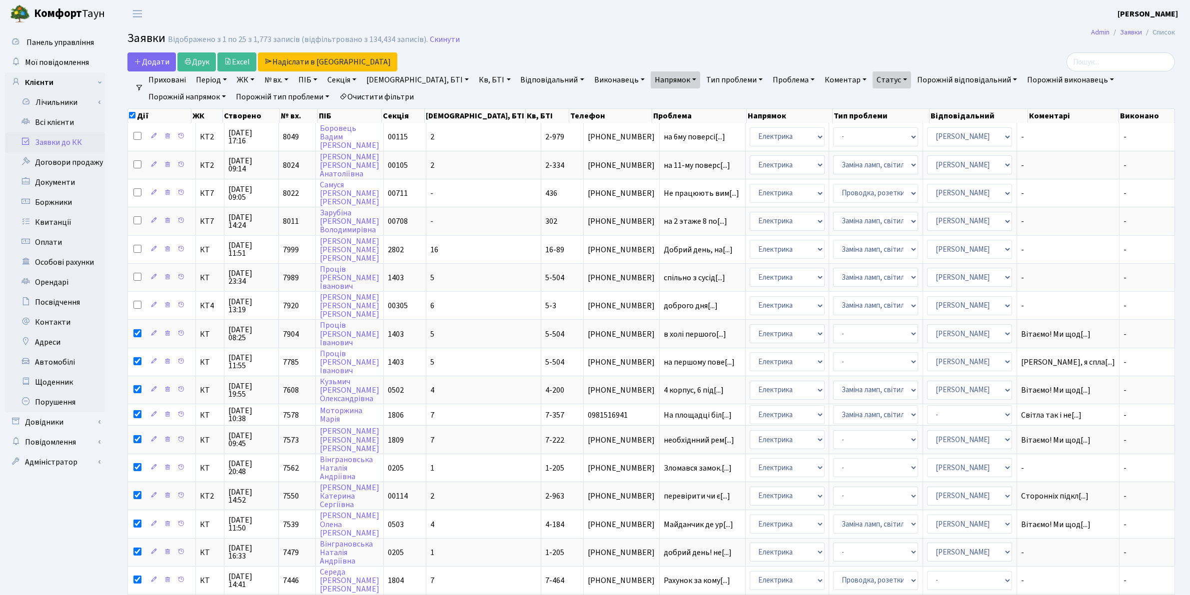
checkbox input "false"
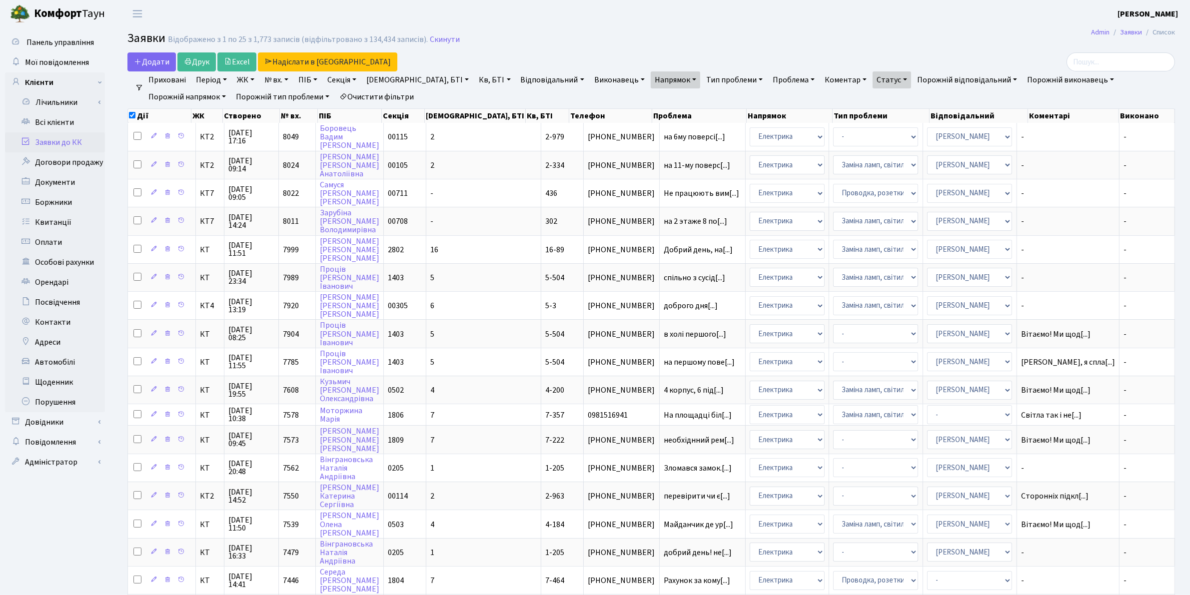
checkbox input "false"
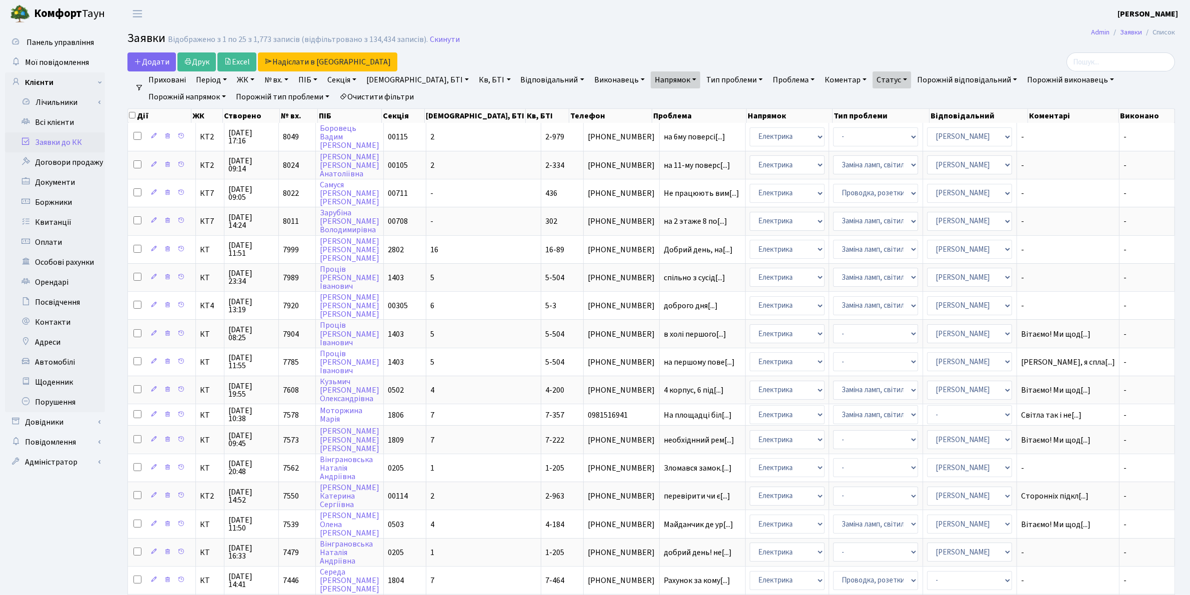
checkbox input "false"
click at [676, 34] on h2 "Заявки Відображено з 1 по 25 з 1,773 записів (відфільтровано з 134,434 записів)…" at bounding box center [651, 39] width 1048 height 17
